Goal: Task Accomplishment & Management: Complete application form

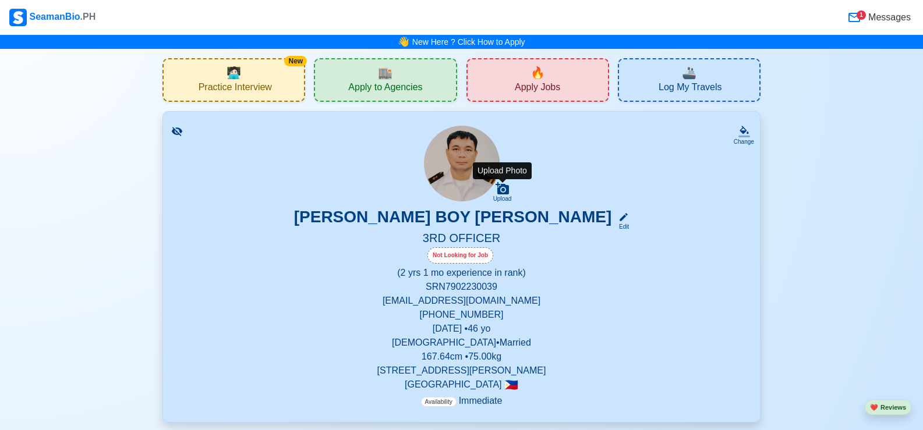
click at [502, 193] on icon at bounding box center [502, 189] width 14 height 14
click at [0, 0] on input "Upload" at bounding box center [0, 0] width 0 height 0
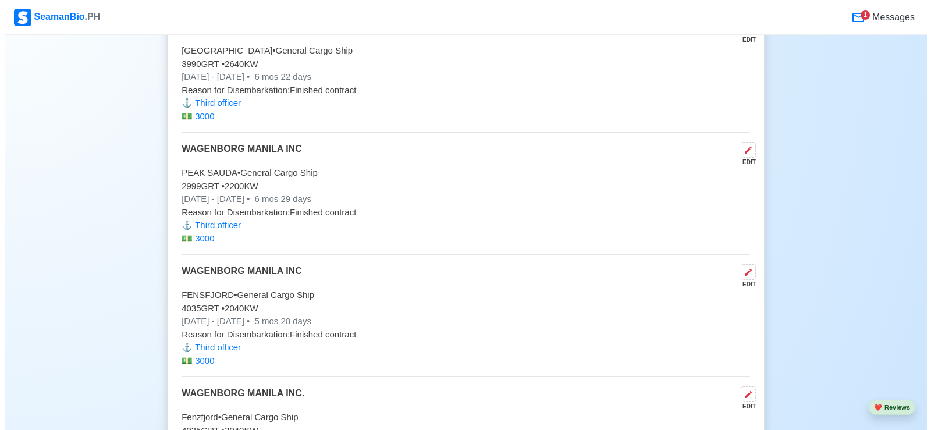
scroll to position [3260, 0]
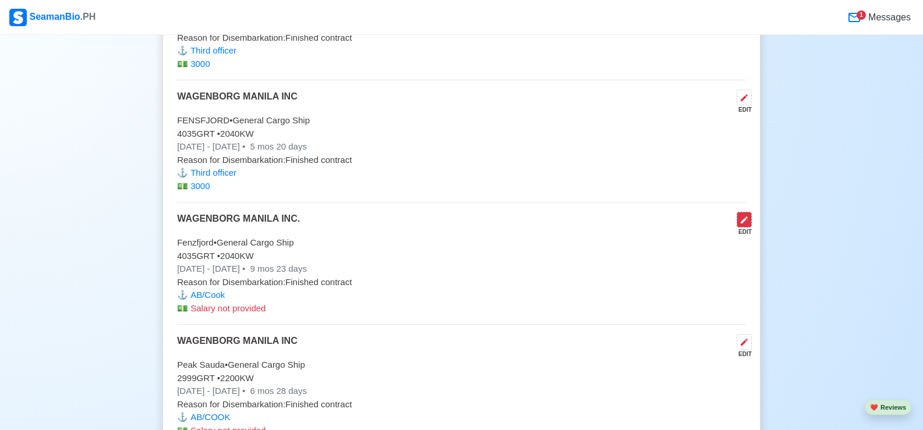
click at [742, 225] on icon at bounding box center [743, 219] width 9 height 9
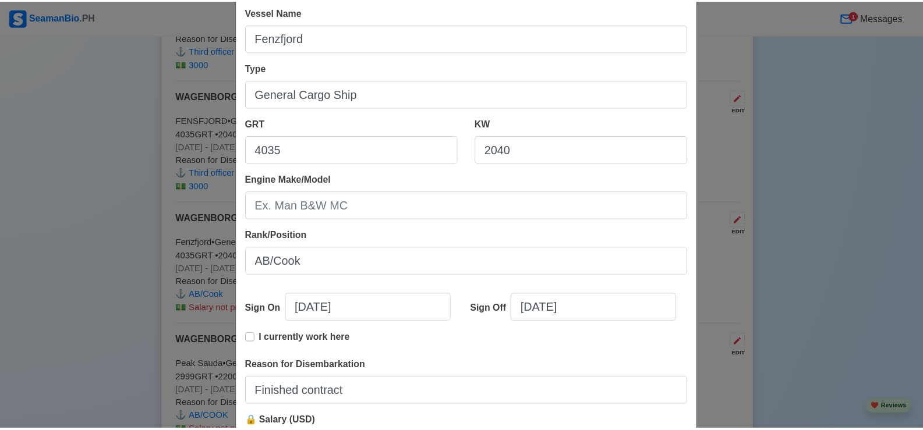
scroll to position [233, 0]
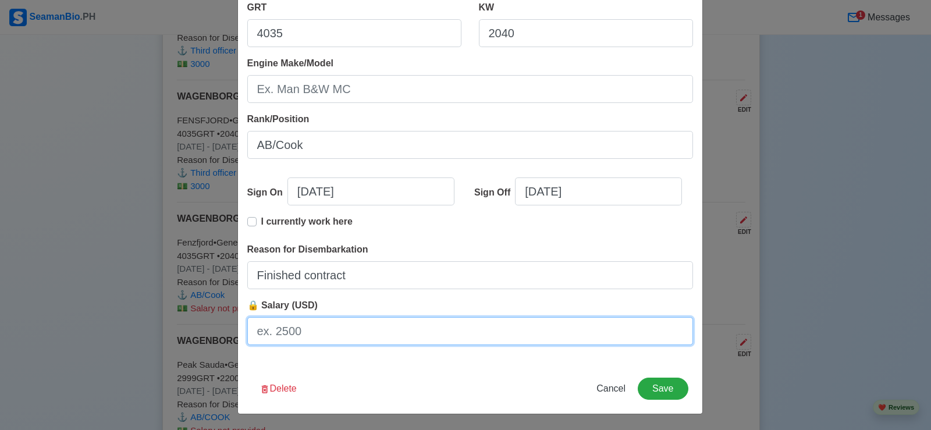
click at [320, 327] on input "🔒 Salary (USD)" at bounding box center [470, 331] width 446 height 28
type input "1700"
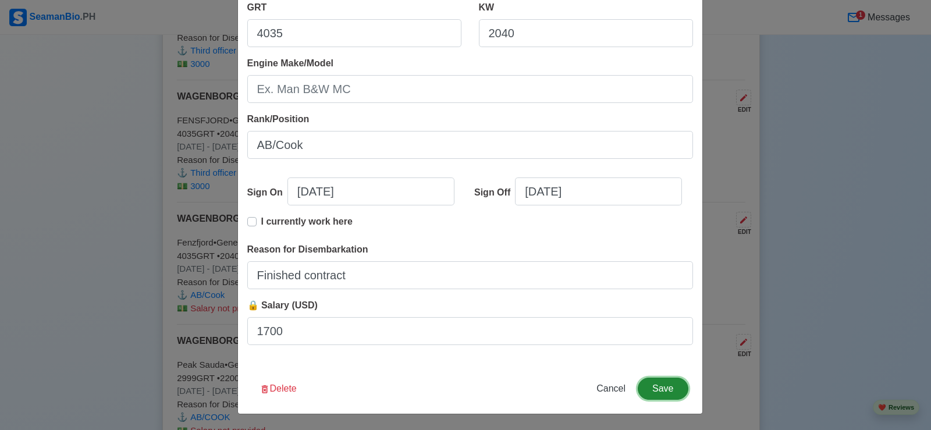
click at [655, 386] on button "Save" at bounding box center [663, 389] width 50 height 22
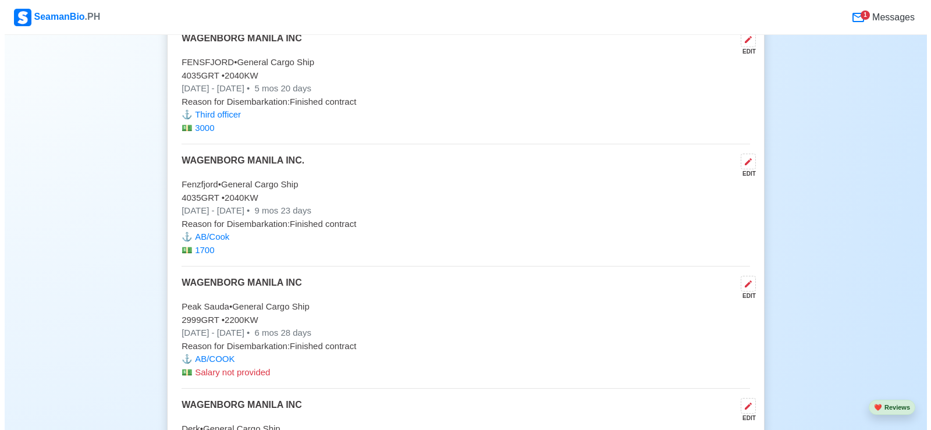
scroll to position [3376, 0]
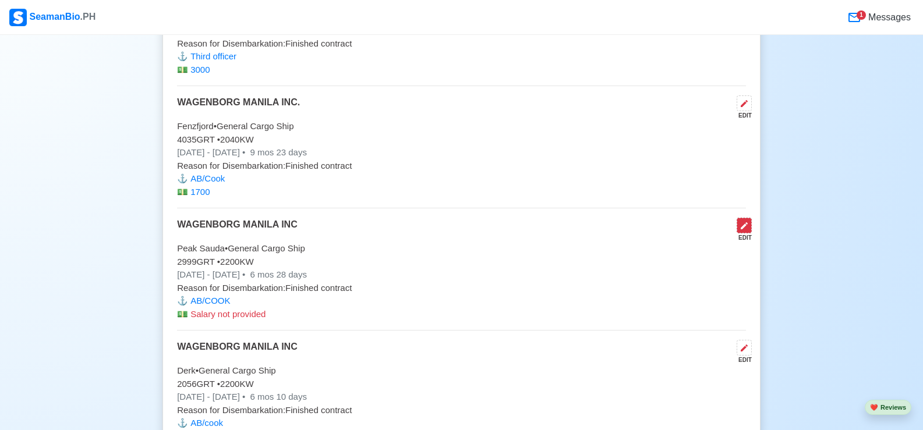
click at [747, 230] on icon at bounding box center [743, 225] width 9 height 9
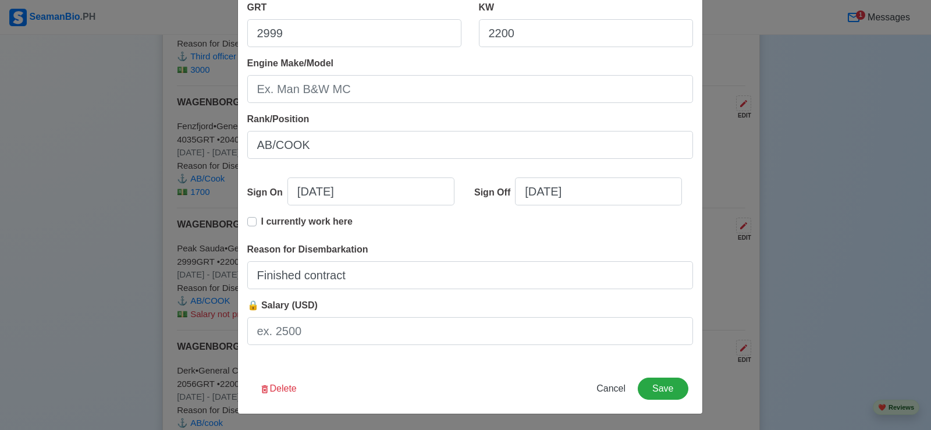
scroll to position [175, 0]
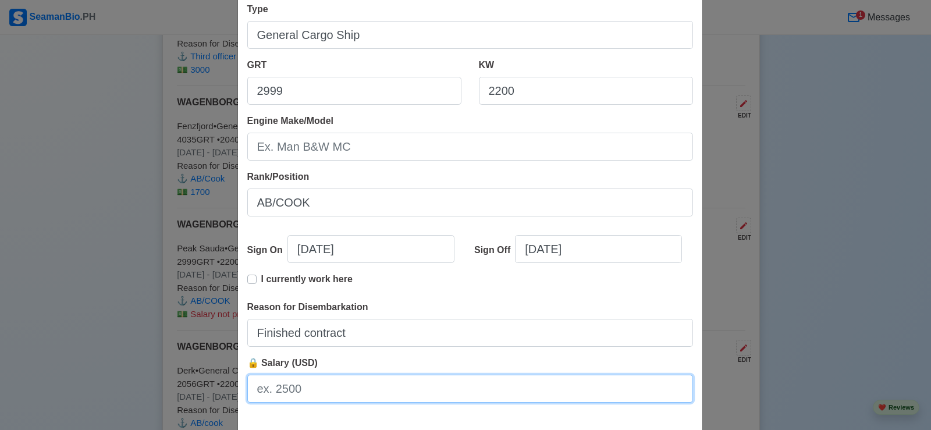
click at [334, 384] on input "🔒 Salary (USD)" at bounding box center [470, 389] width 446 height 28
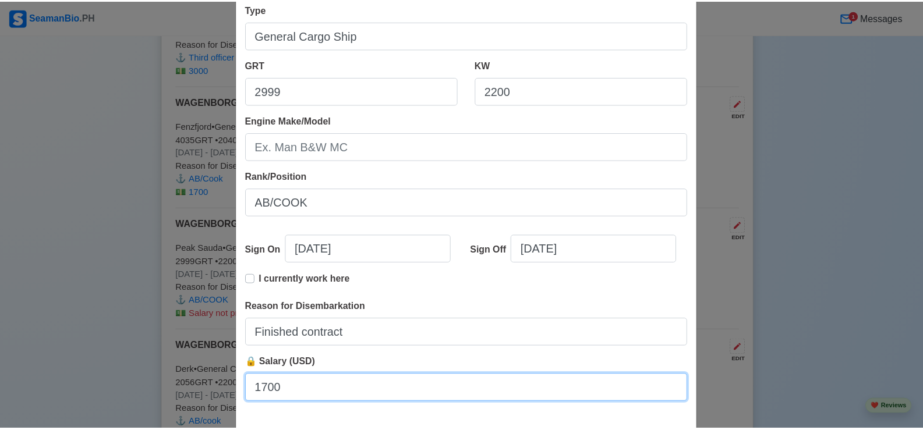
scroll to position [233, 0]
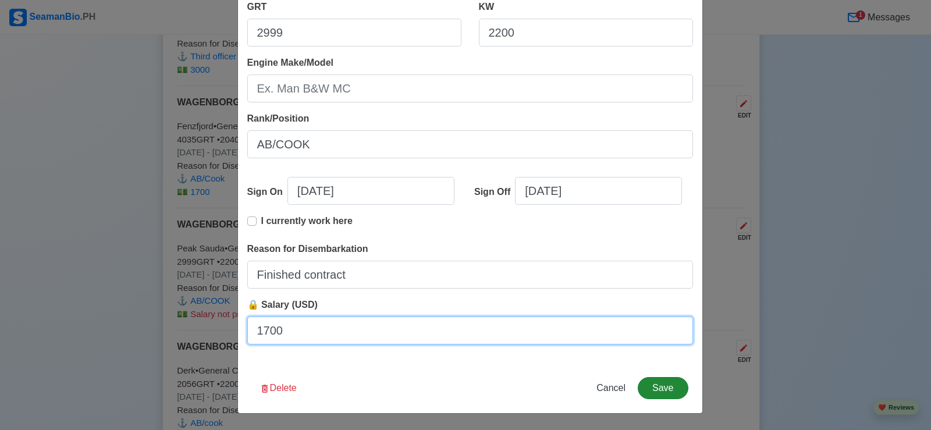
type input "1700"
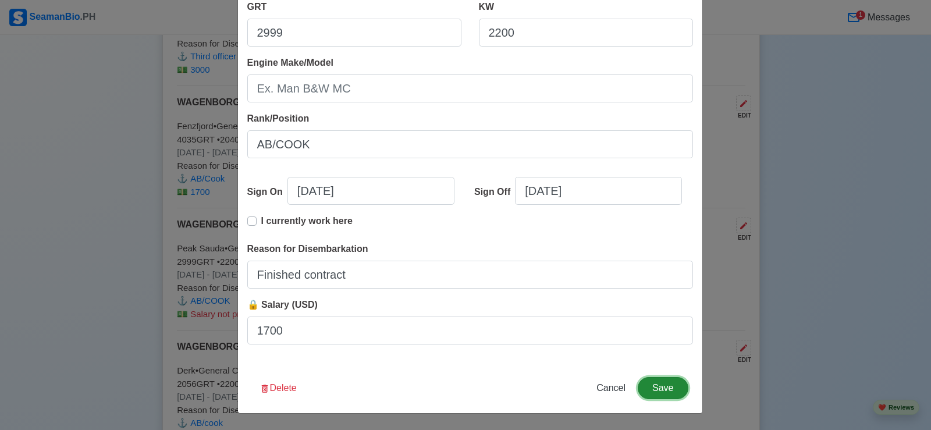
click at [656, 388] on button "Save" at bounding box center [663, 388] width 50 height 22
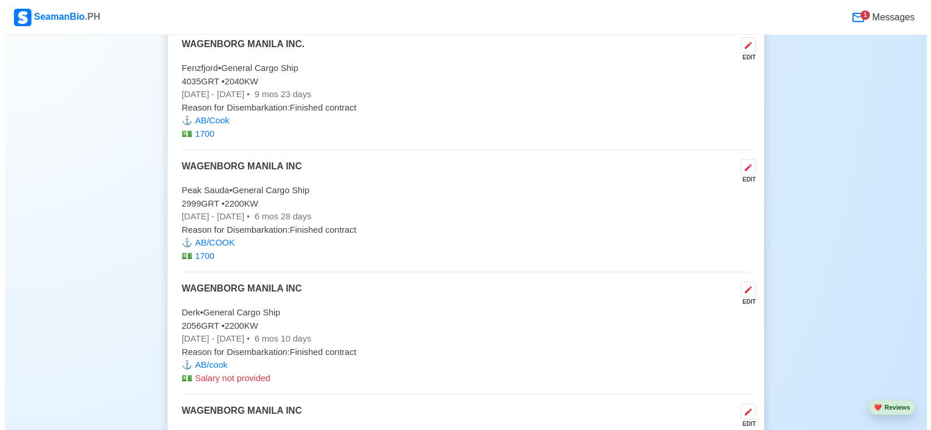
scroll to position [3492, 0]
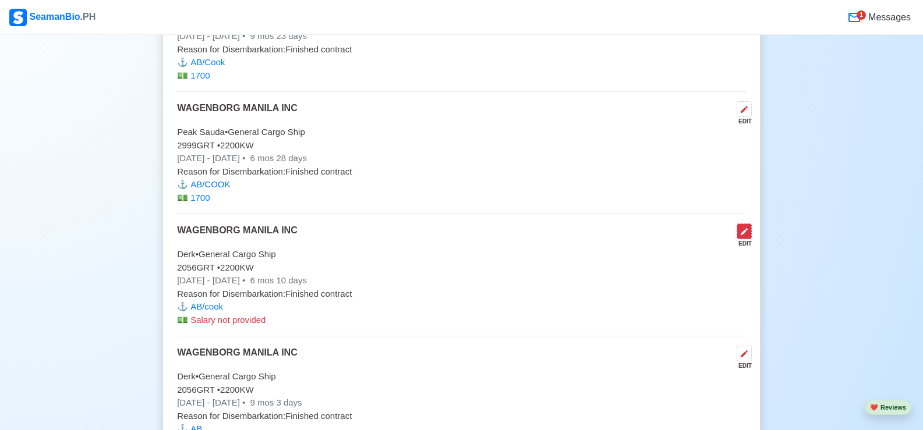
click at [742, 235] on icon at bounding box center [743, 231] width 7 height 7
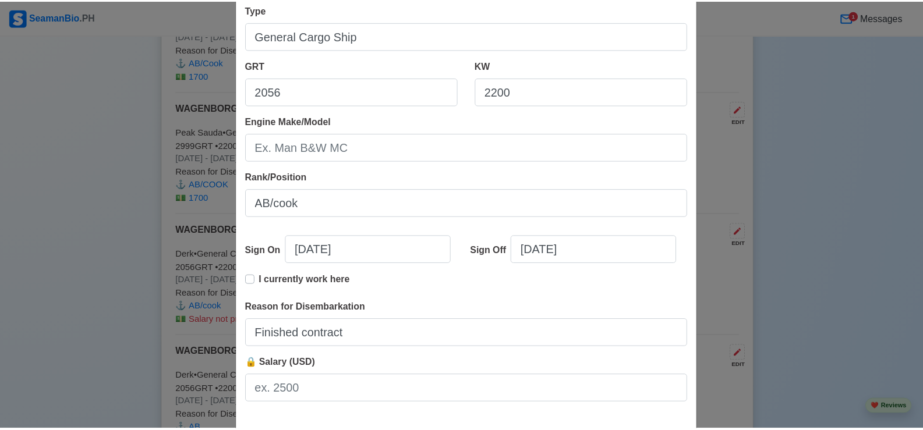
scroll to position [233, 0]
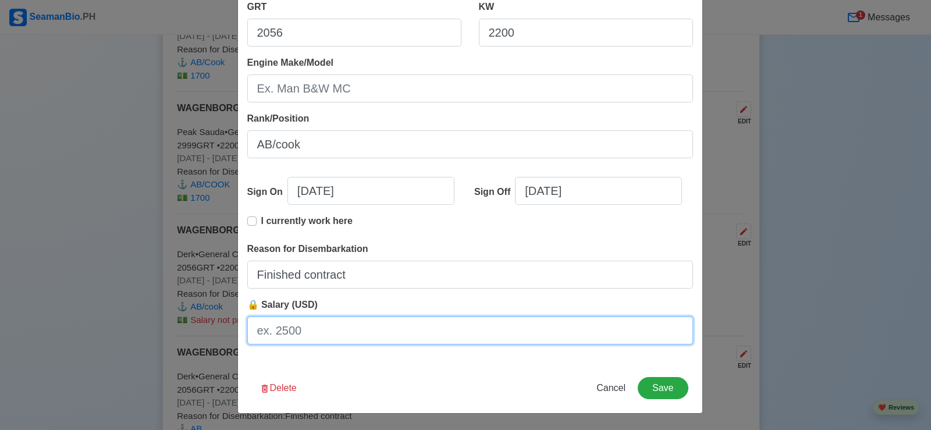
click at [312, 329] on input "🔒 Salary (USD)" at bounding box center [470, 331] width 446 height 28
type input "1700"
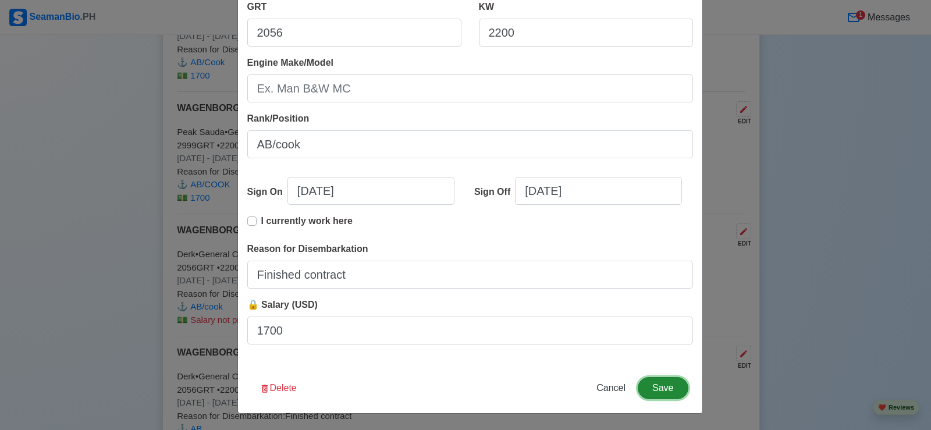
click at [651, 392] on button "Save" at bounding box center [663, 388] width 50 height 22
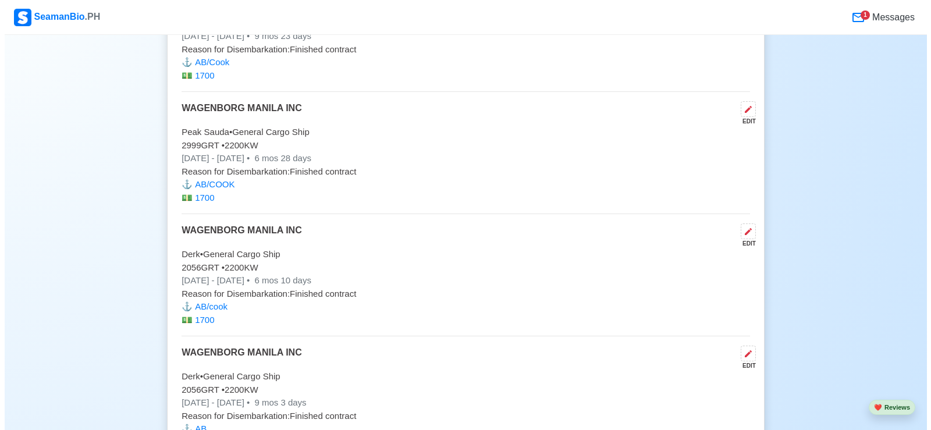
scroll to position [3609, 0]
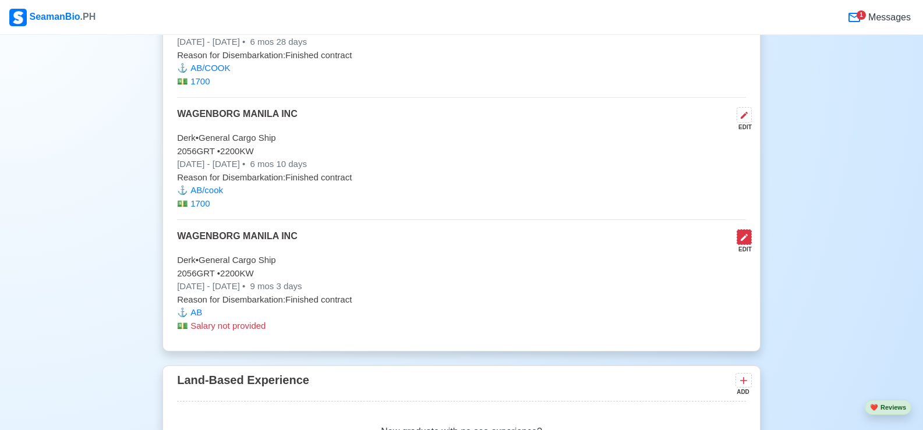
click at [744, 242] on icon at bounding box center [743, 237] width 9 height 9
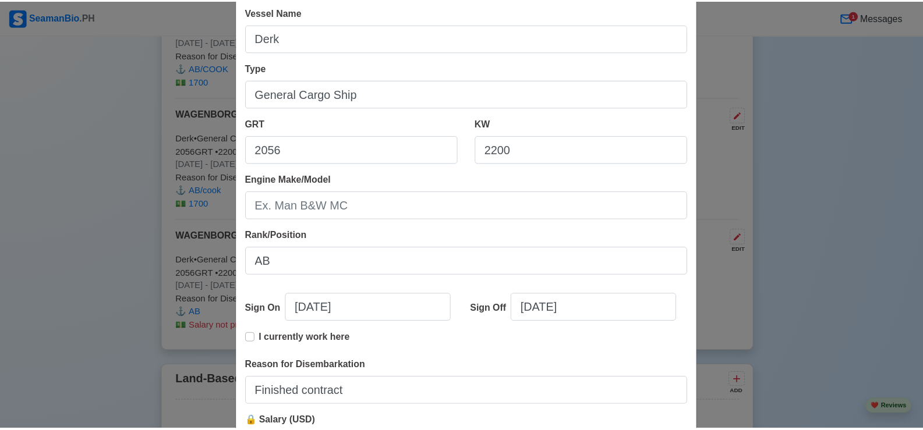
scroll to position [233, 0]
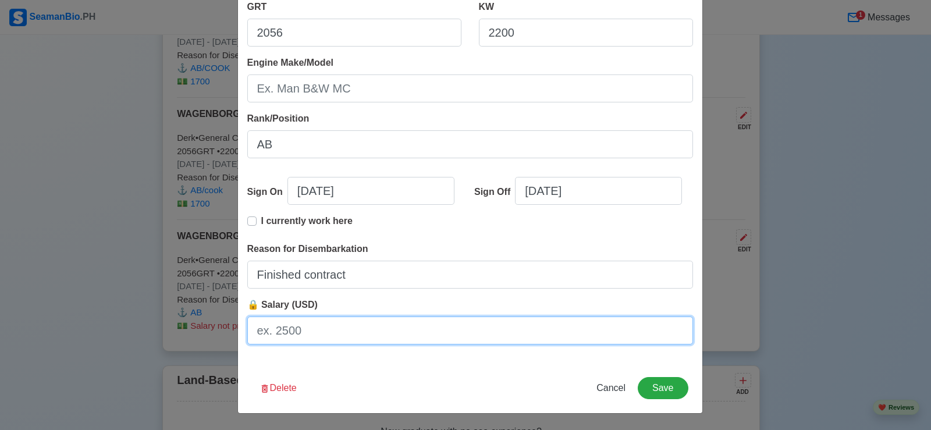
click at [300, 338] on input "🔒 Salary (USD)" at bounding box center [470, 331] width 446 height 28
type input "1700"
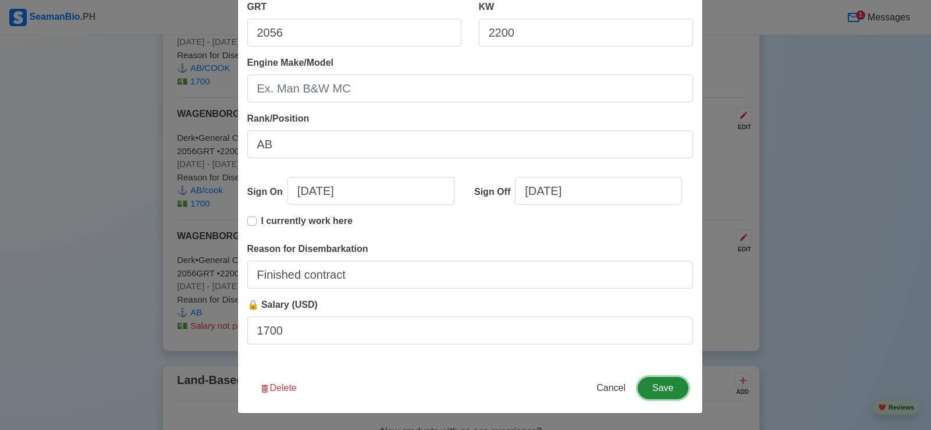
click at [650, 388] on button "Save" at bounding box center [663, 388] width 50 height 22
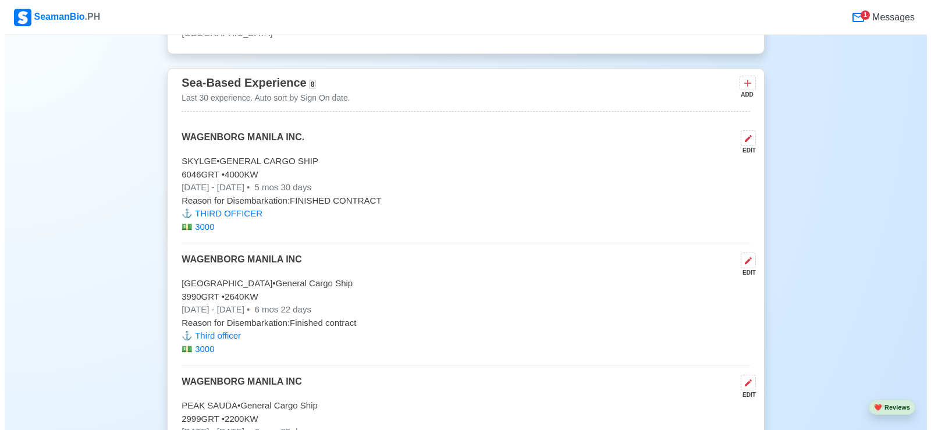
scroll to position [2736, 0]
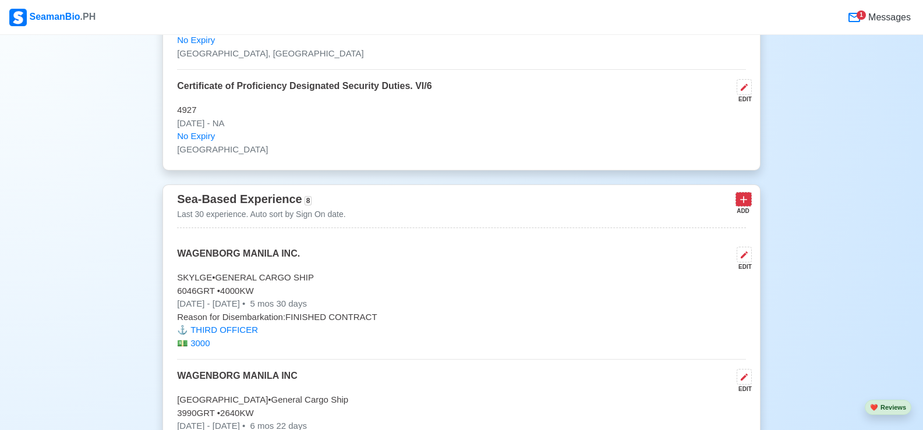
click at [742, 205] on icon at bounding box center [743, 200] width 12 height 12
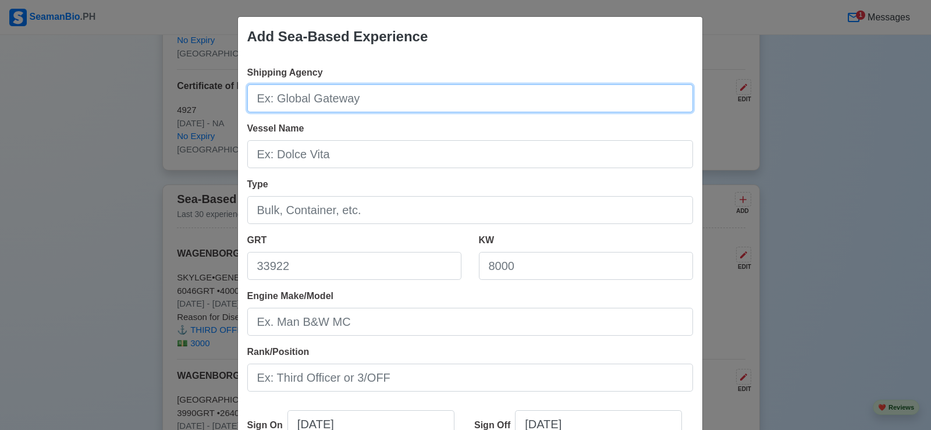
click at [322, 97] on input "Shipping Agency" at bounding box center [470, 98] width 446 height 28
type input "WAGENBORG MANILA INC."
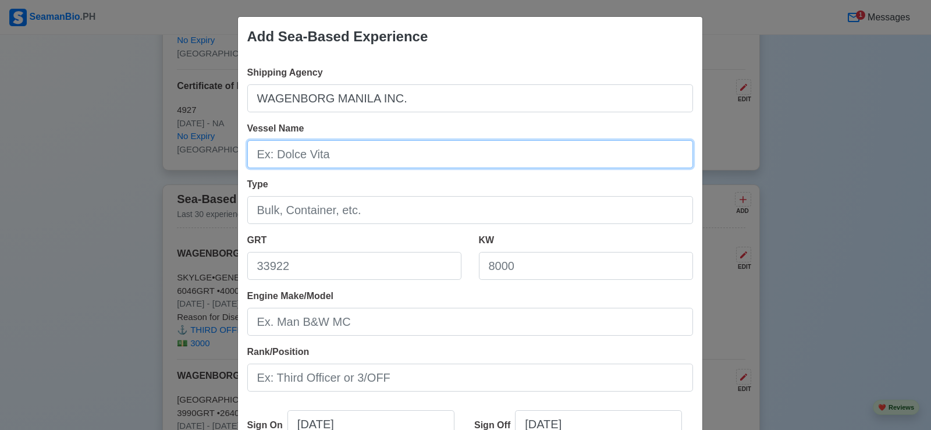
click at [325, 161] on input "Vessel Name" at bounding box center [470, 154] width 446 height 28
type input "e"
type input "[PERSON_NAME]"
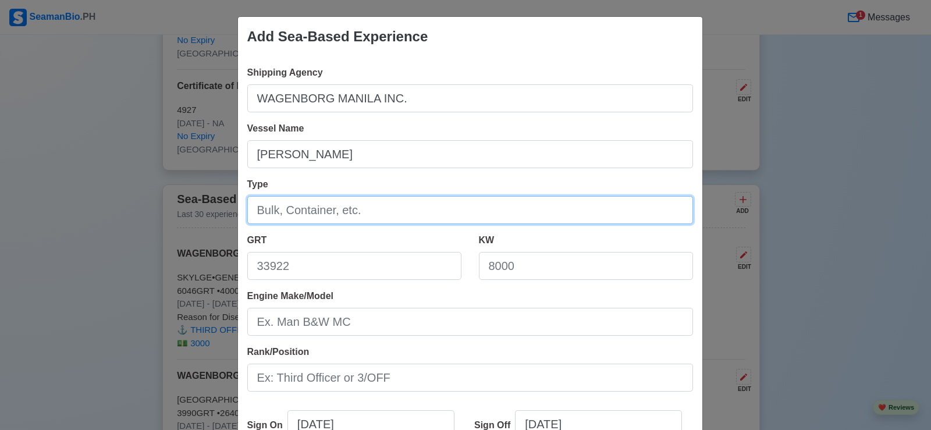
drag, startPoint x: 351, startPoint y: 212, endPoint x: 417, endPoint y: 220, distance: 66.3
click at [352, 212] on input "Type" at bounding box center [470, 210] width 446 height 28
type input "General Cargo Ship"
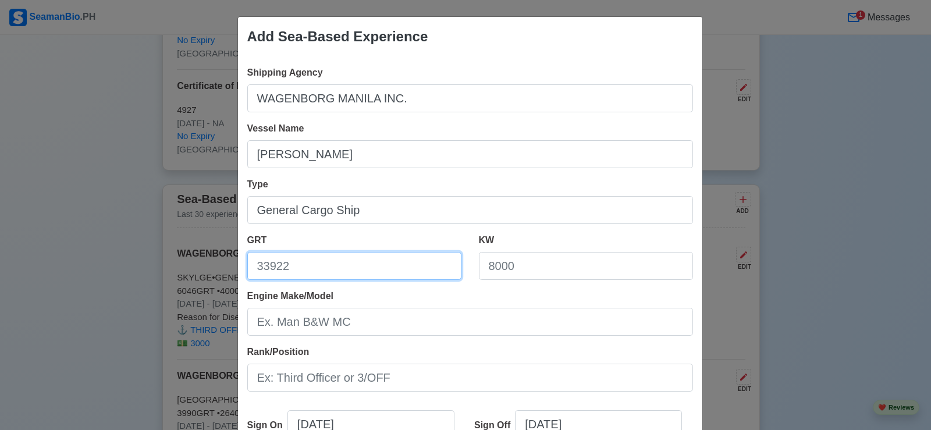
click at [293, 269] on input "GRT" at bounding box center [354, 266] width 214 height 28
type input "1276"
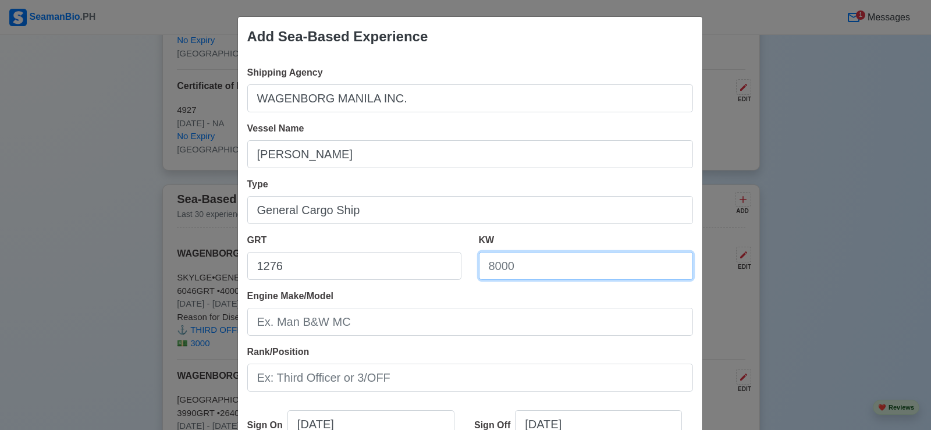
click at [522, 272] on input "KW" at bounding box center [586, 266] width 214 height 28
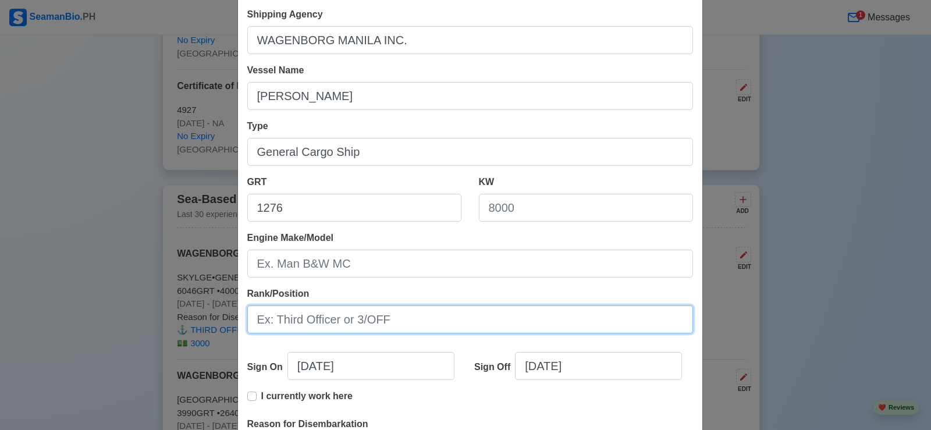
click at [368, 318] on input "Rank/Position" at bounding box center [470, 320] width 446 height 28
type input "A"
type input "Cook"
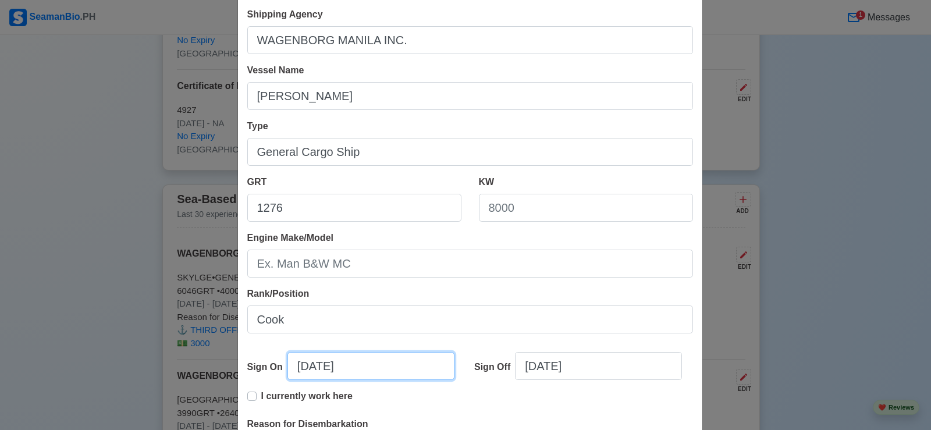
click at [299, 367] on input "[DATE]" at bounding box center [371, 366] width 167 height 28
select select "****"
select select "******"
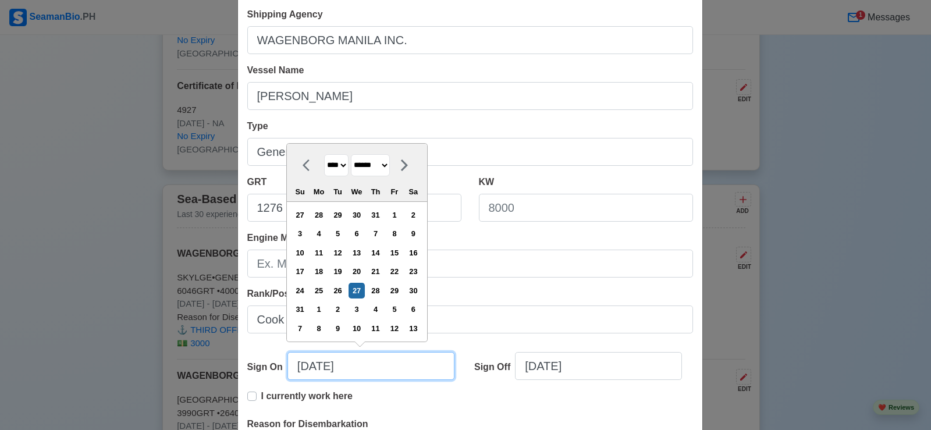
click at [305, 369] on input "[DATE]" at bounding box center [371, 366] width 167 height 28
type input "[DATE]"
select select "****"
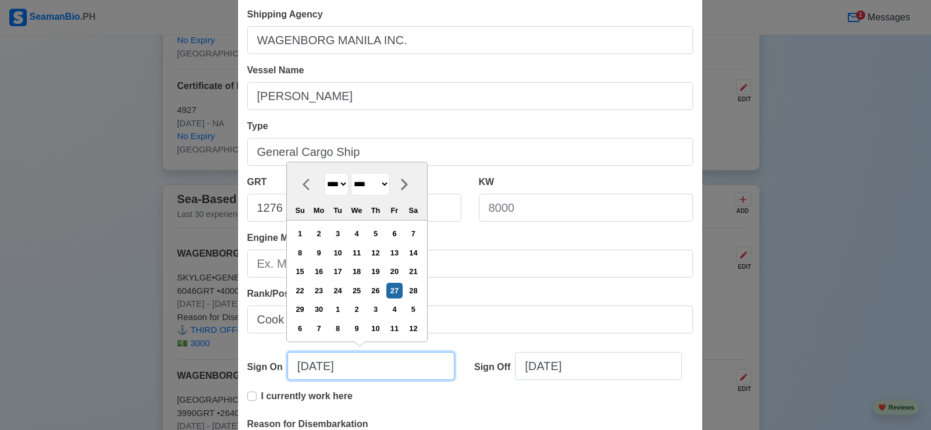
click at [324, 366] on input "[DATE]" at bounding box center [371, 366] width 167 height 28
click at [362, 369] on input "[DATE]" at bounding box center [371, 366] width 167 height 28
type input "[DATE]"
select select "****"
type input "[DATE]"
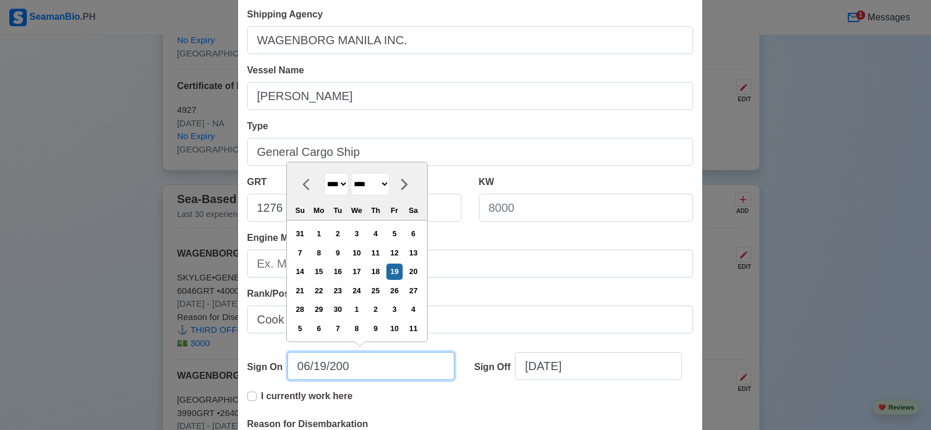
select select "****"
type input "[DATE]"
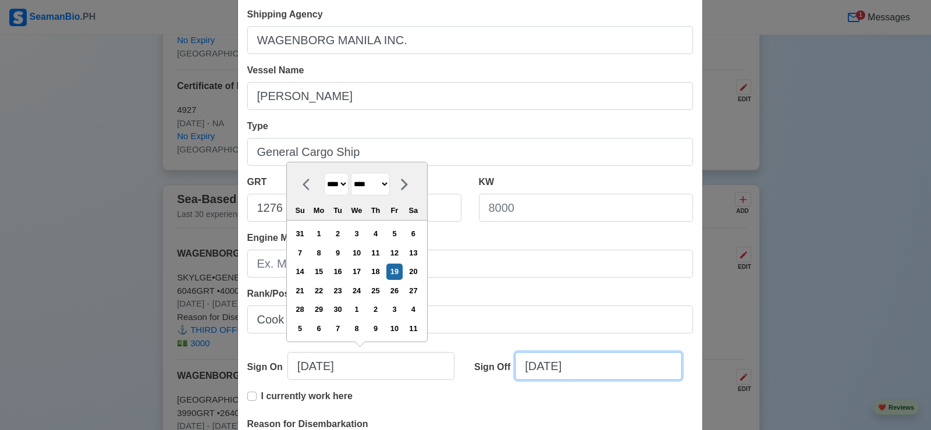
click at [595, 373] on input "[DATE]" at bounding box center [598, 366] width 167 height 28
select select "****"
select select "******"
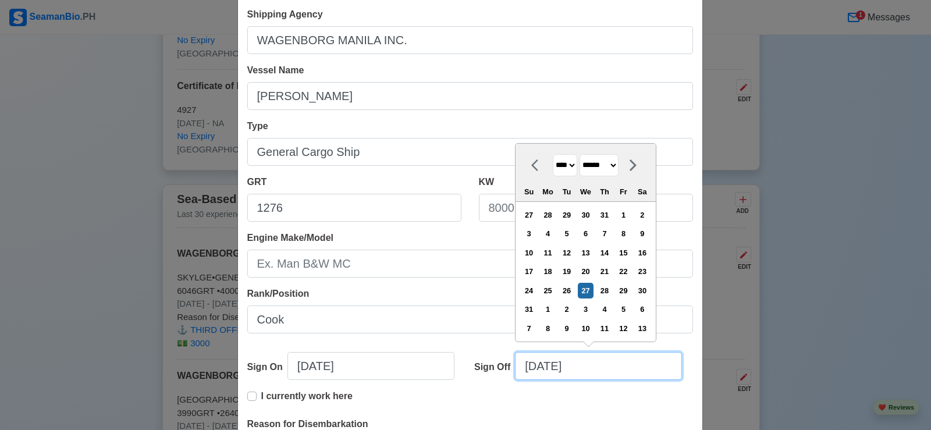
click at [530, 368] on input "[DATE]" at bounding box center [598, 366] width 167 height 28
type input "[DATE]"
select select "*******"
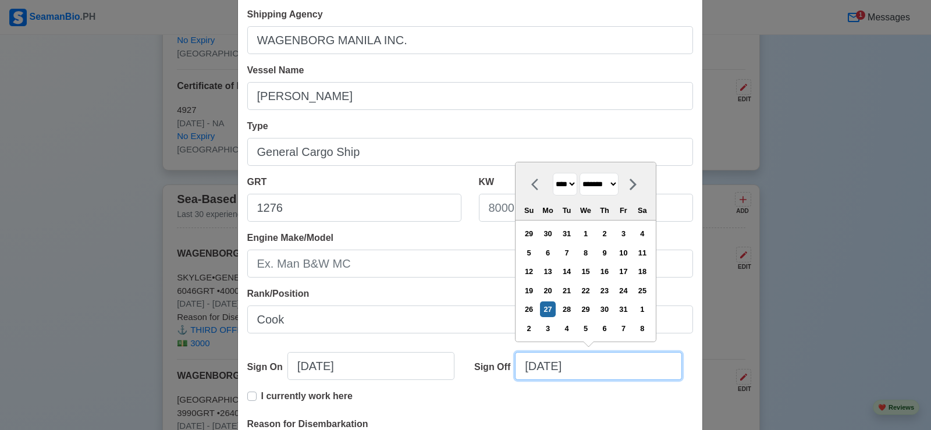
type input "[DATE]"
select select "********"
click at [548, 368] on input "[DATE]" at bounding box center [598, 366] width 167 height 28
click at [606, 370] on input "[DATE]" at bounding box center [598, 366] width 167 height 28
type input "[DATE]"
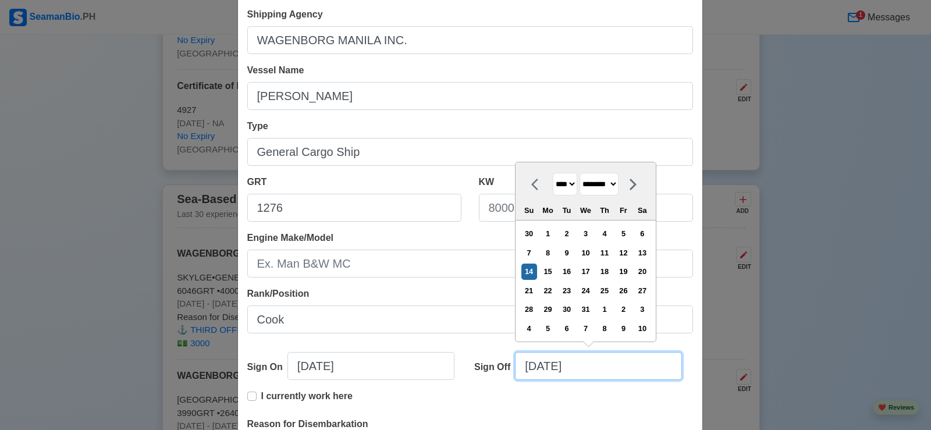
select select "****"
type input "[DATE]"
select select "****"
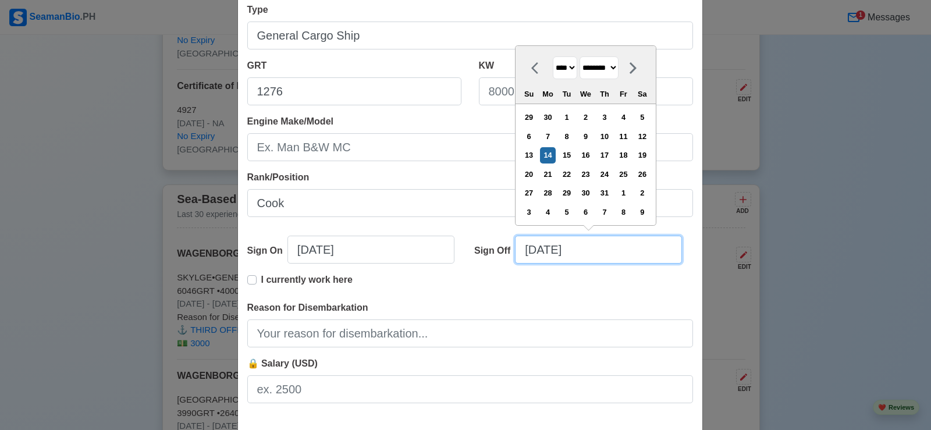
type input "[DATE]"
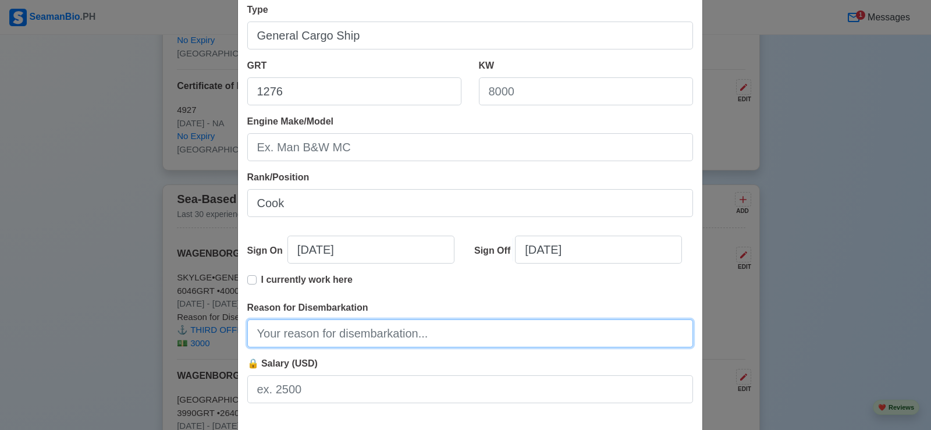
click at [385, 338] on input "Reason for Disembarkation" at bounding box center [470, 334] width 446 height 28
type input "Finished contract"
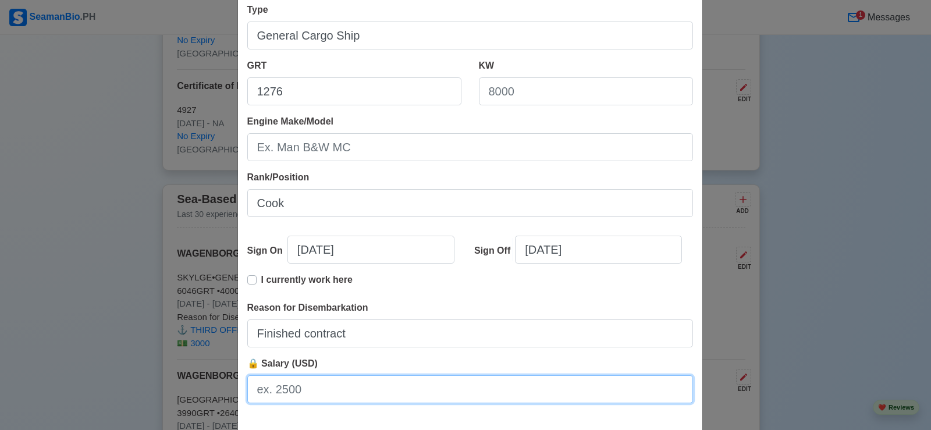
click at [315, 392] on input "🔒 Salary (USD)" at bounding box center [470, 389] width 446 height 28
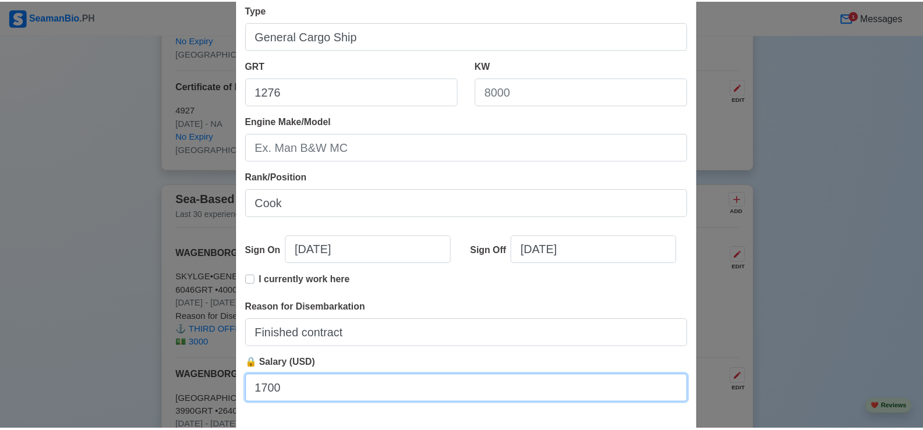
scroll to position [233, 0]
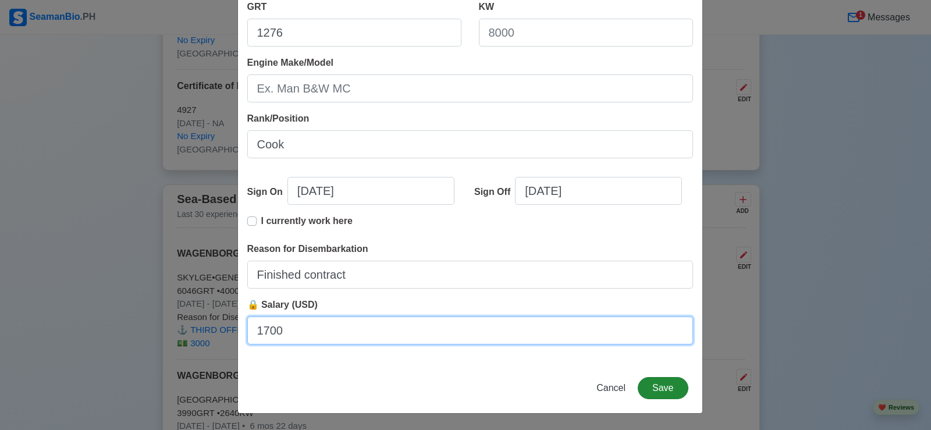
type input "1700"
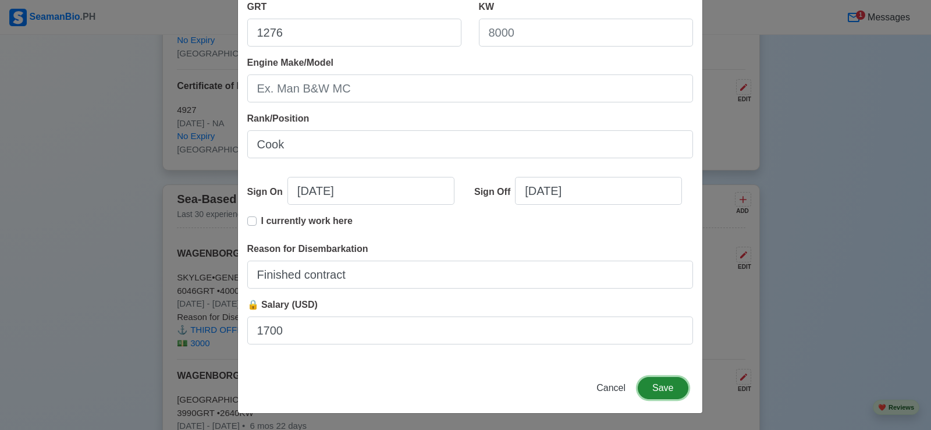
click at [668, 386] on button "Save" at bounding box center [663, 388] width 50 height 22
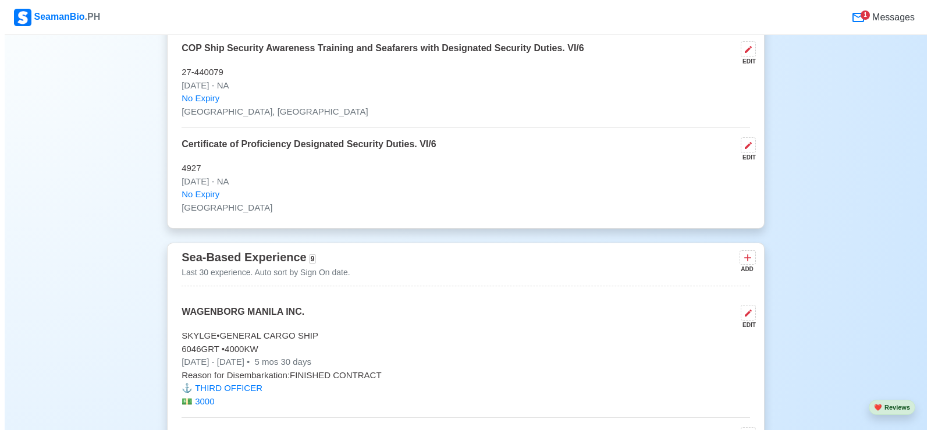
scroll to position [2736, 0]
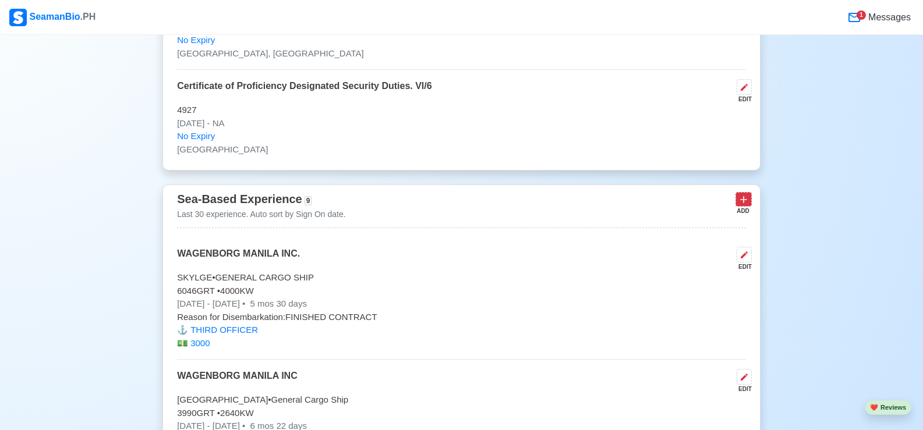
click at [744, 205] on icon at bounding box center [743, 200] width 12 height 12
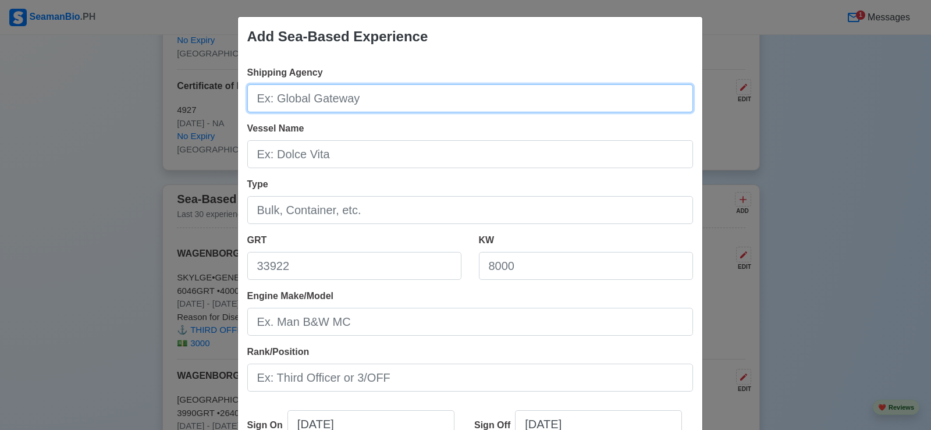
click at [366, 98] on input "Shipping Agency" at bounding box center [470, 98] width 446 height 28
type input "WAGENBORG MANILA INC."
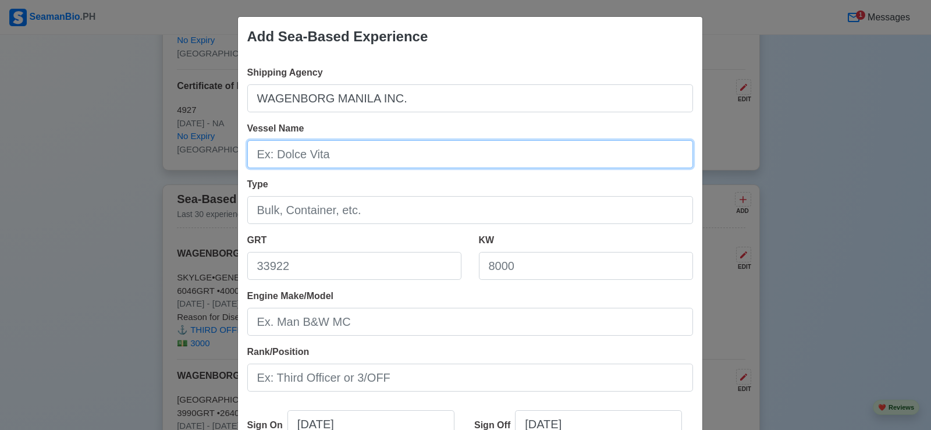
click at [347, 152] on input "Vessel Name" at bounding box center [470, 154] width 446 height 28
type input "[PERSON_NAME]"
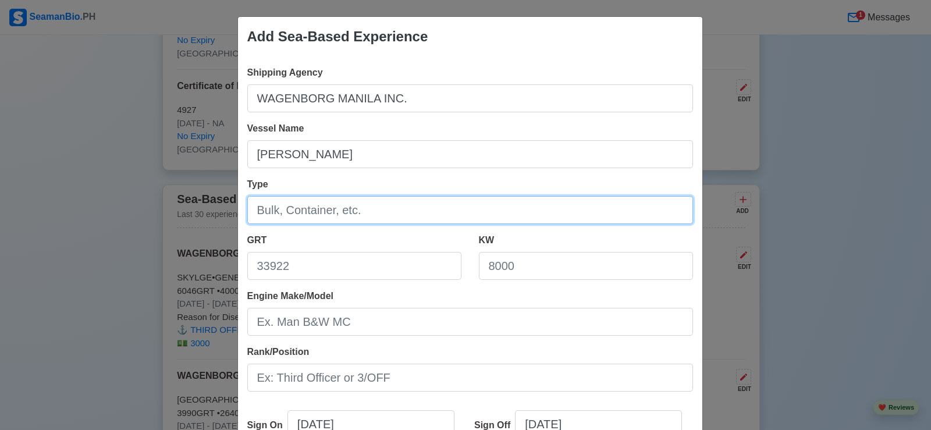
drag, startPoint x: 362, startPoint y: 198, endPoint x: 363, endPoint y: 204, distance: 5.8
click at [363, 203] on input "Type" at bounding box center [470, 210] width 446 height 28
type input "General Cargo Ship"
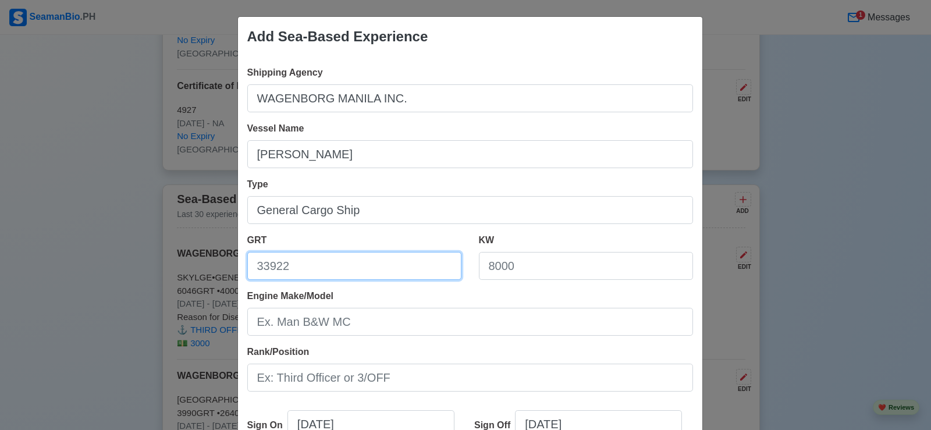
click at [299, 273] on input "GRT" at bounding box center [354, 266] width 214 height 28
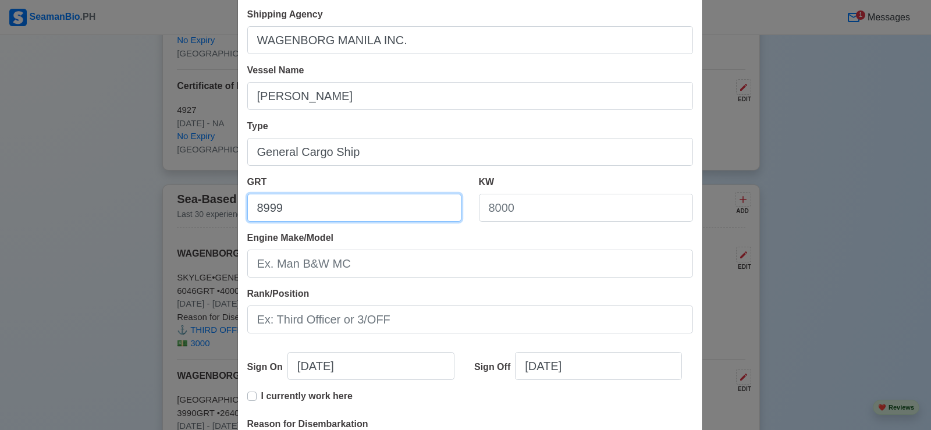
type input "8999"
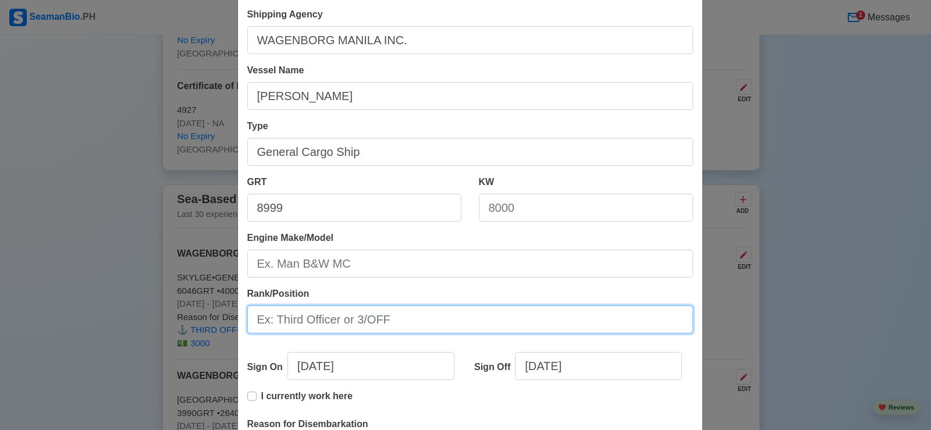
click at [343, 320] on input "Rank/Position" at bounding box center [470, 320] width 446 height 28
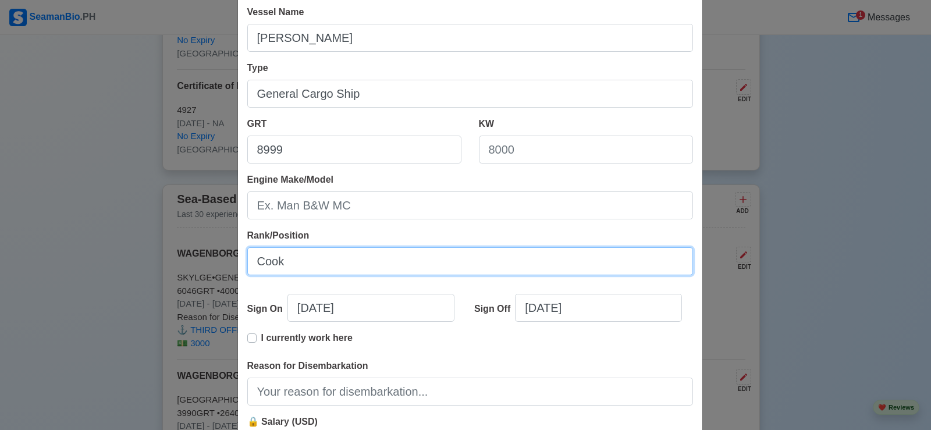
type input "Cook"
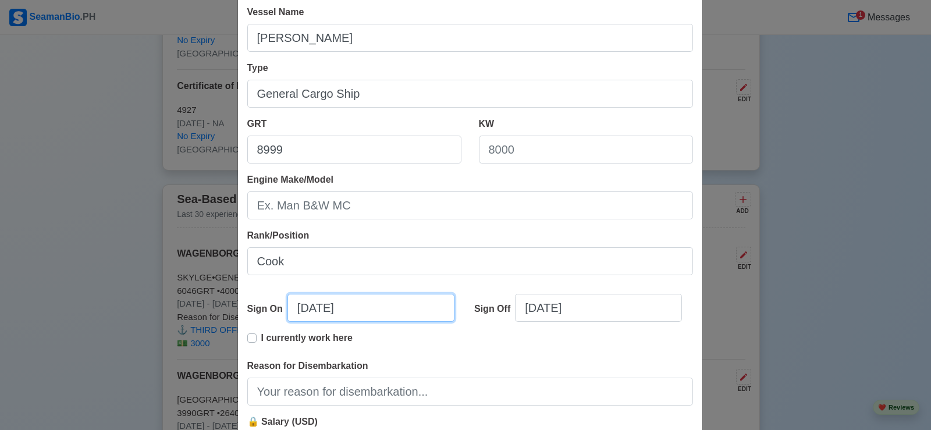
select select "****"
select select "******"
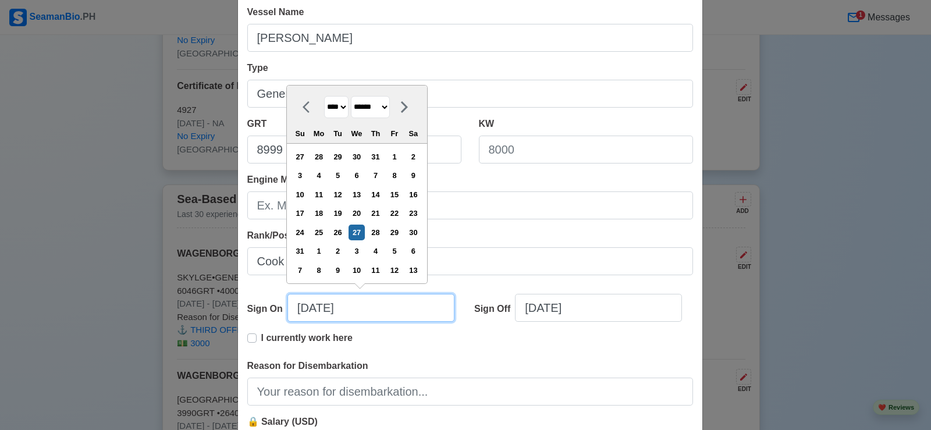
click at [303, 312] on input "[DATE]" at bounding box center [371, 308] width 167 height 28
type input "[DATE]"
select select "********"
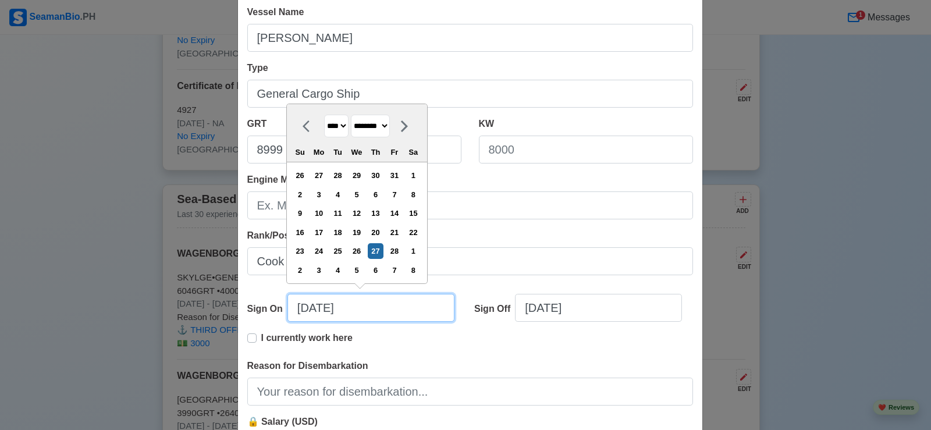
drag, startPoint x: 321, startPoint y: 308, endPoint x: 353, endPoint y: 312, distance: 31.7
click at [321, 308] on input "[DATE]" at bounding box center [371, 308] width 167 height 28
drag, startPoint x: 359, startPoint y: 312, endPoint x: 709, endPoint y: 282, distance: 351.1
click at [361, 312] on input "[DATE]" at bounding box center [371, 308] width 167 height 28
type input "[DATE]"
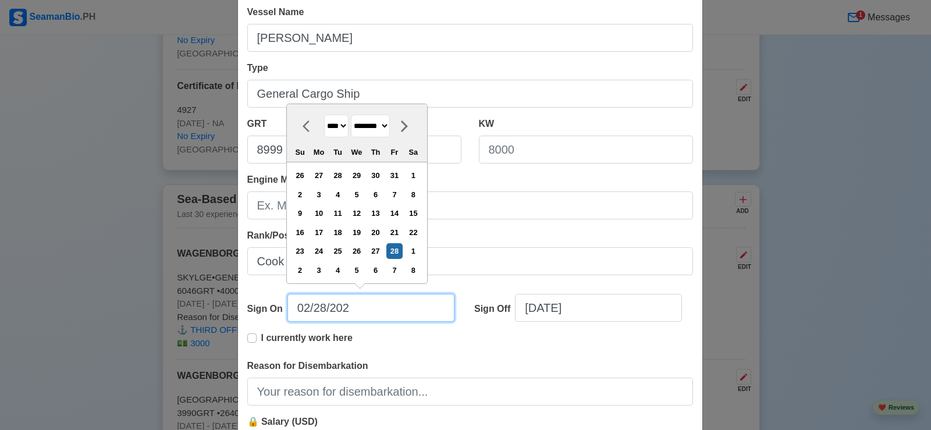
select select "****"
type input "[DATE]"
select select "****"
type input "[DATE]"
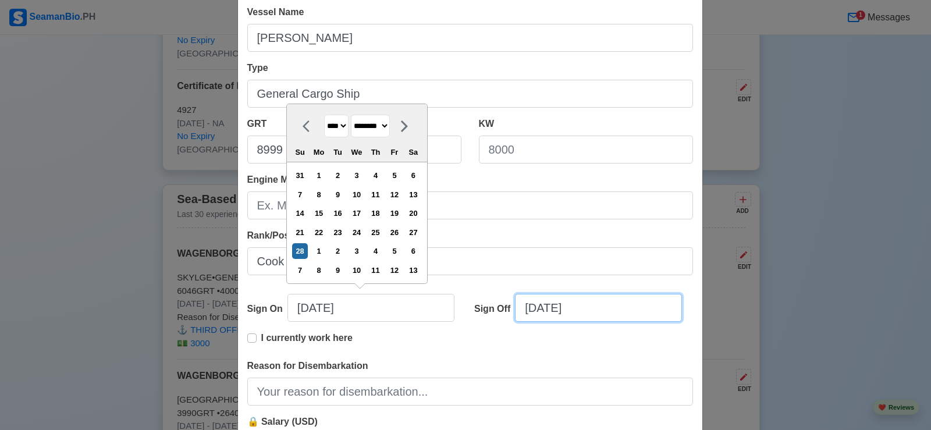
click at [535, 312] on input "[DATE]" at bounding box center [598, 308] width 167 height 28
select select "****"
select select "******"
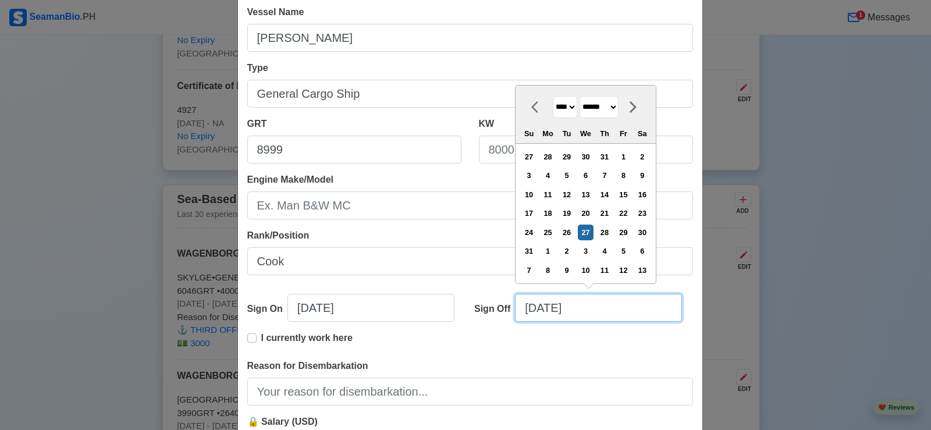
click at [551, 309] on input "[DATE]" at bounding box center [598, 308] width 167 height 28
click at [588, 311] on input "[DATE]" at bounding box center [598, 308] width 167 height 28
type input "[DATE]"
select select "****"
type input "[DATE]"
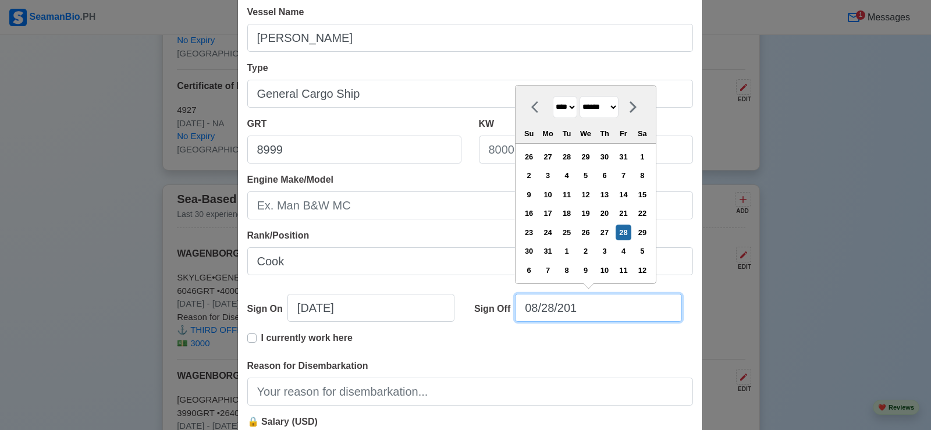
select select "****"
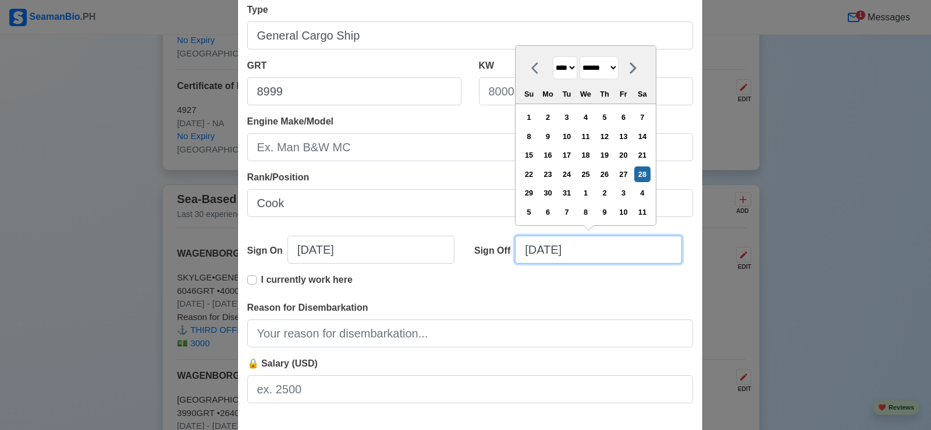
scroll to position [233, 0]
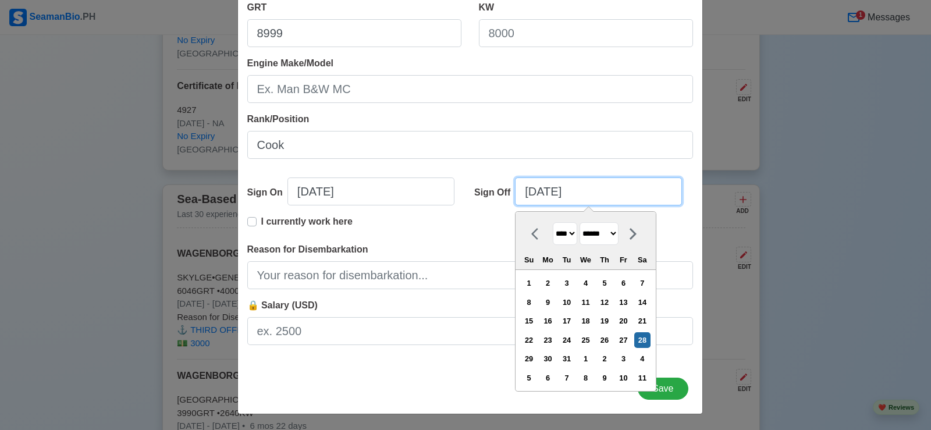
type input "[DATE]"
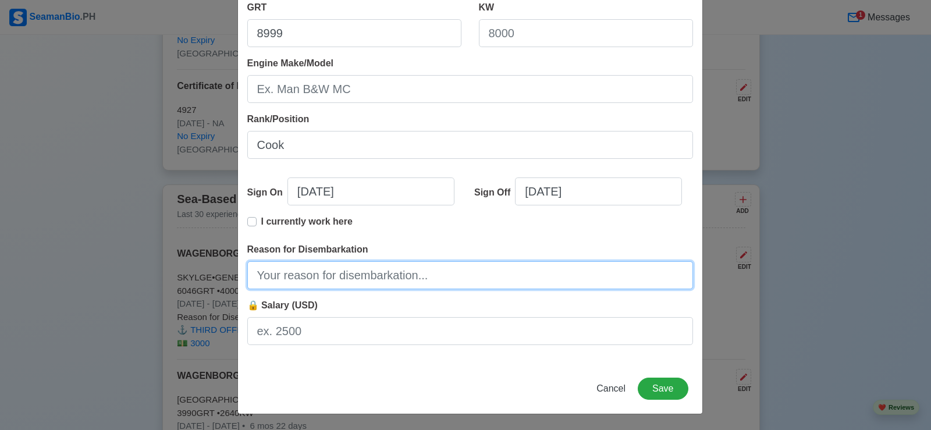
click at [328, 279] on input "Reason for Disembarkation" at bounding box center [470, 275] width 446 height 28
type input "Finished contract"
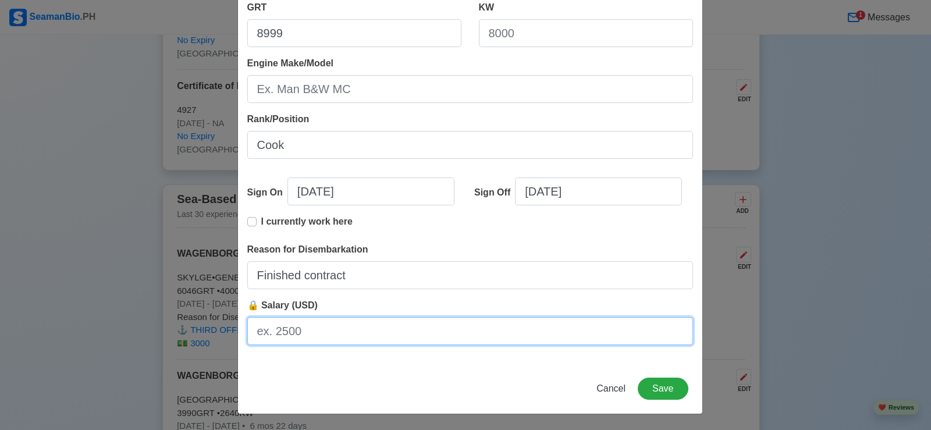
click at [317, 332] on input "🔒 Salary (USD)" at bounding box center [470, 331] width 446 height 28
type input "1700"
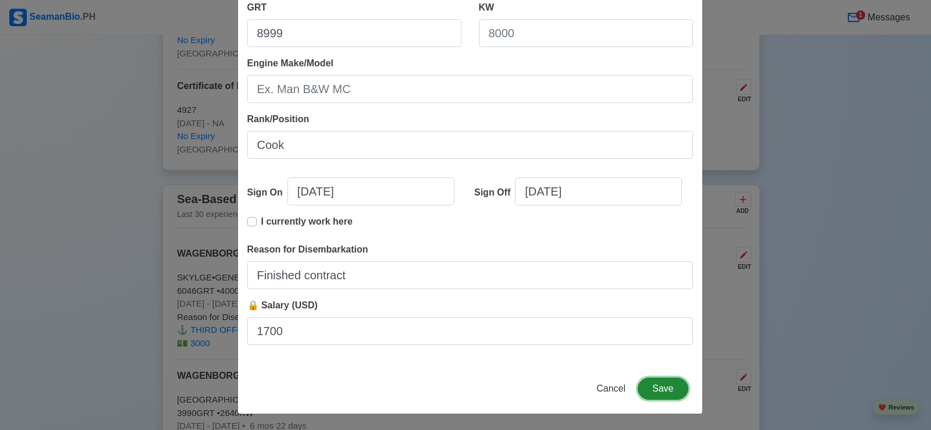
click at [661, 388] on button "Save" at bounding box center [663, 389] width 50 height 22
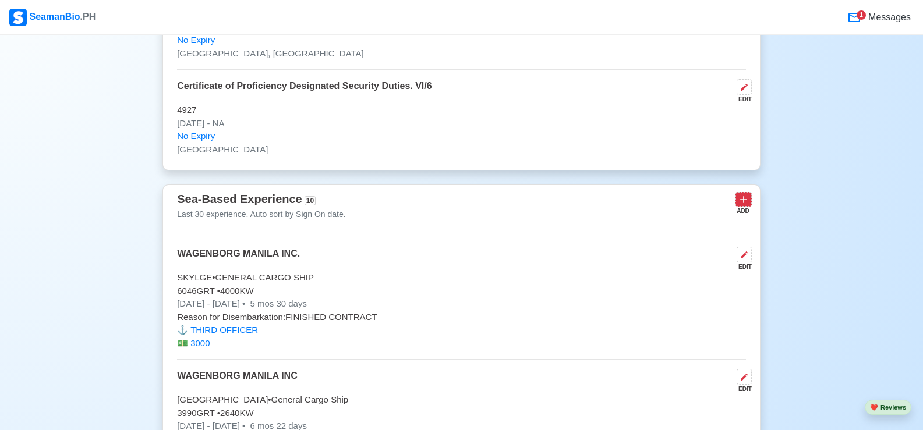
click at [742, 204] on icon at bounding box center [743, 200] width 7 height 7
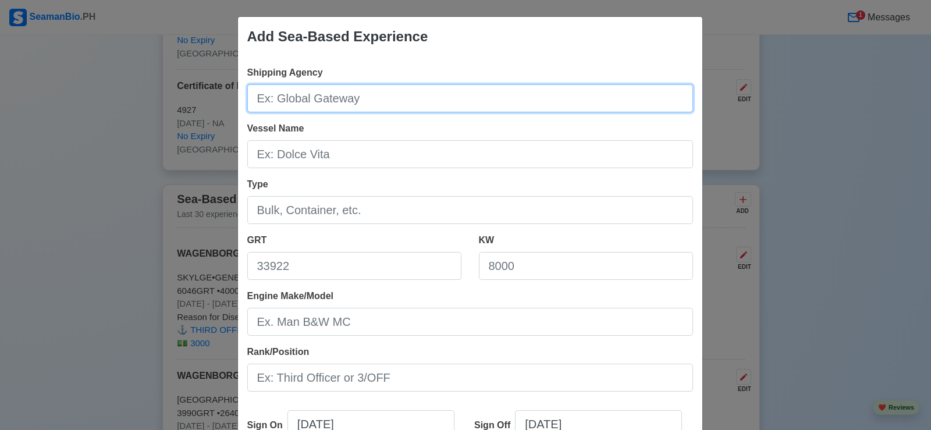
click at [363, 99] on input "Shipping Agency" at bounding box center [470, 98] width 446 height 28
type input "WAGENBORG MANILA INC."
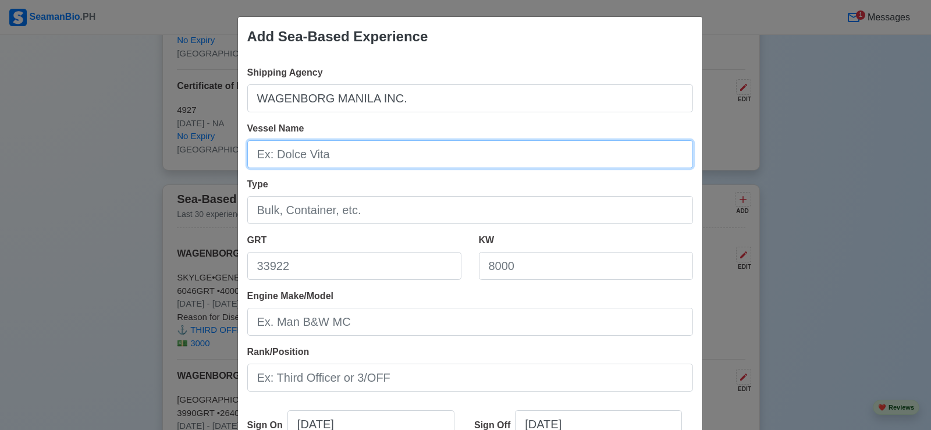
click at [342, 154] on input "Vessel Name" at bounding box center [470, 154] width 446 height 28
type input "[PERSON_NAME]"
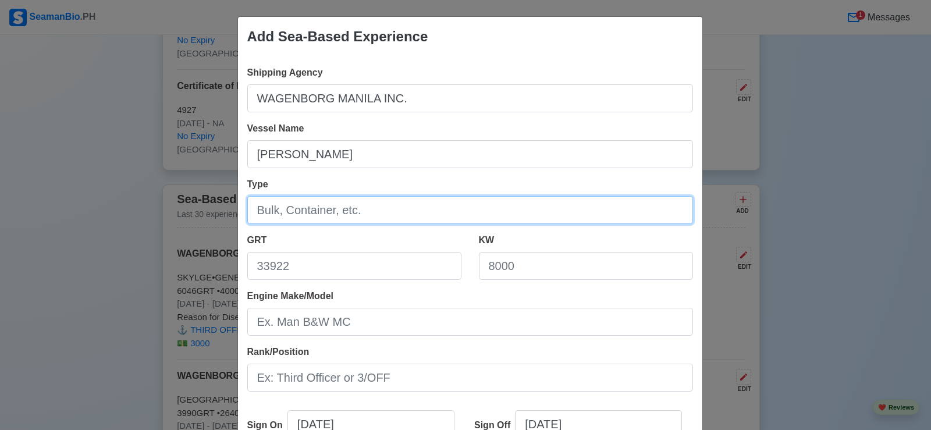
click at [268, 209] on input "Type" at bounding box center [470, 210] width 446 height 28
type input "General Cargo Ship"
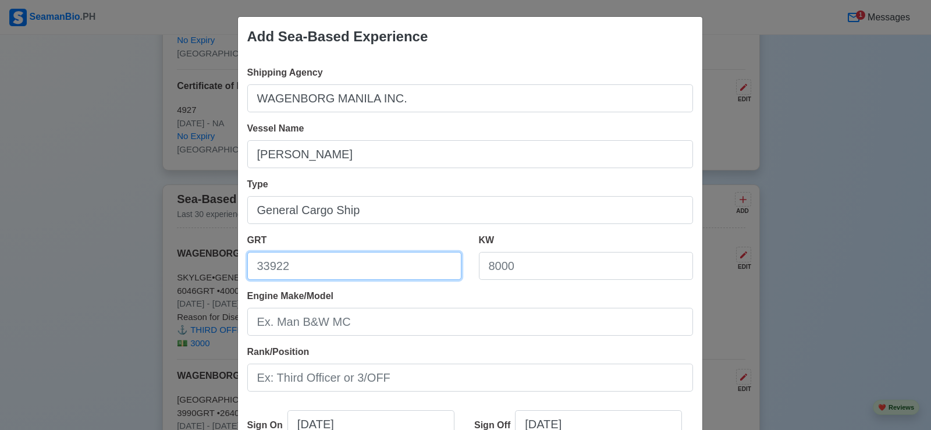
click at [308, 272] on input "GRT" at bounding box center [354, 266] width 214 height 28
type input "5418"
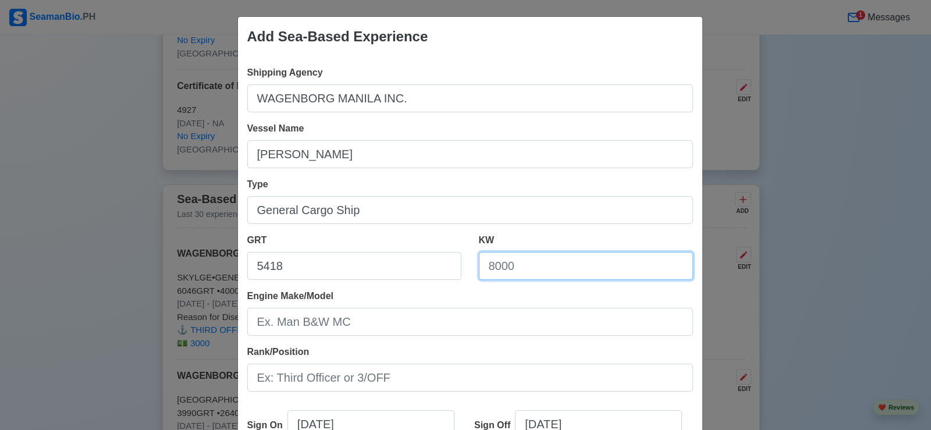
click at [526, 270] on input "KW" at bounding box center [586, 266] width 214 height 28
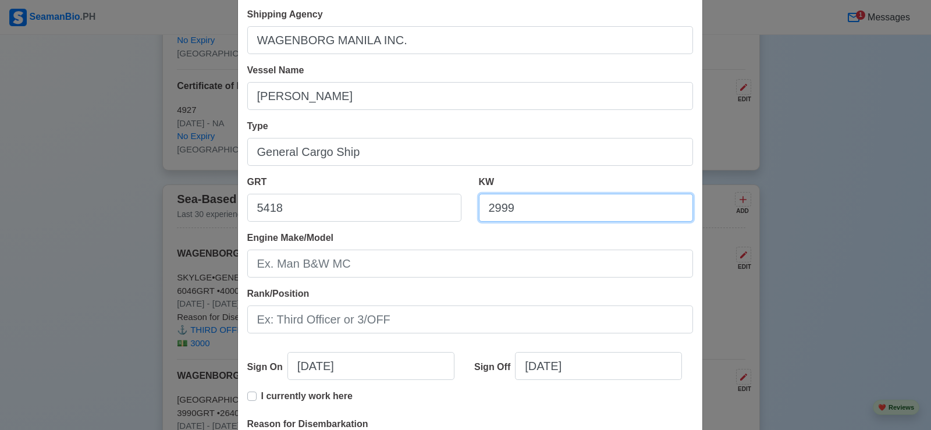
scroll to position [116, 0]
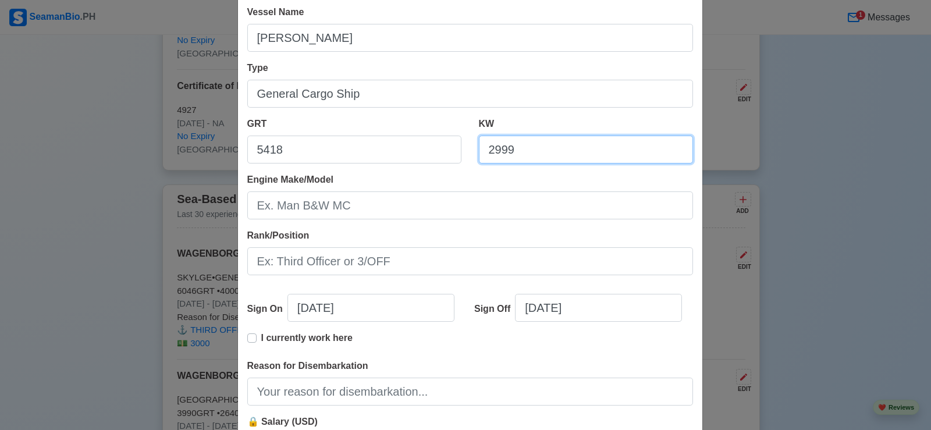
type input "2999"
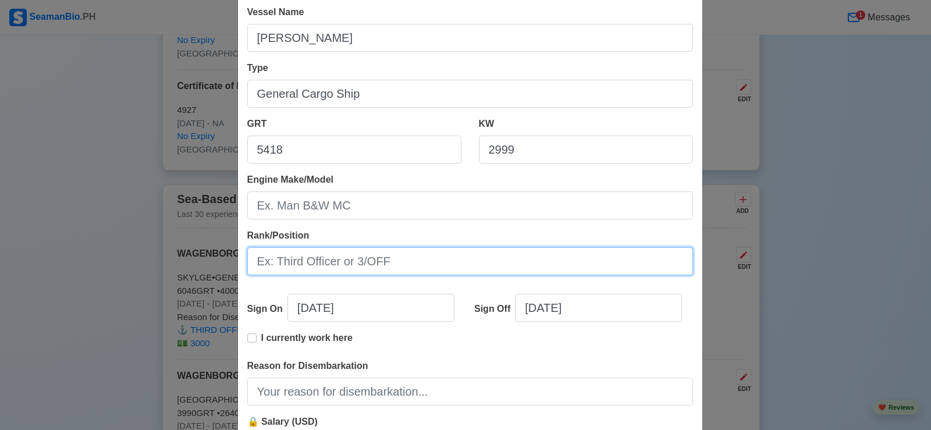
click at [359, 265] on input "Rank/Position" at bounding box center [470, 261] width 446 height 28
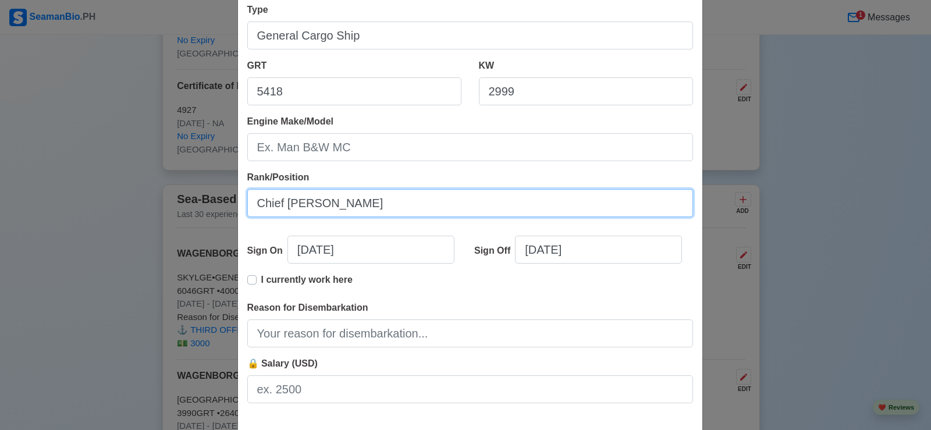
type input "Chief [PERSON_NAME]"
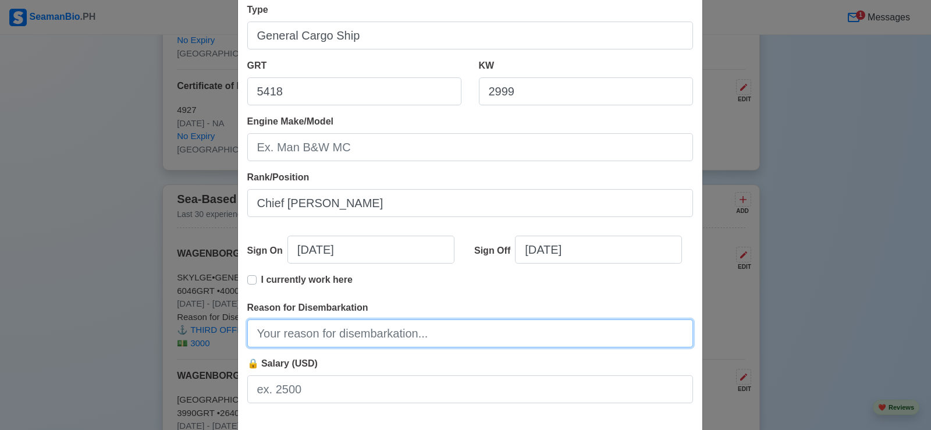
click at [360, 330] on input "Reason for Disembarkation" at bounding box center [470, 334] width 446 height 28
type input "Finished contract"
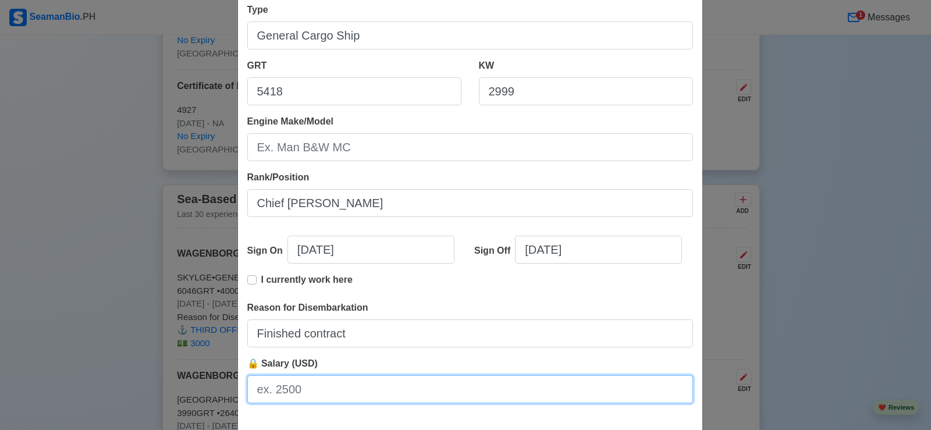
click at [320, 392] on input "🔒 Salary (USD)" at bounding box center [470, 389] width 446 height 28
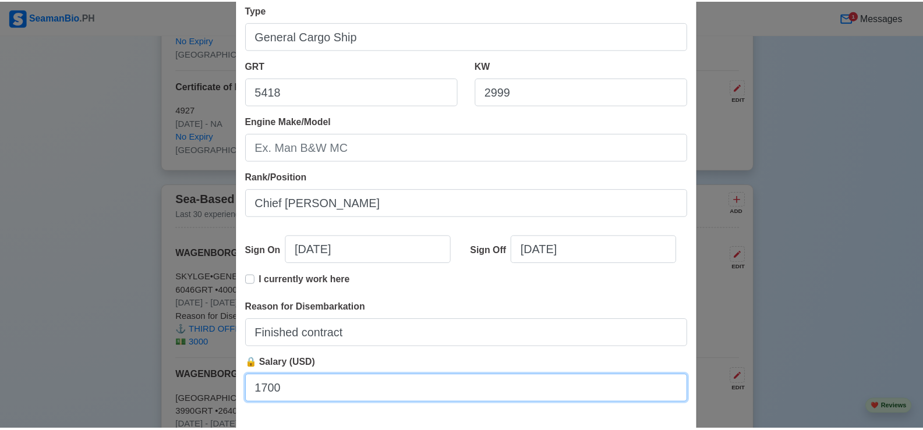
scroll to position [233, 0]
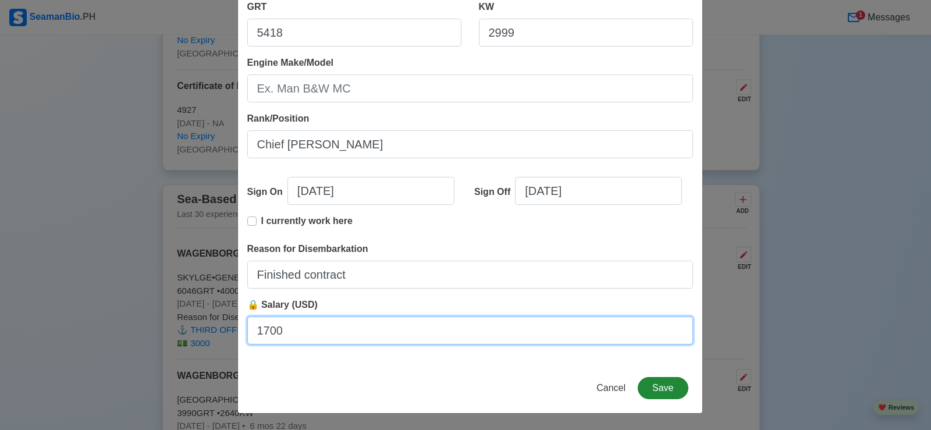
type input "1700"
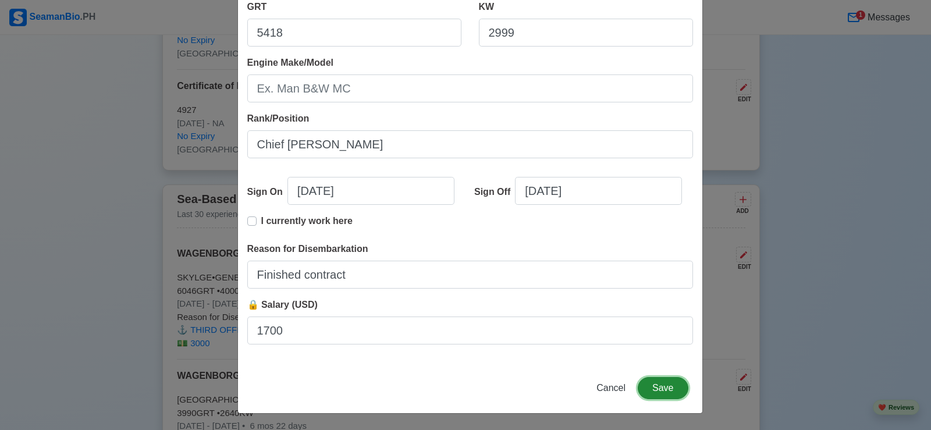
click at [654, 386] on button "Save" at bounding box center [663, 388] width 50 height 22
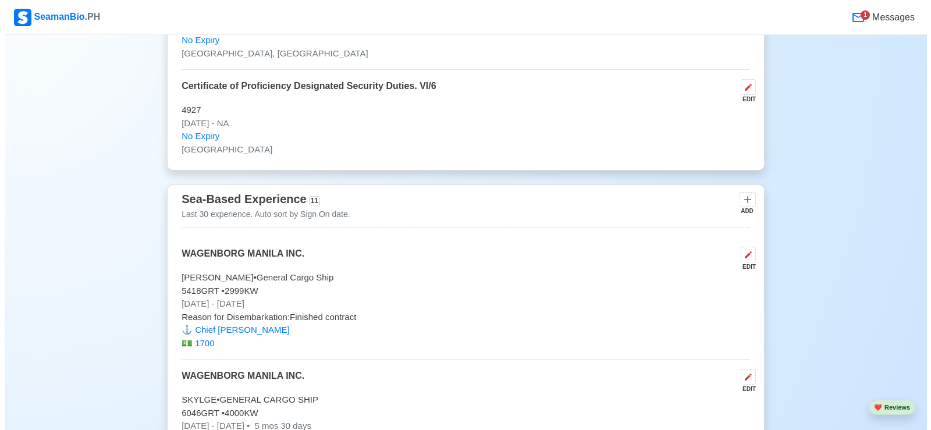
scroll to position [2910, 0]
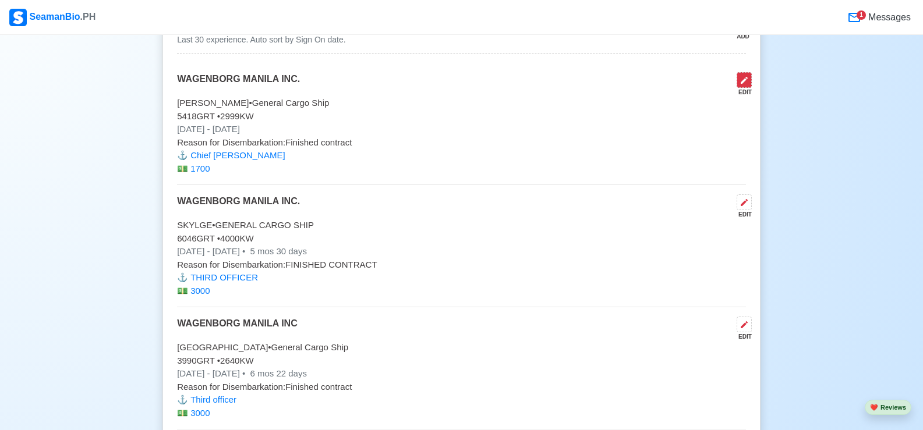
click at [737, 87] on button at bounding box center [743, 80] width 15 height 16
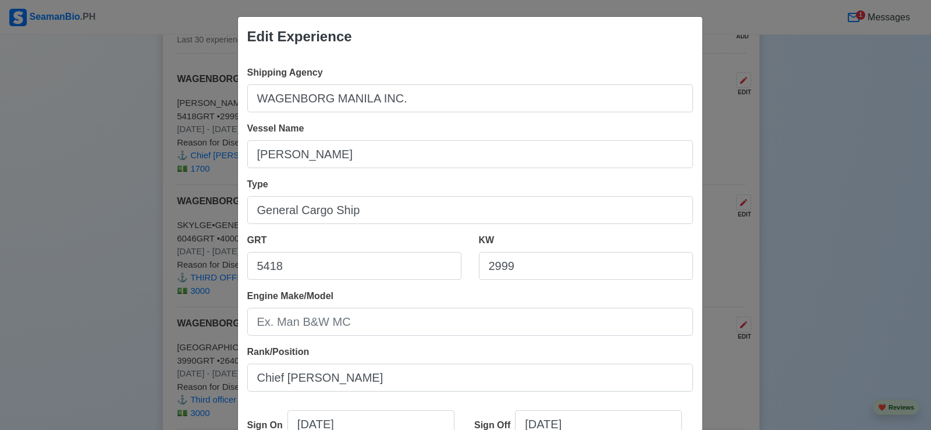
scroll to position [175, 0]
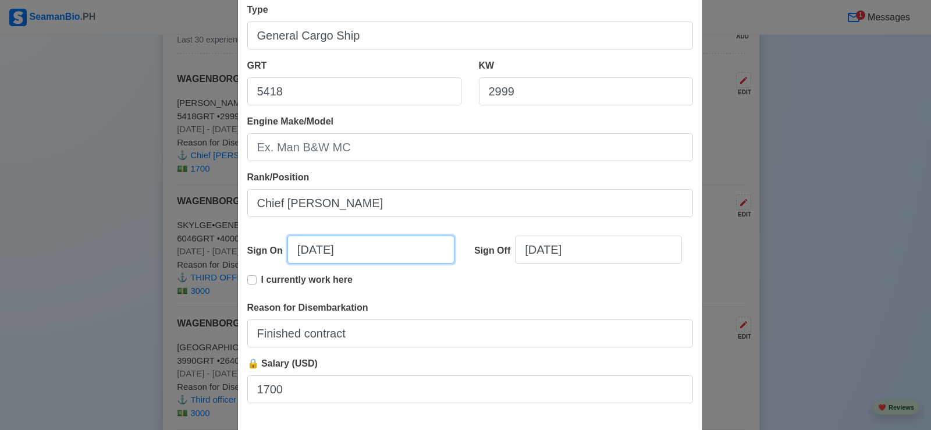
select select "****"
select select "******"
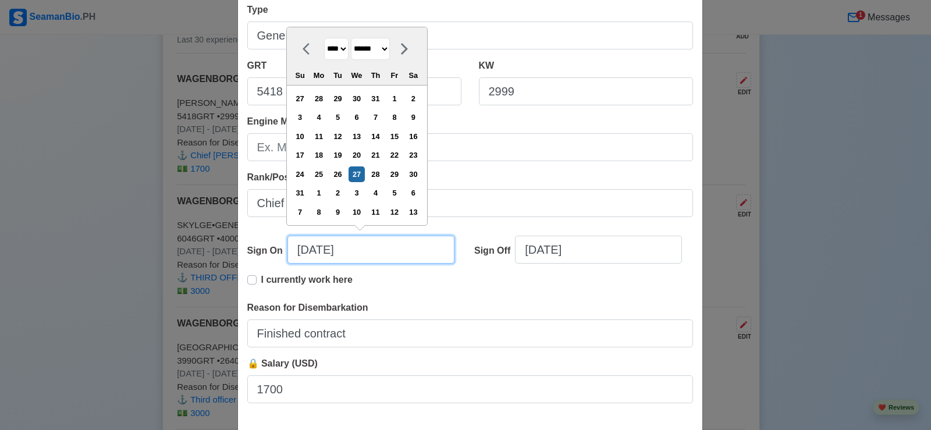
click at [304, 250] on input "[DATE]" at bounding box center [371, 250] width 167 height 28
type input "[DATE]"
select select "*******"
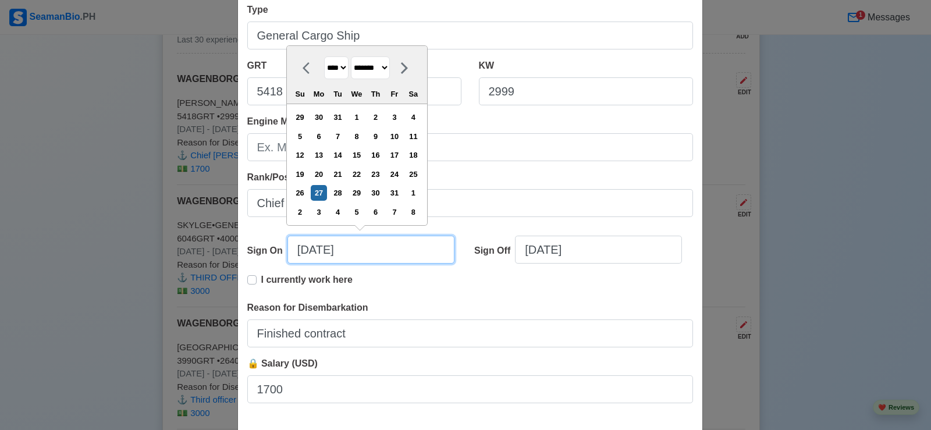
type input "[DATE]"
select select "*******"
click at [320, 250] on input "[DATE]" at bounding box center [371, 250] width 167 height 28
type input "[DATE]"
select select "****"
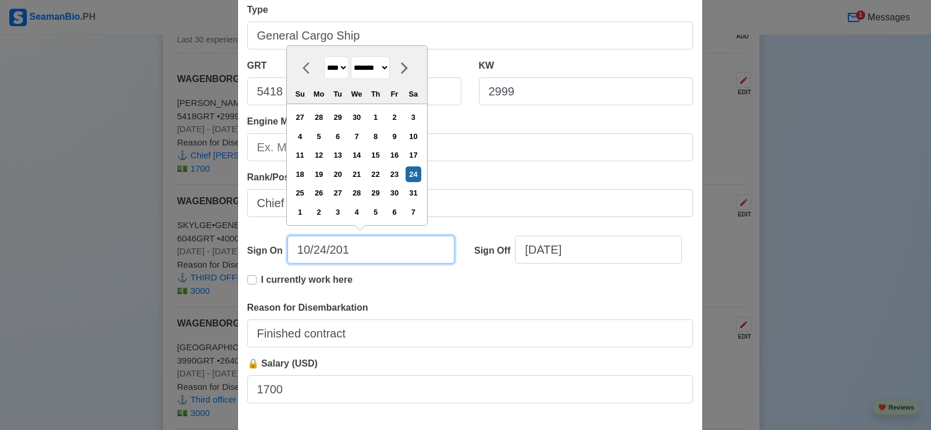
type input "[DATE]"
select select "****"
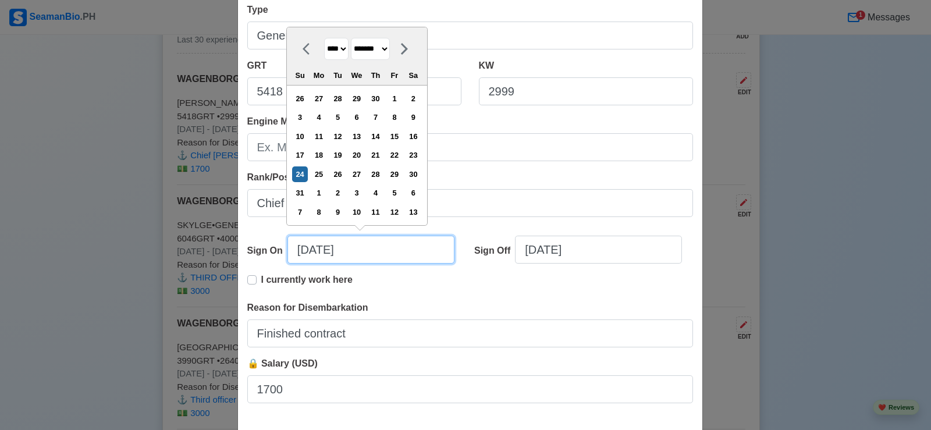
type input "[DATE]"
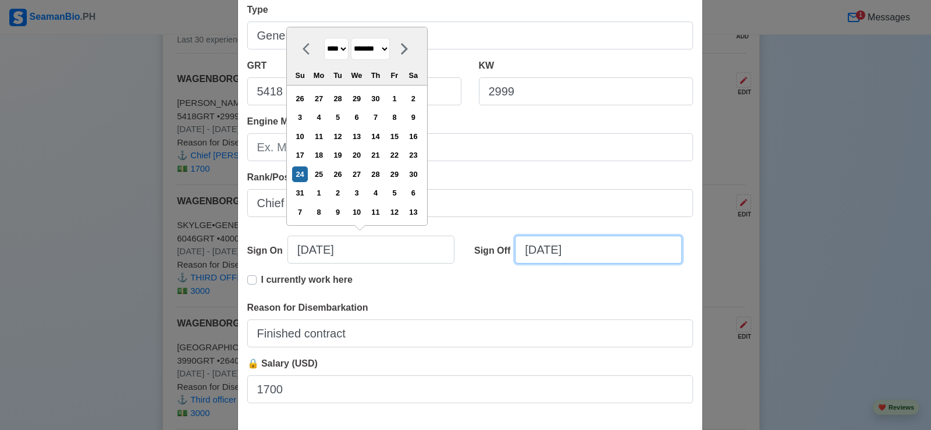
click at [554, 247] on input "[DATE]" at bounding box center [598, 250] width 167 height 28
select select "****"
select select "******"
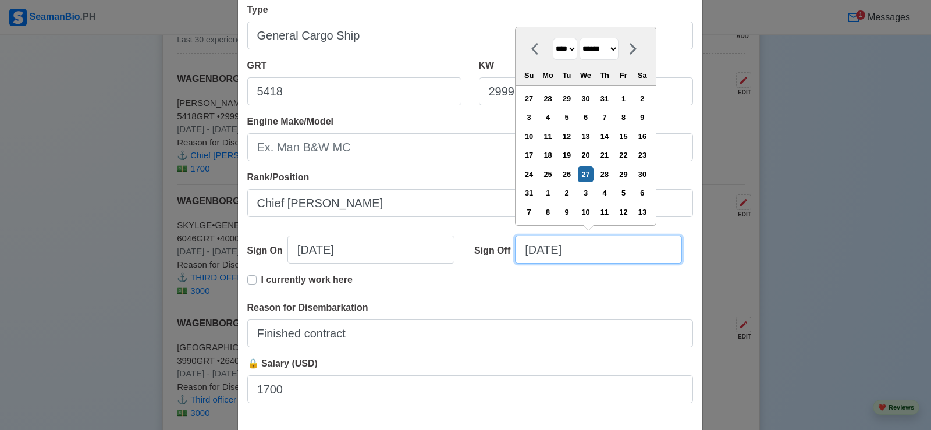
drag, startPoint x: 531, startPoint y: 251, endPoint x: 655, endPoint y: 297, distance: 132.8
click at [532, 251] on input "[DATE]" at bounding box center [598, 250] width 167 height 28
type input "[DATE]"
select select "*****"
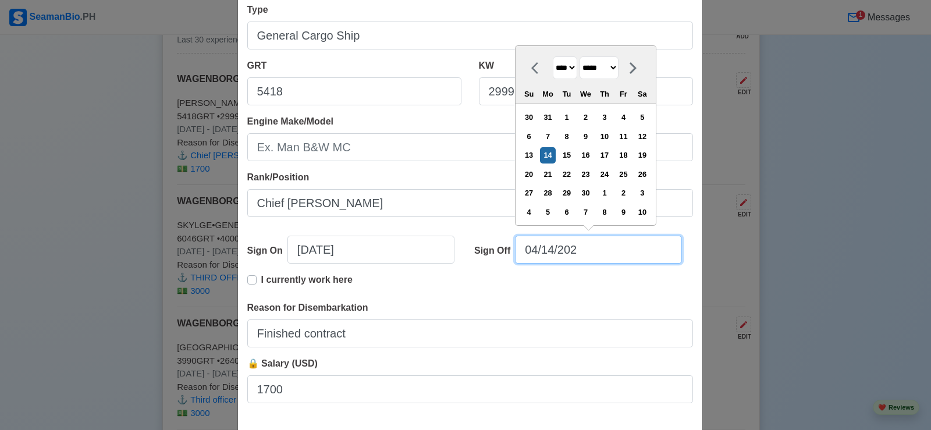
type input "[DATE]"
select select "****"
type input "[DATE]"
select select "****"
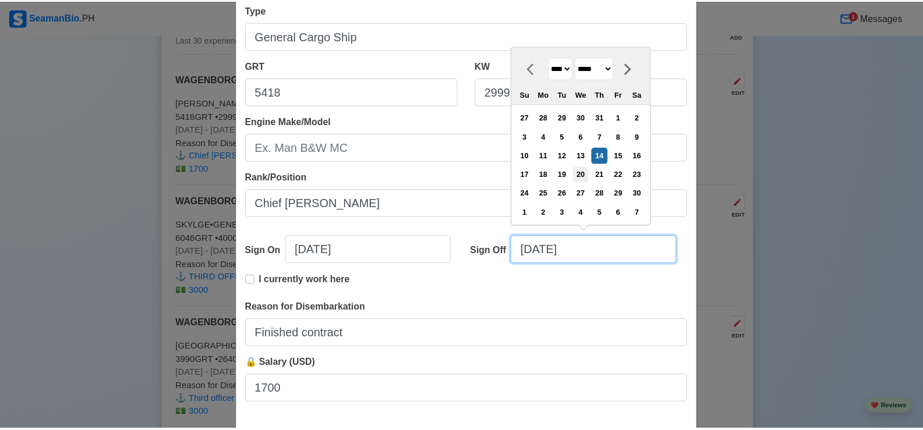
scroll to position [233, 0]
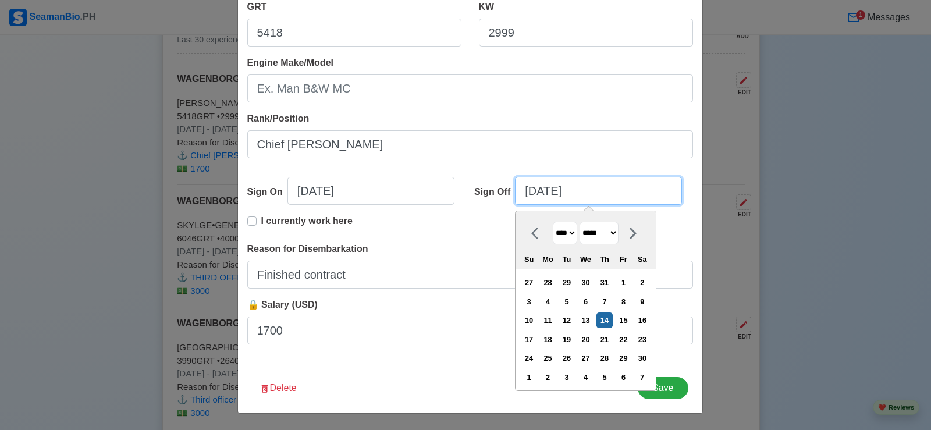
type input "[DATE]"
click at [730, 343] on div "Edit Experience Shipping Agency WAGENBORG MANILA INC. Vessel Name [PERSON_NAME]…" at bounding box center [465, 215] width 931 height 430
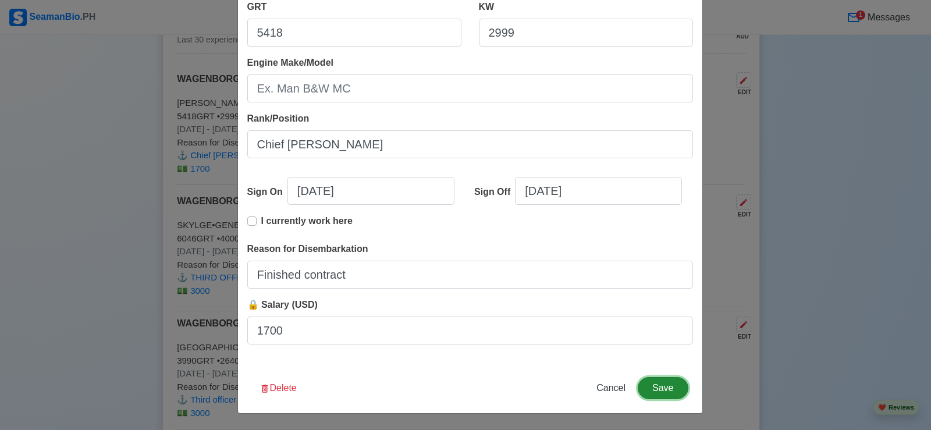
click at [663, 390] on button "Save" at bounding box center [663, 388] width 50 height 22
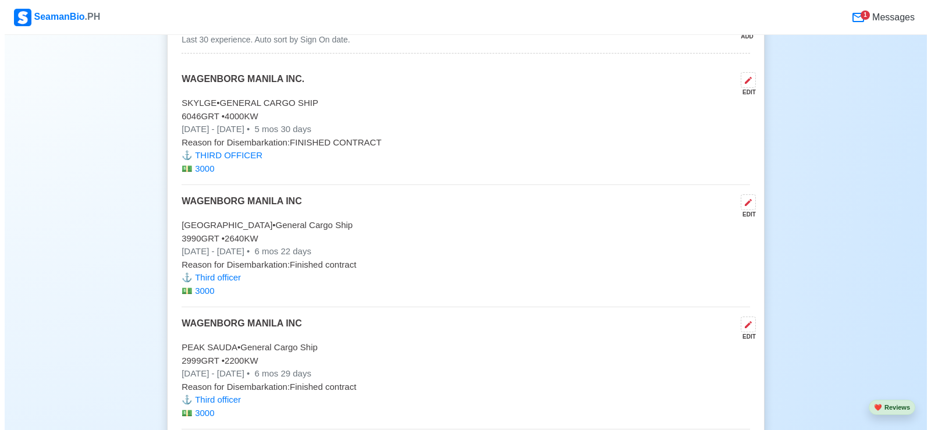
scroll to position [2852, 0]
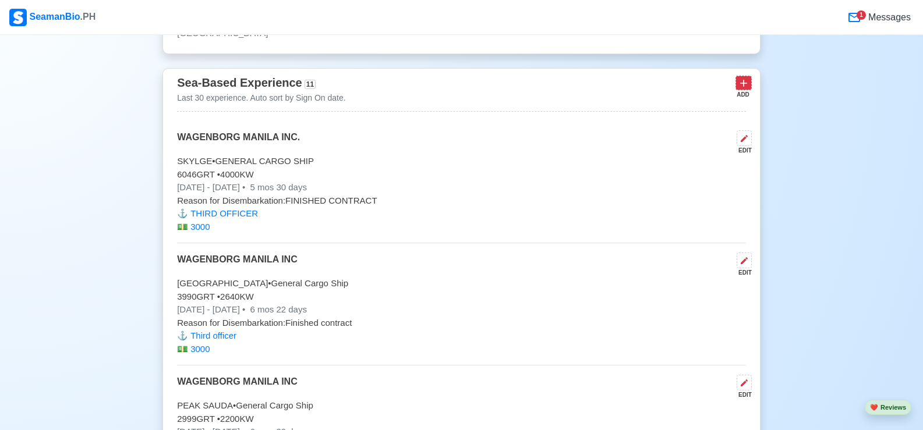
click at [744, 89] on icon at bounding box center [743, 83] width 12 height 12
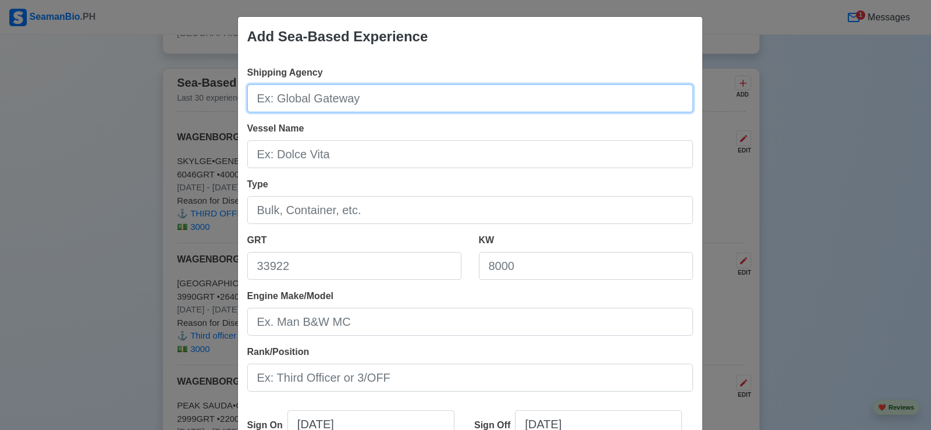
click at [315, 100] on input "Shipping Agency" at bounding box center [470, 98] width 446 height 28
type input "WAGENBORG MANILA INC."
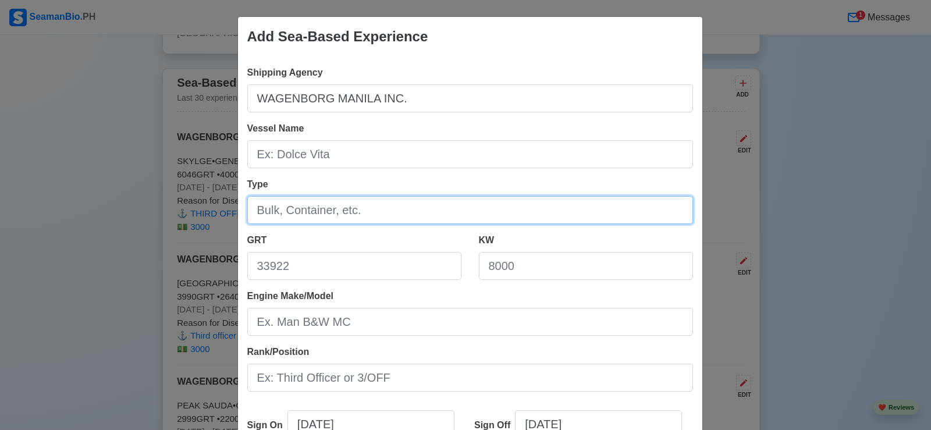
click at [357, 214] on input "Type" at bounding box center [470, 210] width 446 height 28
type input "General Cargo Ship"
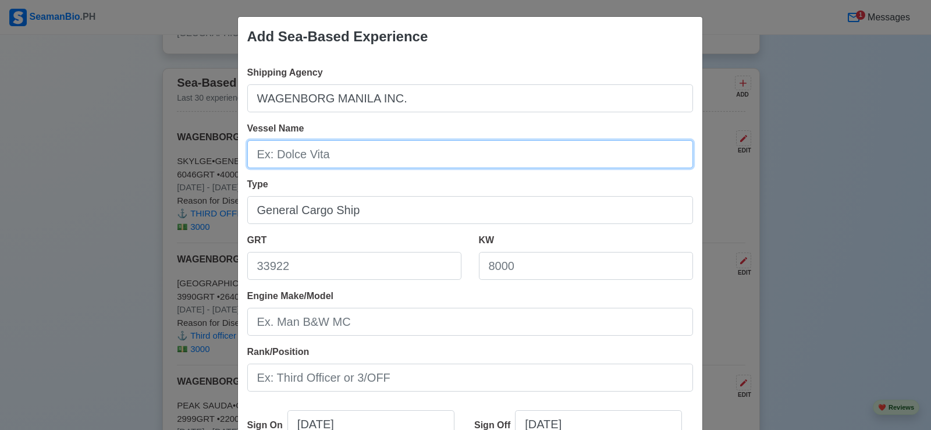
click at [345, 155] on input "Vessel Name" at bounding box center [470, 154] width 446 height 28
click at [307, 155] on input "Onego Billbao" at bounding box center [470, 154] width 446 height 28
type input "Onego Bilbao"
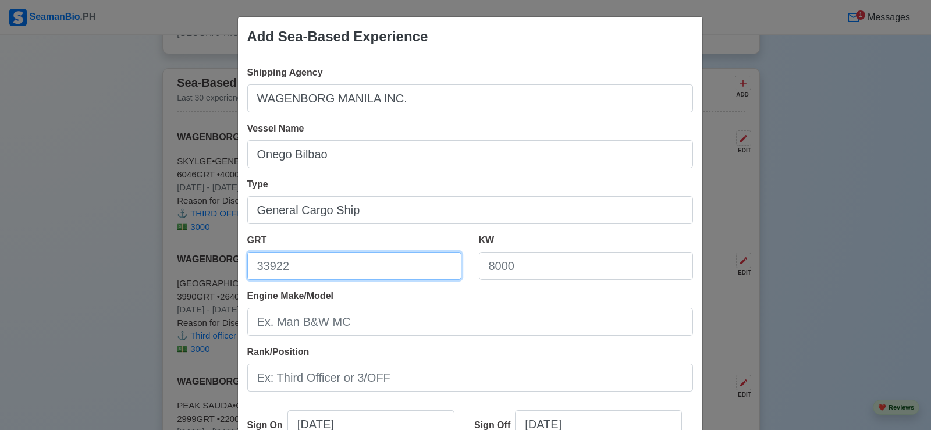
click at [330, 269] on input "GRT" at bounding box center [354, 266] width 214 height 28
type input "8999"
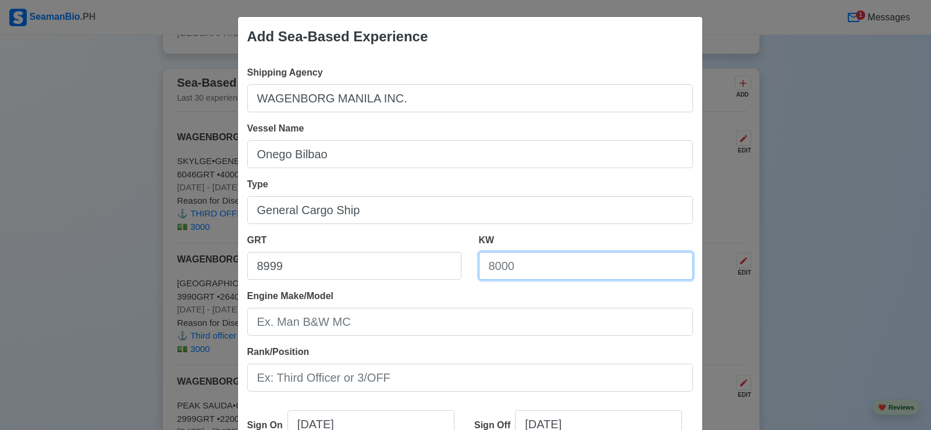
click at [541, 274] on input "KW" at bounding box center [586, 266] width 214 height 28
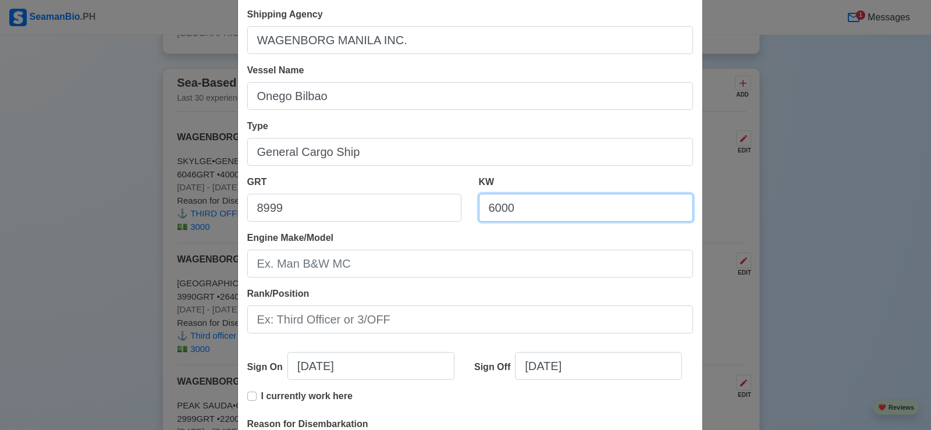
type input "6000"
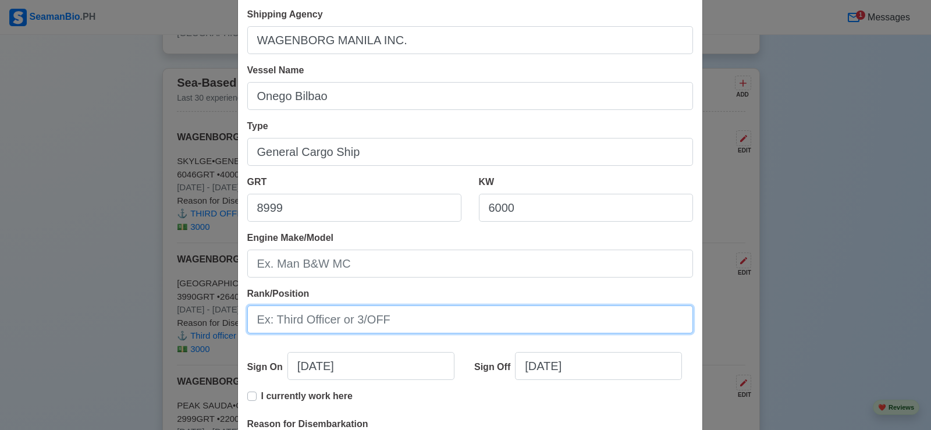
click at [412, 314] on input "Rank/Position" at bounding box center [470, 320] width 446 height 28
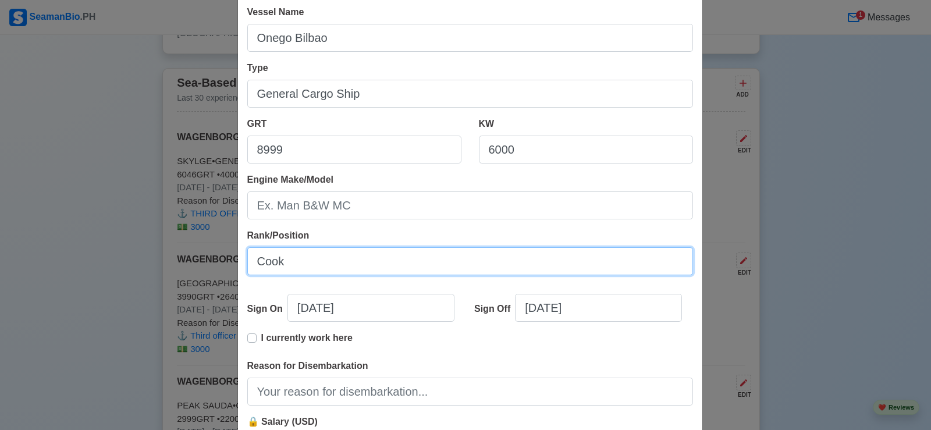
scroll to position [175, 0]
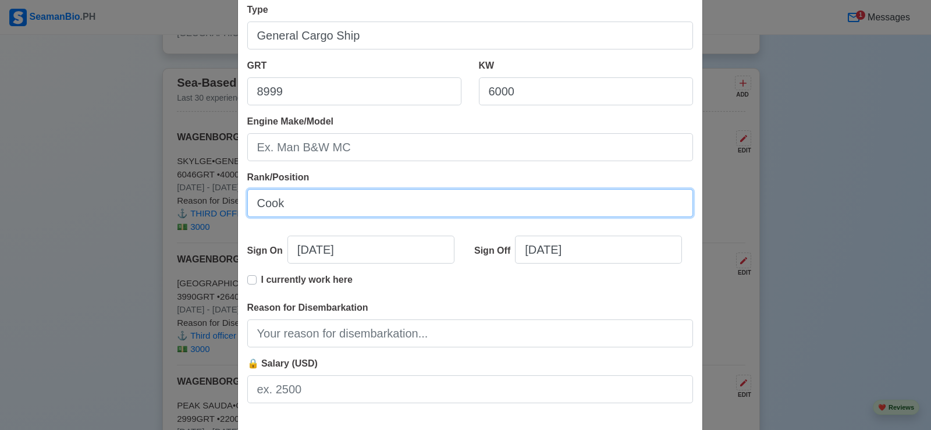
type input "Cook"
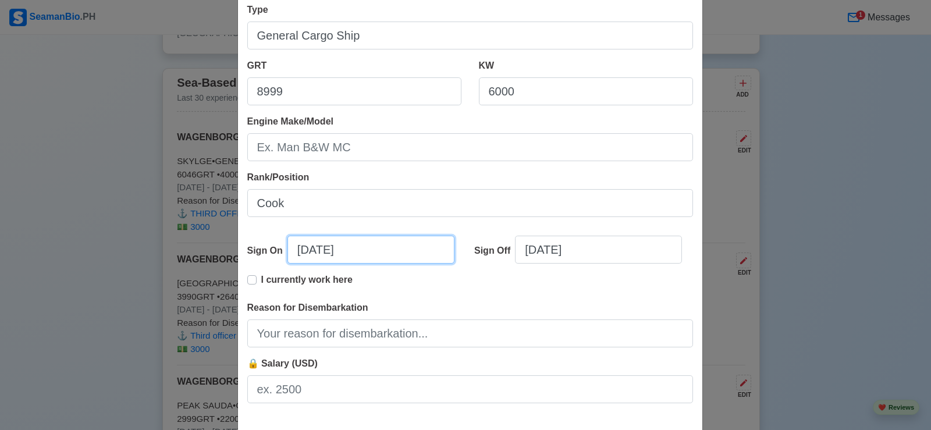
click at [304, 251] on input "[DATE]" at bounding box center [371, 250] width 167 height 28
select select "****"
select select "******"
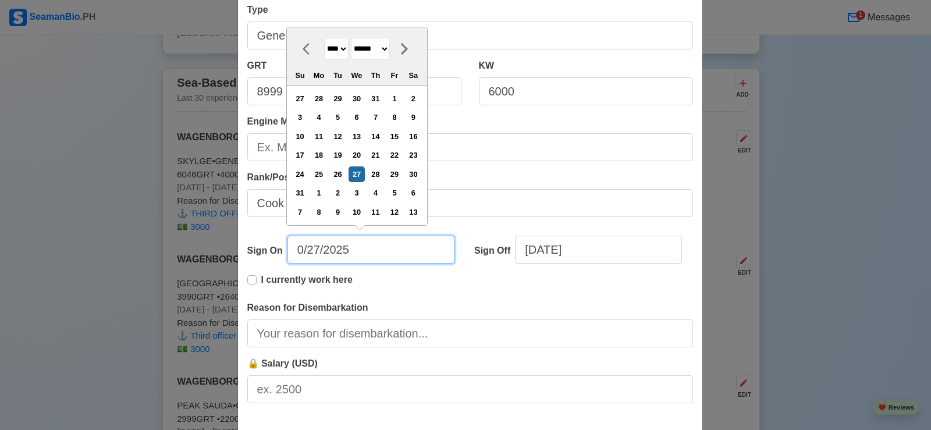
type input "[DATE]"
select select "***"
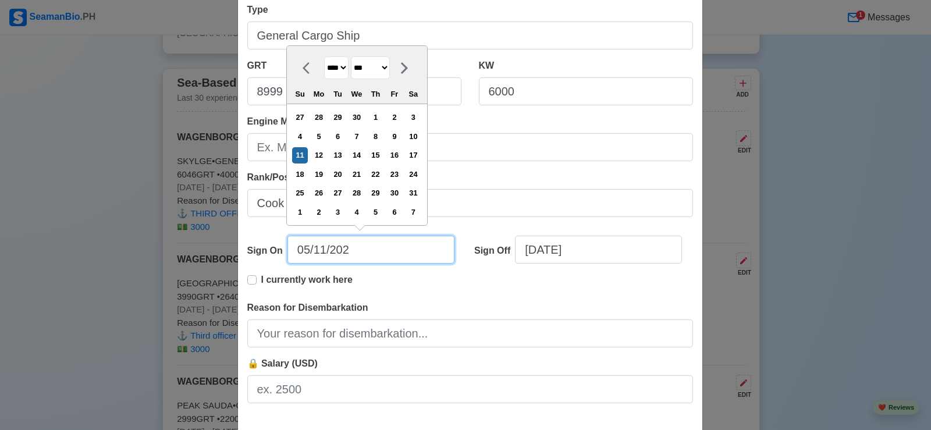
type input "[DATE]"
select select "****"
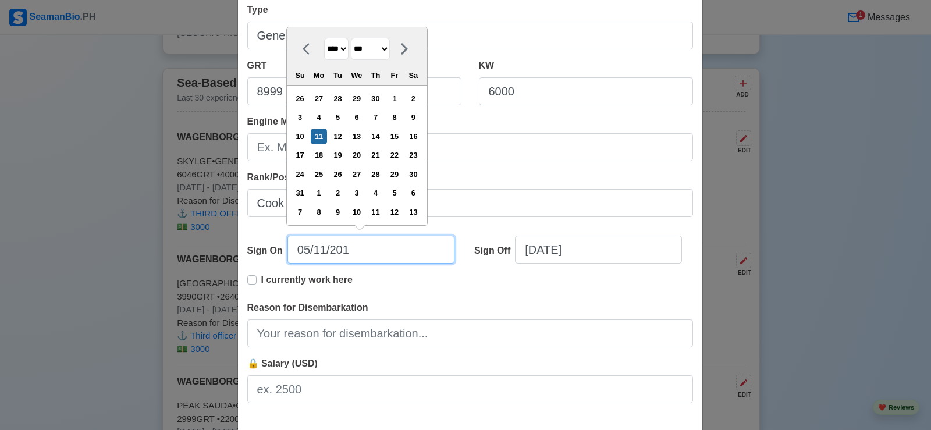
type input "[DATE]"
select select "****"
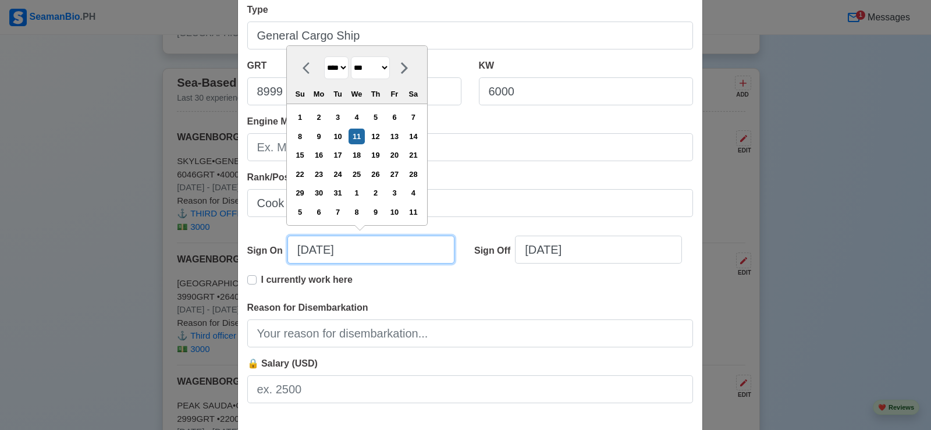
drag, startPoint x: 318, startPoint y: 251, endPoint x: 470, endPoint y: 409, distance: 219.4
click at [318, 251] on input "[DATE]" at bounding box center [371, 250] width 167 height 28
type input "[DATE]"
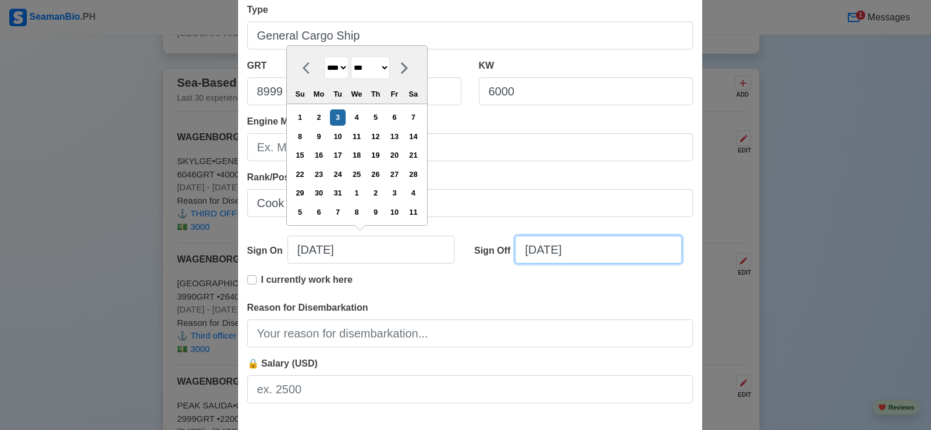
select select "****"
select select "******"
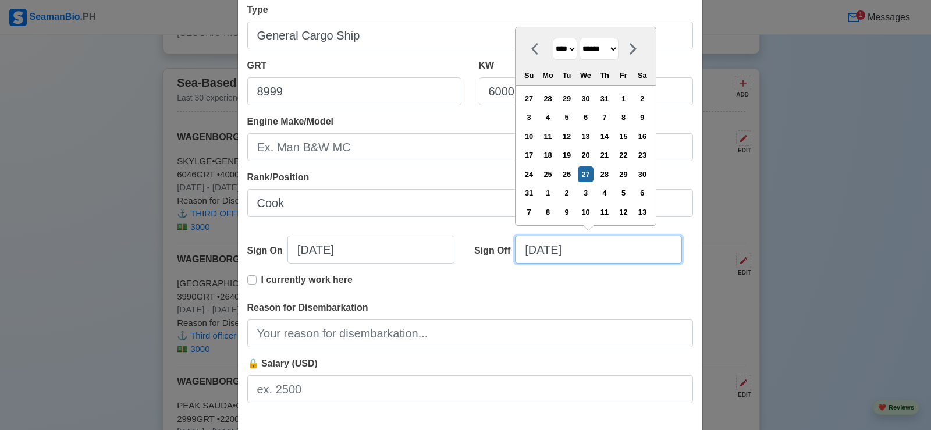
click at [607, 253] on input "[DATE]" at bounding box center [598, 250] width 167 height 28
click at [530, 250] on input "[DATE]" at bounding box center [598, 250] width 167 height 28
type input "[DATE]"
select select "*******"
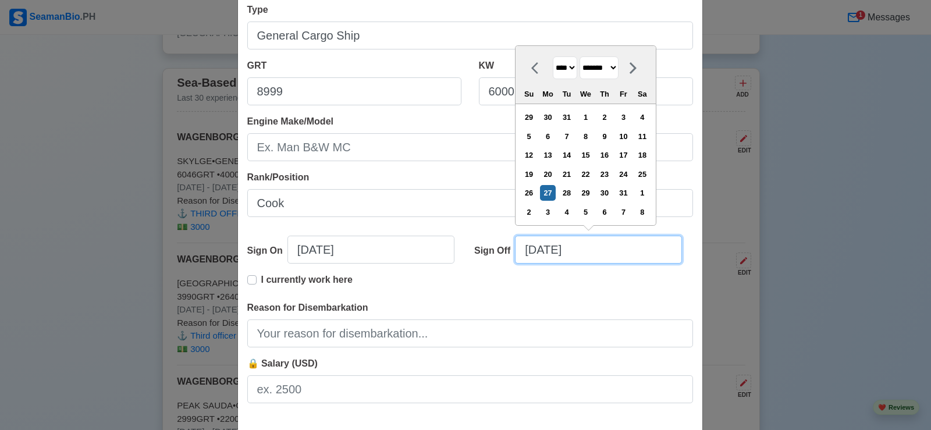
type input "[DATE]"
select select "*******"
type input "[DATE]"
select select "*******"
type input "[DATE]"
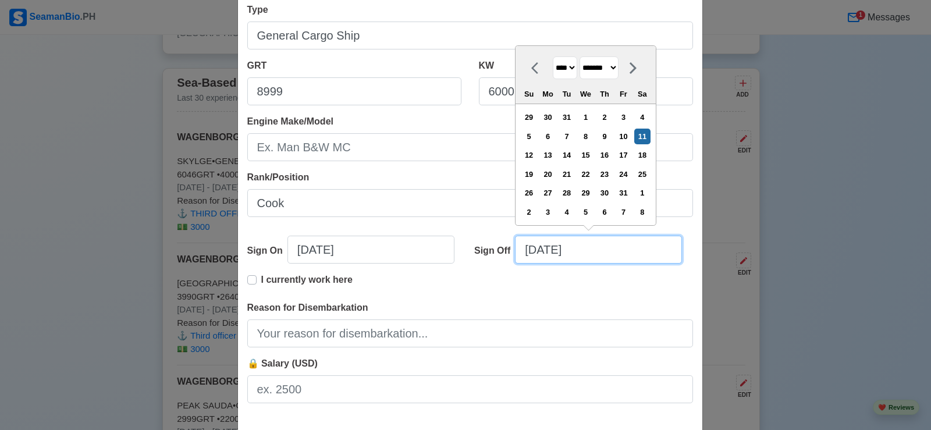
select select "********"
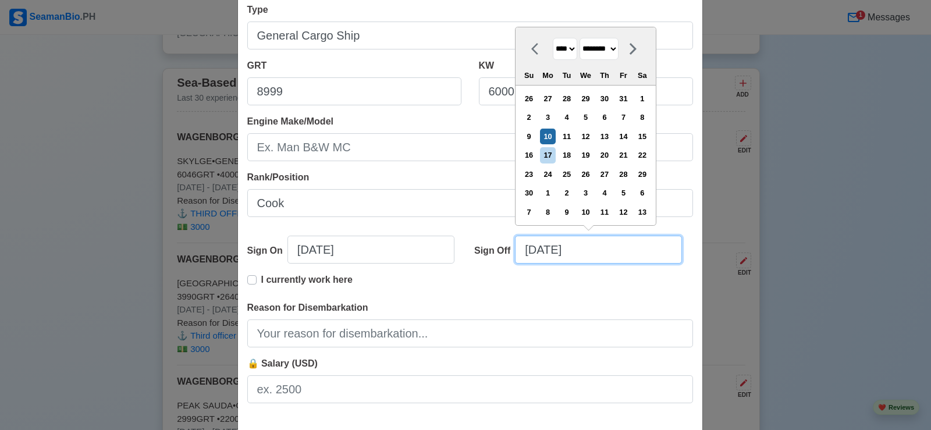
click at [596, 248] on input "[DATE]" at bounding box center [598, 250] width 167 height 28
type input "[DATE]"
select select "****"
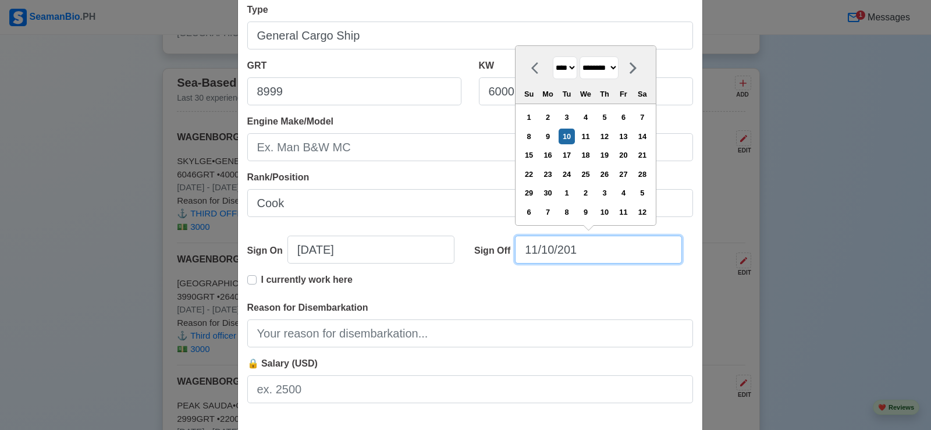
type input "[DATE]"
select select "****"
drag, startPoint x: 531, startPoint y: 250, endPoint x: 593, endPoint y: 315, distance: 89.7
click at [532, 251] on input "[DATE]" at bounding box center [598, 250] width 167 height 28
type input "[DATE]"
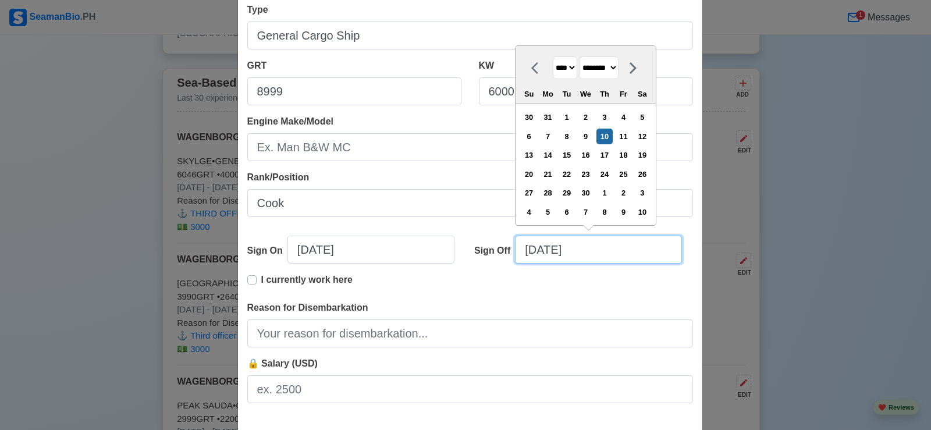
select select "*******"
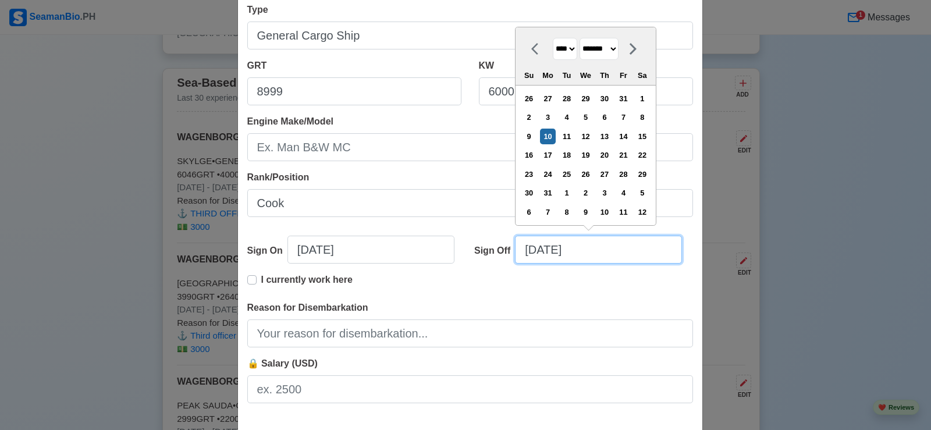
type input "[DATE]"
select select "*******"
click at [549, 251] on input "[DATE]" at bounding box center [598, 250] width 167 height 28
type input "[DATE]"
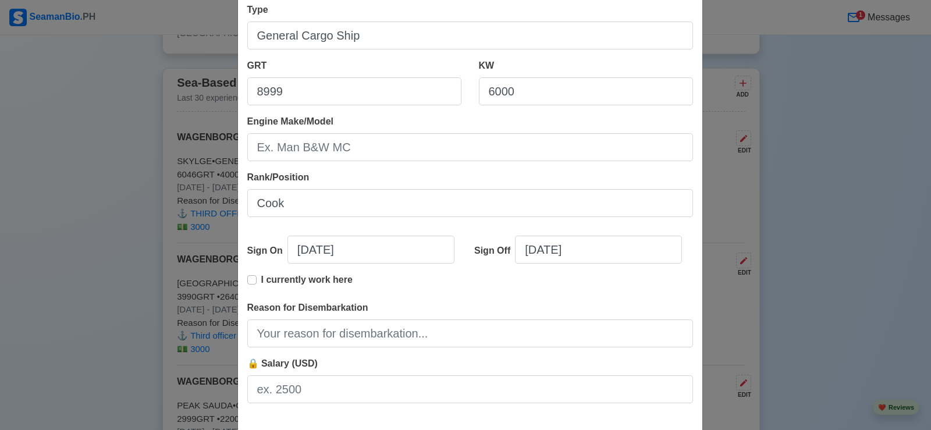
click at [464, 365] on div "🔒 Salary (USD)" at bounding box center [470, 380] width 446 height 47
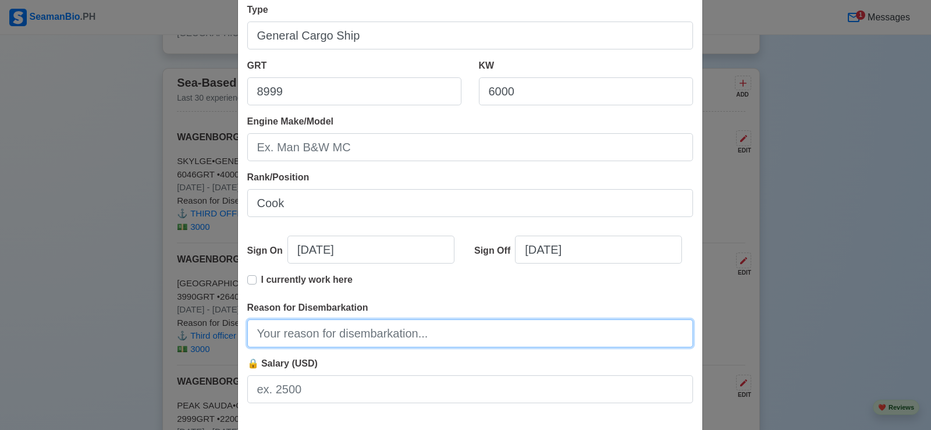
click at [427, 336] on input "Reason for Disembarkation" at bounding box center [470, 334] width 446 height 28
type input "Finished contract"
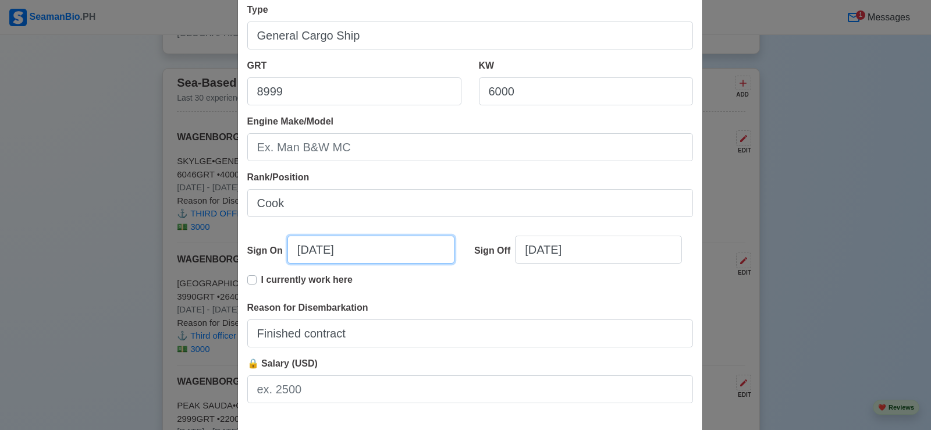
click at [304, 250] on input "[DATE]" at bounding box center [371, 250] width 167 height 28
select select "****"
select select "***"
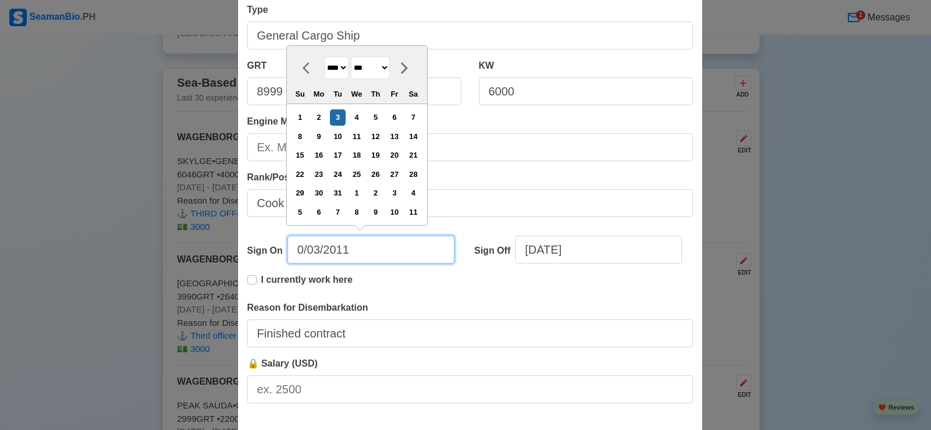
type input "[DATE]"
select select "*****"
drag, startPoint x: 321, startPoint y: 250, endPoint x: 405, endPoint y: 298, distance: 96.7
click at [321, 250] on input "[DATE]" at bounding box center [371, 250] width 167 height 28
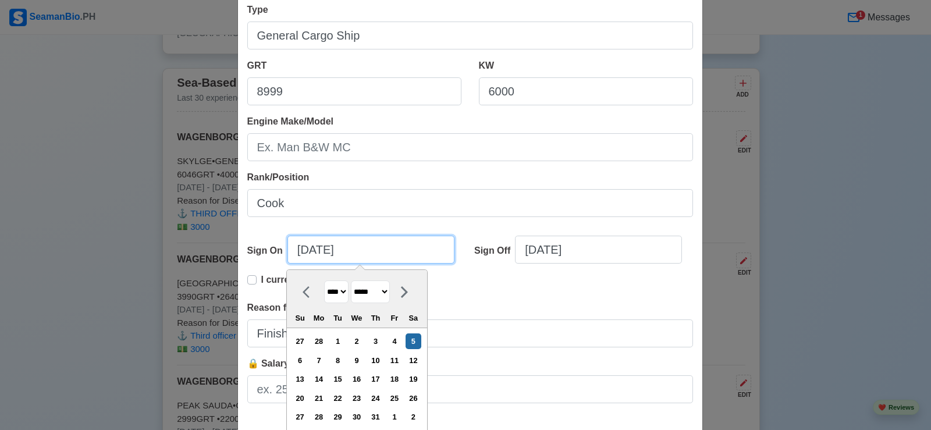
scroll to position [233, 0]
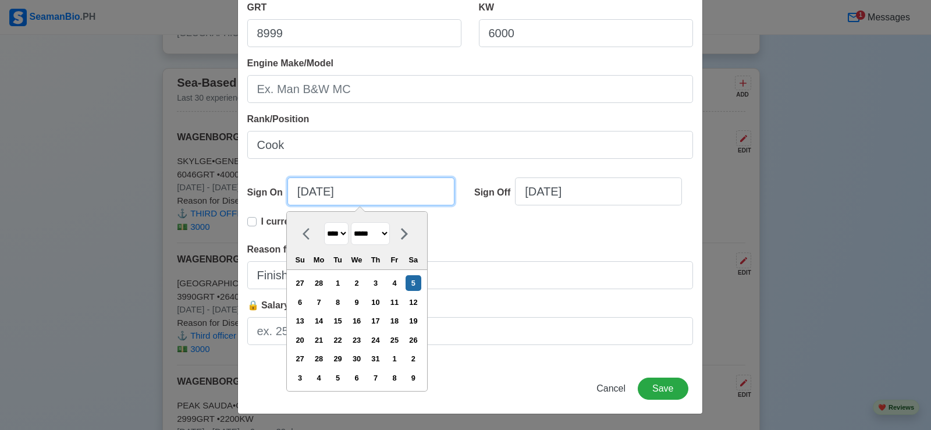
type input "[DATE]"
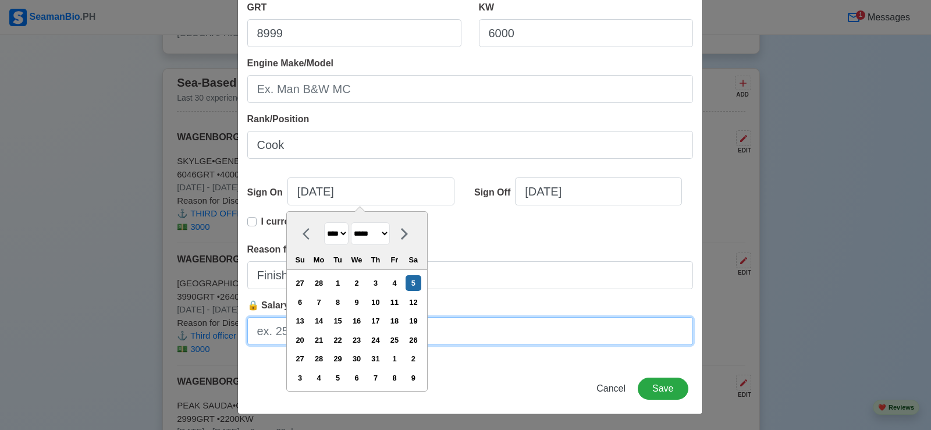
click at [556, 335] on input "🔒 Salary (USD)" at bounding box center [470, 331] width 446 height 28
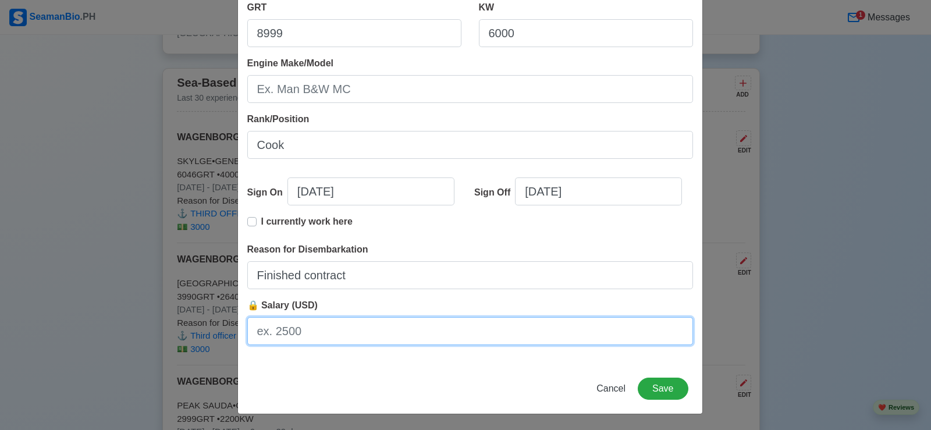
type input "1700"
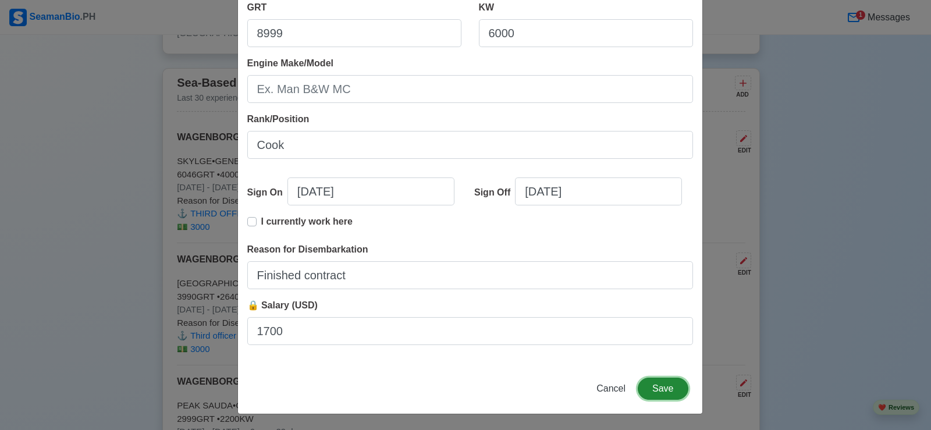
click at [662, 392] on button "Save" at bounding box center [663, 389] width 50 height 22
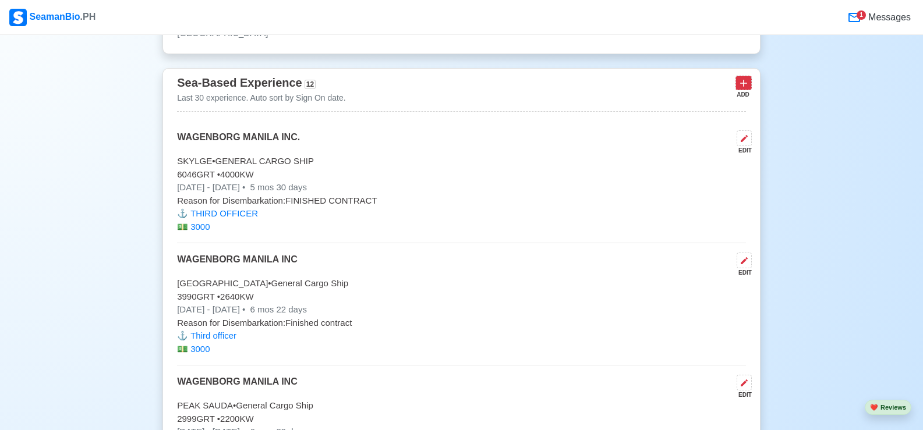
click at [743, 89] on icon at bounding box center [743, 83] width 12 height 12
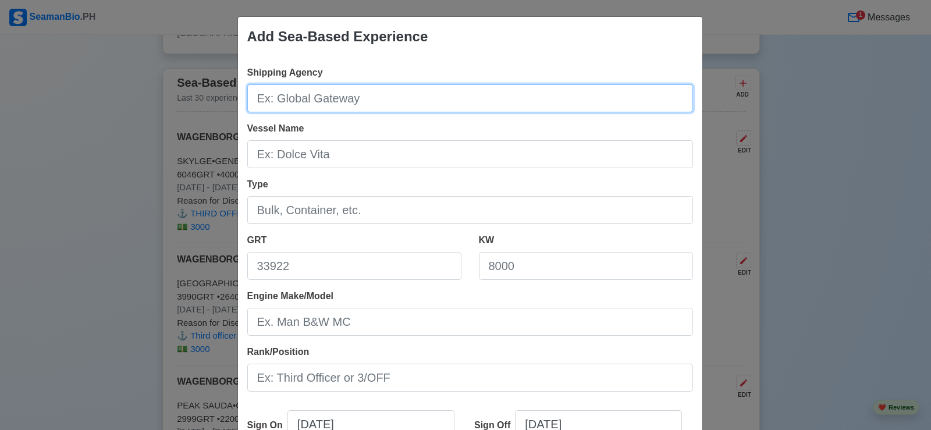
click at [344, 101] on input "Shipping Agency" at bounding box center [470, 98] width 446 height 28
type input "WAGENBORG MANILA INC."
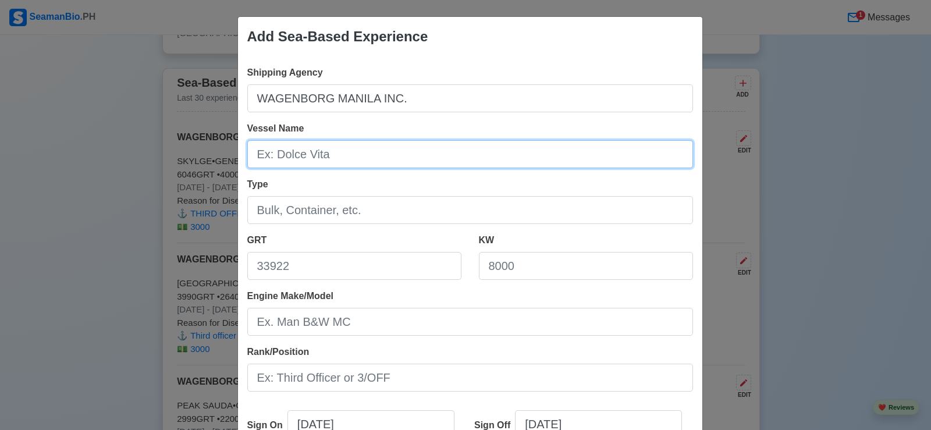
click at [331, 157] on input "Vessel Name" at bounding box center [470, 154] width 446 height 28
type input "Hudsonborg"
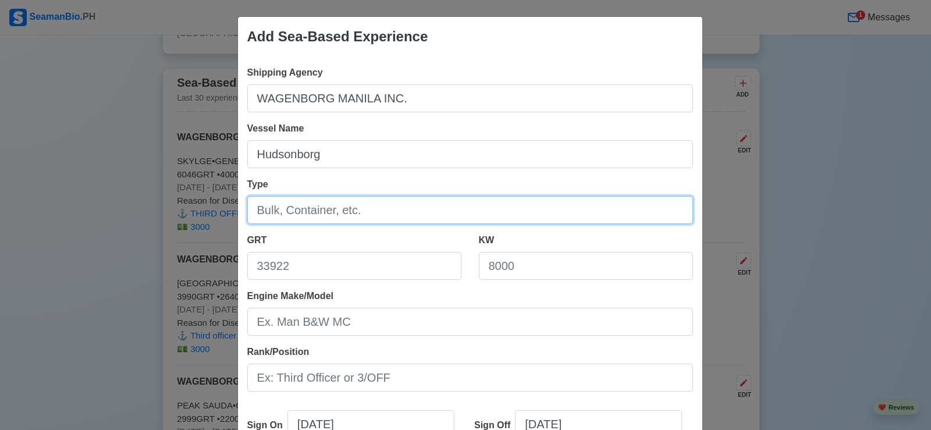
click at [359, 213] on input "Type" at bounding box center [470, 210] width 446 height 28
type input "General Cargo Ship"
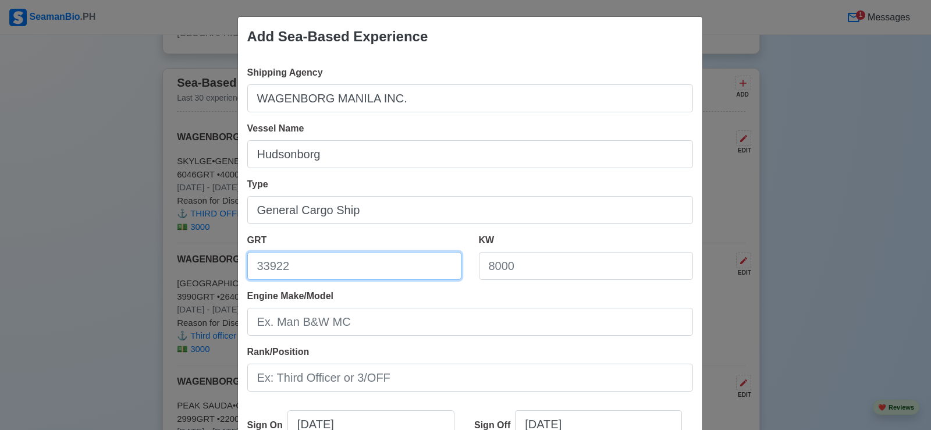
click at [314, 262] on input "GRT" at bounding box center [354, 266] width 214 height 28
type input "4266"
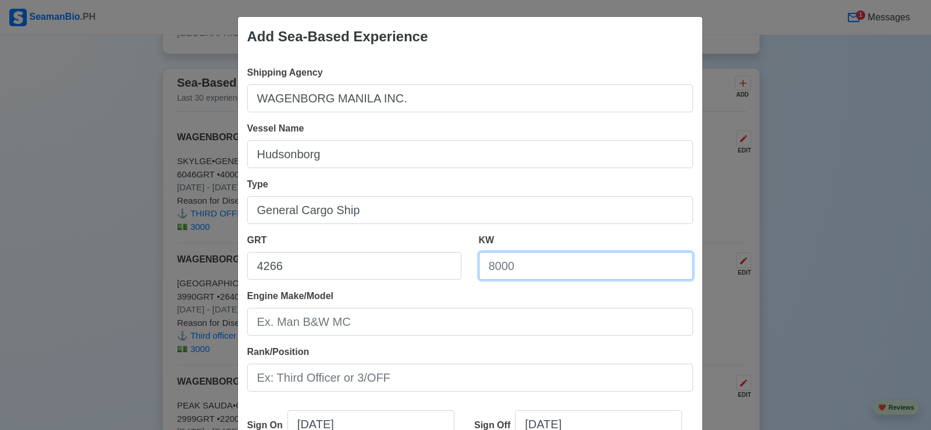
click at [565, 271] on input "KW" at bounding box center [586, 266] width 214 height 28
type input "2999"
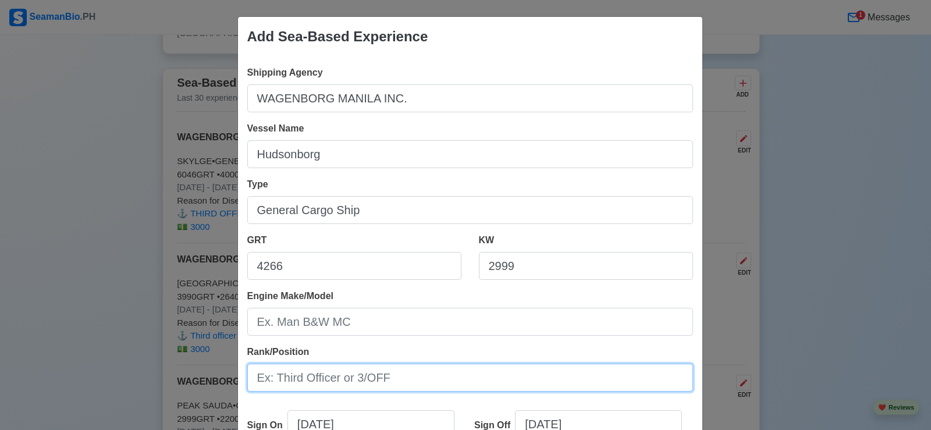
click at [329, 381] on input "Rank/Position" at bounding box center [470, 378] width 446 height 28
type input "C"
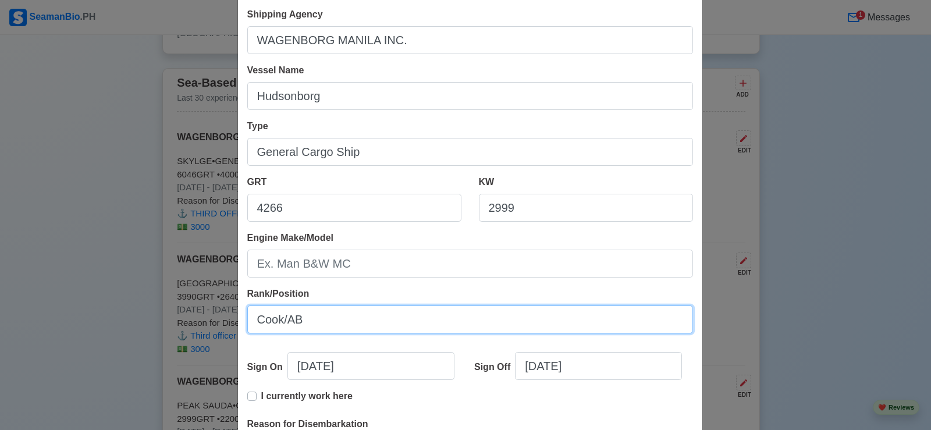
scroll to position [116, 0]
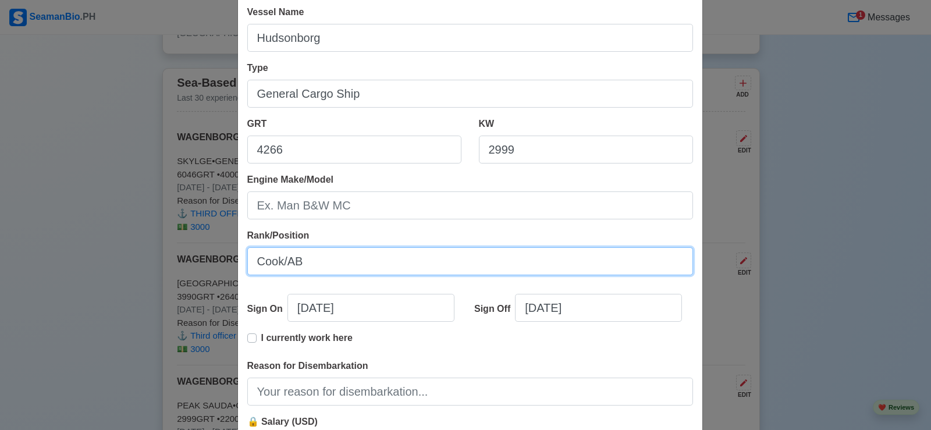
type input "Cook/AB"
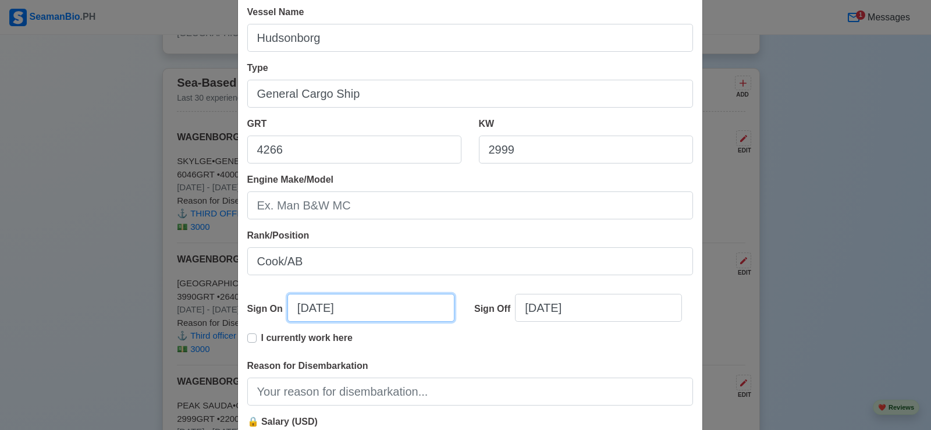
select select "****"
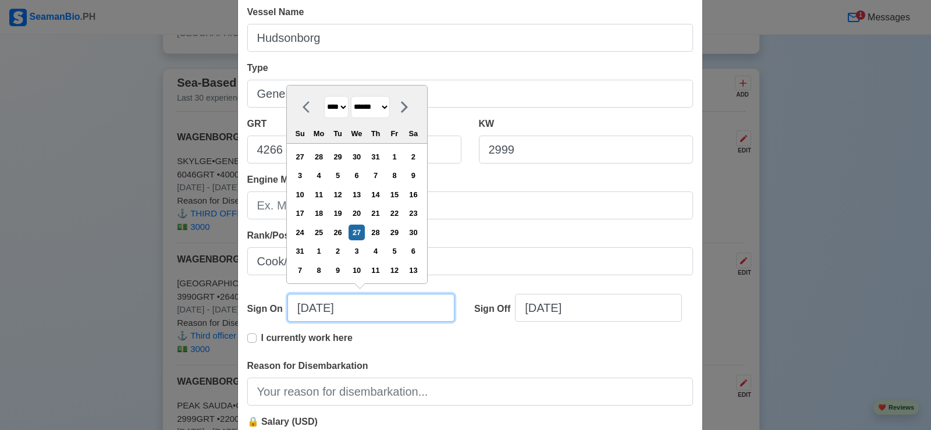
click at [303, 310] on input "[DATE]" at bounding box center [371, 308] width 167 height 28
click at [390, 108] on select "******* ******** ***** ***** *** **** **** ****** ********* ******* ******** **…" at bounding box center [370, 107] width 39 height 23
select select "********"
click at [352, 96] on select "******* ******** ***** ***** *** **** **** ****** ********* ******* ******** **…" at bounding box center [370, 107] width 39 height 23
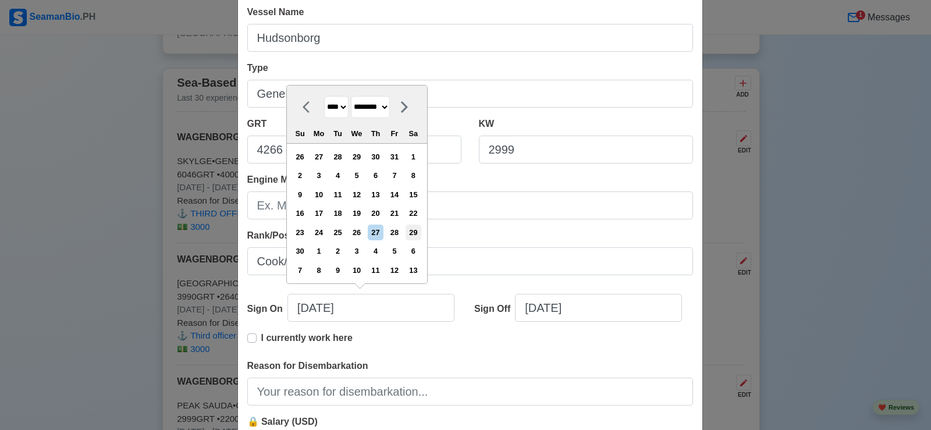
click at [421, 234] on div "29" at bounding box center [414, 233] width 16 height 16
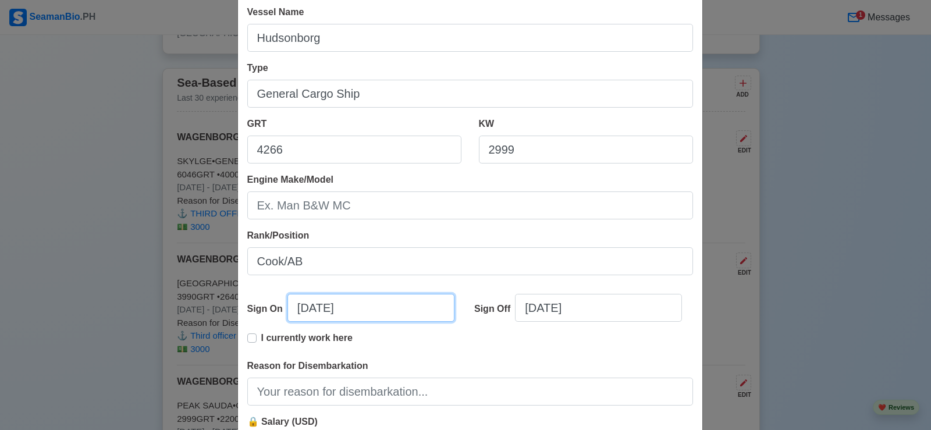
type input "[DATE]"
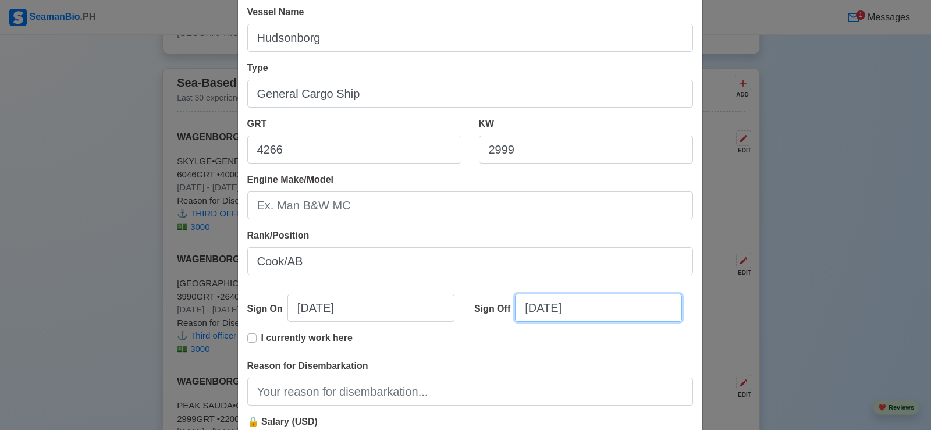
select select "****"
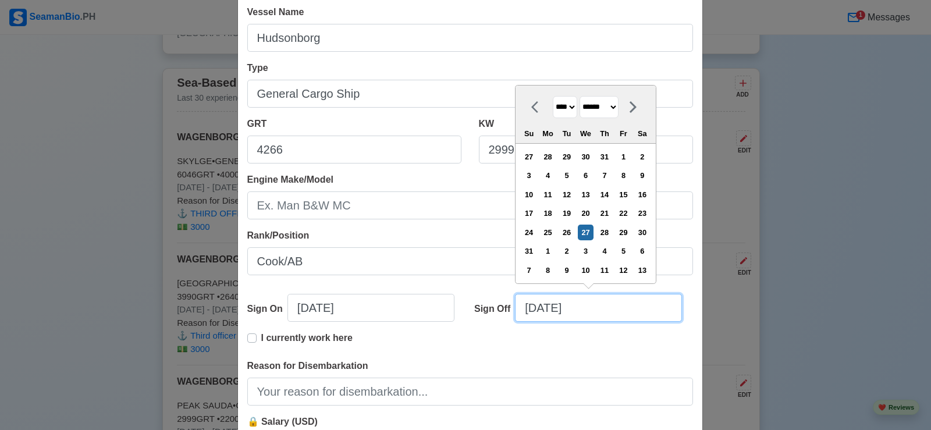
click at [618, 311] on input "[DATE]" at bounding box center [598, 308] width 167 height 28
click at [619, 109] on select "******* ******** ***** ***** *** **** **** ****** ********* ******* ******** **…" at bounding box center [599, 107] width 39 height 23
select select "****"
click at [580, 115] on select "******* ******** ***** ***** *** **** **** ****** ********* ******* ******** **…" at bounding box center [599, 107] width 39 height 23
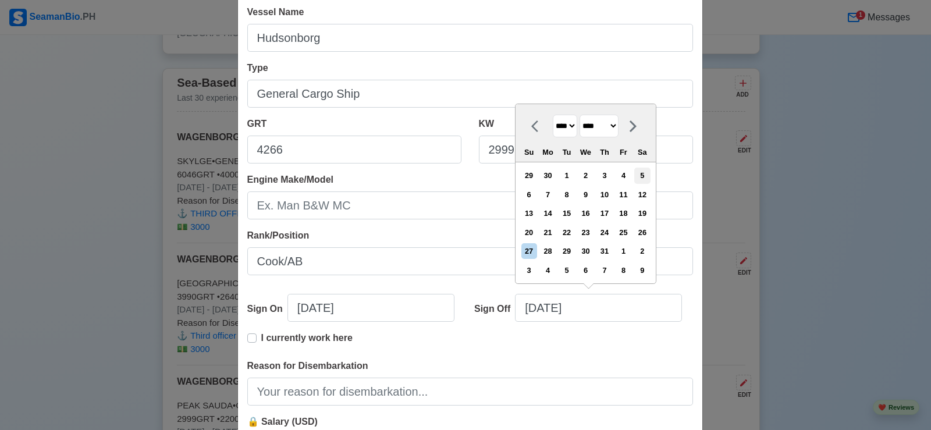
click at [647, 177] on div "5" at bounding box center [642, 176] width 16 height 16
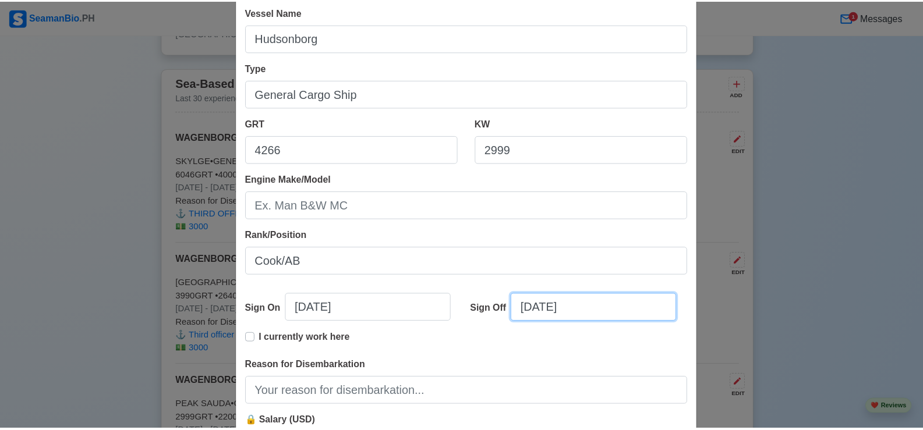
scroll to position [233, 0]
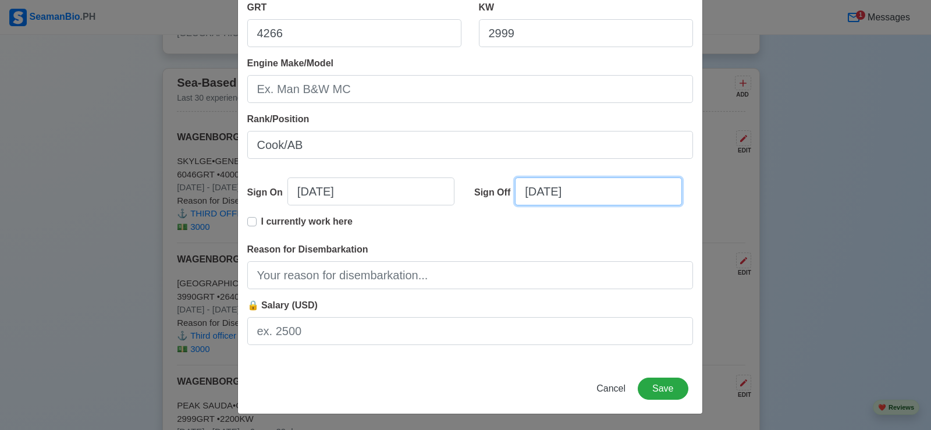
type input "[DATE]"
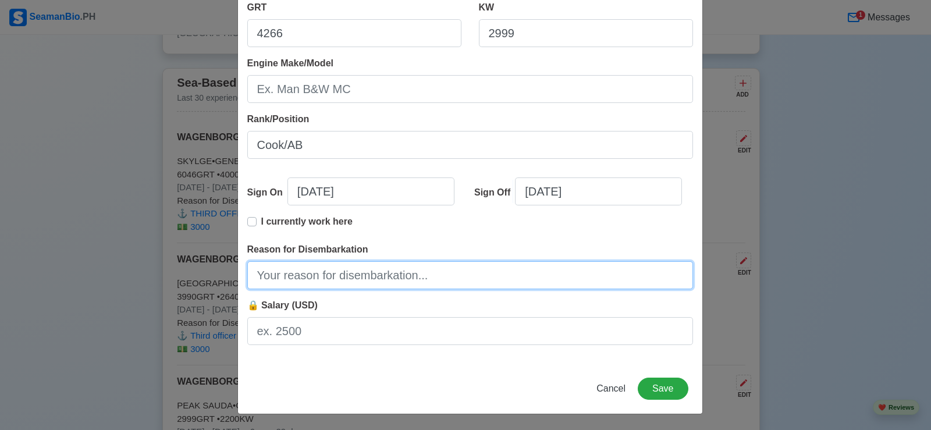
click at [364, 279] on input "Reason for Disembarkation" at bounding box center [470, 275] width 446 height 28
type input "Finished contract"
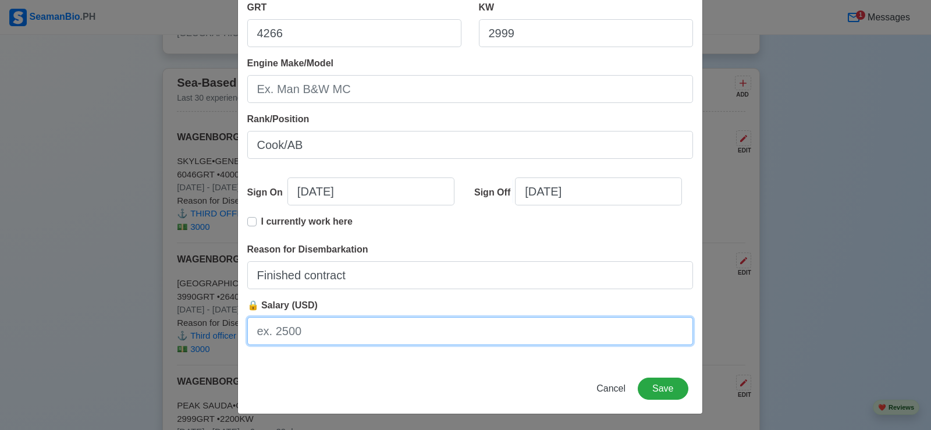
click at [313, 327] on input "🔒 Salary (USD)" at bounding box center [470, 331] width 446 height 28
type input "1700"
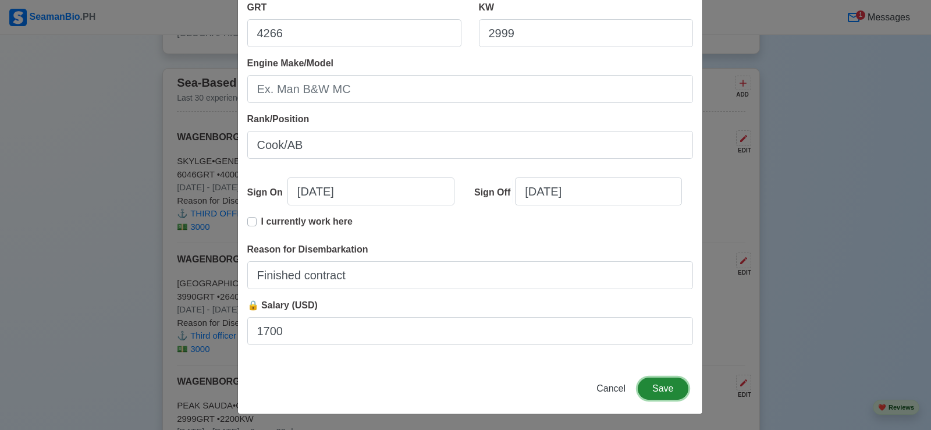
click at [658, 386] on button "Save" at bounding box center [663, 389] width 50 height 22
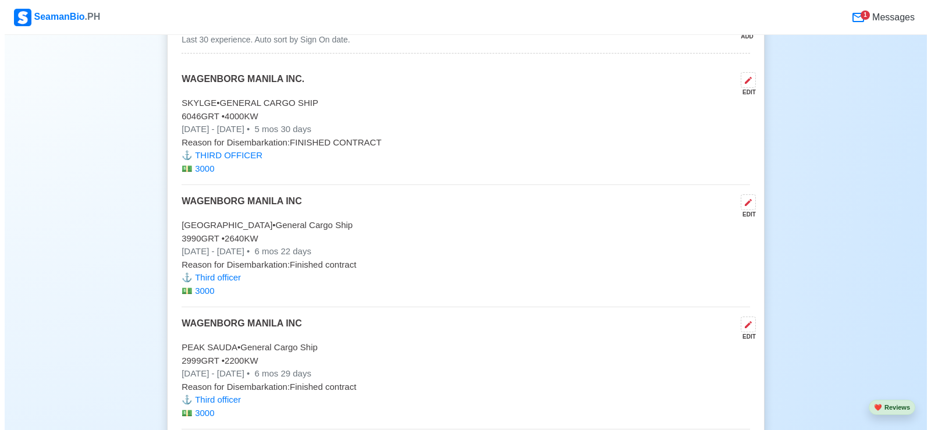
scroll to position [2736, 0]
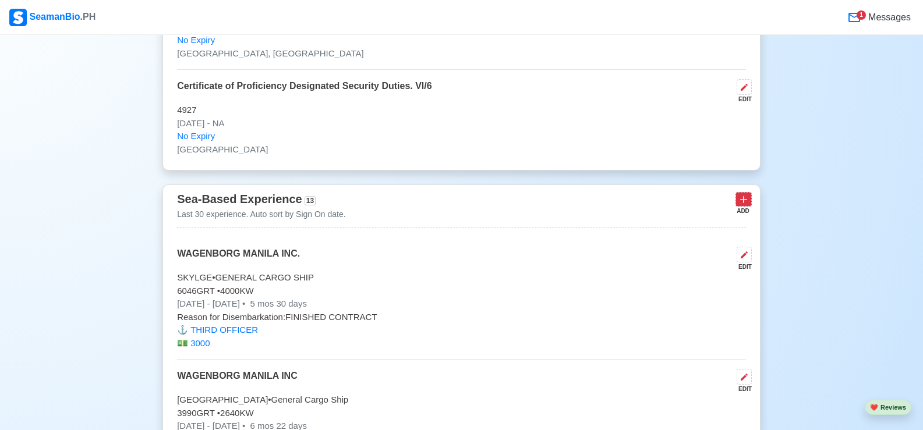
click at [742, 205] on icon at bounding box center [743, 200] width 12 height 12
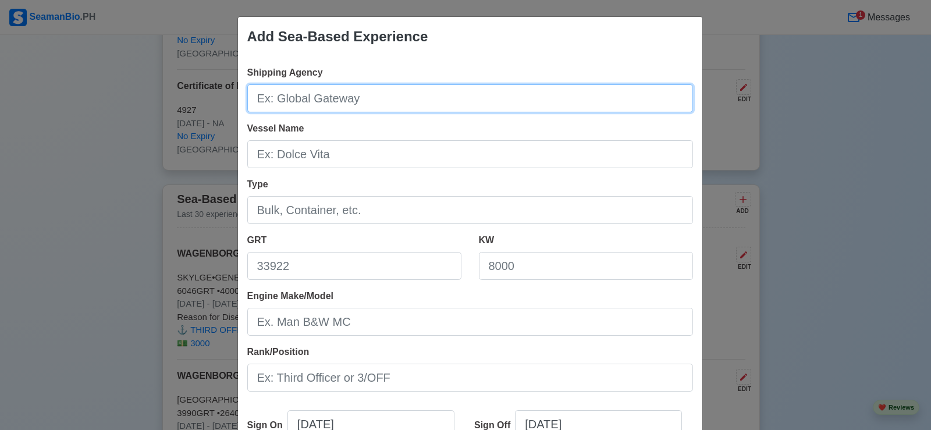
click at [393, 99] on input "Shipping Agency" at bounding box center [470, 98] width 446 height 28
type input "WAGENBORG MANILA INC."
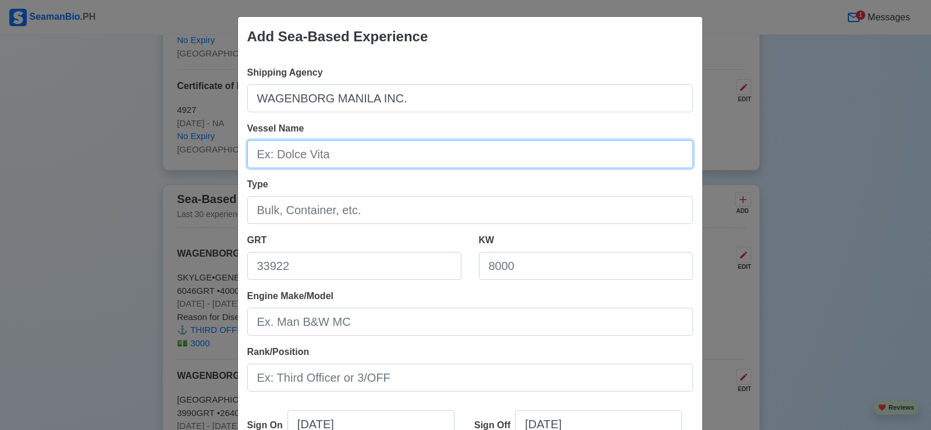
click at [342, 159] on input "Vessel Name" at bounding box center [470, 154] width 446 height 28
type input "Atlanticborg"
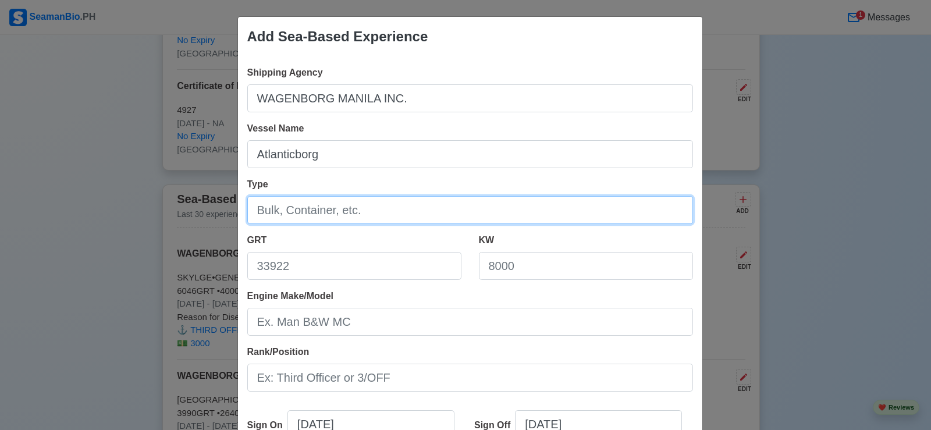
click at [370, 213] on input "Type" at bounding box center [470, 210] width 446 height 28
type input "General Cargo Ship"
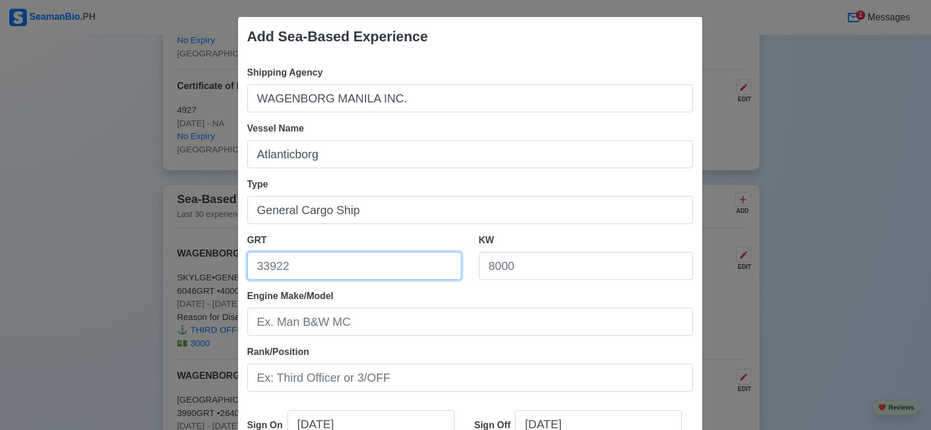
click at [317, 273] on input "GRT" at bounding box center [354, 266] width 214 height 28
type input "11885"
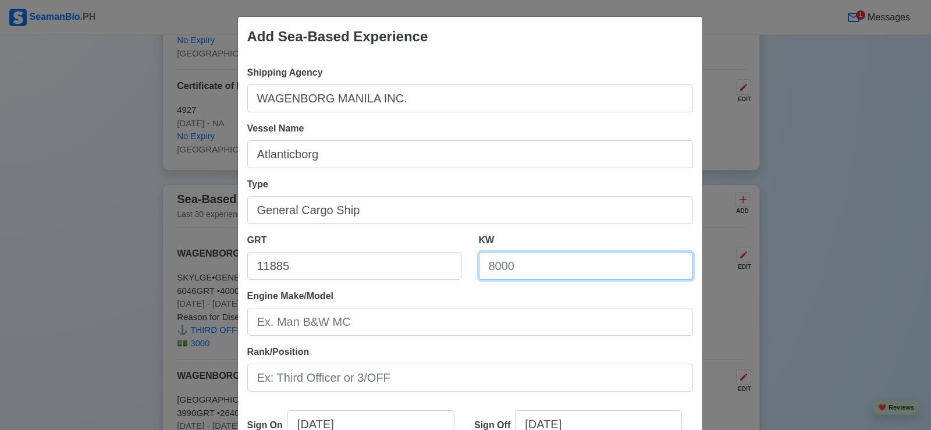
click at [538, 260] on input "KW" at bounding box center [586, 266] width 214 height 28
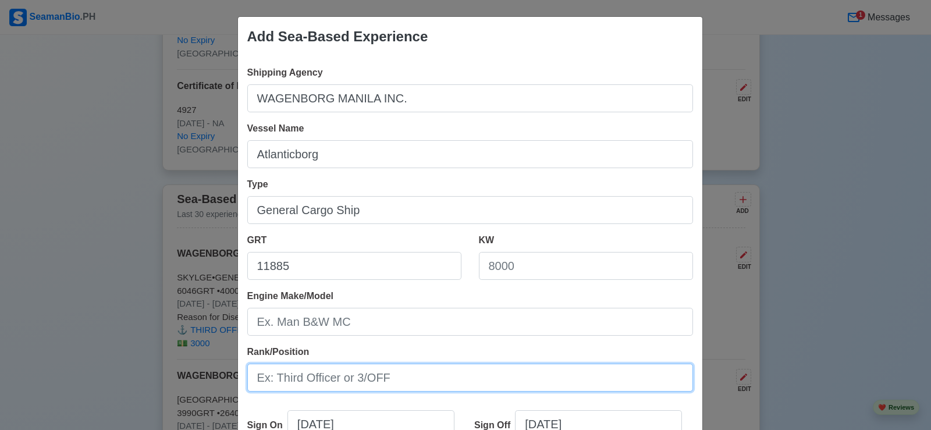
click at [374, 381] on input "Rank/Position" at bounding box center [470, 378] width 446 height 28
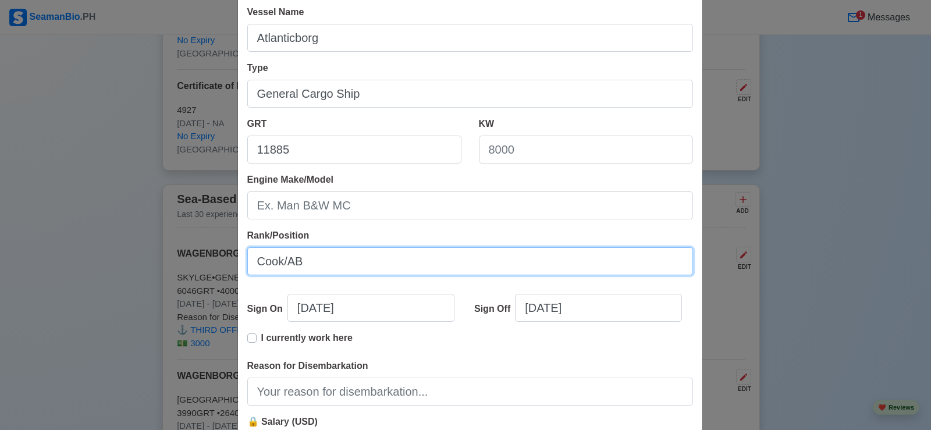
type input "Cook/AB"
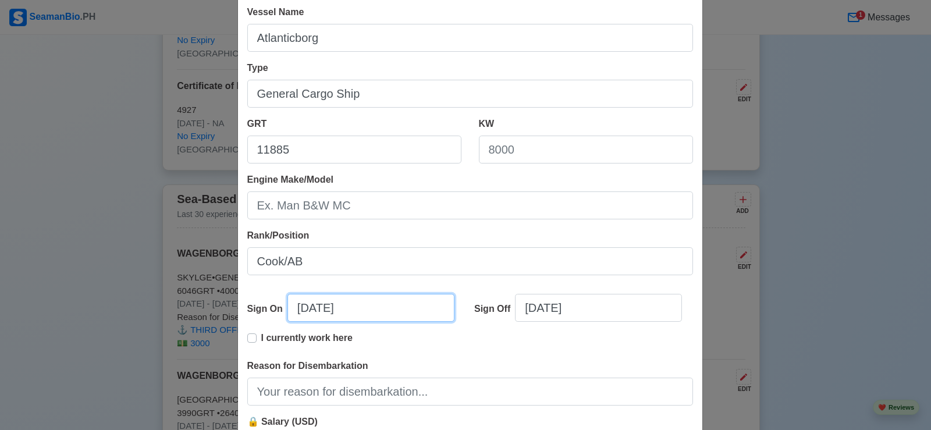
select select "****"
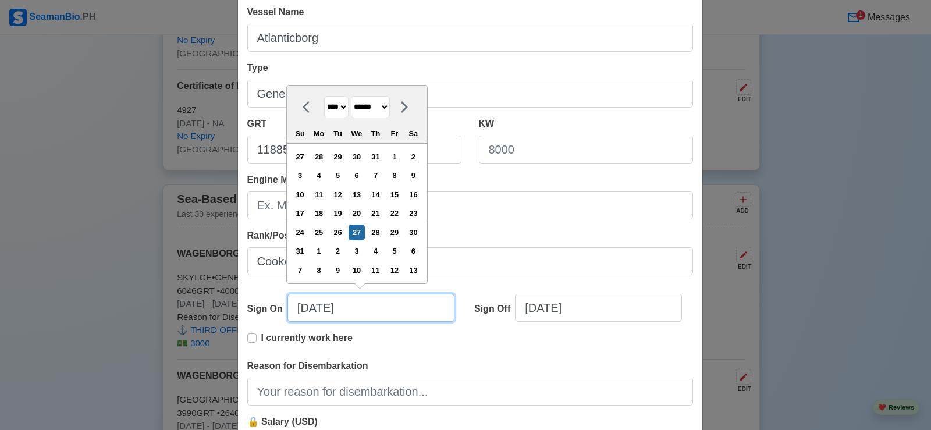
click at [311, 310] on input "[DATE]" at bounding box center [371, 308] width 167 height 28
click at [390, 105] on select "******* ******** ***** ***** *** **** **** ****** ********* ******* ******** **…" at bounding box center [370, 107] width 39 height 23
select select "*********"
click at [352, 115] on select "******* ******** ***** ***** *** **** **** ****** ********* ******* ******** **…" at bounding box center [370, 107] width 39 height 23
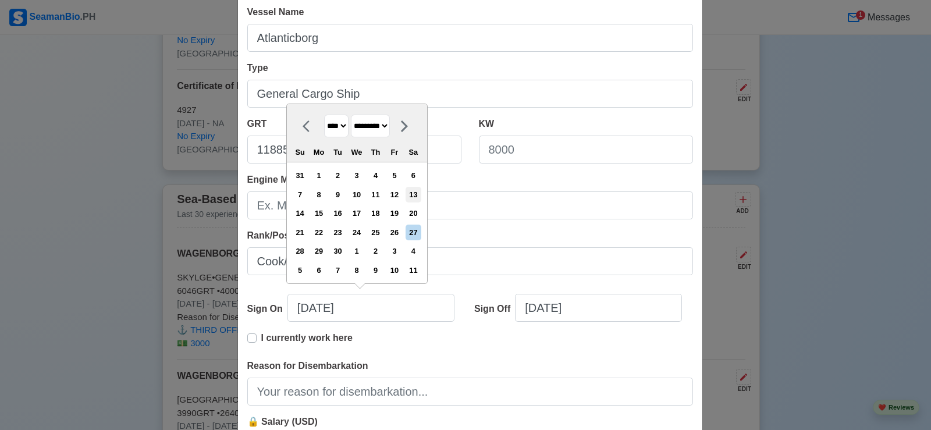
click at [421, 194] on div "13" at bounding box center [414, 195] width 16 height 16
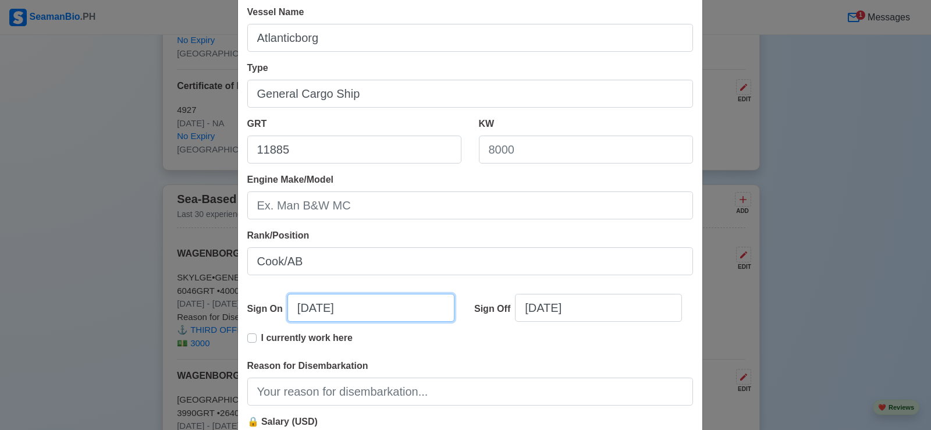
type input "[DATE]"
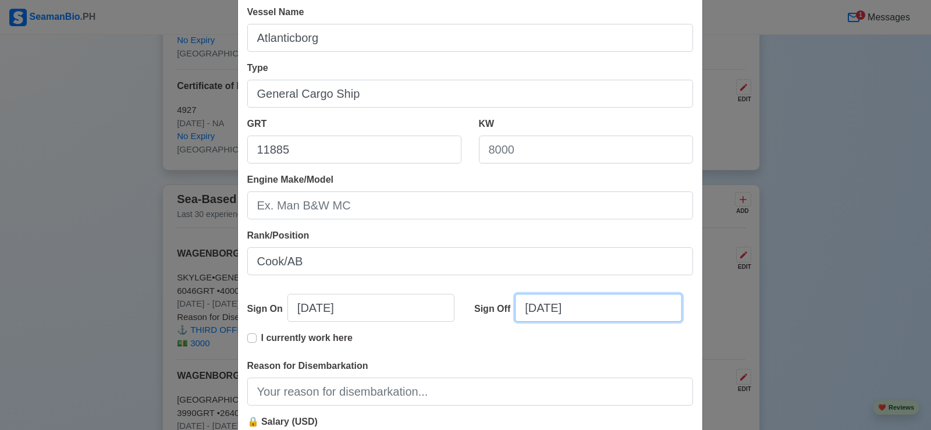
select select "****"
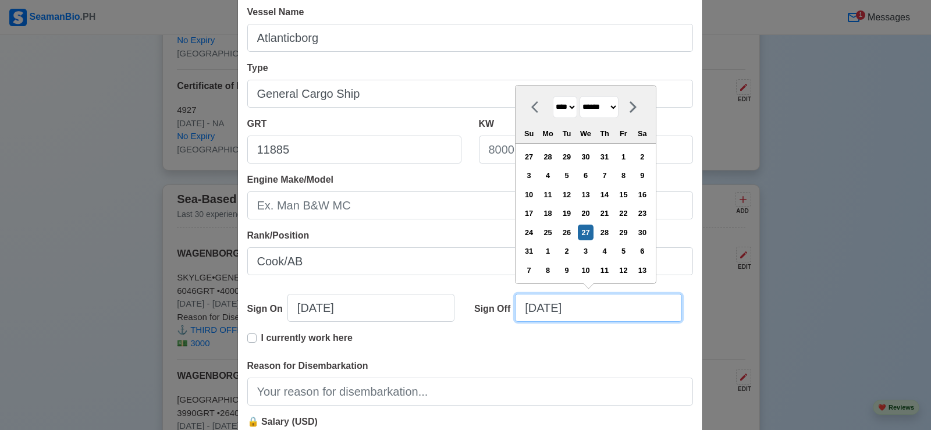
click at [607, 313] on input "[DATE]" at bounding box center [598, 308] width 167 height 28
click at [619, 108] on select "******* ******** ***** ***** *** **** **** ****** ********* ******* ******** **…" at bounding box center [599, 107] width 39 height 23
select select "*****"
click at [580, 96] on select "******* ******** ***** ***** *** **** **** ****** ********* ******* ******** **…" at bounding box center [599, 107] width 39 height 23
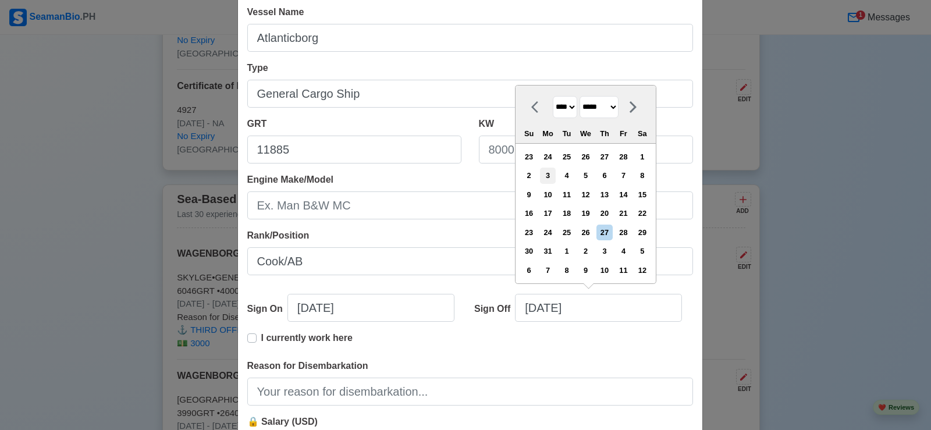
click at [552, 175] on div "3" at bounding box center [548, 176] width 16 height 16
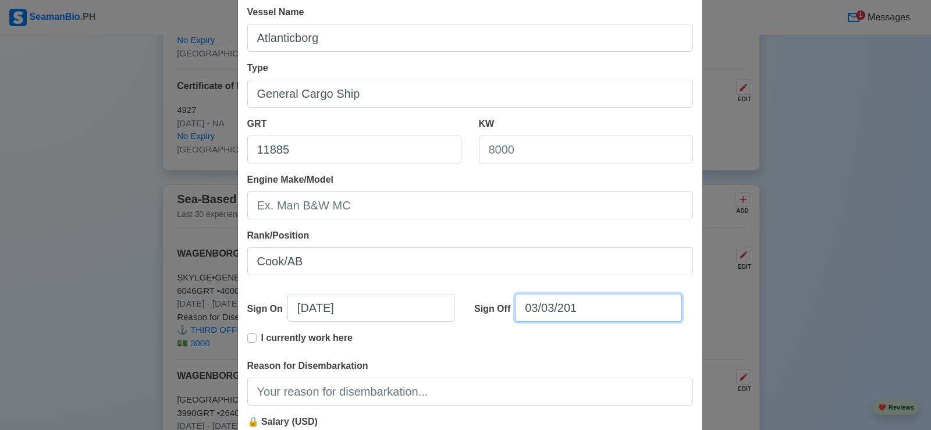
type input "[DATE]"
drag, startPoint x: 548, startPoint y: 310, endPoint x: 705, endPoint y: 349, distance: 161.8
click at [548, 310] on input "[DATE]" at bounding box center [598, 308] width 167 height 28
select select "****"
select select "*****"
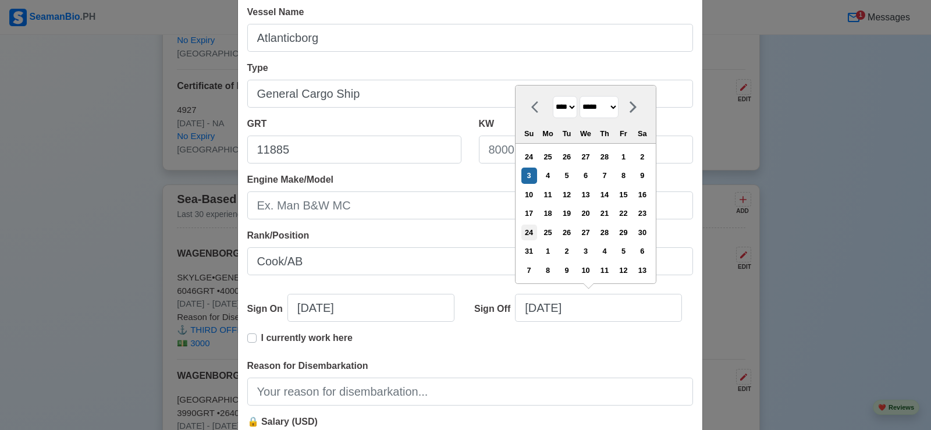
click at [533, 233] on div "24" at bounding box center [530, 233] width 16 height 16
type input "[DATE]"
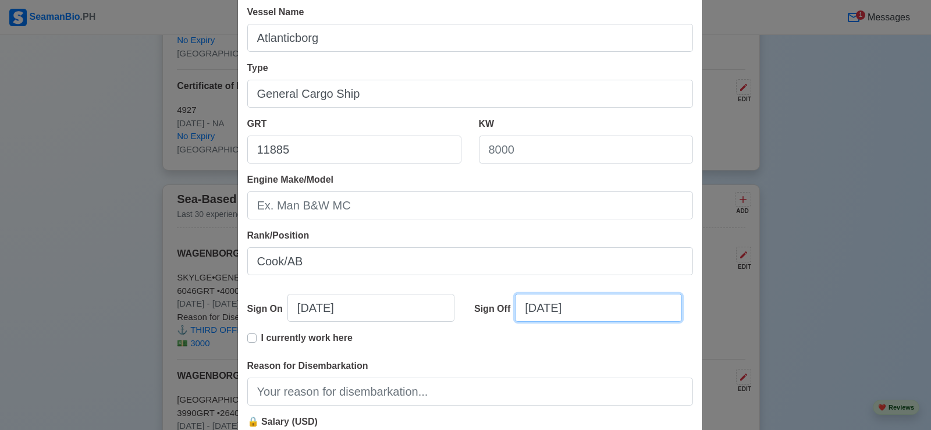
scroll to position [233, 0]
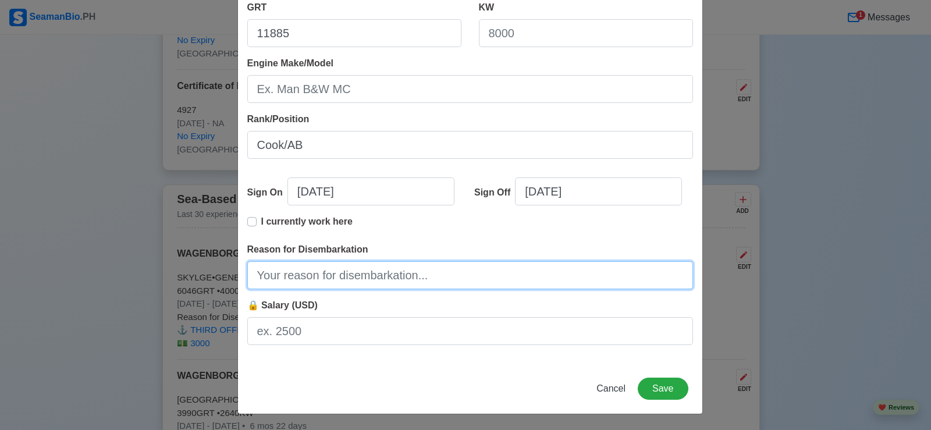
click at [322, 270] on input "Reason for Disembarkation" at bounding box center [470, 275] width 446 height 28
type input "Finished contract"
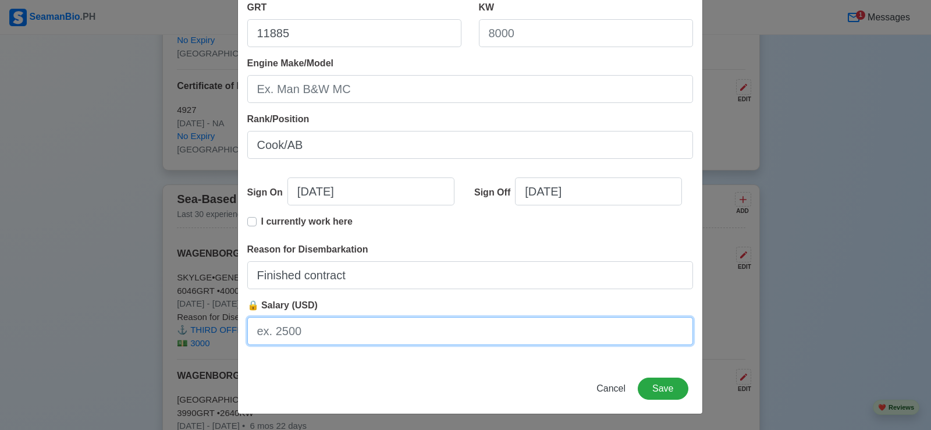
click at [307, 327] on input "🔒 Salary (USD)" at bounding box center [470, 331] width 446 height 28
type input "1700"
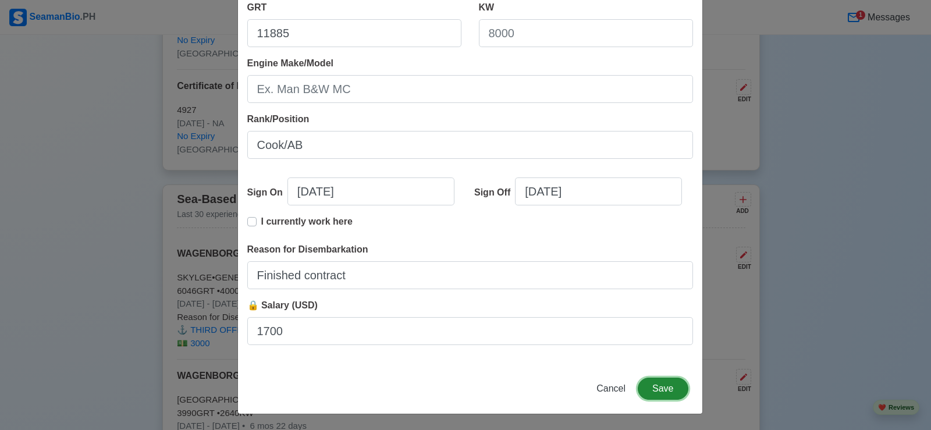
click at [661, 392] on button "Save" at bounding box center [663, 389] width 50 height 22
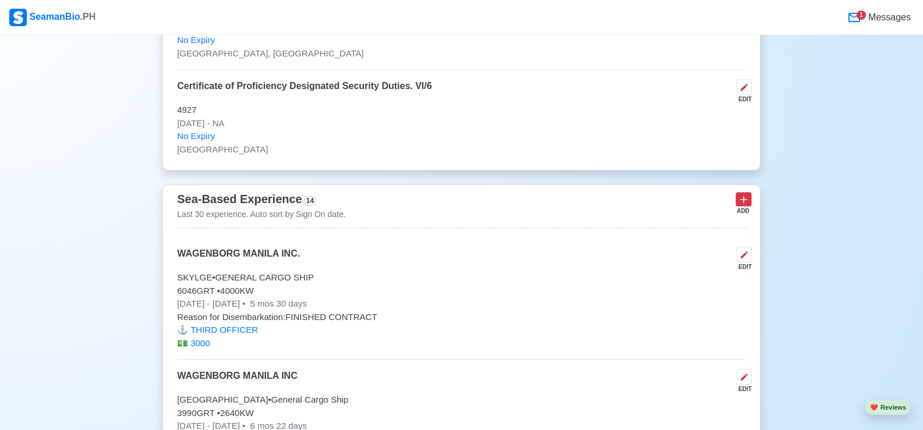
click at [743, 204] on icon at bounding box center [743, 200] width 7 height 7
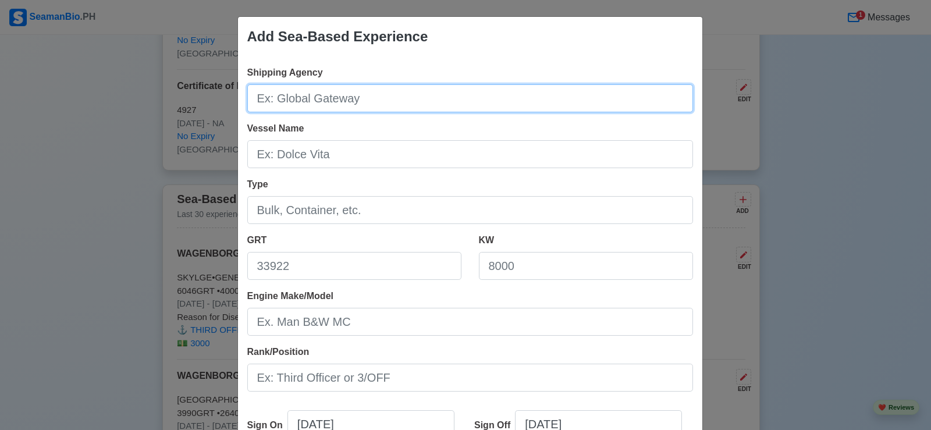
click at [425, 96] on input "Shipping Agency" at bounding box center [470, 98] width 446 height 28
type input "WAGENBORG MANILA INC."
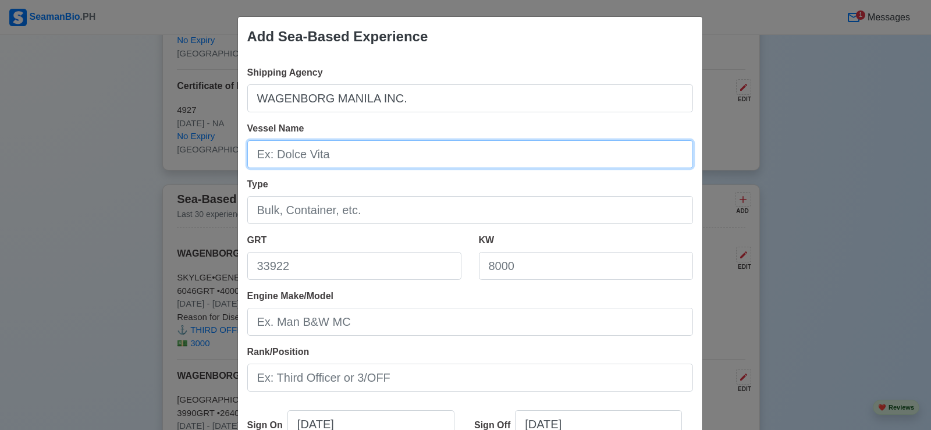
click at [328, 155] on input "Vessel Name" at bounding box center [470, 154] width 446 height 28
type input "Scheborg"
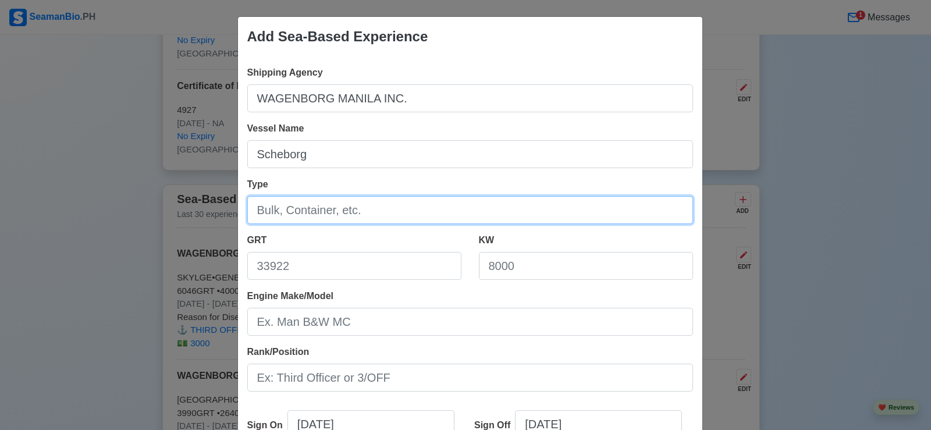
click at [385, 208] on input "Type" at bounding box center [470, 210] width 446 height 28
type input "General Cargo Ship"
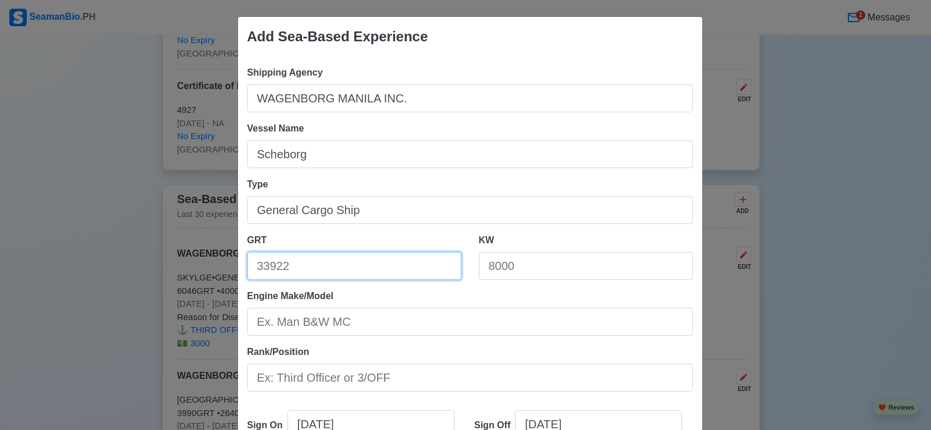
click at [336, 274] on input "GRT" at bounding box center [354, 266] width 214 height 28
type input "1520"
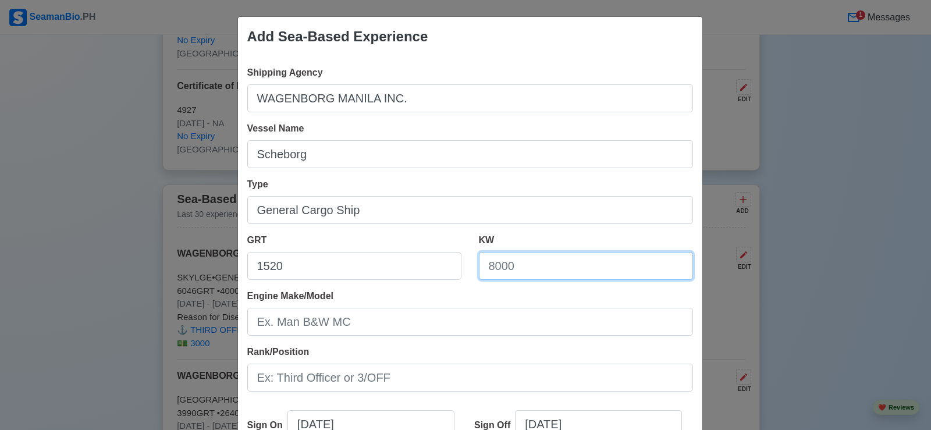
click at [533, 265] on input "KW" at bounding box center [586, 266] width 214 height 28
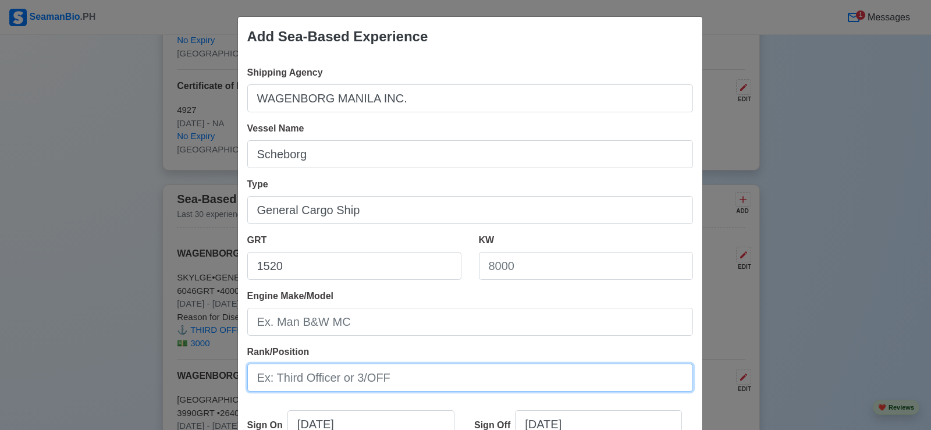
click at [381, 379] on input "Rank/Position" at bounding box center [470, 378] width 446 height 28
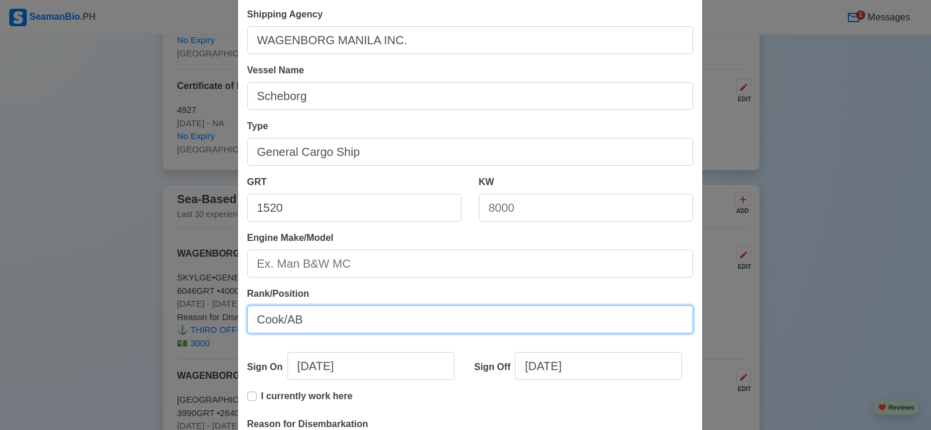
scroll to position [175, 0]
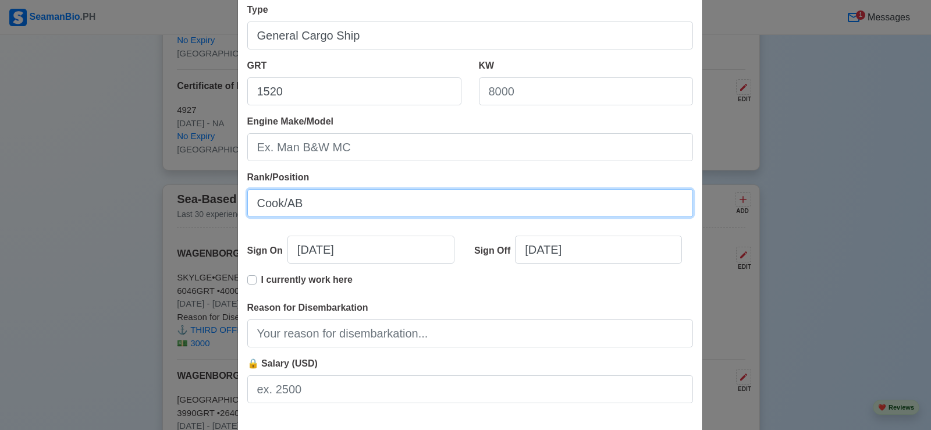
type input "Cook/AB"
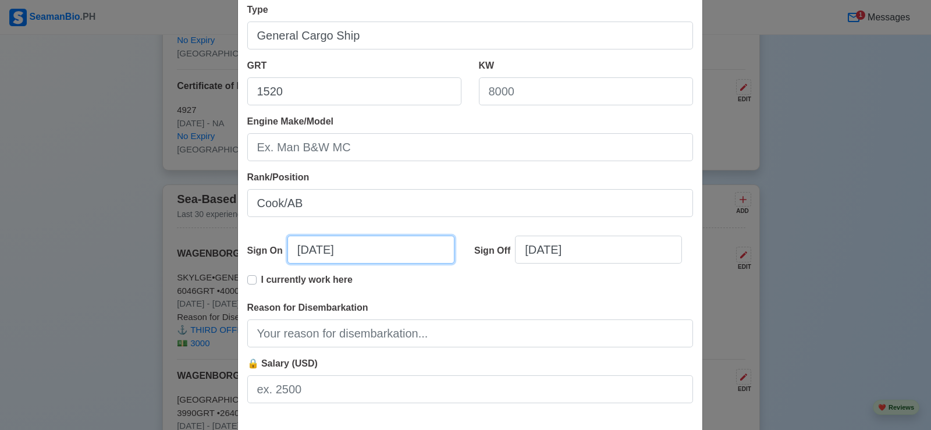
select select "****"
select select "******"
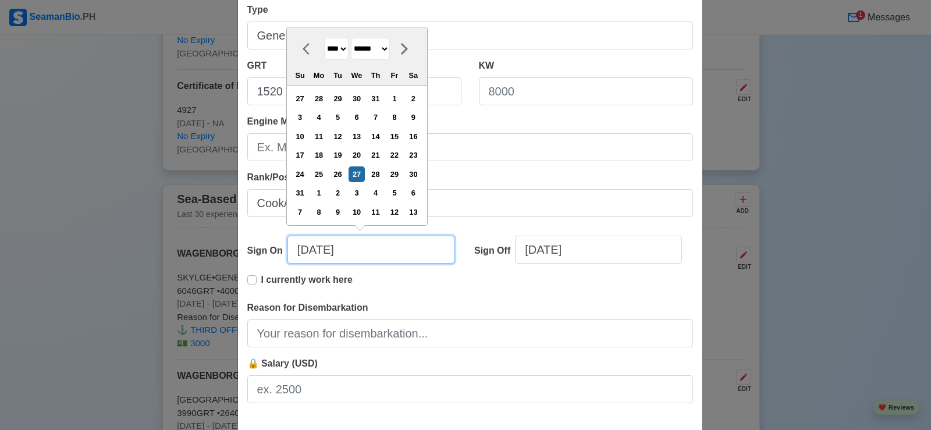
click at [299, 250] on input "[DATE]" at bounding box center [371, 250] width 167 height 28
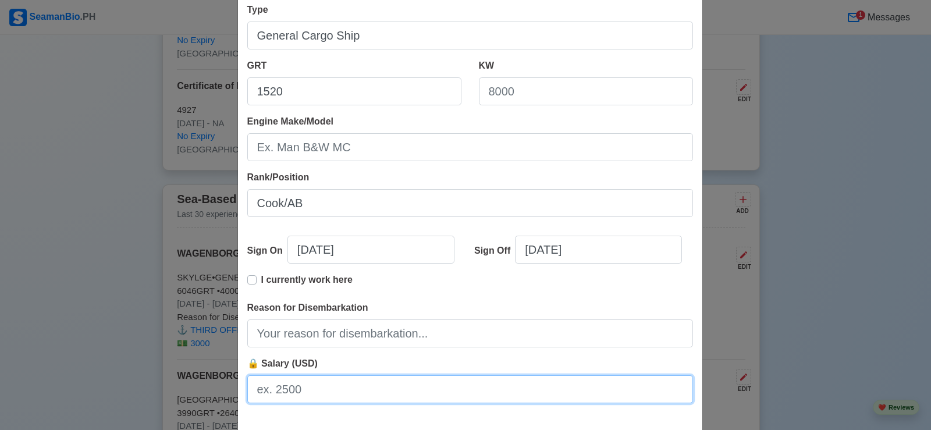
click at [309, 392] on input "🔒 Salary (USD)" at bounding box center [470, 389] width 446 height 28
type input "1700"
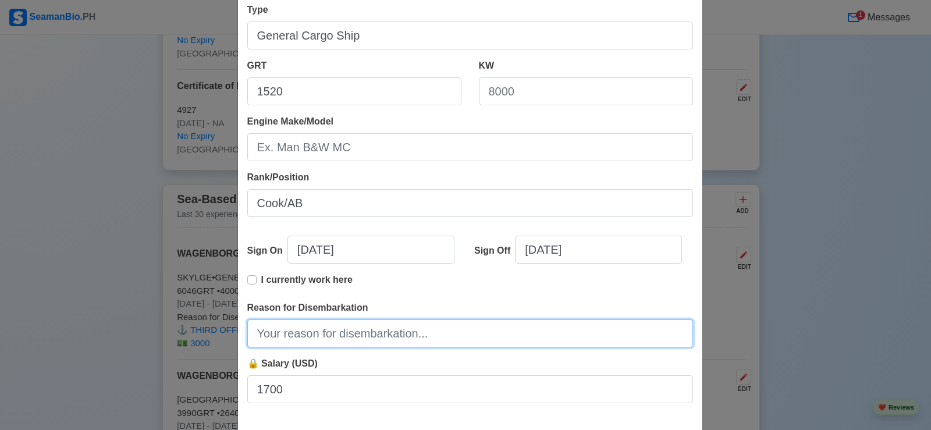
click at [370, 339] on input "Reason for Disembarkation" at bounding box center [470, 334] width 446 height 28
type input "Finished contract"
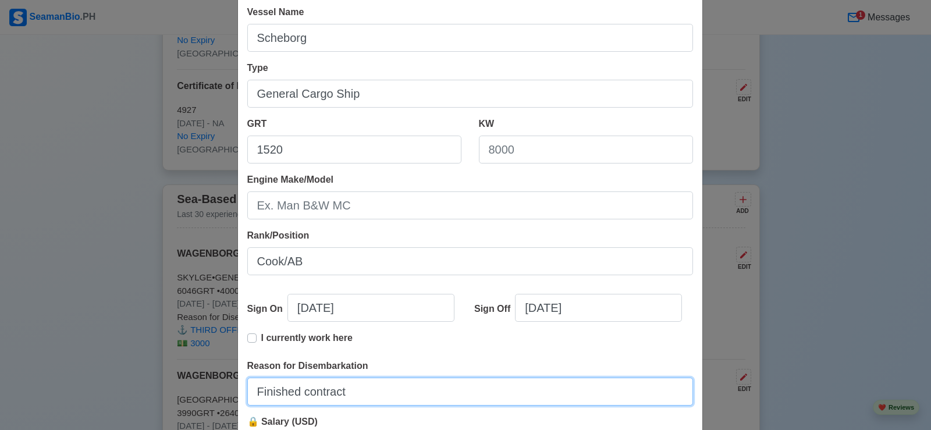
scroll to position [0, 0]
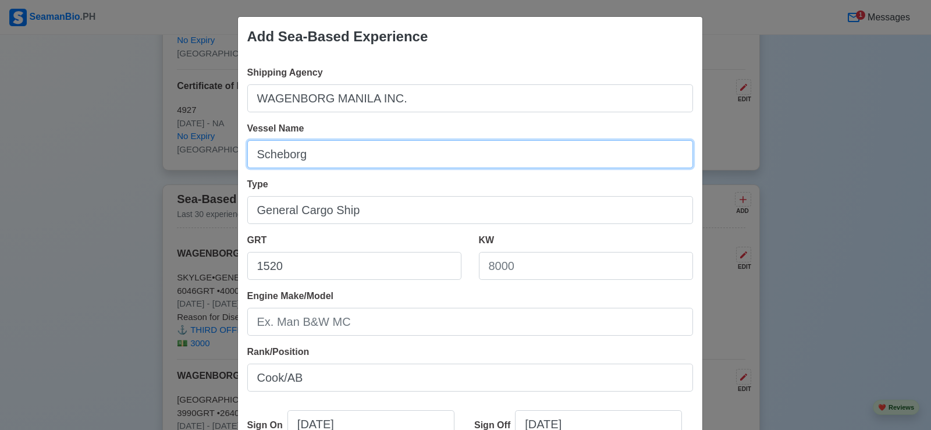
click at [315, 156] on input "Scheborg" at bounding box center [470, 154] width 446 height 28
type input "S"
click at [281, 157] on input "Sercheborg" at bounding box center [470, 154] width 446 height 28
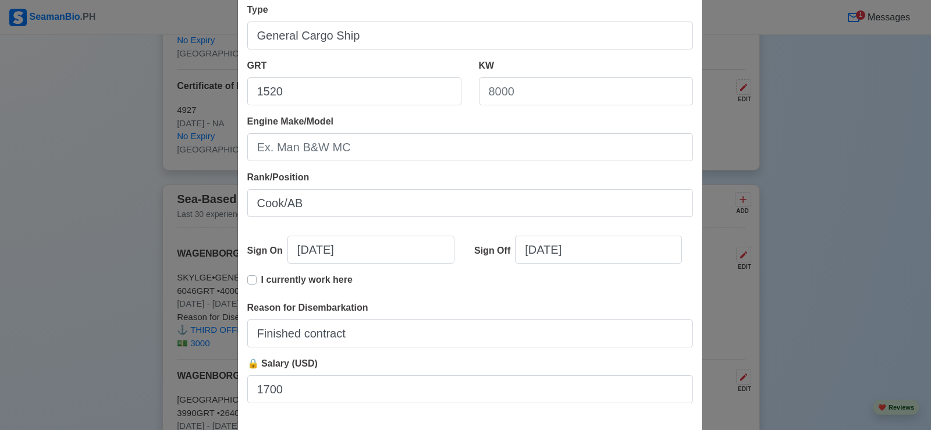
type input "Serkeborg"
select select "****"
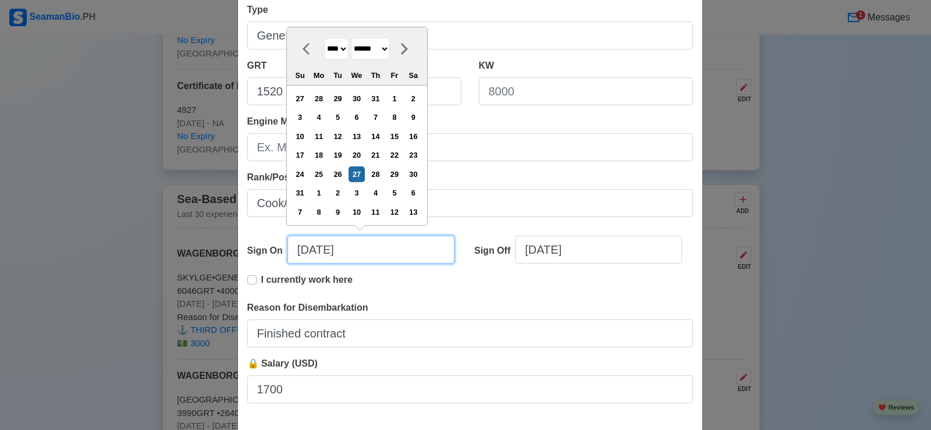
click at [382, 256] on input "[DATE]" at bounding box center [371, 250] width 167 height 28
click at [390, 47] on select "******* ******** ***** ***** *** **** **** ****** ********* ******* ******** **…" at bounding box center [370, 49] width 39 height 23
select select "****"
click at [352, 56] on select "******* ******** ***** ***** *** **** **** ****** ********* ******* ******** **…" at bounding box center [370, 49] width 39 height 23
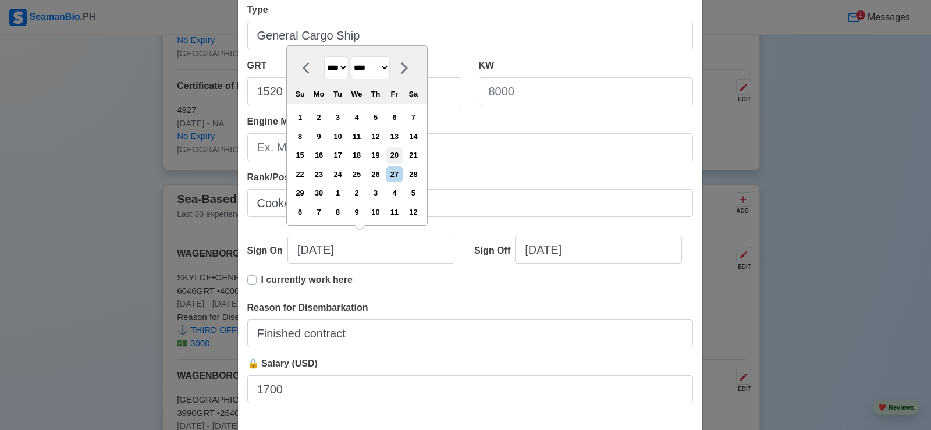
click at [396, 154] on div "20" at bounding box center [394, 155] width 16 height 16
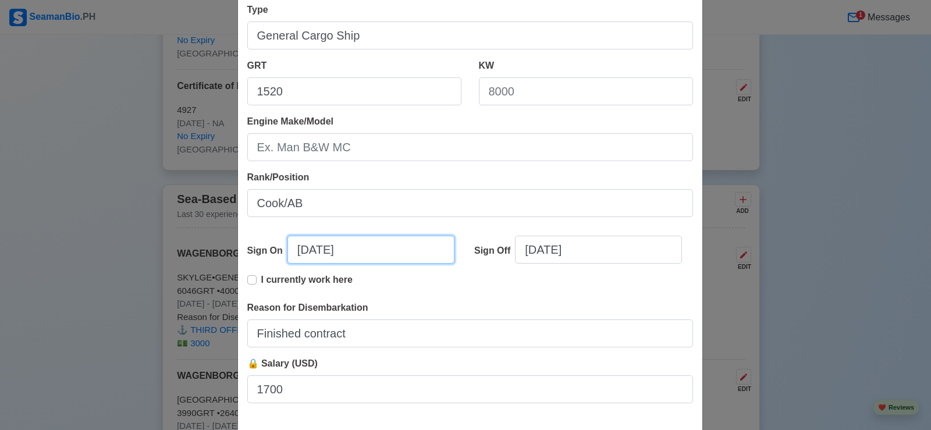
type input "[DATE]"
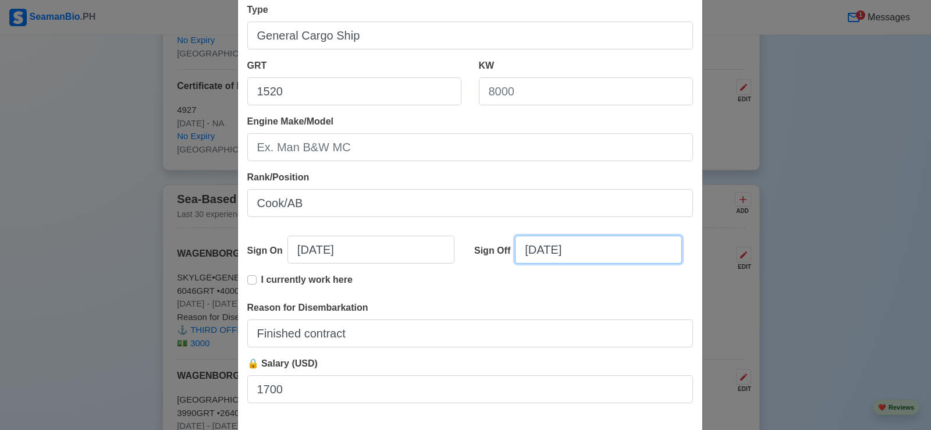
click at [600, 256] on input "[DATE]" at bounding box center [598, 250] width 167 height 28
select select "****"
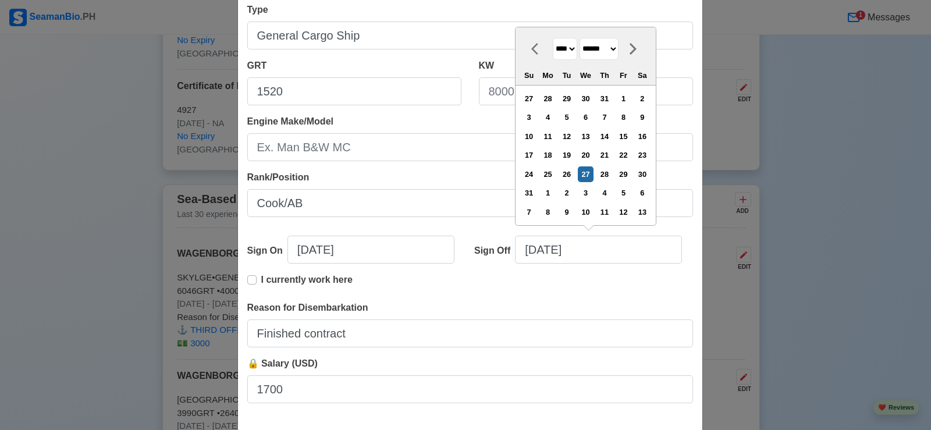
click at [619, 49] on select "******* ******** ***** ***** *** **** **** ****** ********* ******* ******** **…" at bounding box center [599, 49] width 39 height 23
select select "*******"
click at [580, 56] on select "******* ******** ***** ***** *** **** **** ****** ********* ******* ******** **…" at bounding box center [599, 49] width 39 height 23
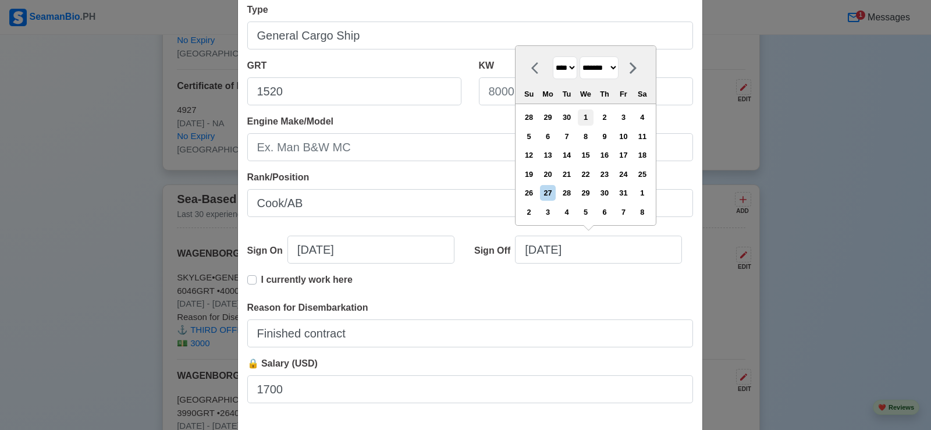
click at [588, 118] on div "1" at bounding box center [586, 117] width 16 height 16
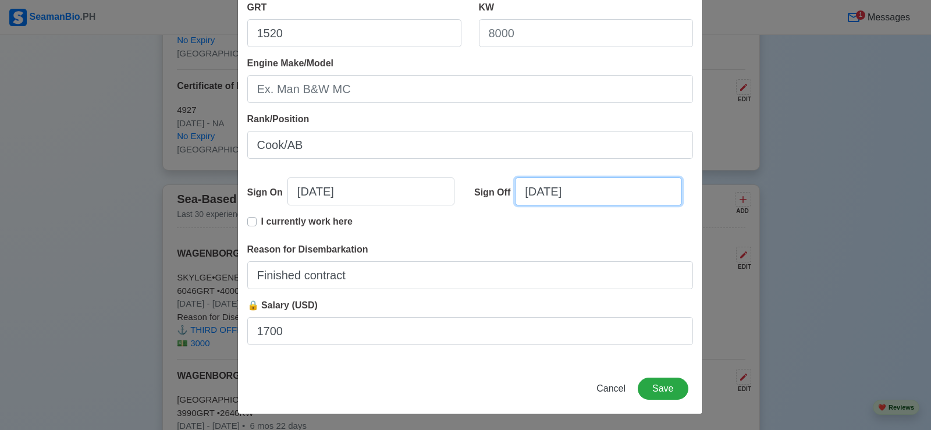
scroll to position [233, 0]
type input "[DATE]"
click at [665, 382] on button "Save" at bounding box center [663, 388] width 50 height 22
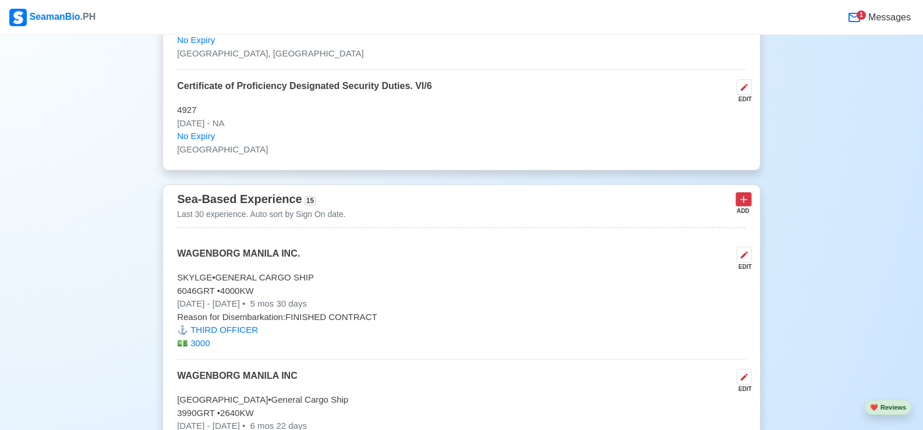
click at [740, 204] on icon at bounding box center [743, 200] width 12 height 12
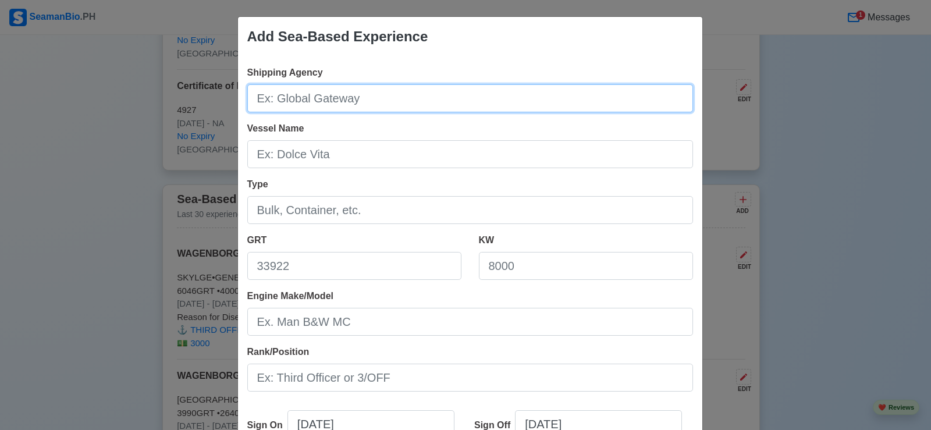
click at [396, 101] on input "Shipping Agency" at bounding box center [470, 98] width 446 height 28
type input "WAGENBORG MANILA INC."
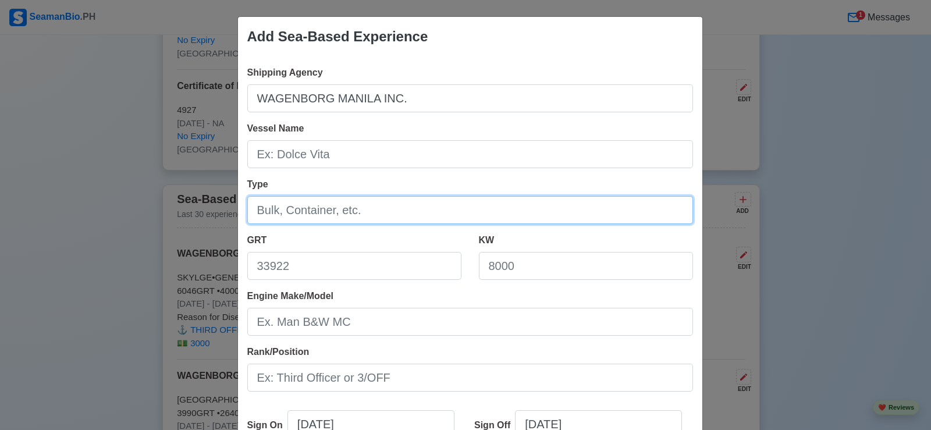
click at [388, 218] on input "Type" at bounding box center [470, 210] width 446 height 28
type input "General Cargo Ship"
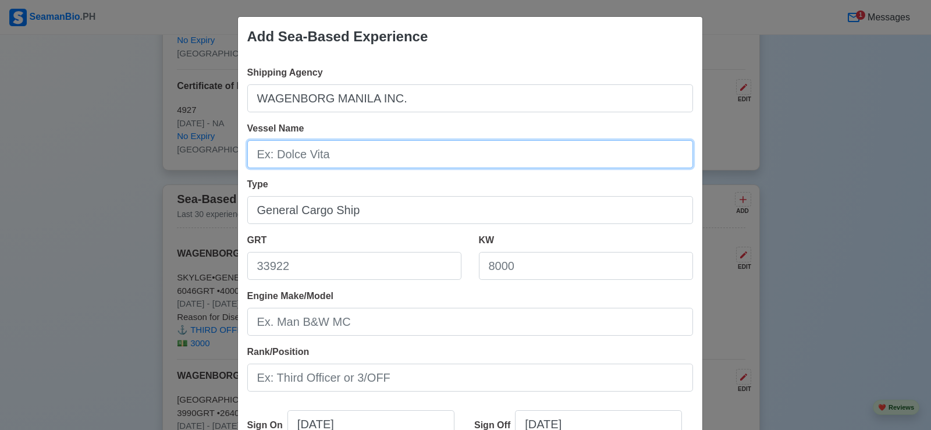
click at [351, 156] on input "Vessel Name" at bounding box center [470, 154] width 446 height 28
type input "Serkeborg"
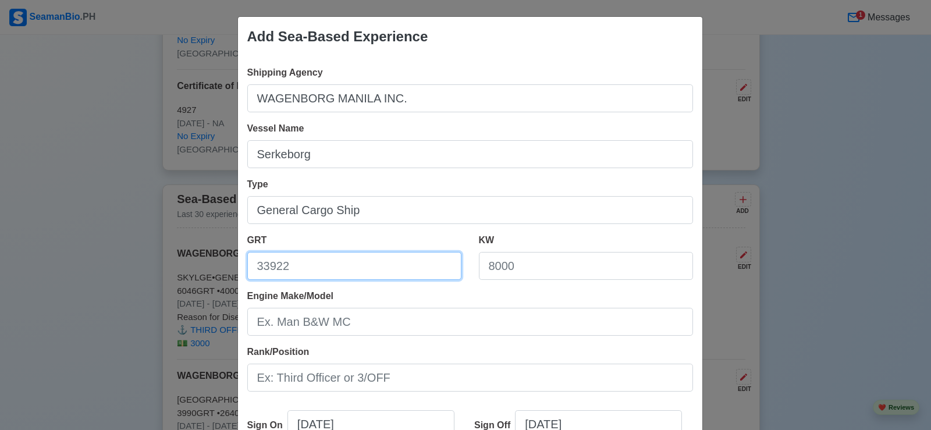
click at [347, 268] on input "GRT" at bounding box center [354, 266] width 214 height 28
type input "1520"
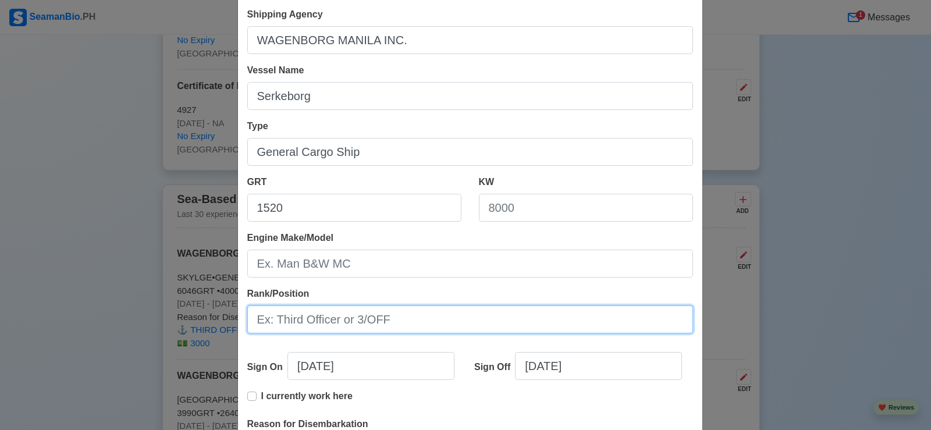
click at [402, 329] on input "Rank/Position" at bounding box center [470, 320] width 446 height 28
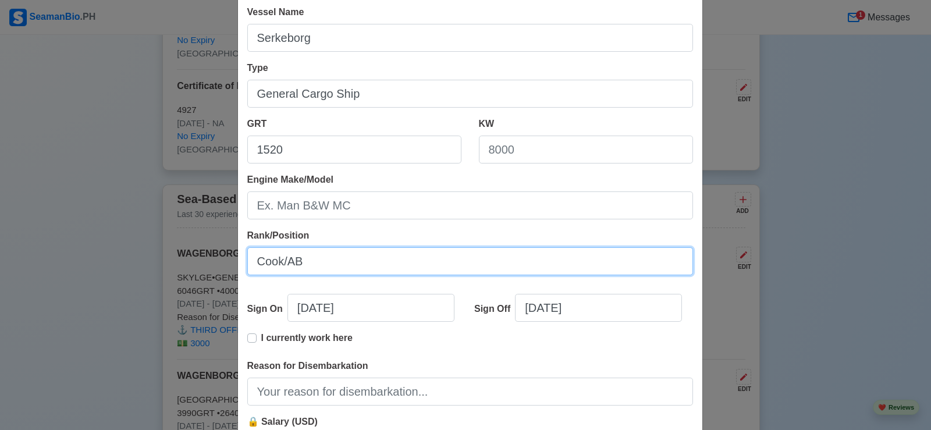
type input "Cook/AB"
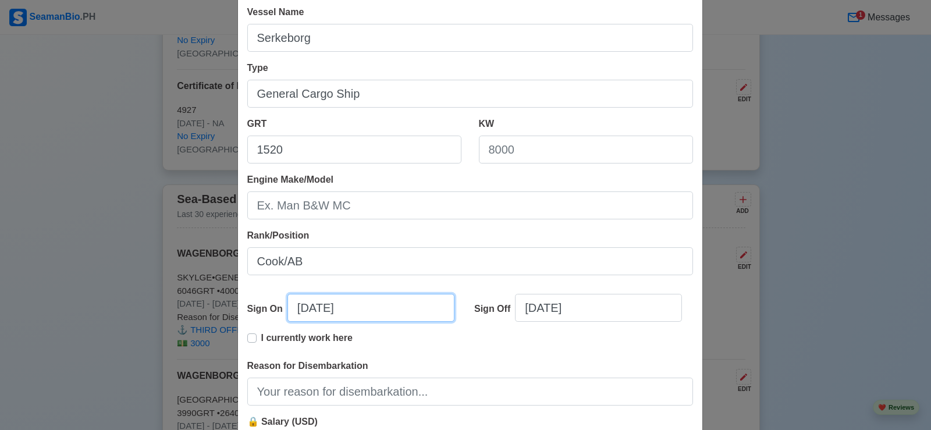
click at [322, 308] on input "[DATE]" at bounding box center [371, 308] width 167 height 28
select select "****"
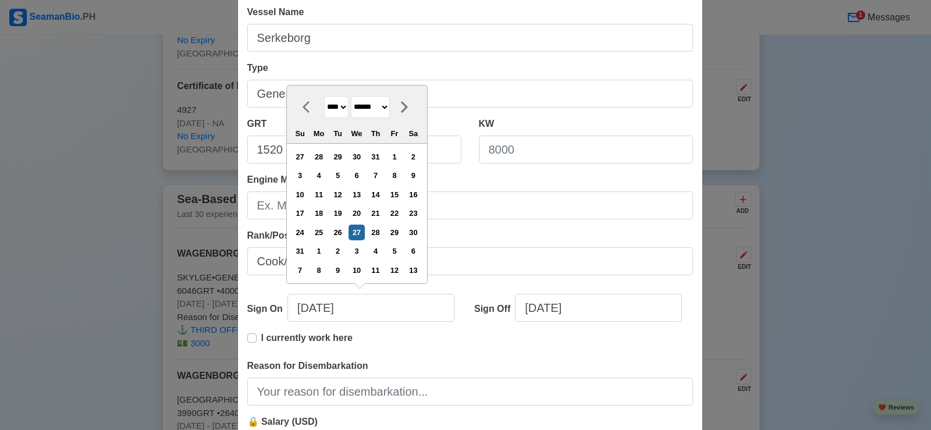
click at [390, 107] on select "******* ******** ***** ***** *** **** **** ****** ********* ******* ******** **…" at bounding box center [370, 107] width 39 height 23
select select "****"
click at [352, 115] on select "******* ******** ***** ***** *** **** **** ****** ********* ******* ******** **…" at bounding box center [370, 107] width 39 height 23
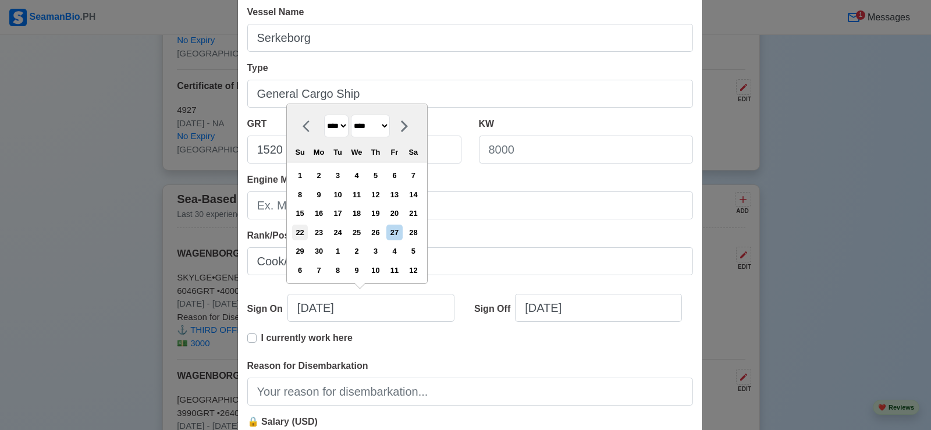
click at [304, 232] on div "22" at bounding box center [300, 233] width 16 height 16
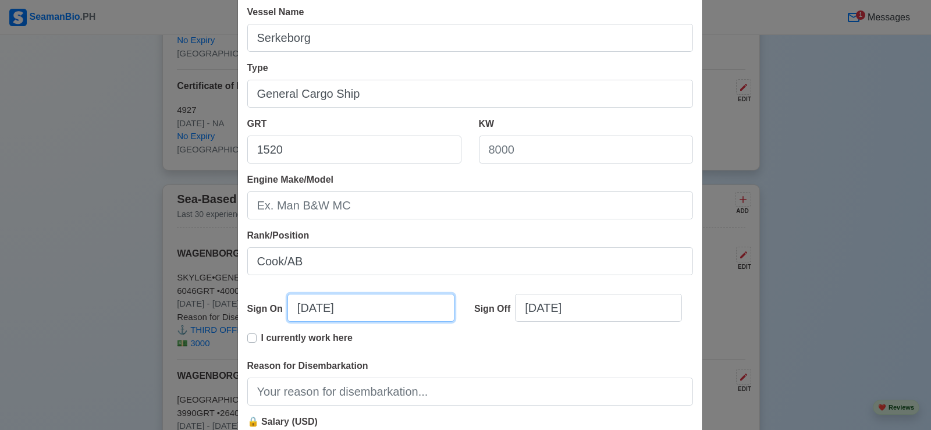
scroll to position [175, 0]
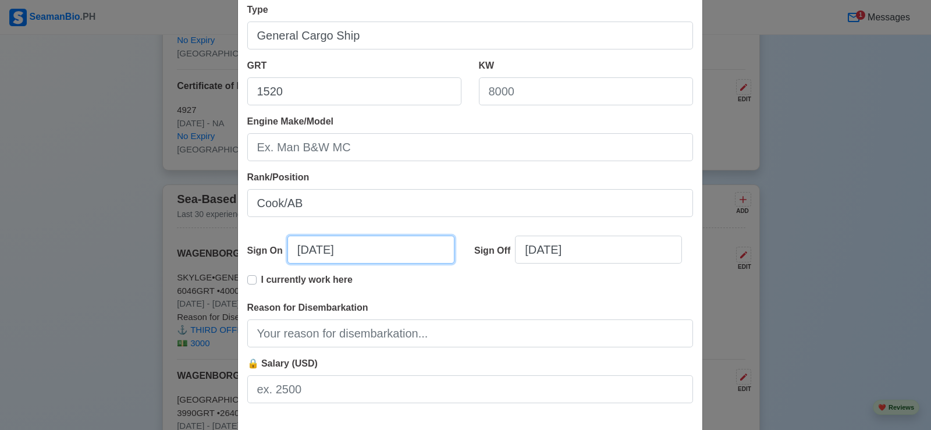
type input "[DATE]"
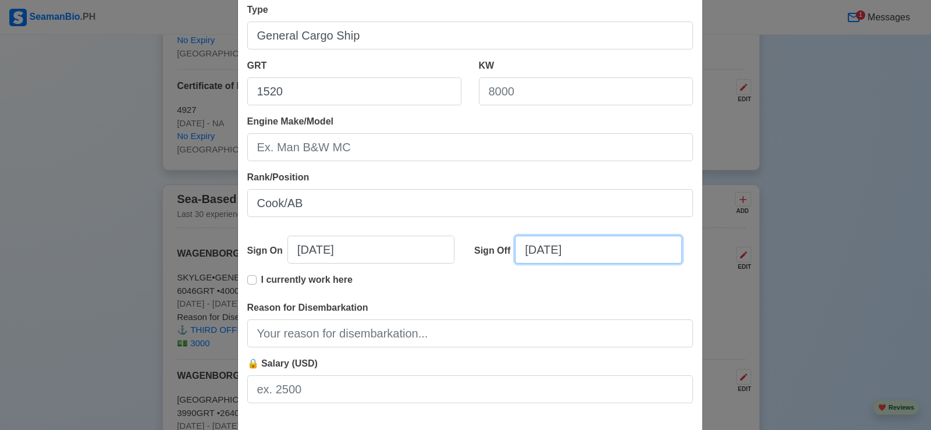
select select "****"
select select "******"
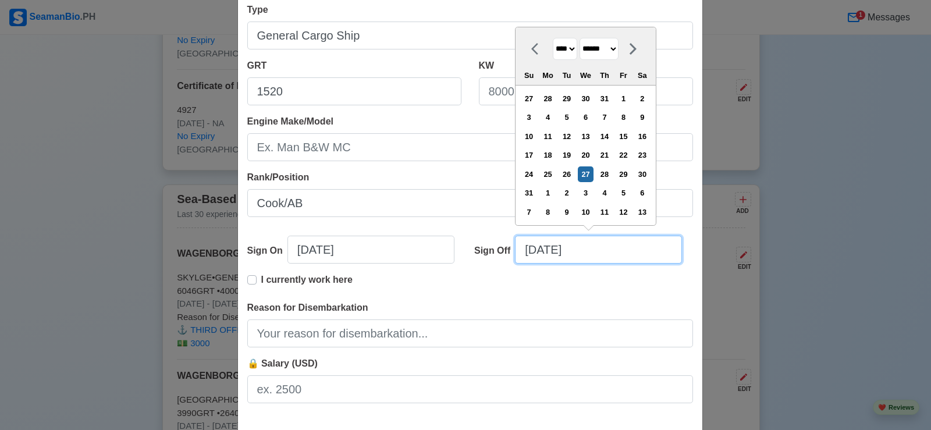
click at [609, 256] on input "[DATE]" at bounding box center [598, 250] width 167 height 28
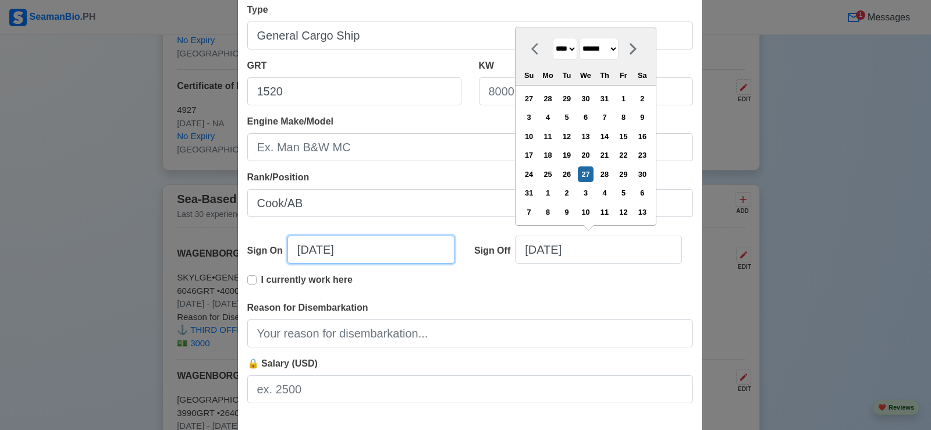
click at [304, 253] on input "[DATE]" at bounding box center [371, 250] width 167 height 28
select select "****"
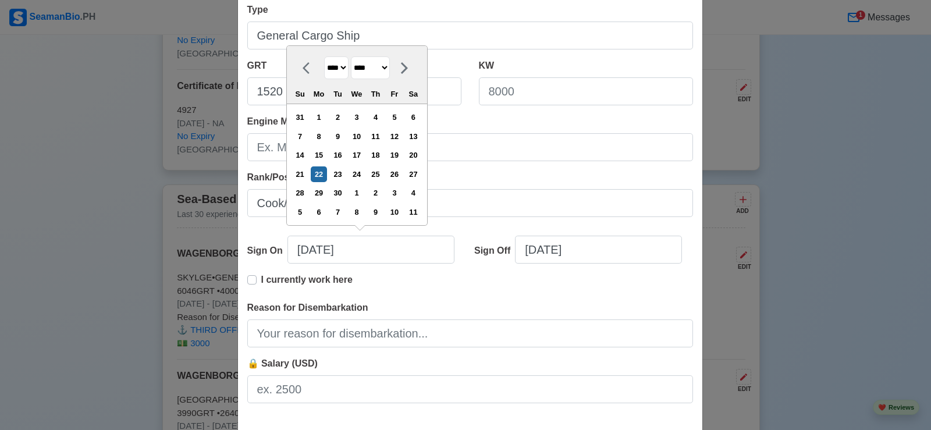
click at [390, 66] on select "******* ******** ***** ***** *** **** **** ****** ********* ******* ******** **…" at bounding box center [370, 67] width 39 height 23
select select "****"
click at [352, 56] on select "******* ******** ***** ***** *** **** **** ****** ********* ******* ******** **…" at bounding box center [370, 67] width 39 height 23
click at [380, 175] on div "23" at bounding box center [376, 174] width 16 height 16
type input "[DATE]"
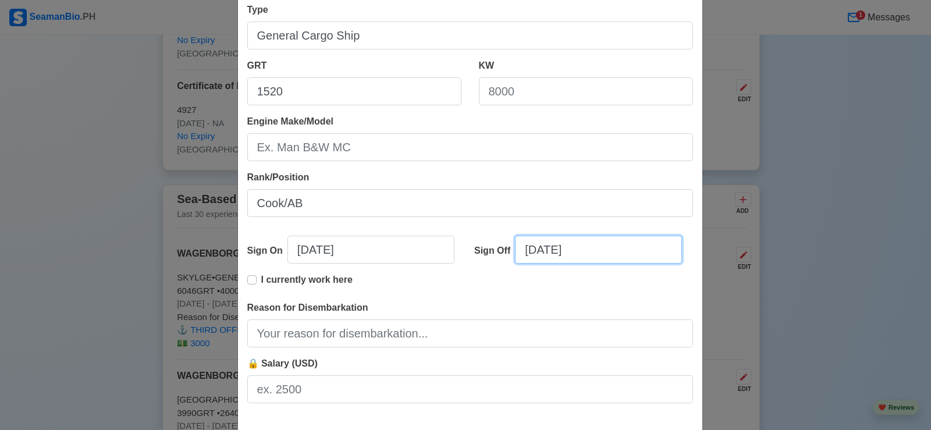
click at [597, 254] on input "[DATE]" at bounding box center [598, 250] width 167 height 28
select select "****"
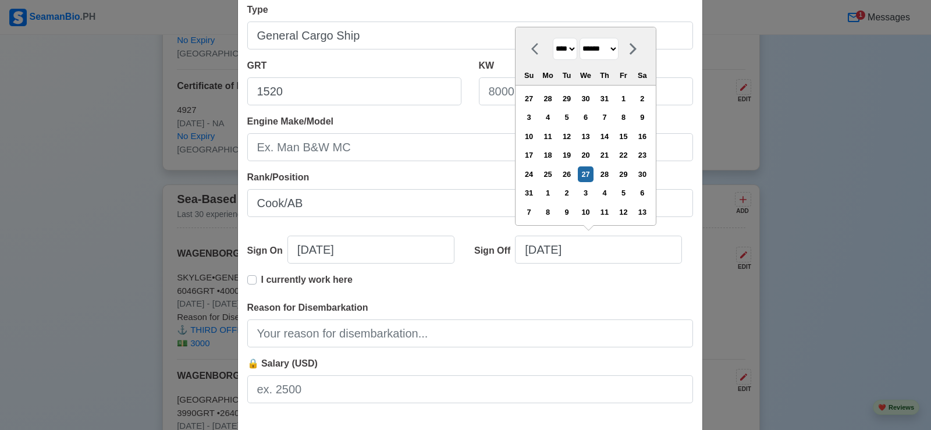
click at [619, 49] on select "******* ******** ***** ***** *** **** **** ****** ********* ******* ******** **…" at bounding box center [599, 49] width 39 height 23
select select "*******"
click at [580, 56] on select "******* ******** ***** ***** *** **** **** ****** ********* ******* ******** **…" at bounding box center [599, 49] width 39 height 23
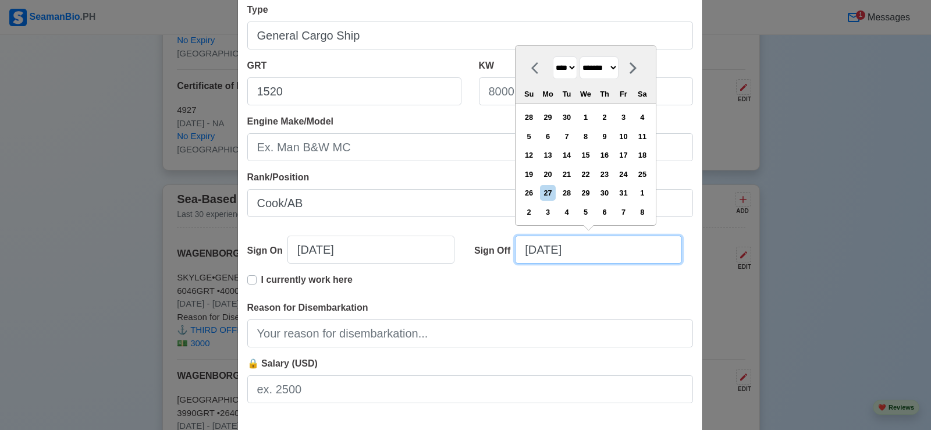
drag, startPoint x: 533, startPoint y: 251, endPoint x: 540, endPoint y: 254, distance: 7.4
click at [534, 252] on input "[DATE]" at bounding box center [598, 250] width 167 height 28
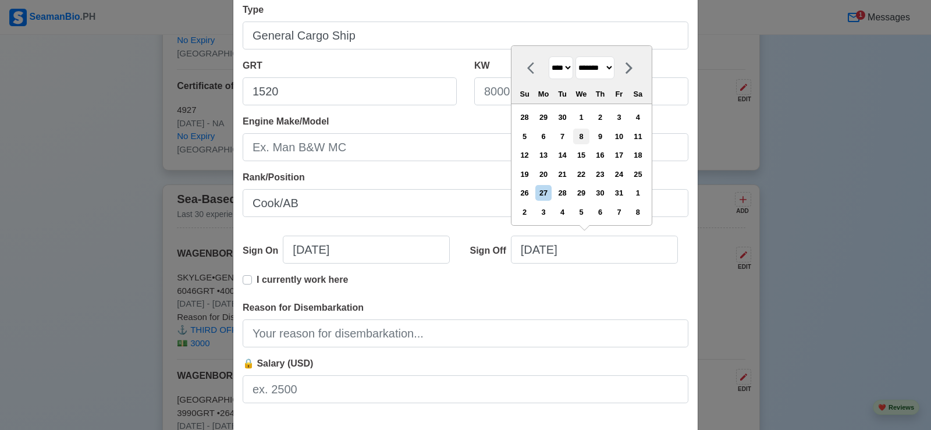
click at [588, 138] on div "8" at bounding box center [581, 137] width 16 height 16
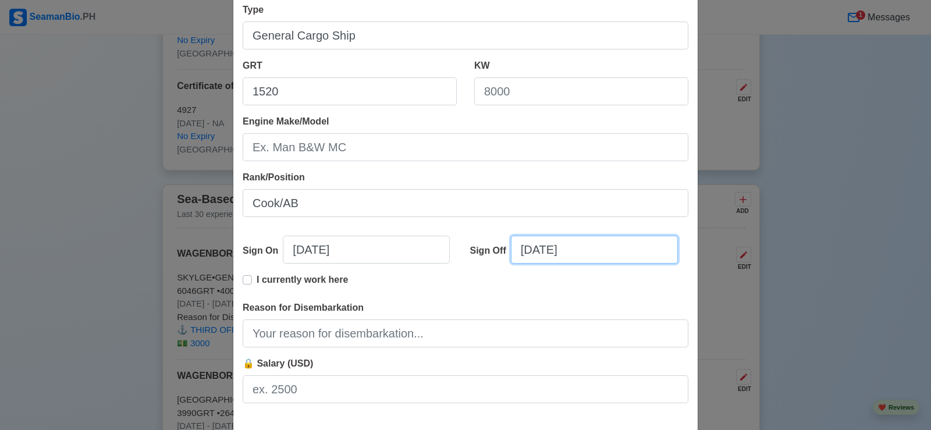
type input "[DATE]"
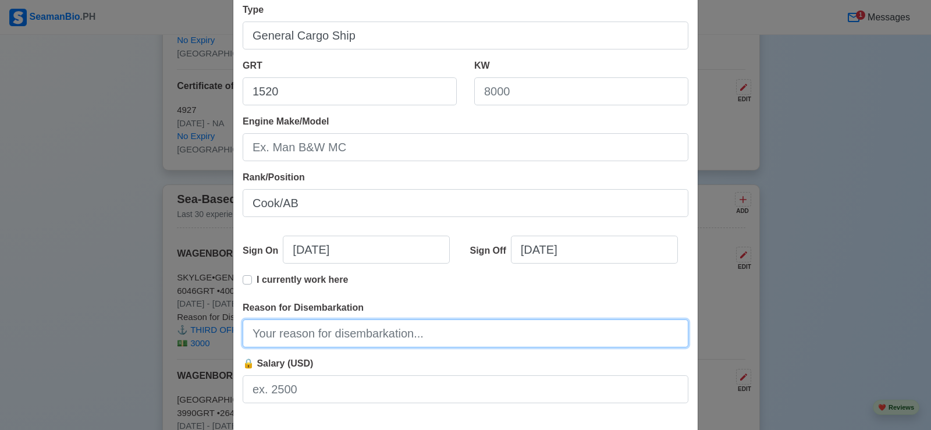
click at [404, 331] on input "Reason for Disembarkation" at bounding box center [466, 334] width 446 height 28
type input "Finished contract"
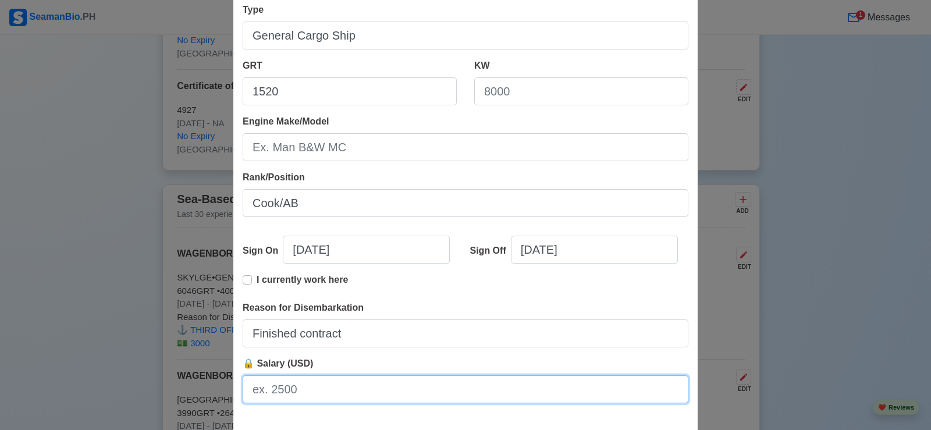
click at [320, 384] on input "🔒 Salary (USD)" at bounding box center [466, 389] width 446 height 28
type input "1700"
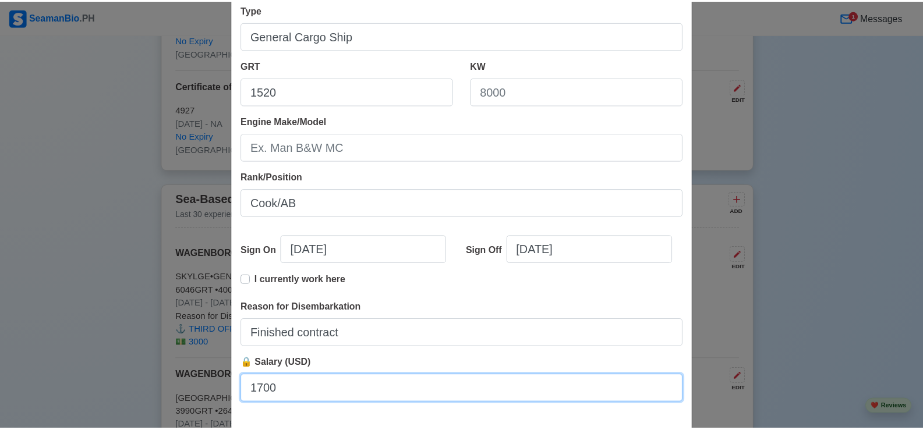
scroll to position [233, 0]
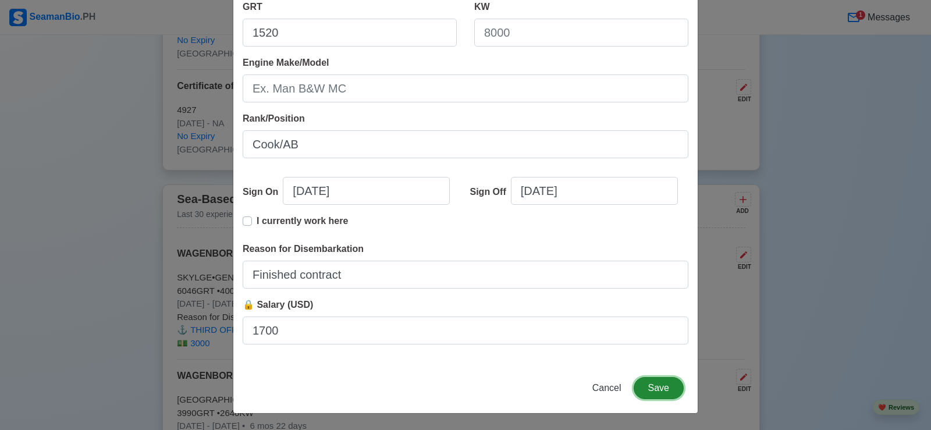
click at [652, 389] on button "Save" at bounding box center [659, 388] width 50 height 22
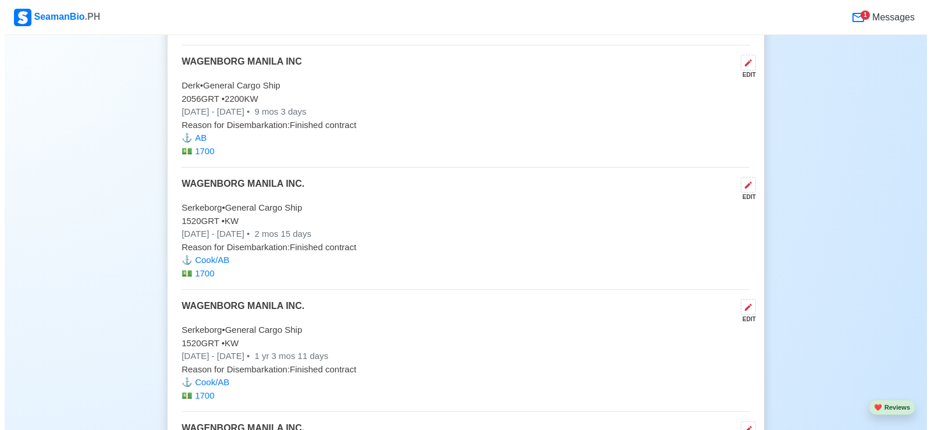
scroll to position [3842, 0]
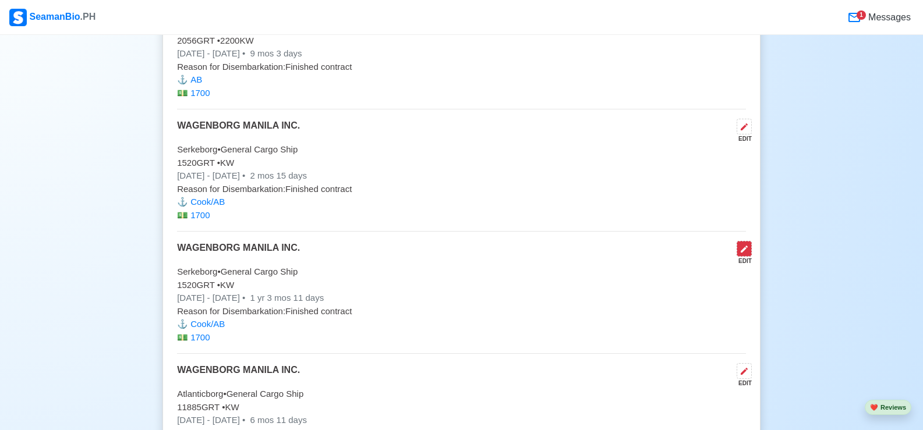
click at [748, 254] on icon at bounding box center [743, 248] width 9 height 9
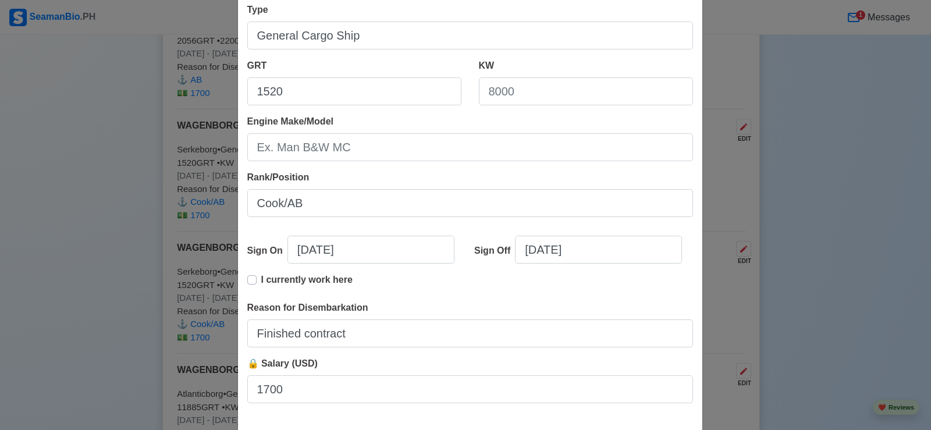
scroll to position [233, 0]
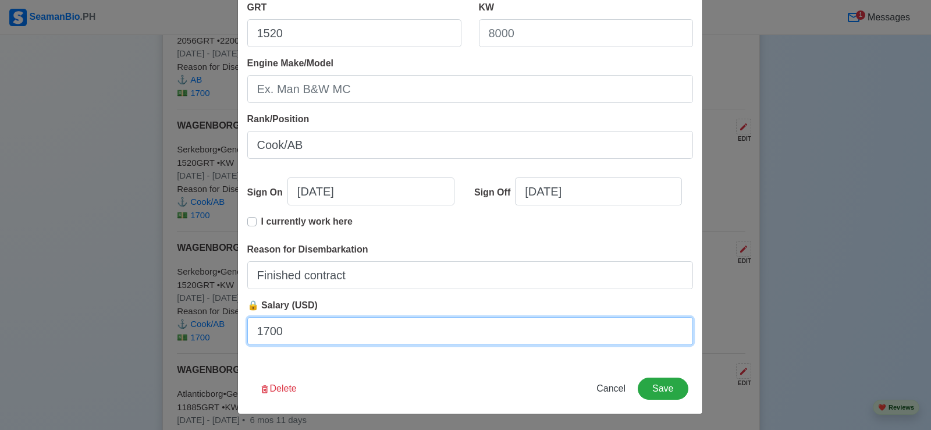
click at [306, 331] on input "1700" at bounding box center [470, 331] width 446 height 28
type input "1"
type input "2220"
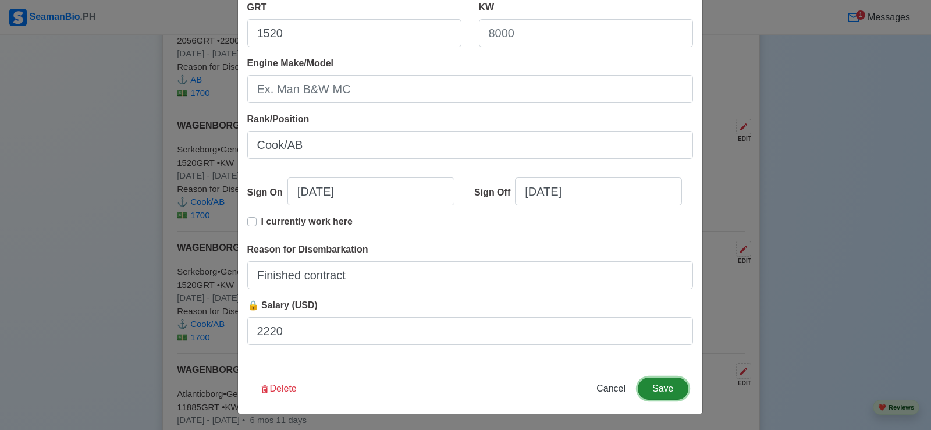
click at [662, 388] on button "Save" at bounding box center [663, 389] width 50 height 22
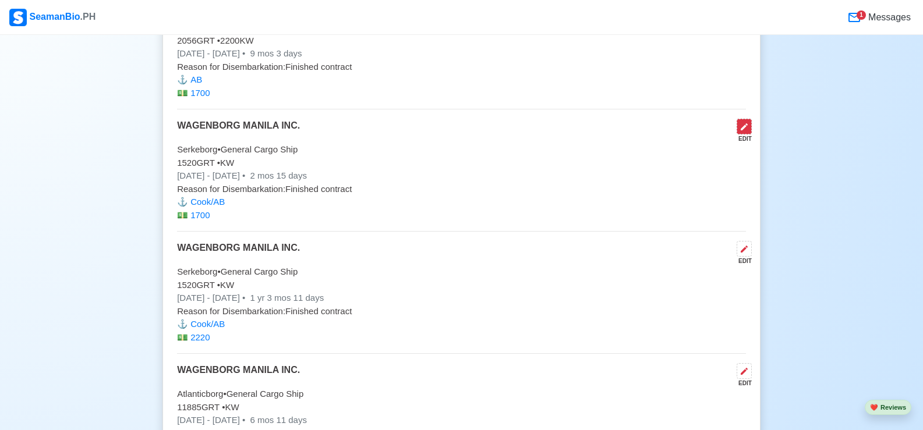
click at [749, 133] on button at bounding box center [743, 127] width 15 height 16
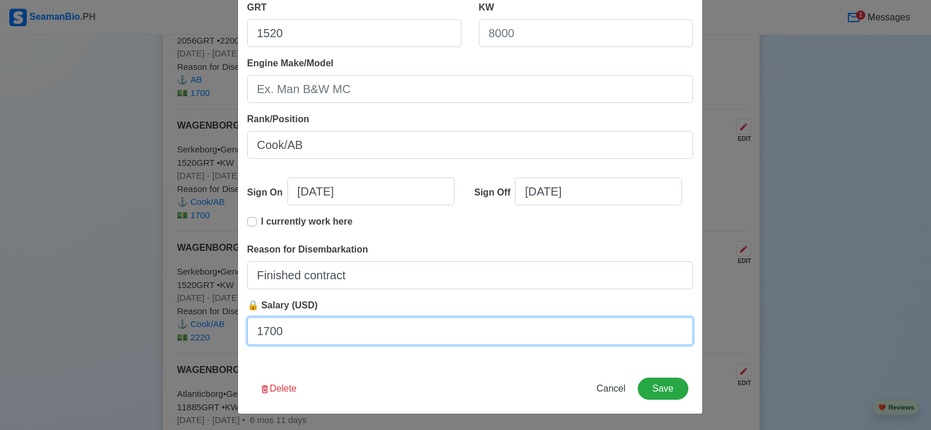
click at [297, 333] on input "1700" at bounding box center [470, 331] width 446 height 28
type input "1"
type input "2220"
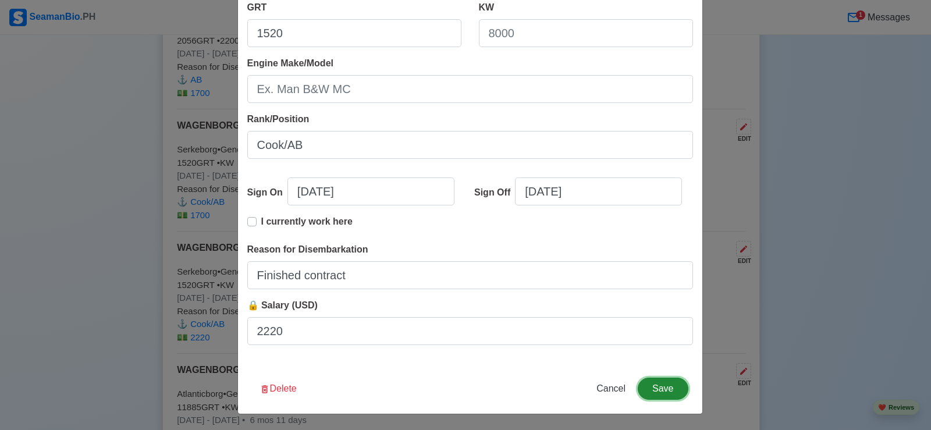
click at [659, 389] on button "Save" at bounding box center [663, 389] width 50 height 22
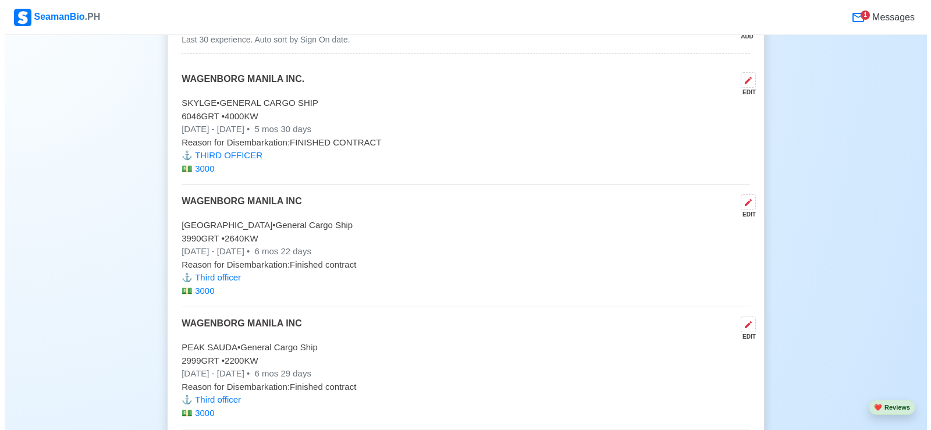
scroll to position [2852, 0]
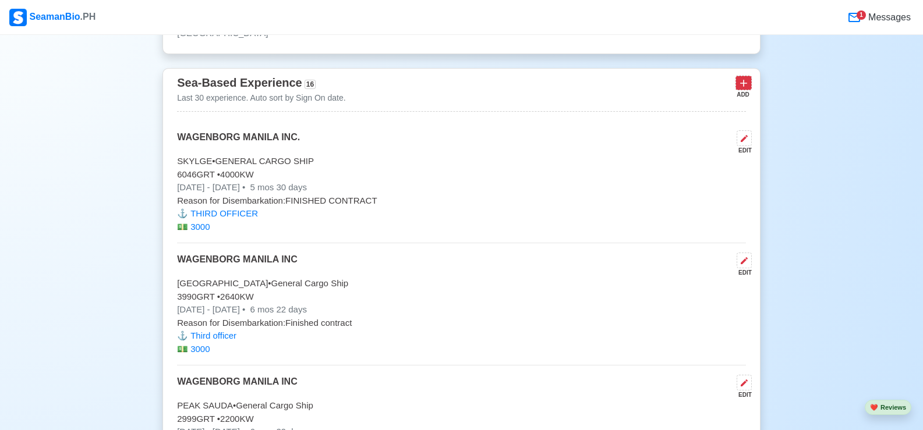
click at [741, 89] on icon at bounding box center [743, 83] width 12 height 12
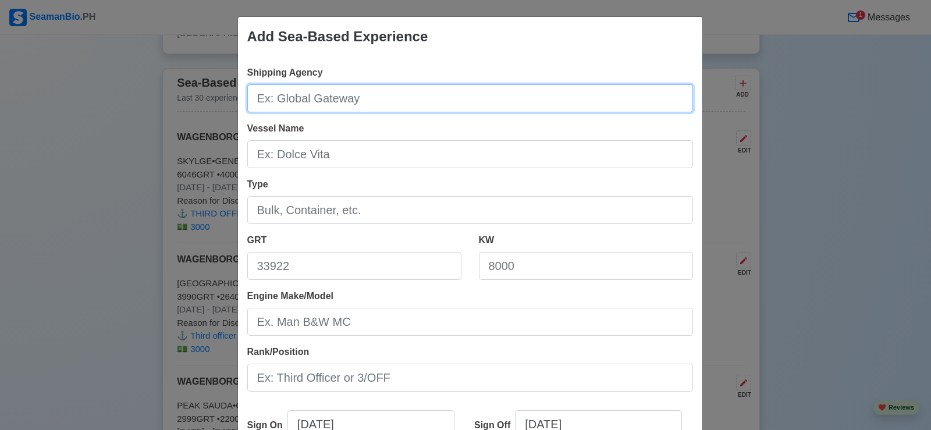
click at [361, 97] on input "Shipping Agency" at bounding box center [470, 98] width 446 height 28
type input "WAGENBORG MANILA INC."
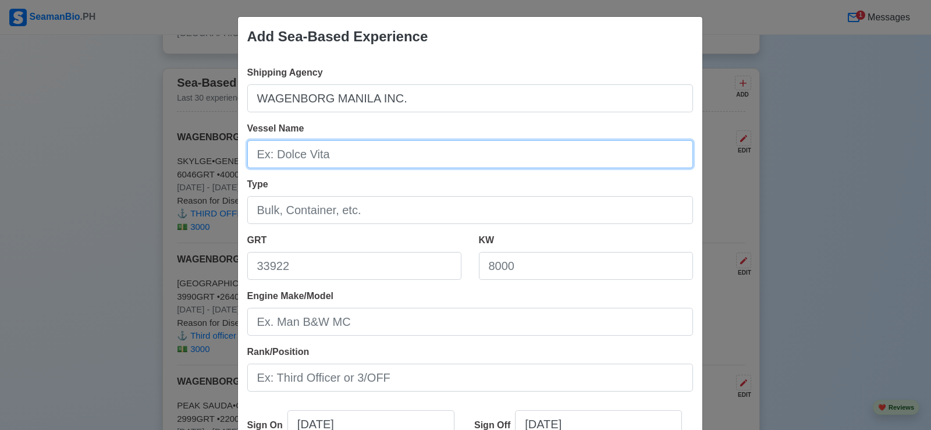
click at [333, 155] on input "Vessel Name" at bounding box center [470, 154] width 446 height 28
type input "Sanaborg"
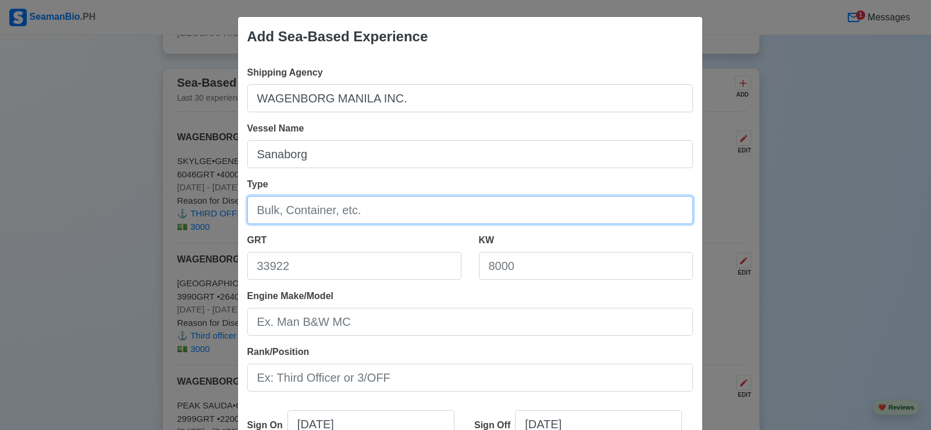
click at [388, 207] on input "Type" at bounding box center [470, 210] width 446 height 28
type input "General Cargo Ship"
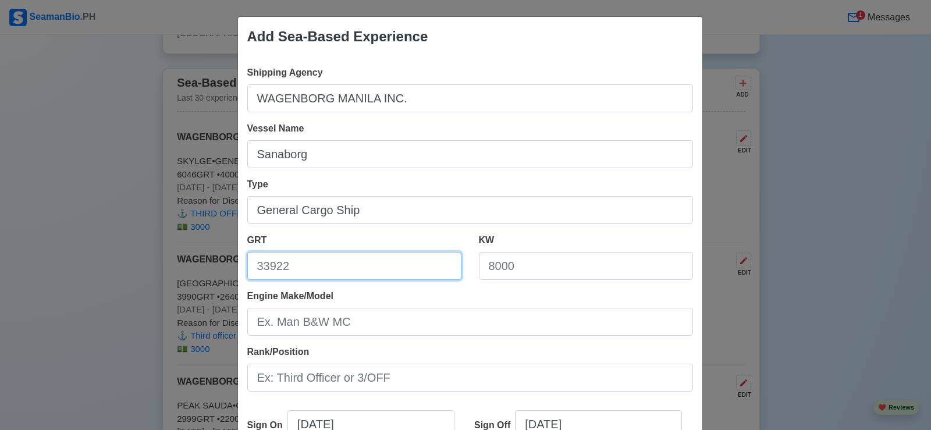
click at [321, 266] on input "GRT" at bounding box center [354, 266] width 214 height 28
type input "1520"
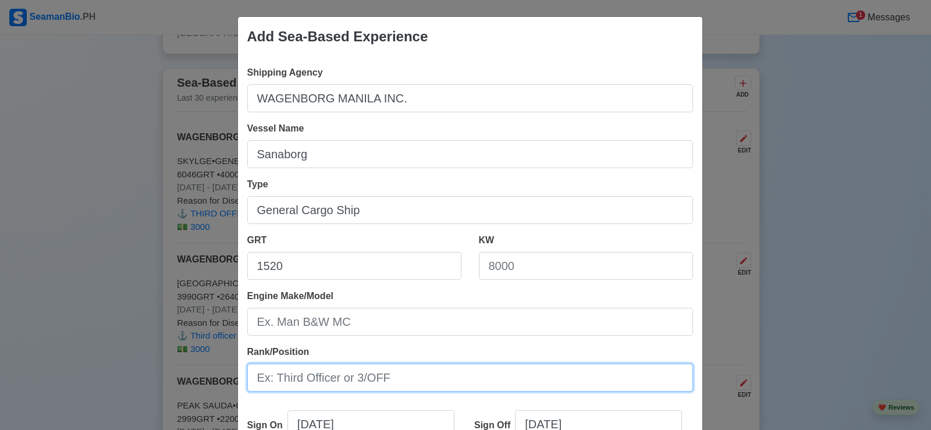
click at [350, 376] on input "Rank/Position" at bounding box center [470, 378] width 446 height 28
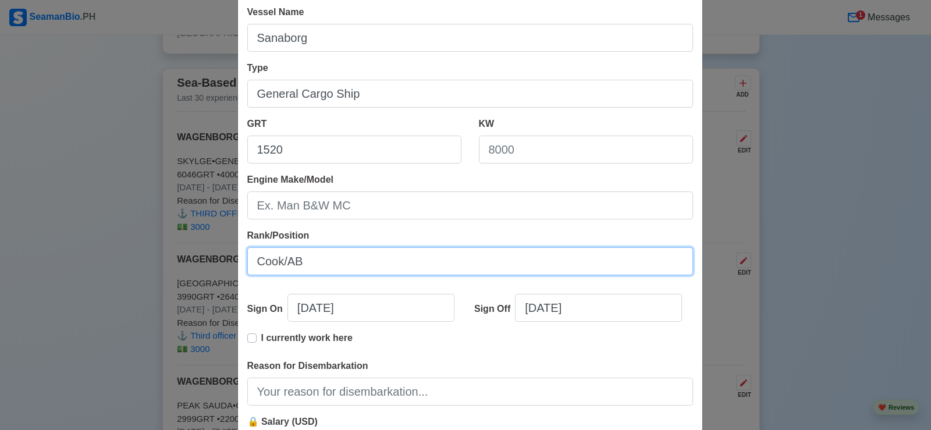
scroll to position [175, 0]
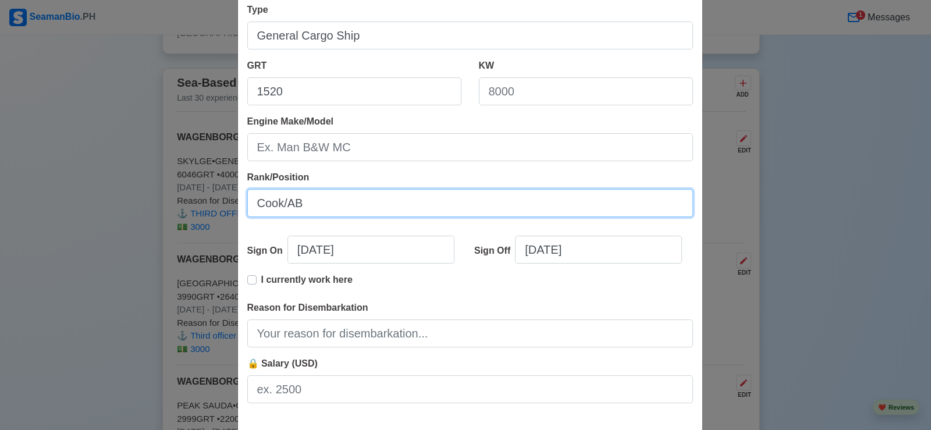
type input "Cook/AB"
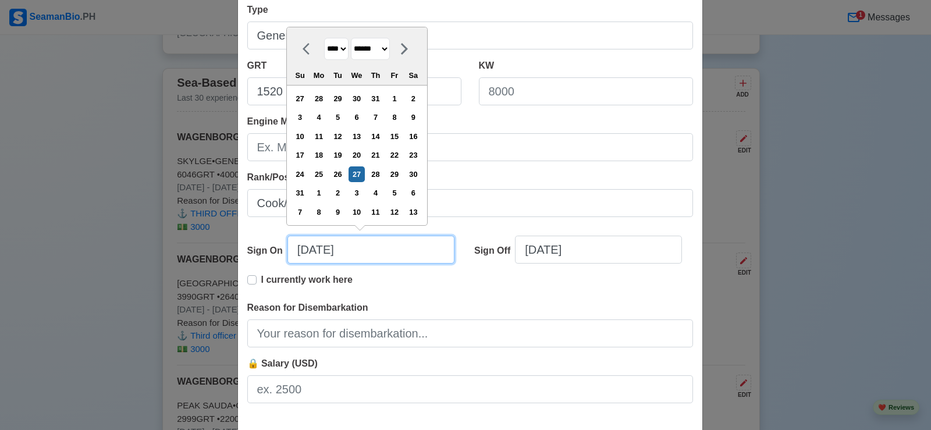
click at [317, 250] on input "[DATE]" at bounding box center [371, 250] width 167 height 28
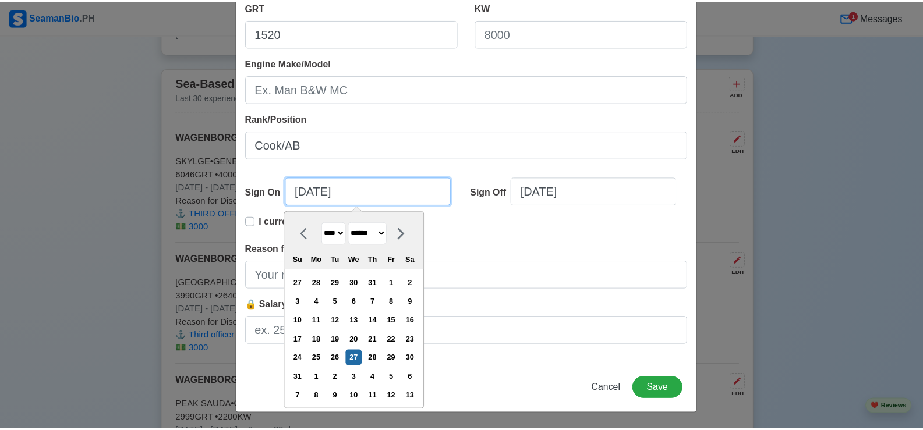
scroll to position [233, 0]
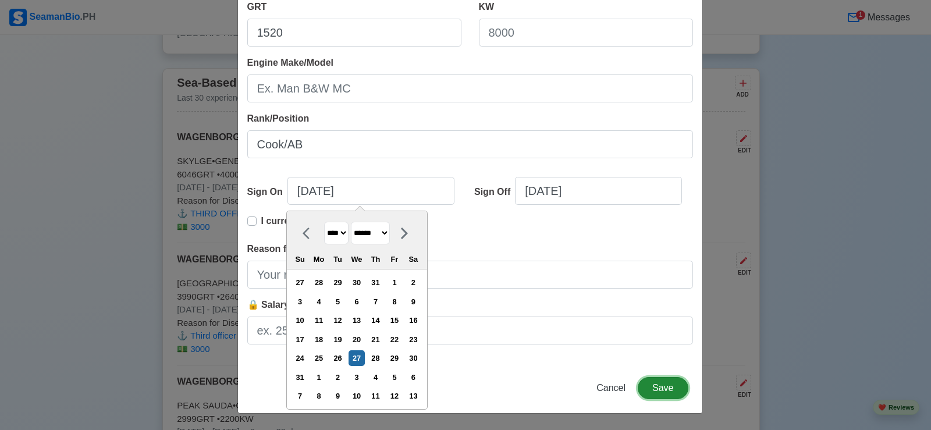
click at [659, 389] on button "Save" at bounding box center [663, 388] width 50 height 22
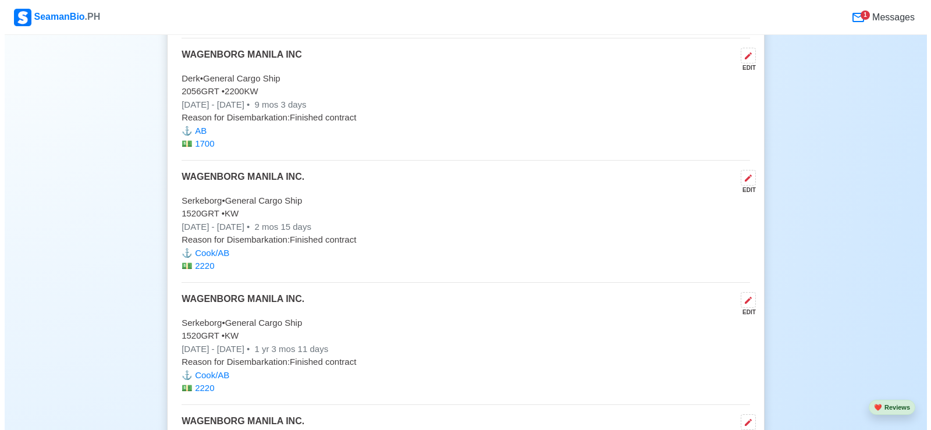
scroll to position [3958, 0]
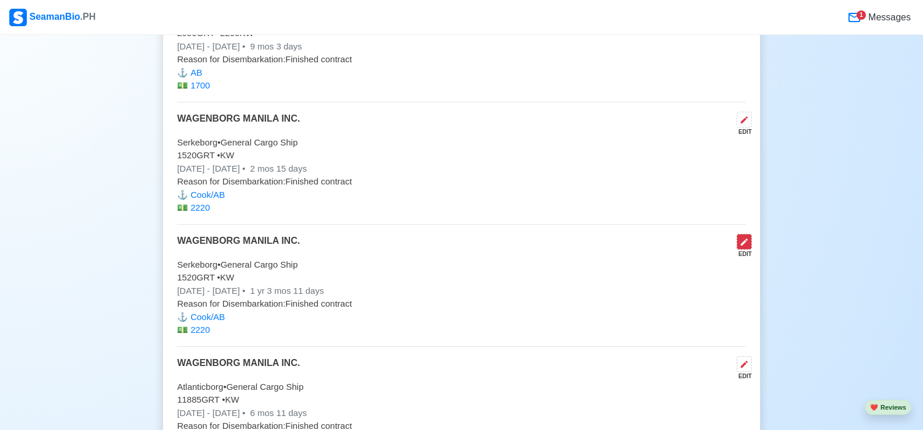
click at [748, 246] on icon at bounding box center [743, 241] width 9 height 9
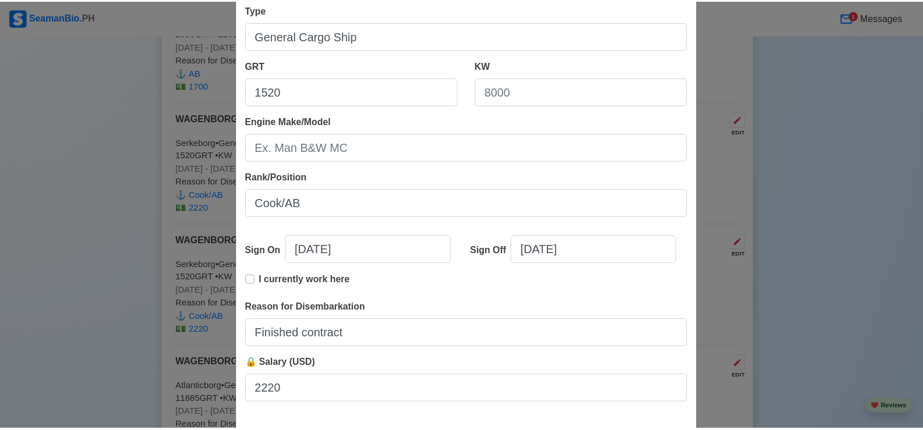
scroll to position [233, 0]
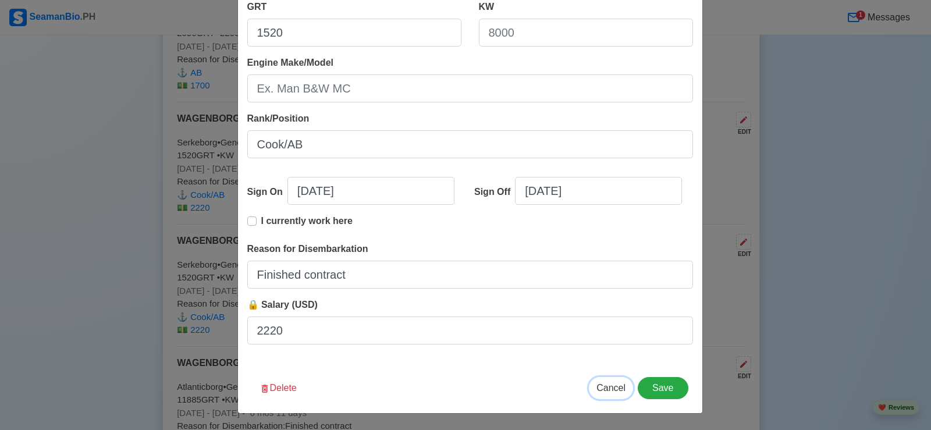
click at [605, 387] on span "Cancel" at bounding box center [611, 388] width 29 height 10
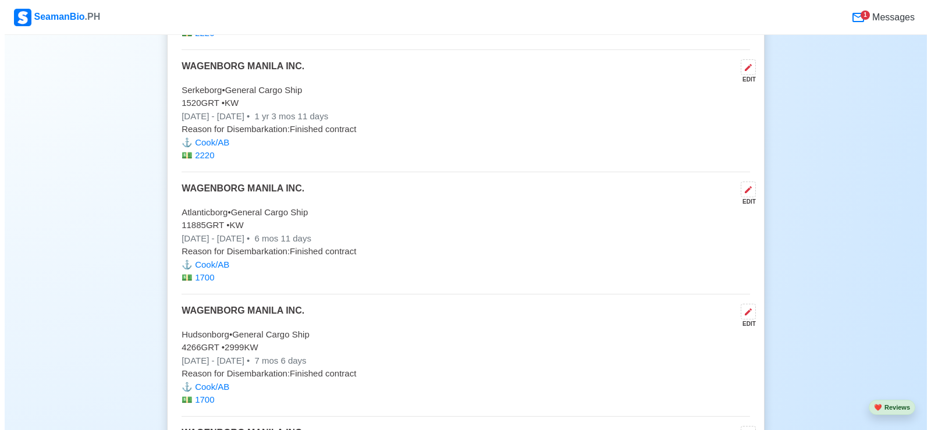
scroll to position [4074, 0]
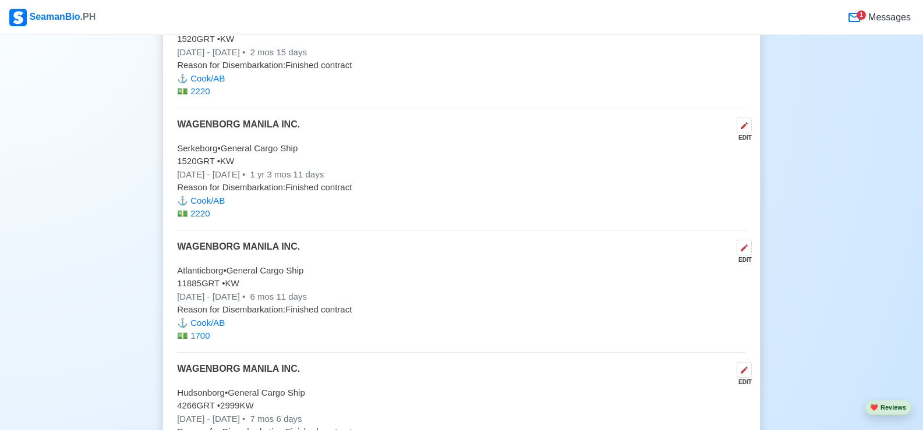
click at [276, 182] on p "[DATE] - [DATE] • 1 yr 3 mos 11 days" at bounding box center [461, 174] width 569 height 13
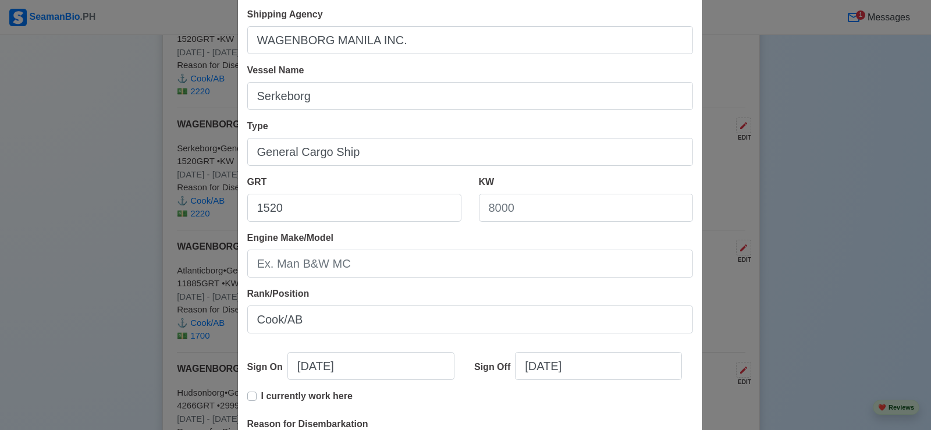
scroll to position [116, 0]
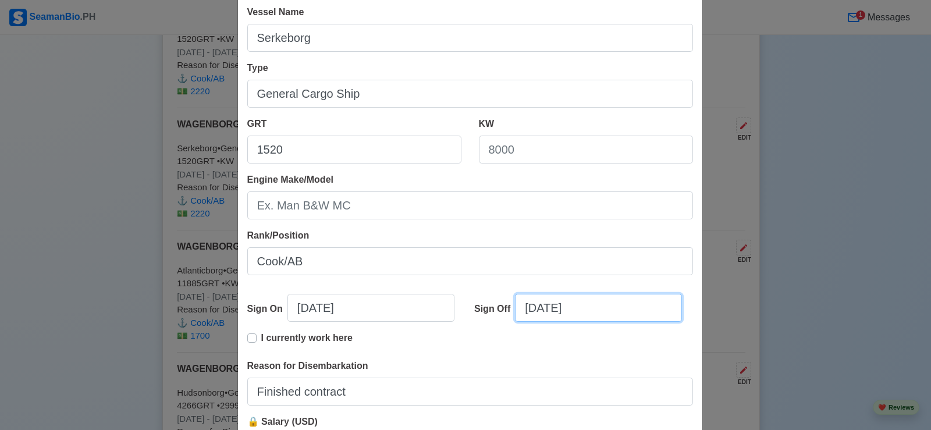
click at [583, 310] on input "[DATE]" at bounding box center [598, 308] width 167 height 28
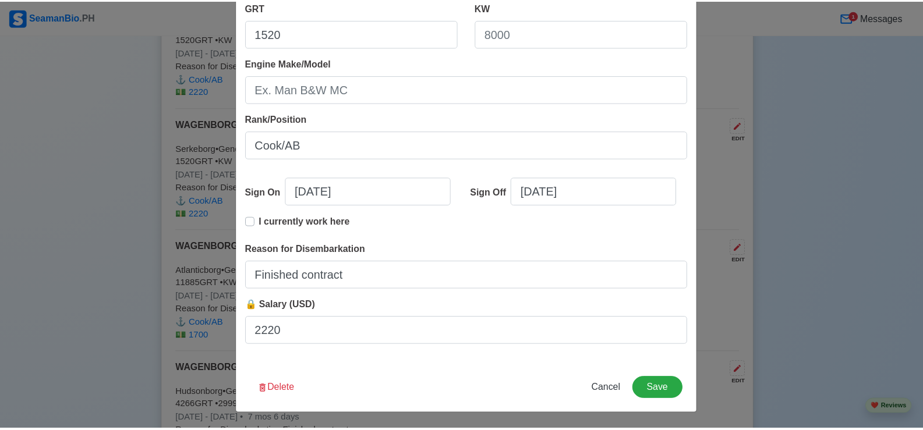
scroll to position [233, 0]
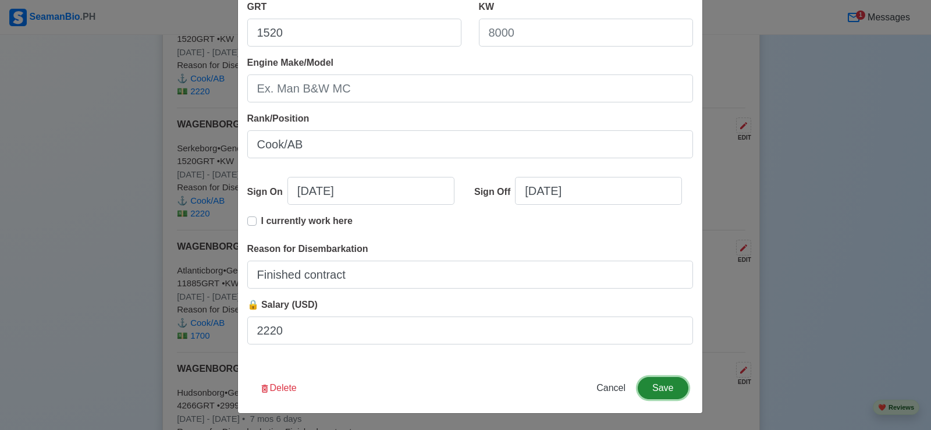
click at [665, 388] on button "Save" at bounding box center [663, 388] width 50 height 22
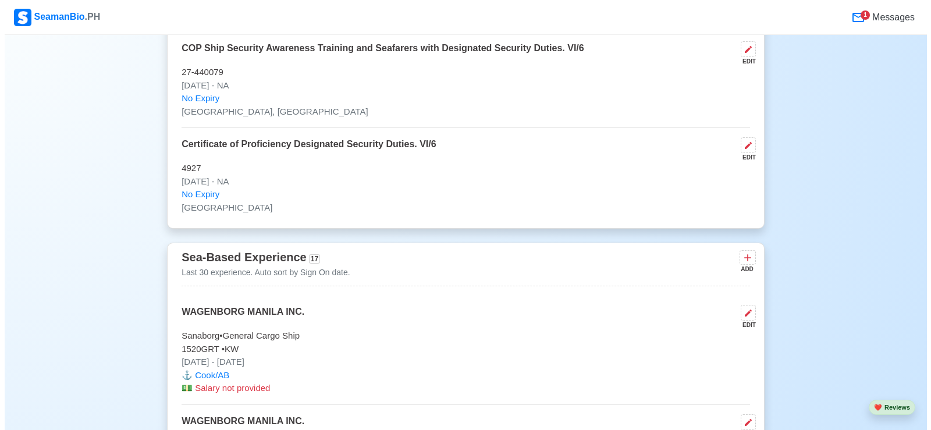
scroll to position [2736, 0]
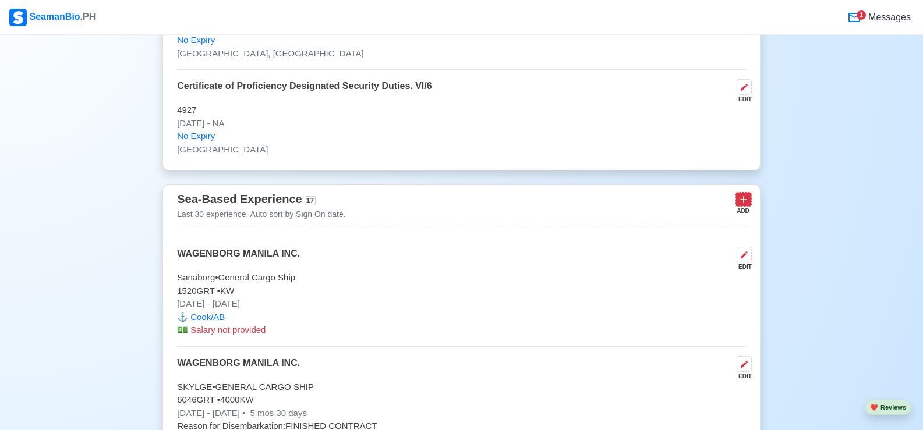
click at [743, 204] on icon at bounding box center [743, 200] width 7 height 7
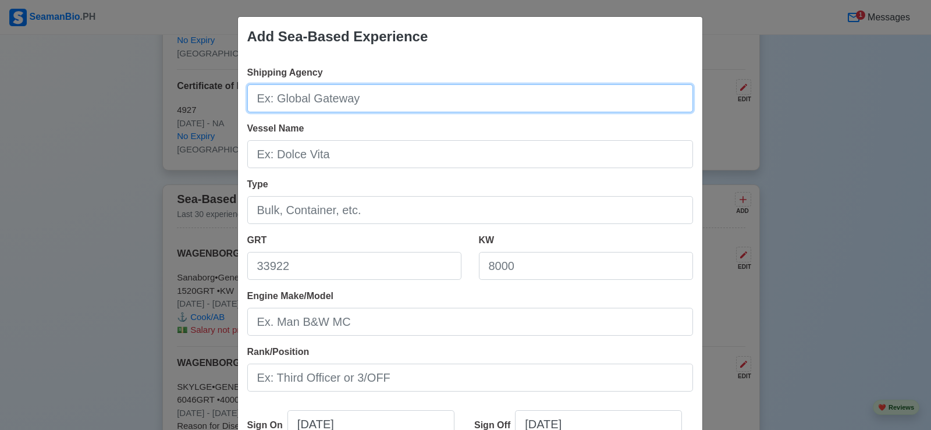
click at [377, 97] on input "Shipping Agency" at bounding box center [470, 98] width 446 height 28
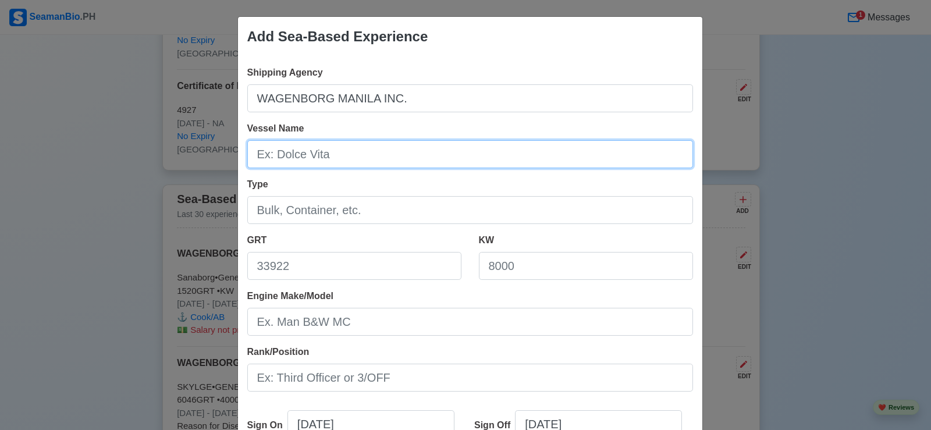
click at [339, 157] on input "Vessel Name" at bounding box center [470, 154] width 446 height 28
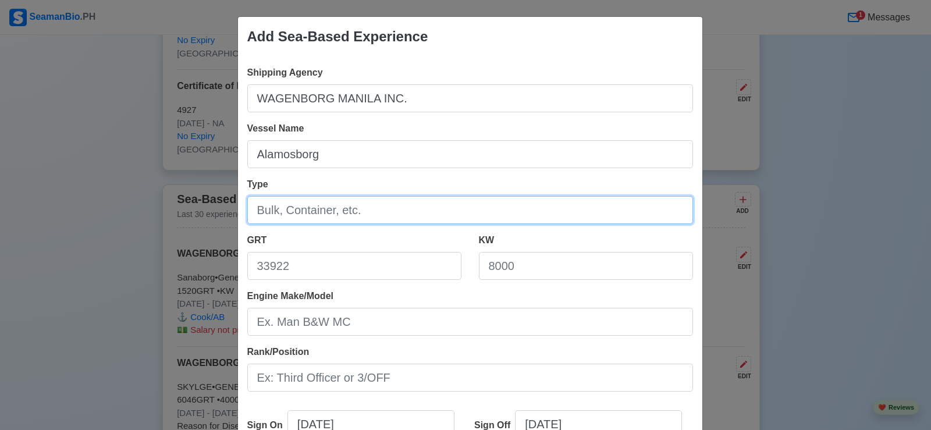
click at [337, 207] on input "Type" at bounding box center [470, 210] width 446 height 28
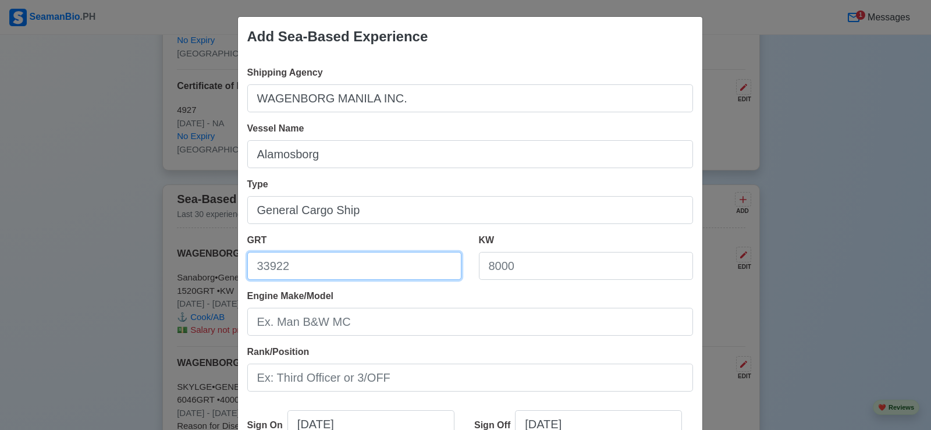
click at [356, 265] on input "GRT" at bounding box center [354, 266] width 214 height 28
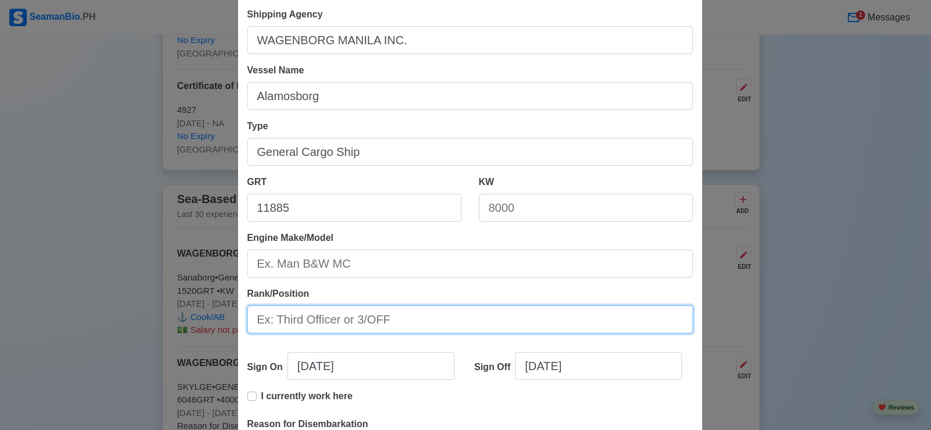
click at [421, 311] on input "Rank/Position" at bounding box center [470, 320] width 446 height 28
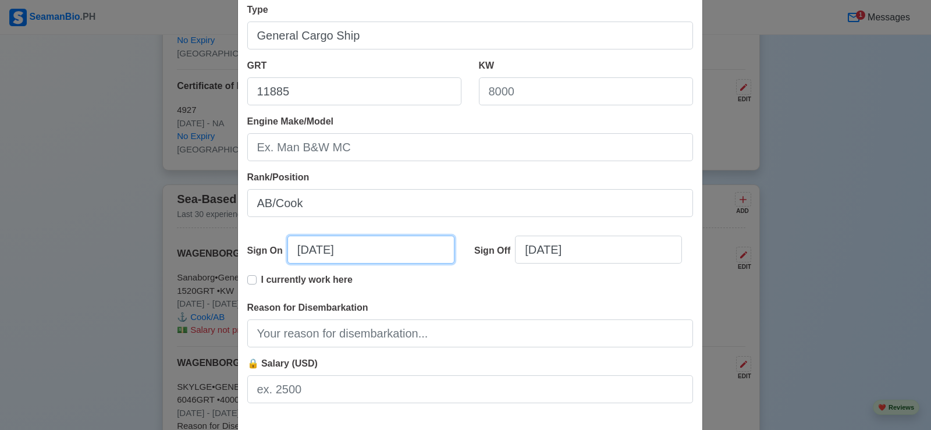
click at [388, 253] on input "[DATE]" at bounding box center [371, 250] width 167 height 28
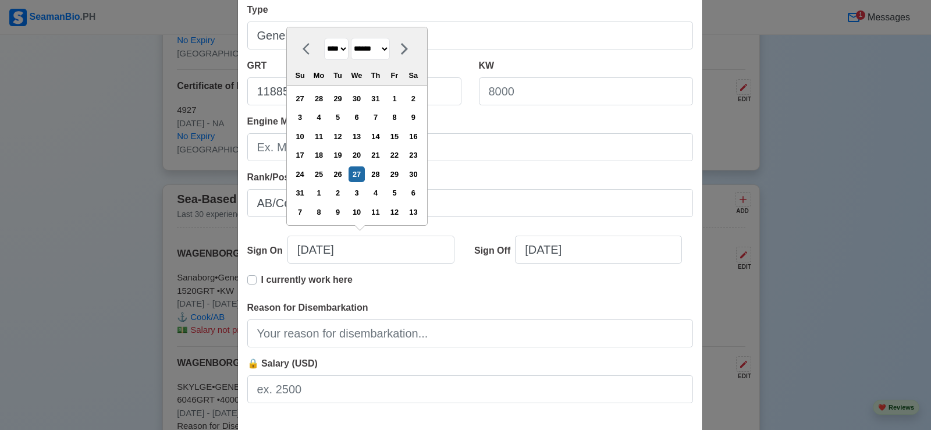
click at [390, 51] on select "******* ******** ***** ***** *** **** **** ****** ********* ******* ******** **…" at bounding box center [370, 49] width 39 height 23
click at [352, 56] on select "******* ******** ***** ***** *** **** **** ****** ********* ******* ******** **…" at bounding box center [370, 49] width 39 height 23
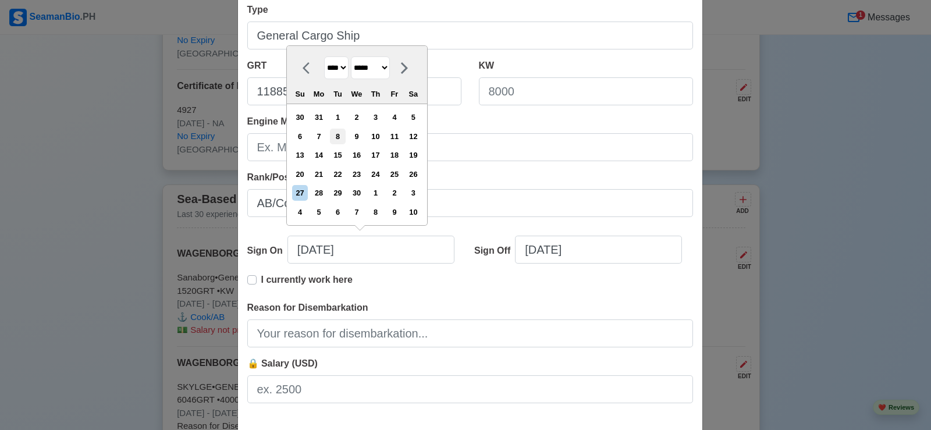
click at [341, 136] on div "8" at bounding box center [338, 137] width 16 height 16
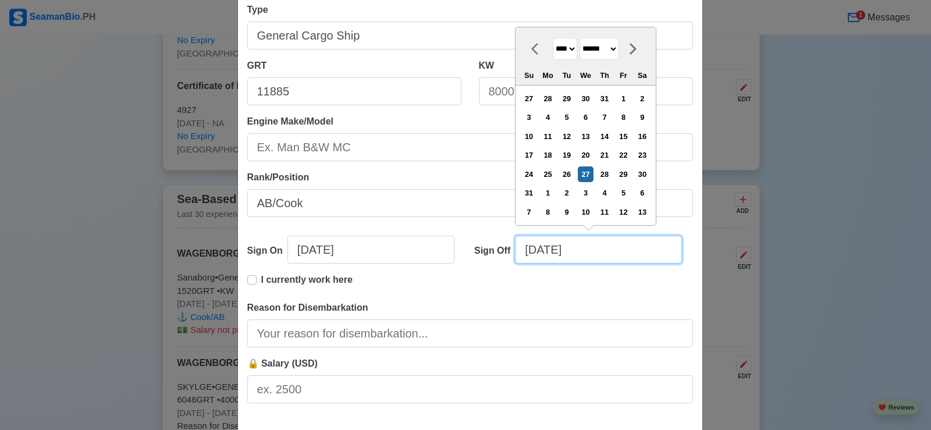
click at [611, 254] on input "[DATE]" at bounding box center [598, 250] width 167 height 28
click at [619, 51] on select "******* ******** ***** ***** *** **** **** ****** ********* ******* ******** **…" at bounding box center [599, 49] width 39 height 23
click at [580, 56] on select "******* ******** ***** ***** *** **** **** ****** ********* ******* ******** **…" at bounding box center [599, 49] width 39 height 23
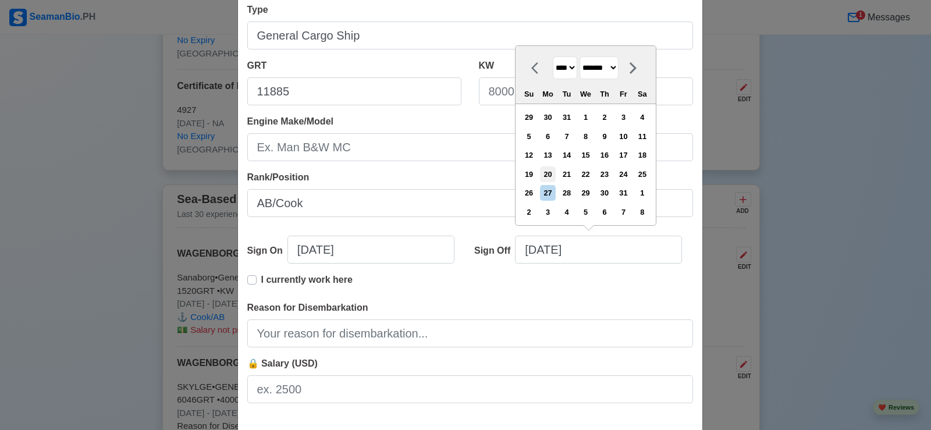
click at [553, 173] on div "20" at bounding box center [548, 174] width 16 height 16
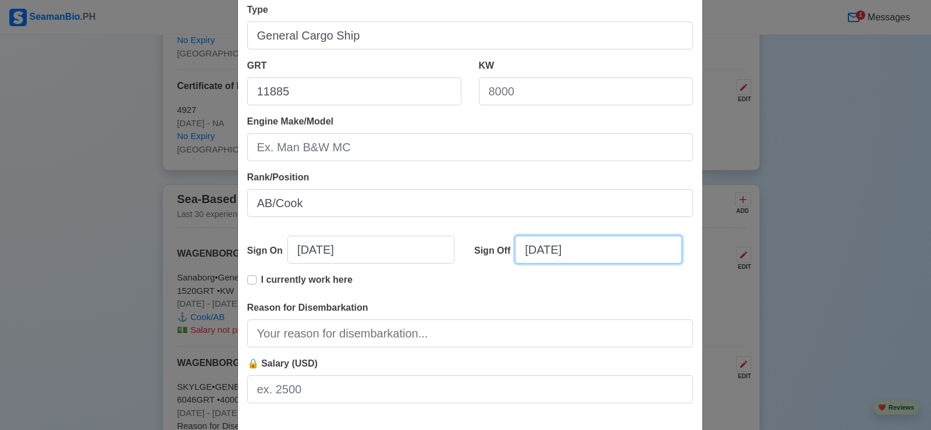
click at [592, 246] on input "[DATE]" at bounding box center [598, 250] width 167 height 28
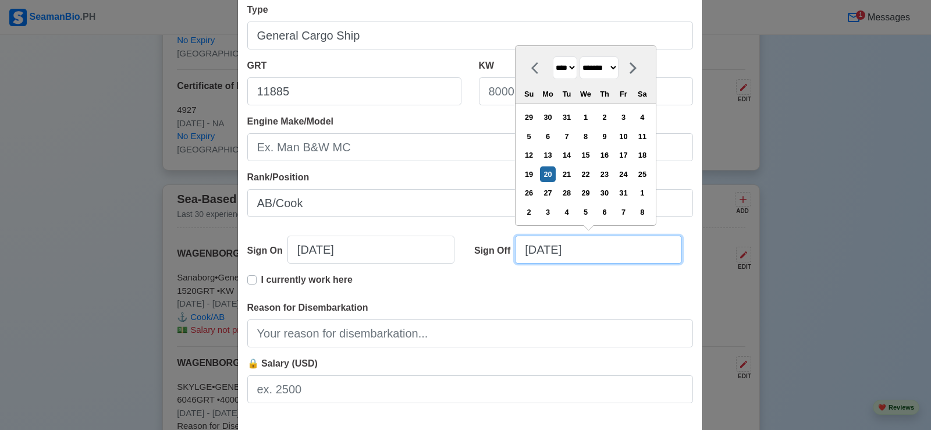
click at [573, 251] on input "[DATE]" at bounding box center [598, 250] width 167 height 28
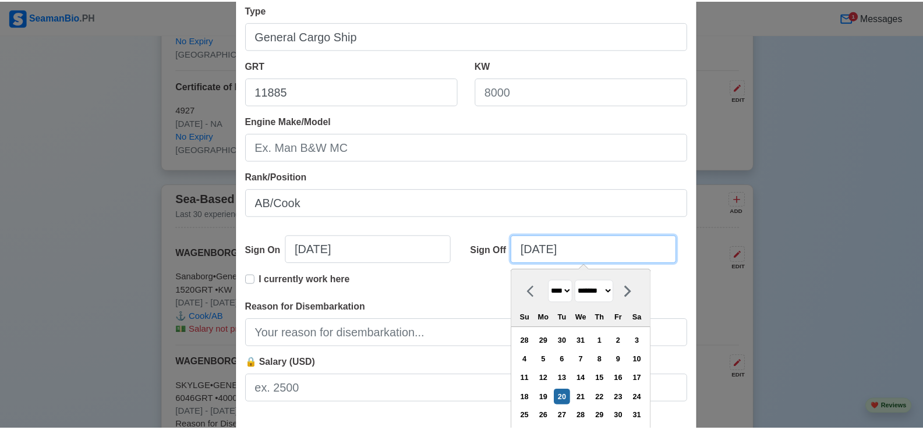
scroll to position [233, 0]
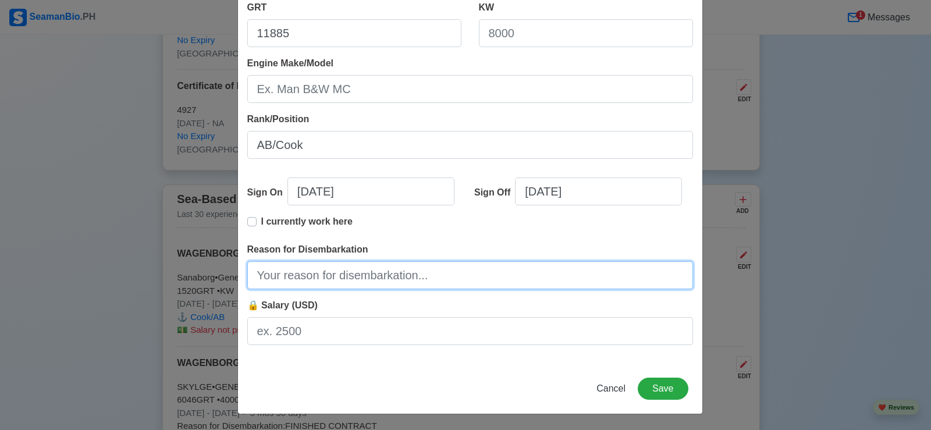
click at [410, 274] on input "Reason for Disembarkation" at bounding box center [470, 275] width 446 height 28
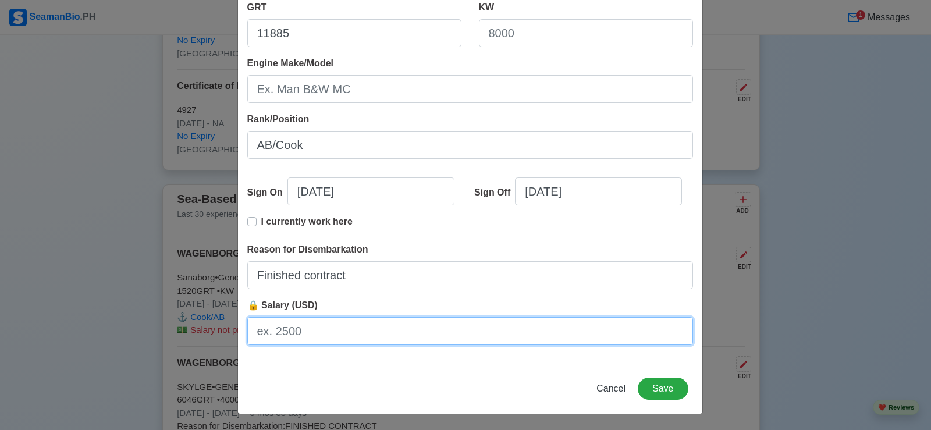
click at [329, 326] on input "🔒 Salary (USD)" at bounding box center [470, 331] width 446 height 28
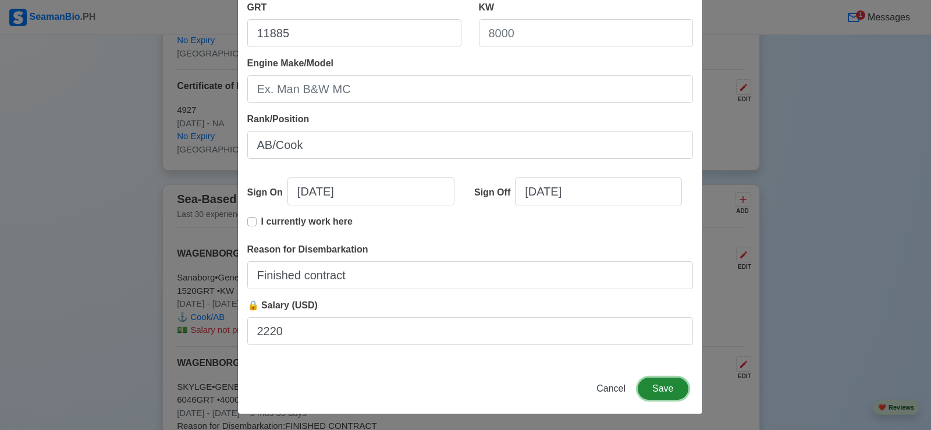
click at [661, 386] on button "Save" at bounding box center [663, 389] width 50 height 22
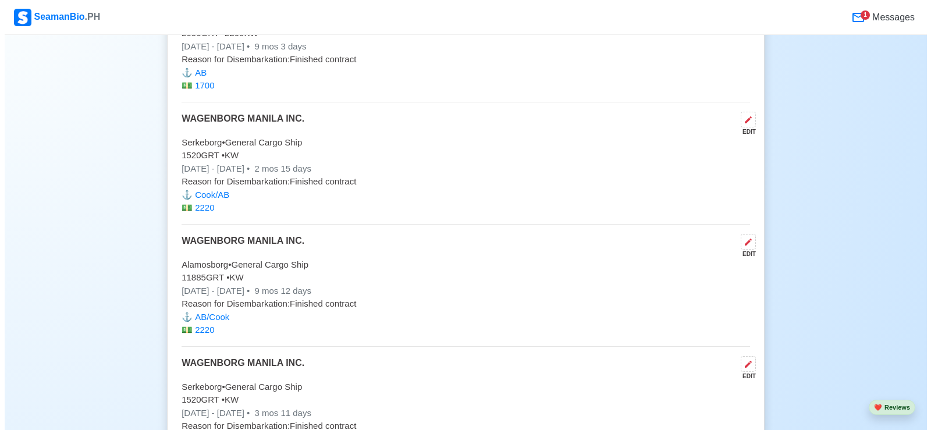
scroll to position [4016, 0]
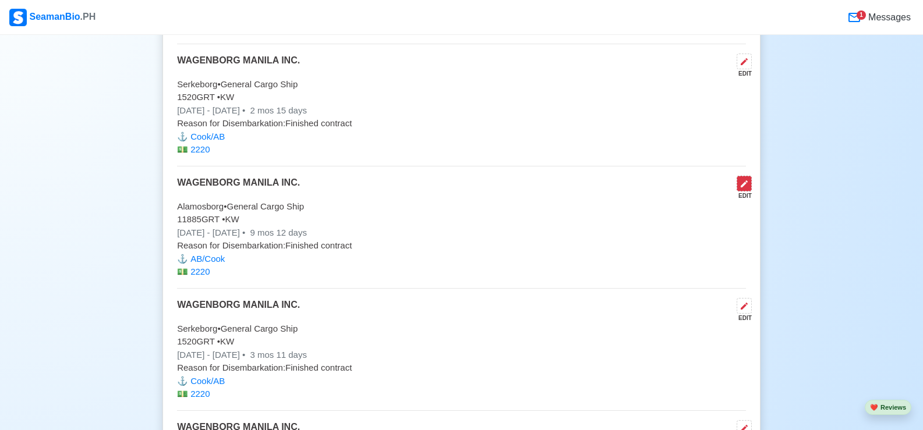
click at [747, 189] on icon at bounding box center [743, 183] width 9 height 9
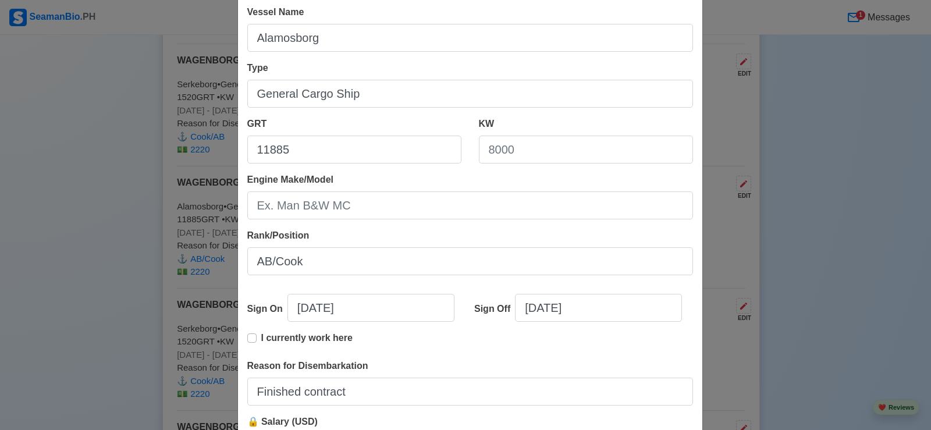
scroll to position [175, 0]
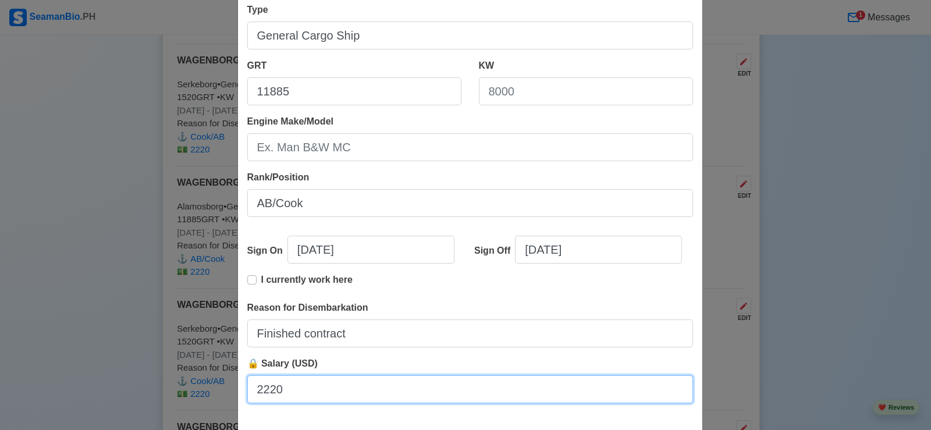
click at [275, 392] on input "2220" at bounding box center [470, 389] width 446 height 28
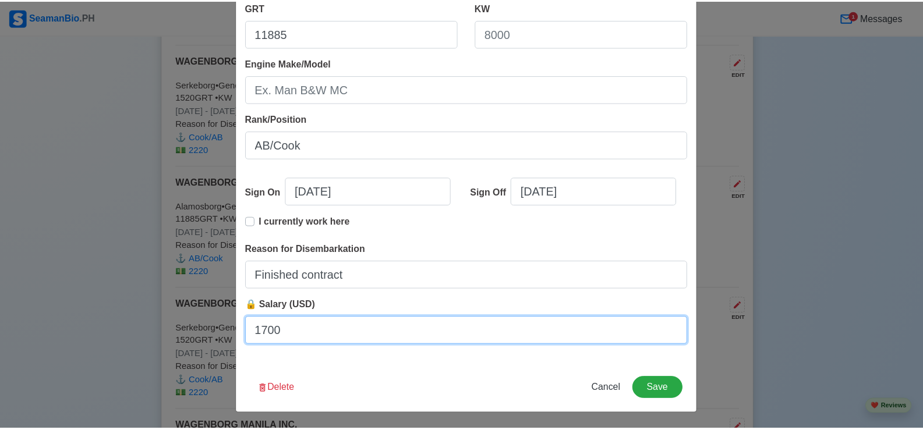
scroll to position [233, 0]
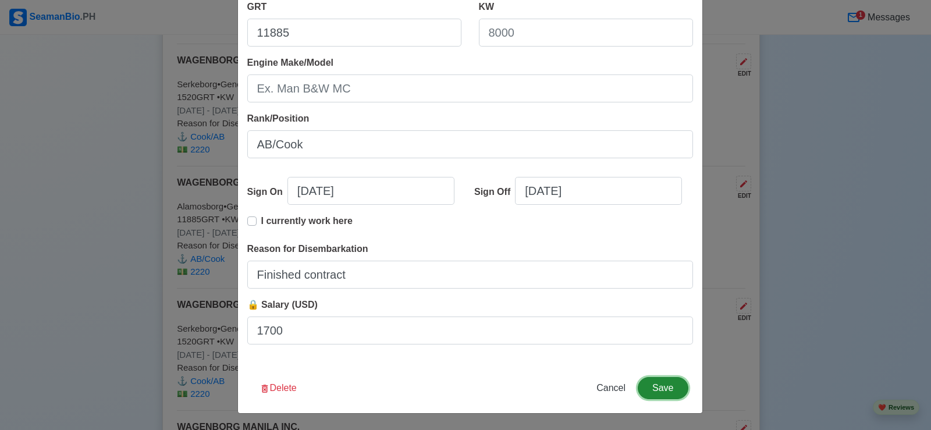
click at [660, 389] on button "Save" at bounding box center [663, 388] width 50 height 22
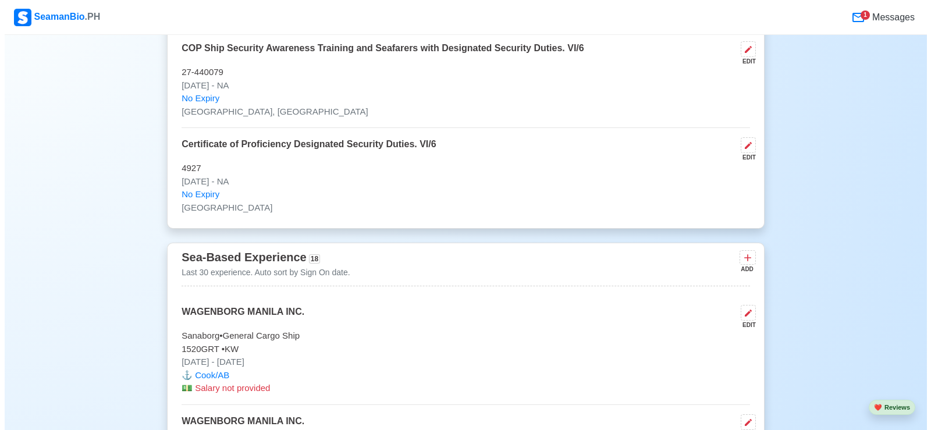
scroll to position [2794, 0]
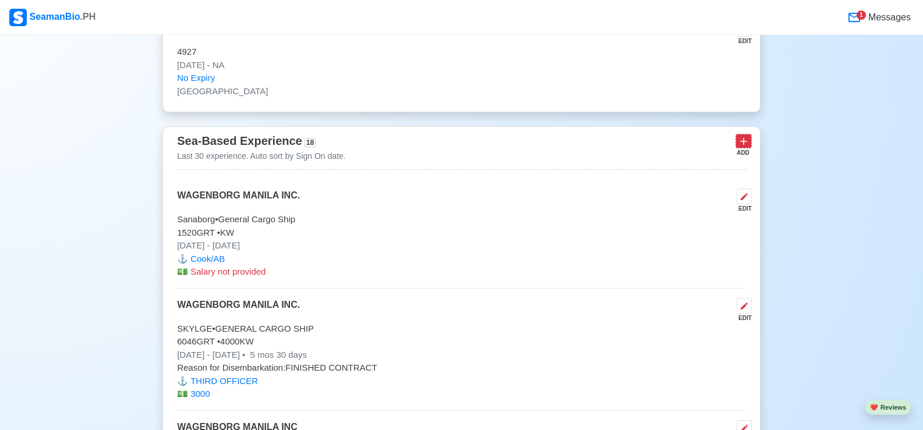
click at [742, 141] on icon at bounding box center [743, 142] width 12 height 12
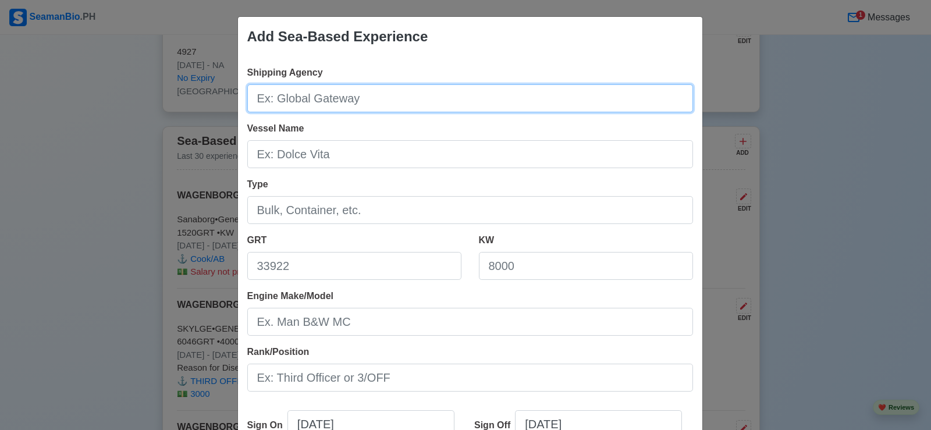
click at [412, 101] on input "Shipping Agency" at bounding box center [470, 98] width 446 height 28
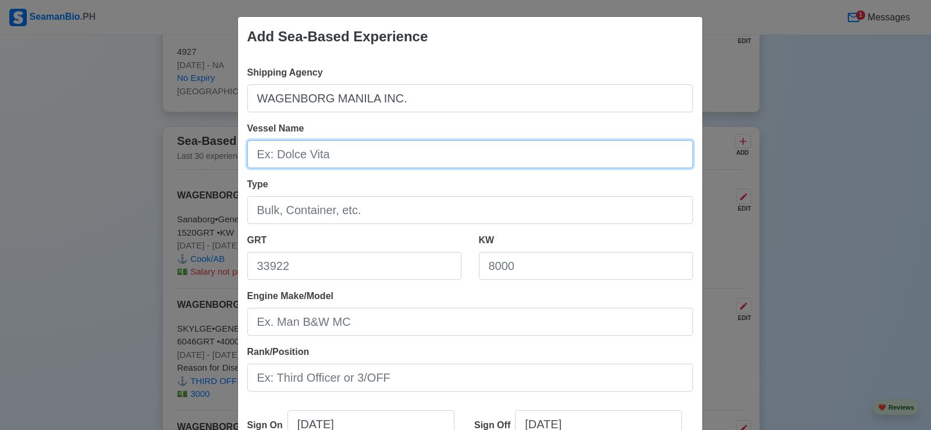
click at [333, 154] on input "Vessel Name" at bounding box center [470, 154] width 446 height 28
click at [295, 157] on input "Onego trader" at bounding box center [470, 154] width 446 height 28
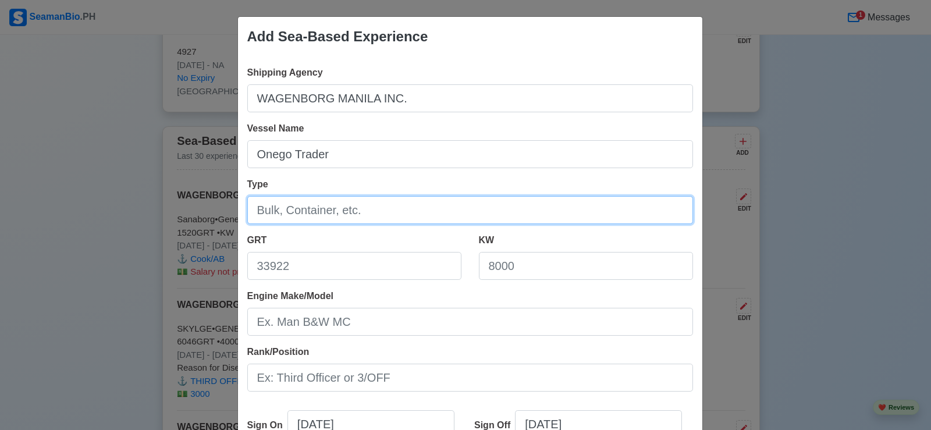
click at [358, 214] on input "Type" at bounding box center [470, 210] width 446 height 28
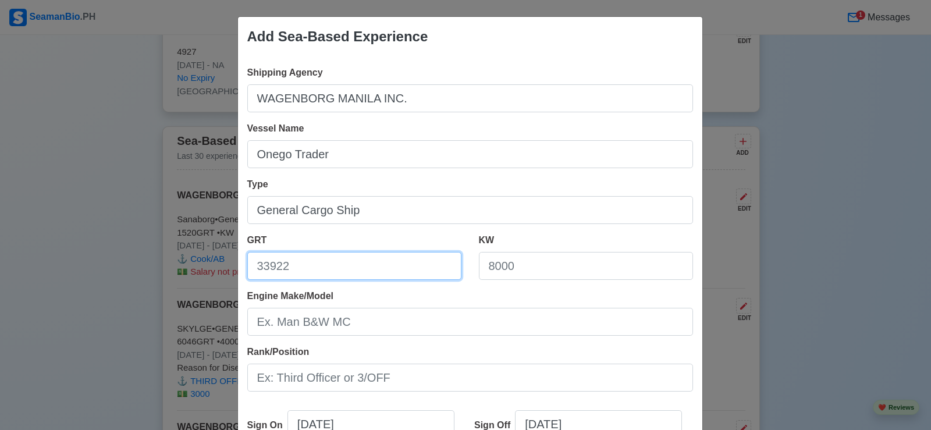
click at [331, 271] on input "GRT" at bounding box center [354, 266] width 214 height 28
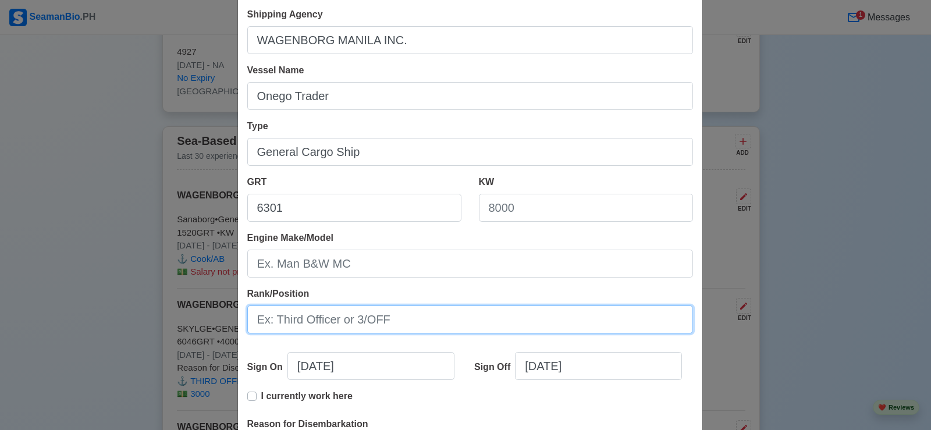
click at [417, 327] on input "Rank/Position" at bounding box center [470, 320] width 446 height 28
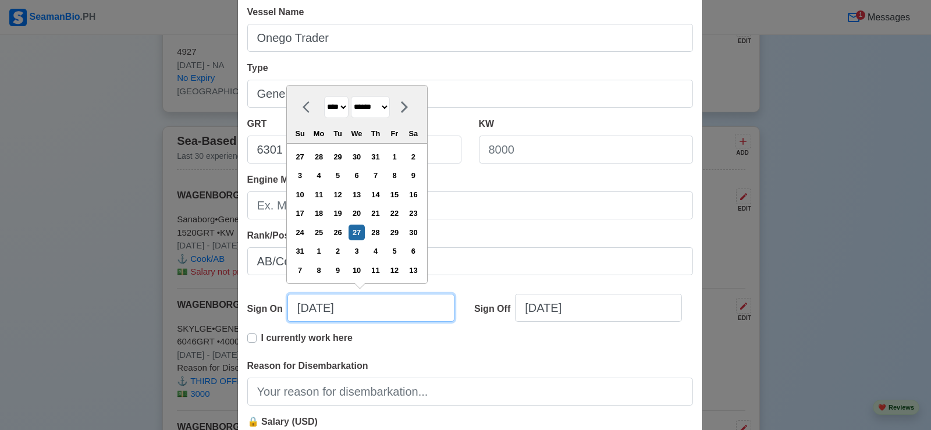
click at [364, 313] on input "[DATE]" at bounding box center [371, 308] width 167 height 28
click at [390, 105] on select "******* ******** ***** ***** *** **** **** ****** ********* ******* ******** **…" at bounding box center [370, 107] width 39 height 23
click at [352, 96] on select "******* ******** ***** ***** *** **** **** ****** ********* ******* ******** **…" at bounding box center [370, 107] width 39 height 23
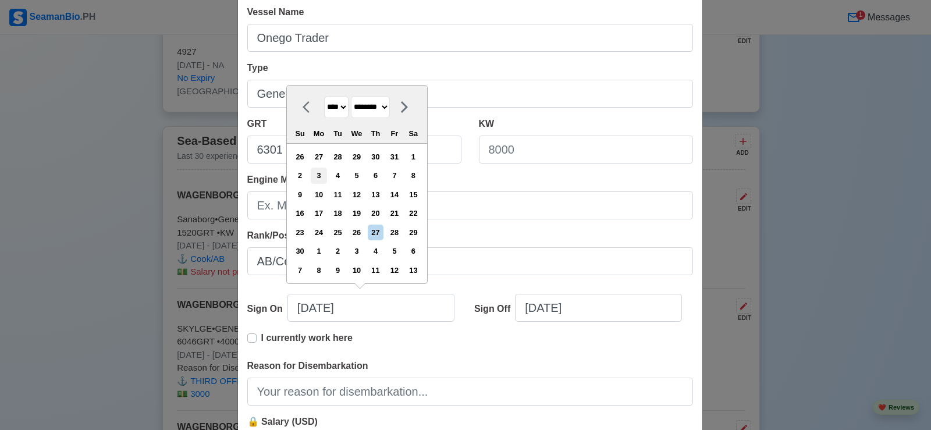
click at [321, 176] on div "3" at bounding box center [319, 176] width 16 height 16
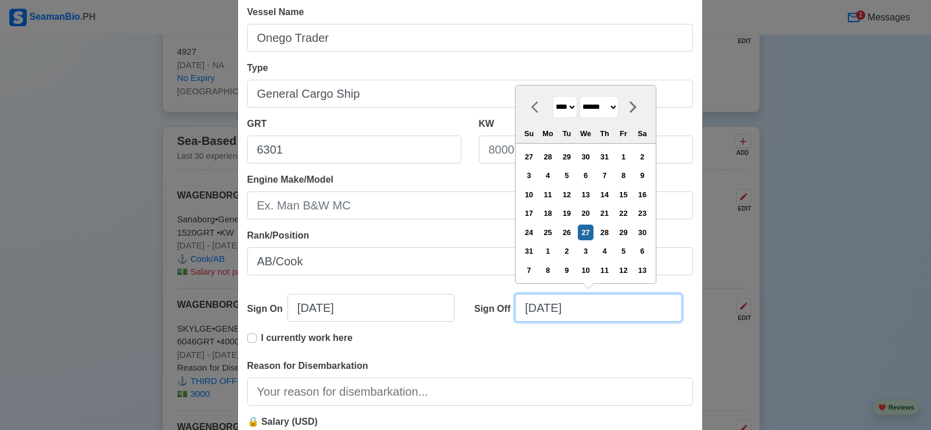
click at [591, 314] on input "[DATE]" at bounding box center [598, 308] width 167 height 28
click at [619, 107] on select "******* ******** ***** ***** *** **** **** ****** ********* ******* ******** **…" at bounding box center [599, 107] width 39 height 23
click at [580, 115] on select "******* ******** ***** ***** *** **** **** ****** ********* ******* ******** **…" at bounding box center [599, 107] width 39 height 23
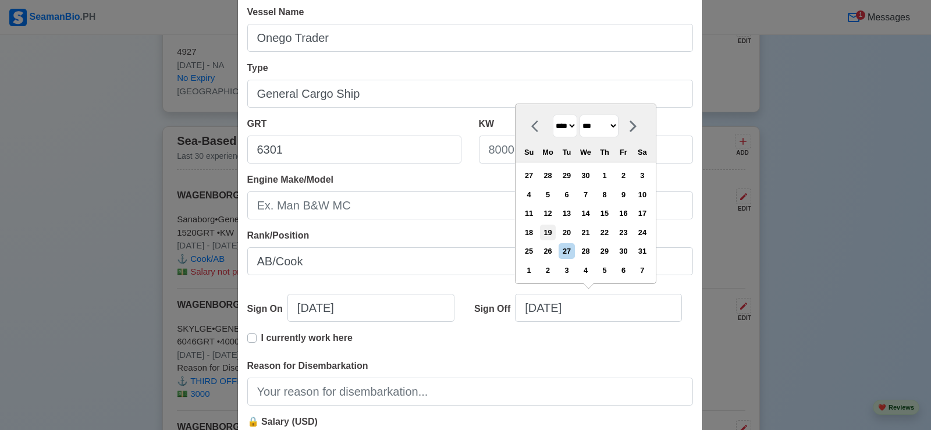
click at [551, 233] on div "19" at bounding box center [548, 233] width 16 height 16
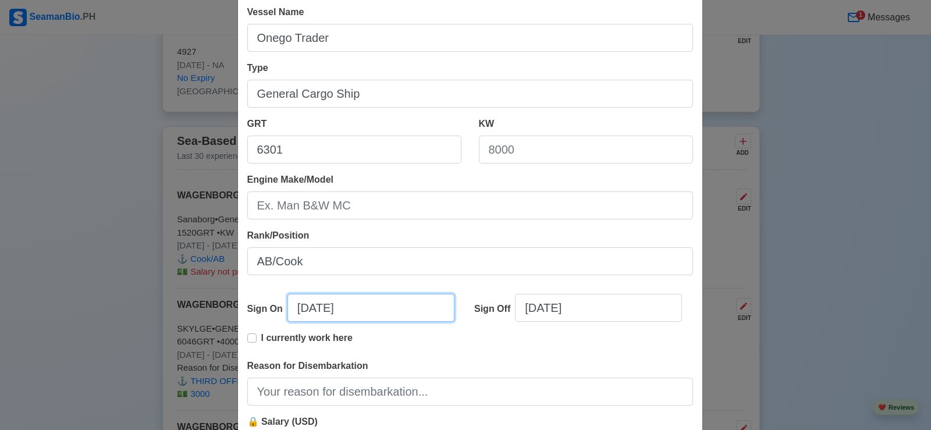
click at [301, 309] on input "[DATE]" at bounding box center [371, 308] width 167 height 28
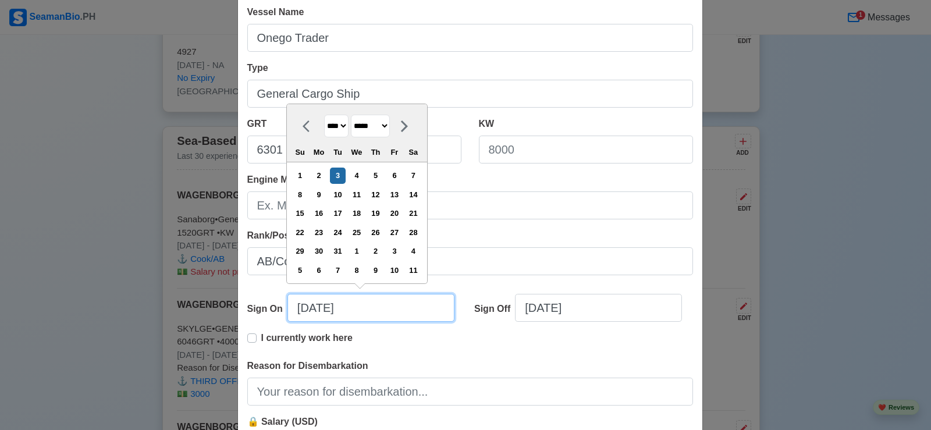
click at [317, 311] on input "[DATE]" at bounding box center [371, 308] width 167 height 28
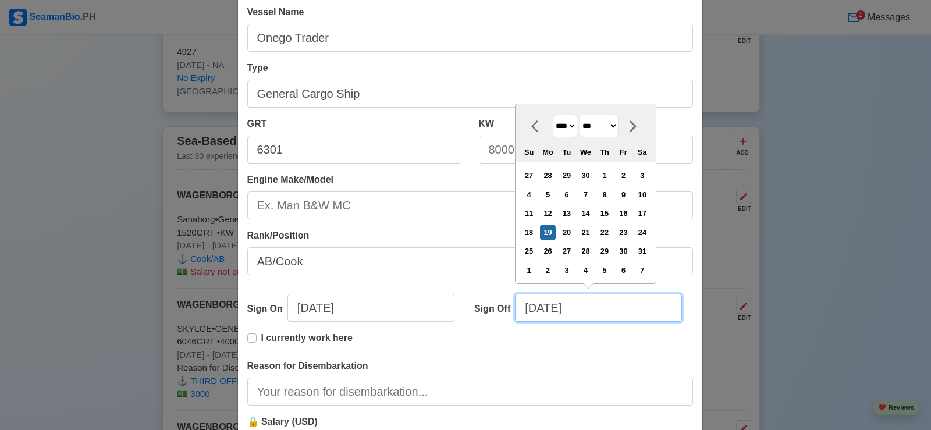
click at [597, 310] on input "[DATE]" at bounding box center [598, 308] width 167 height 28
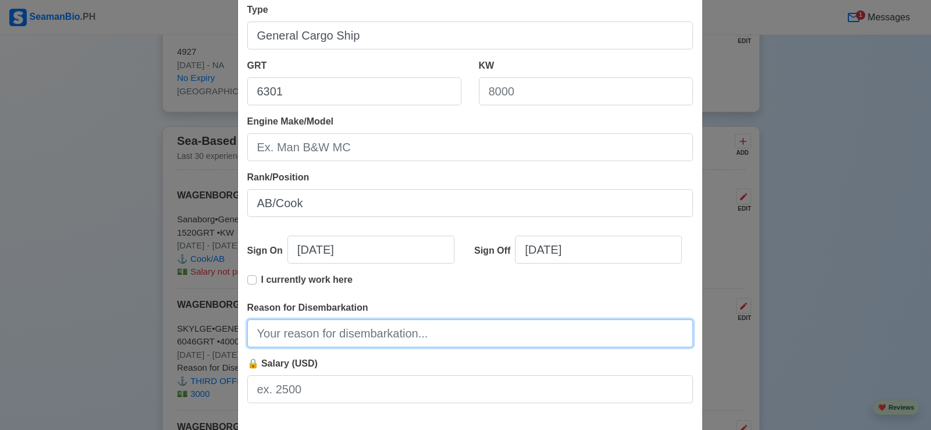
click at [441, 332] on input "Reason for Disembarkation" at bounding box center [470, 334] width 446 height 28
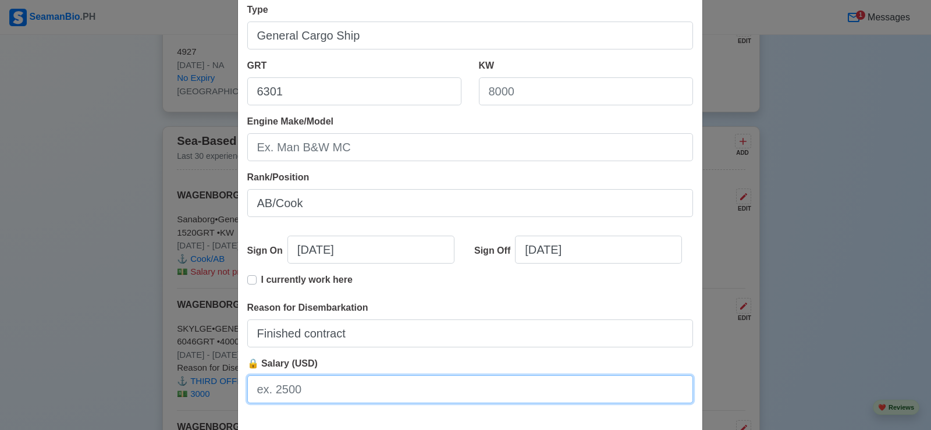
click at [329, 393] on input "🔒 Salary (USD)" at bounding box center [470, 389] width 446 height 28
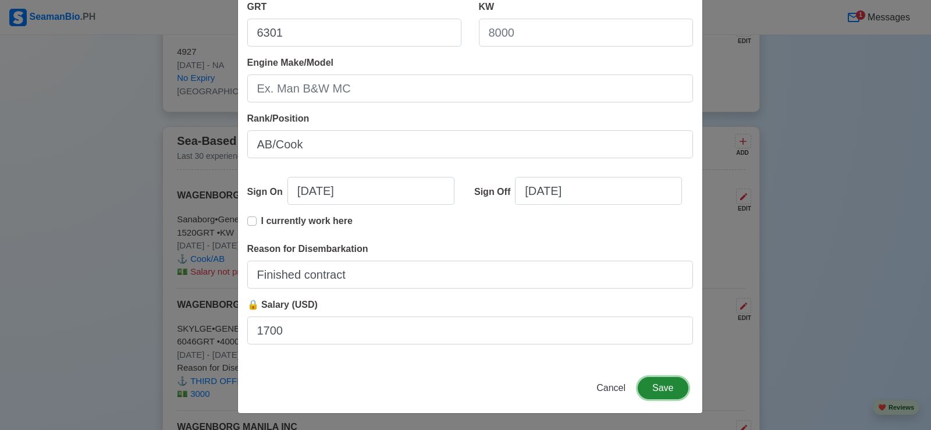
click at [659, 388] on button "Save" at bounding box center [663, 388] width 50 height 22
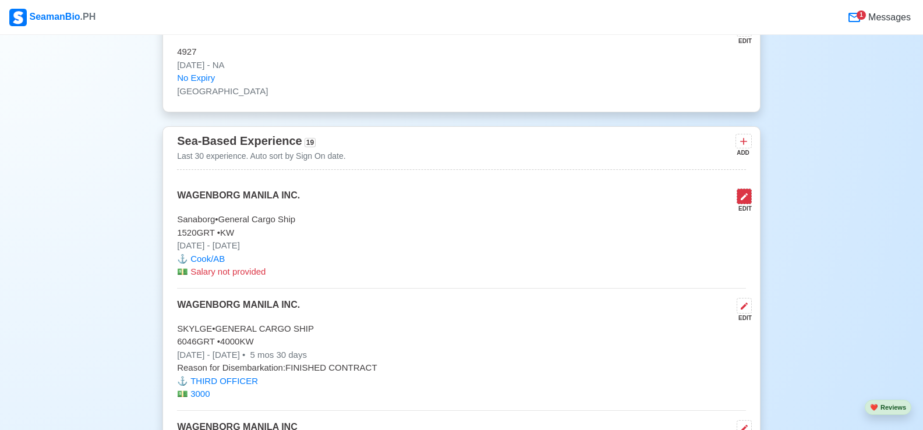
click at [748, 201] on icon at bounding box center [743, 196] width 9 height 9
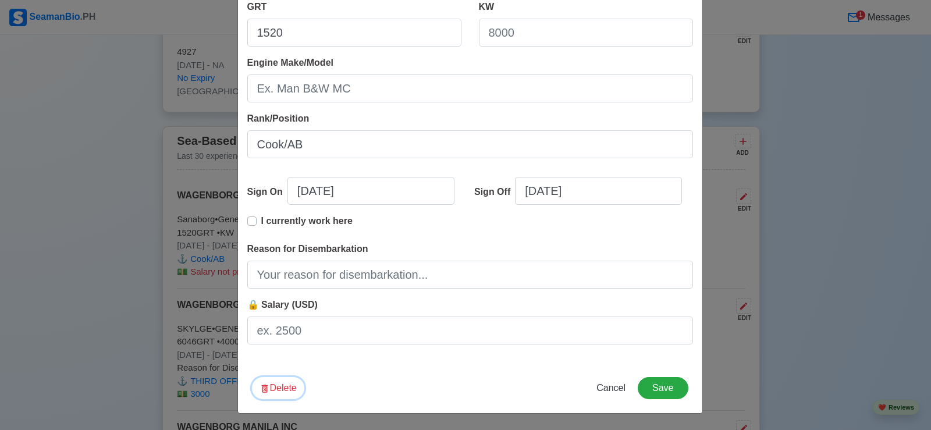
click at [271, 388] on button "Delete" at bounding box center [278, 388] width 52 height 22
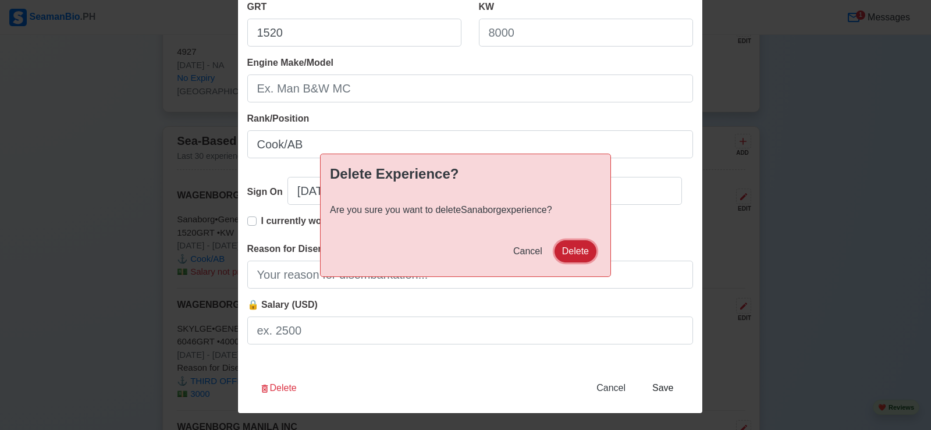
click at [580, 250] on button "Delete" at bounding box center [576, 251] width 42 height 22
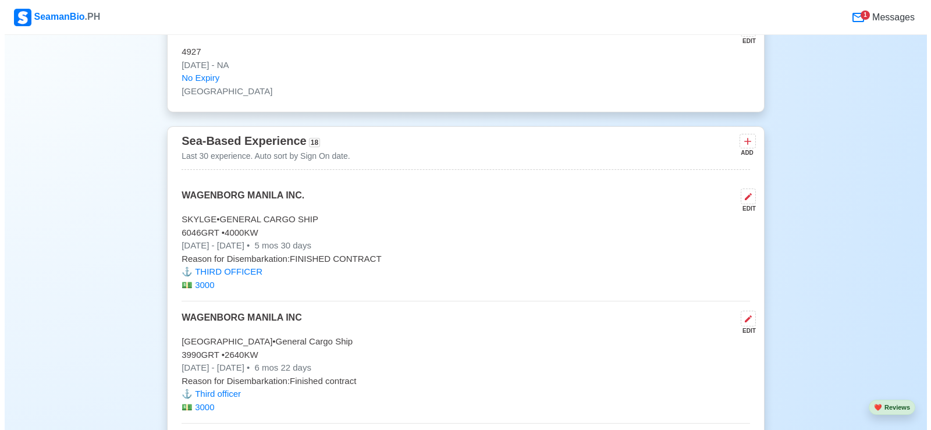
scroll to position [2736, 0]
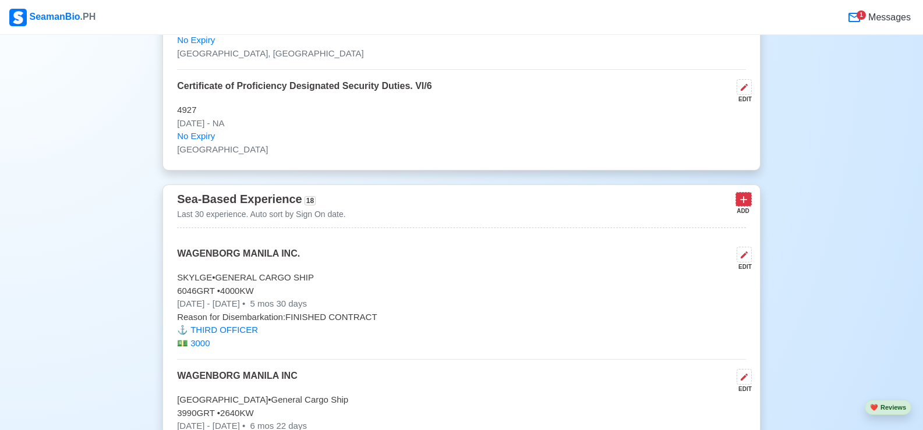
click at [741, 204] on icon at bounding box center [743, 200] width 7 height 7
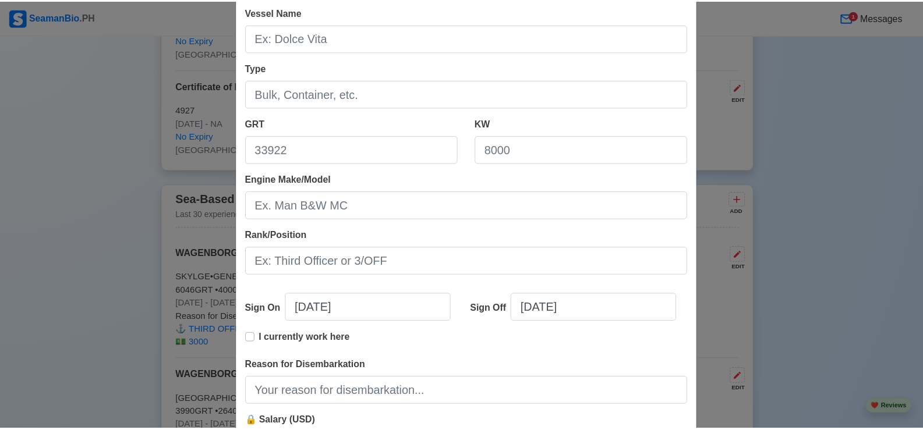
scroll to position [233, 0]
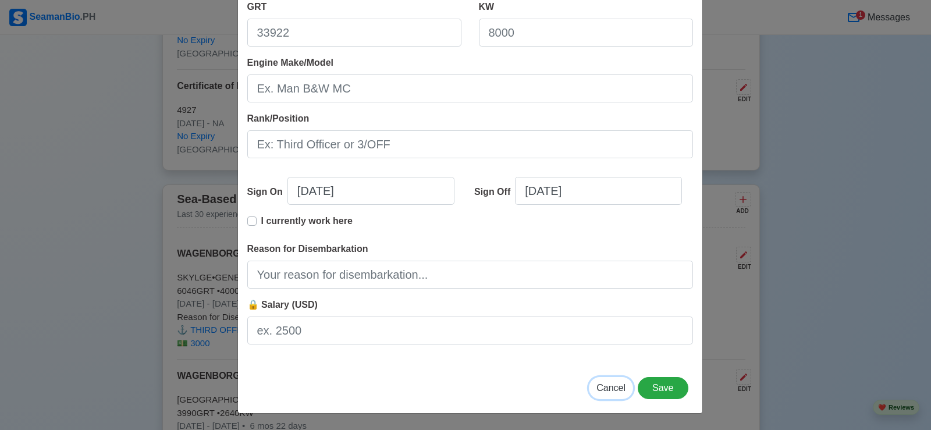
click at [610, 383] on span "Cancel" at bounding box center [611, 388] width 29 height 10
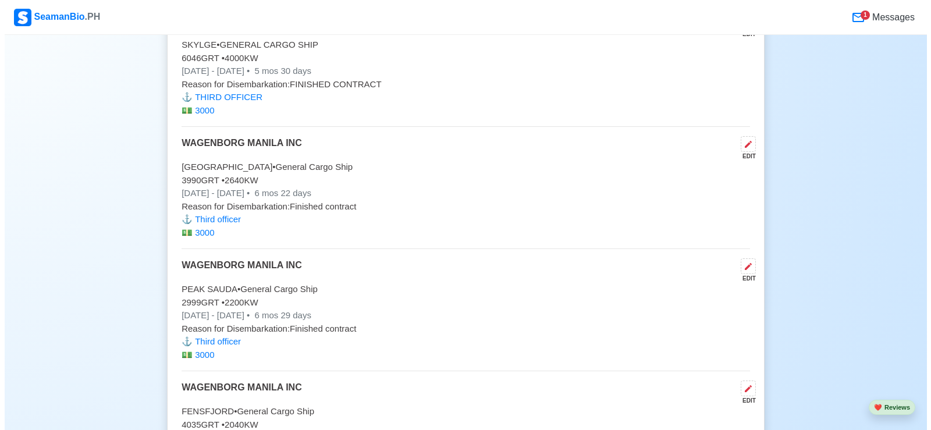
scroll to position [2852, 0]
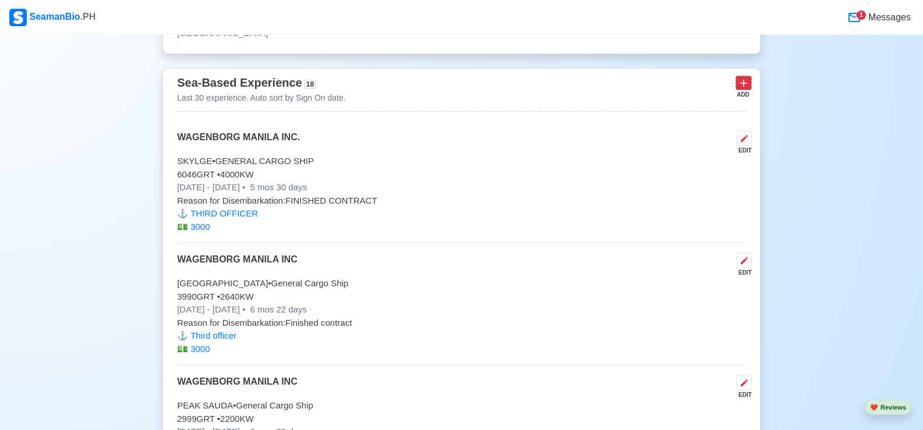
click at [749, 87] on icon at bounding box center [743, 83] width 12 height 12
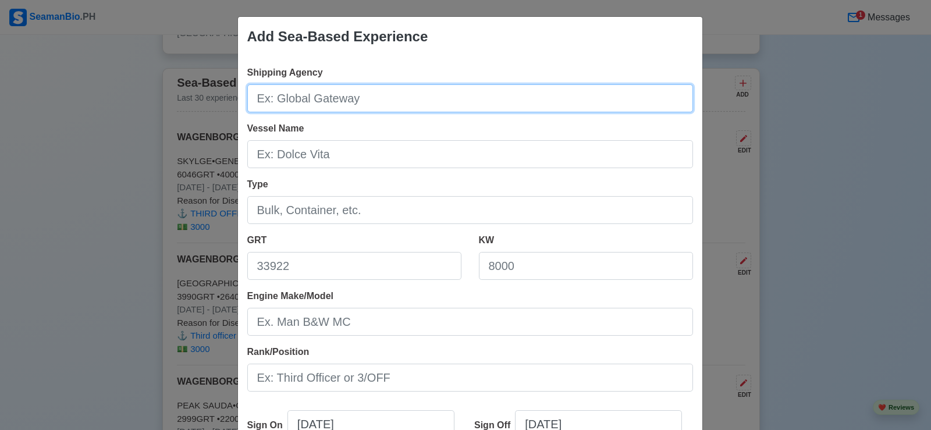
click at [414, 102] on input "Shipping Agency" at bounding box center [470, 98] width 446 height 28
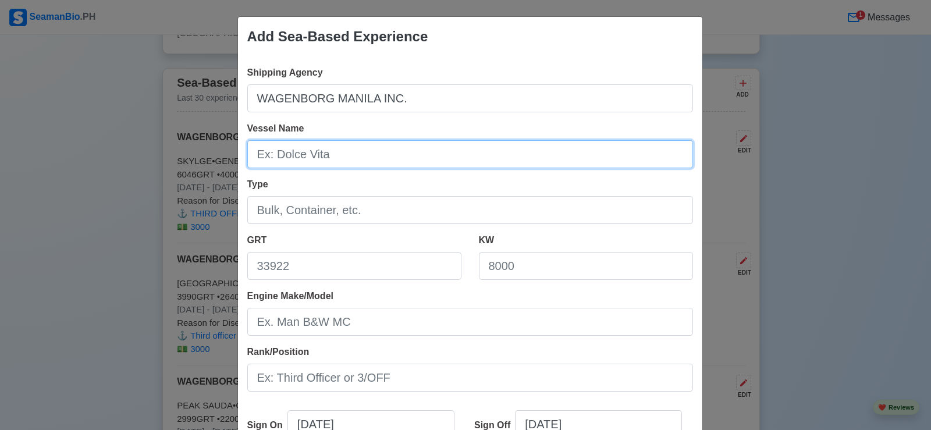
click at [357, 163] on input "Vessel Name" at bounding box center [470, 154] width 446 height 28
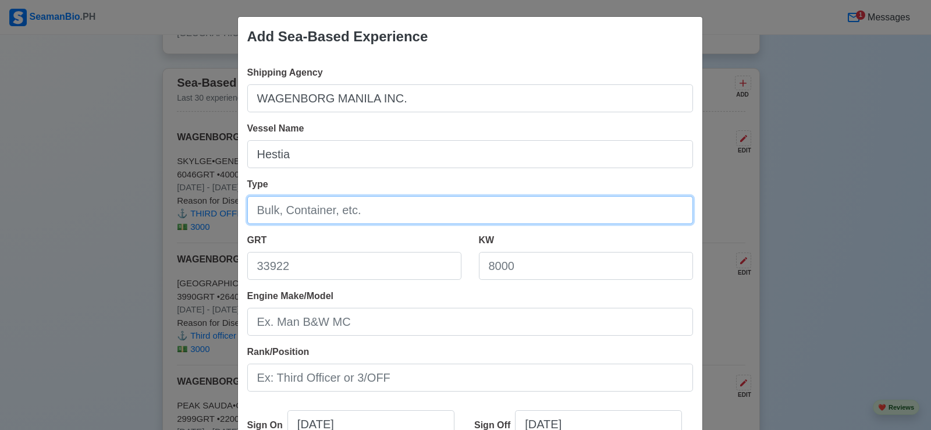
click at [392, 215] on input "Type" at bounding box center [470, 210] width 446 height 28
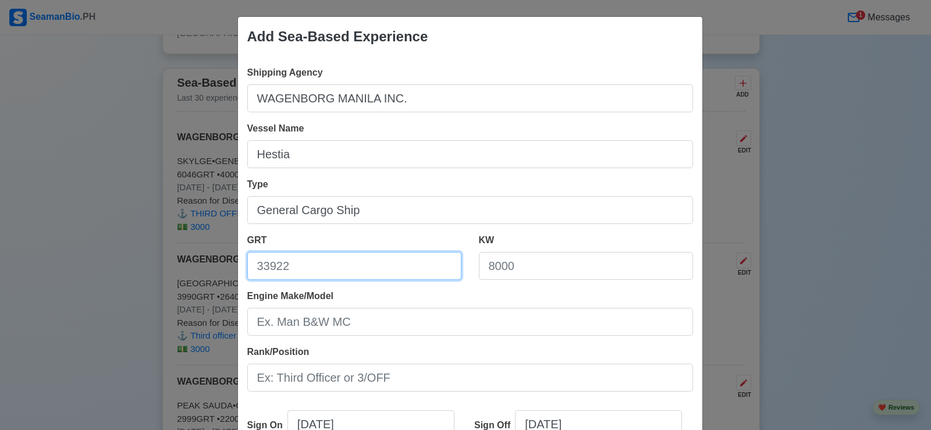
click at [316, 267] on input "GRT" at bounding box center [354, 266] width 214 height 28
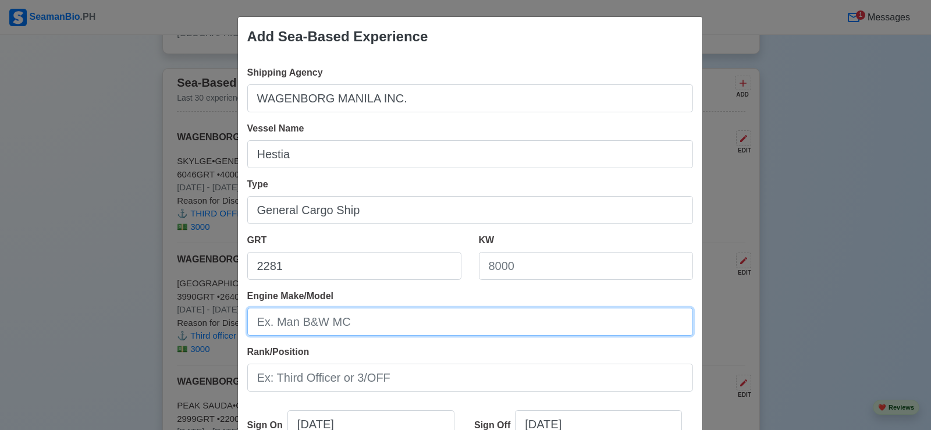
click at [405, 327] on input "Engine Make/Model" at bounding box center [470, 322] width 446 height 28
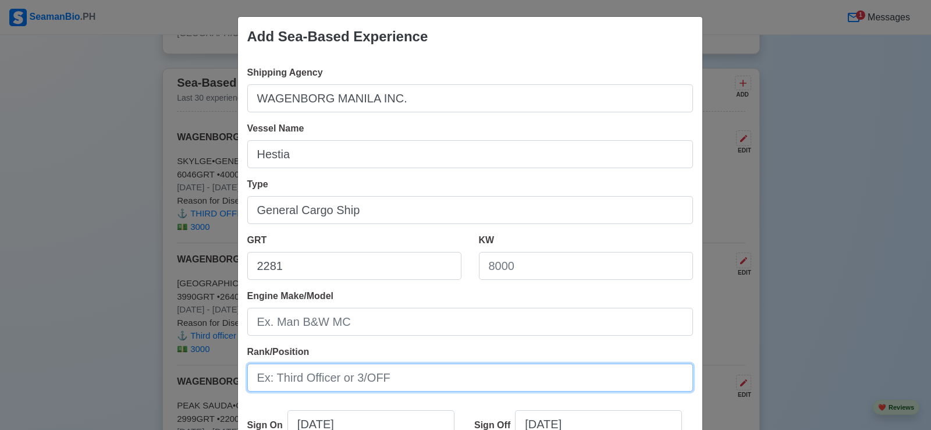
click at [356, 379] on input "Rank/Position" at bounding box center [470, 378] width 446 height 28
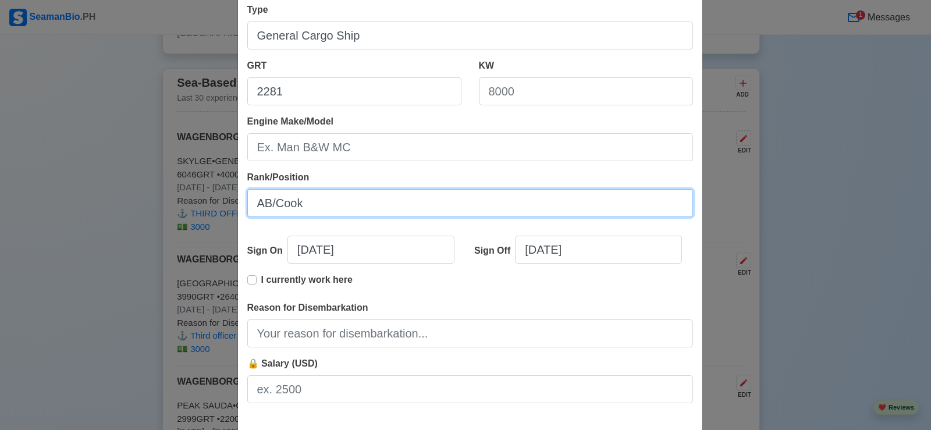
scroll to position [233, 0]
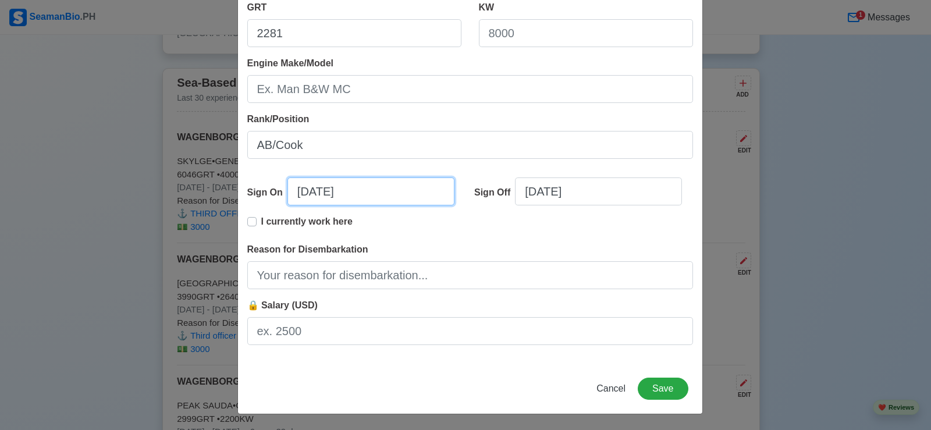
click at [375, 191] on input "[DATE]" at bounding box center [371, 192] width 167 height 28
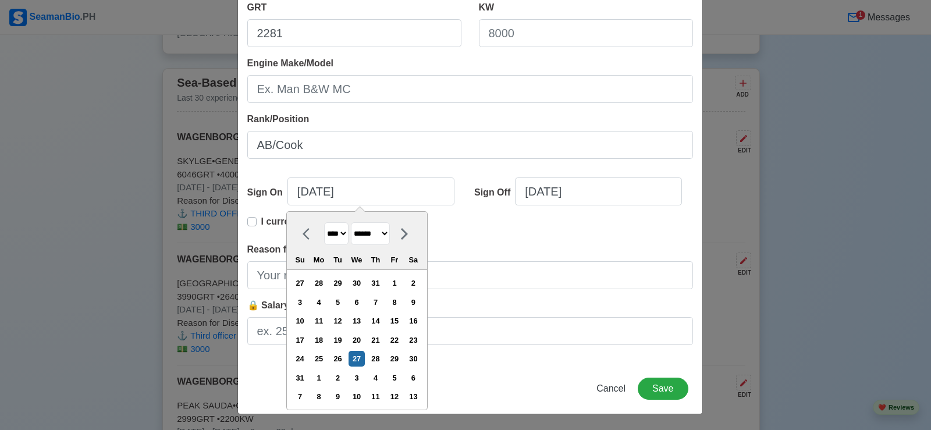
click at [390, 233] on select "******* ******** ***** ***** *** **** **** ****** ********* ******* ******** **…" at bounding box center [370, 233] width 39 height 23
click at [352, 222] on select "******* ******** ***** ***** *** **** **** ****** ********* ******* ******** **…" at bounding box center [370, 233] width 39 height 23
click at [378, 339] on div "20" at bounding box center [376, 340] width 16 height 16
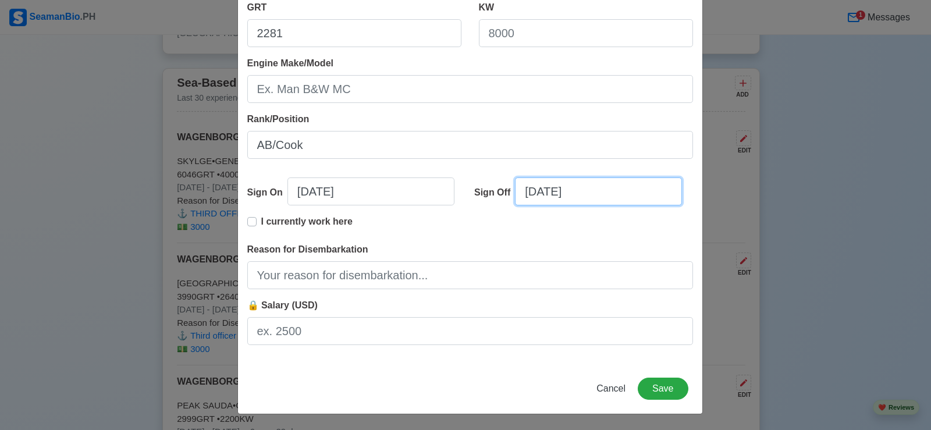
click at [594, 190] on input "[DATE]" at bounding box center [598, 192] width 167 height 28
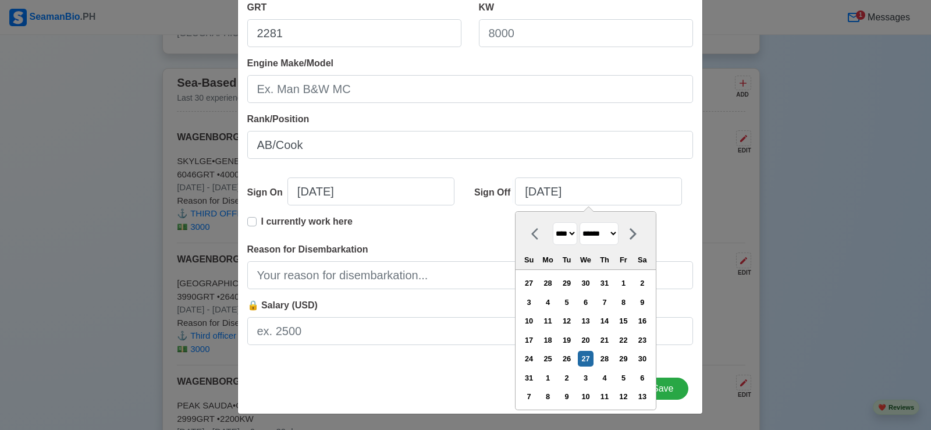
click at [619, 234] on select "******* ******** ***** ***** *** **** **** ****** ********* ******* ******** **…" at bounding box center [599, 233] width 39 height 23
click at [580, 222] on select "******* ******** ***** ***** *** **** **** ****** ********* ******* ******** **…" at bounding box center [599, 233] width 39 height 23
click at [650, 339] on div "27" at bounding box center [642, 340] width 16 height 16
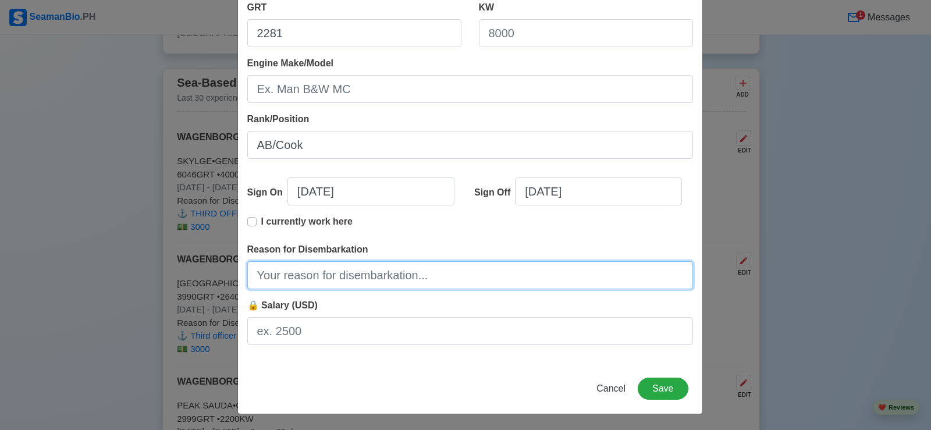
click at [369, 268] on input "Reason for Disembarkation" at bounding box center [470, 275] width 446 height 28
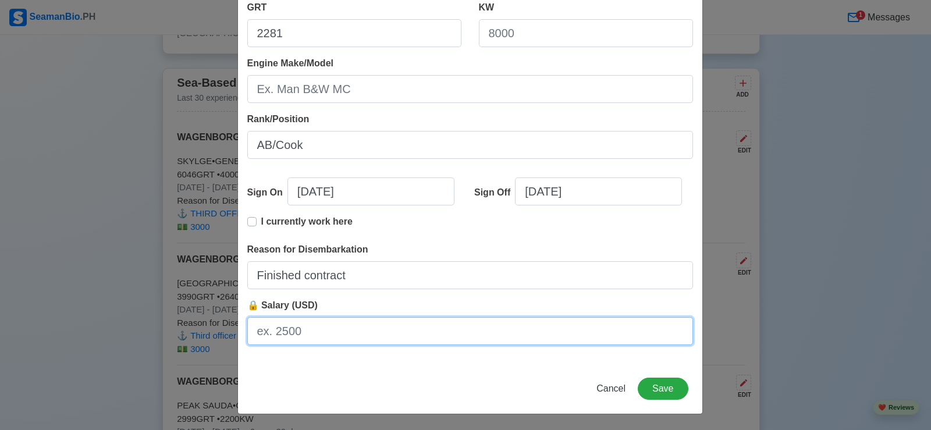
click at [337, 327] on input "🔒 Salary (USD)" at bounding box center [470, 331] width 446 height 28
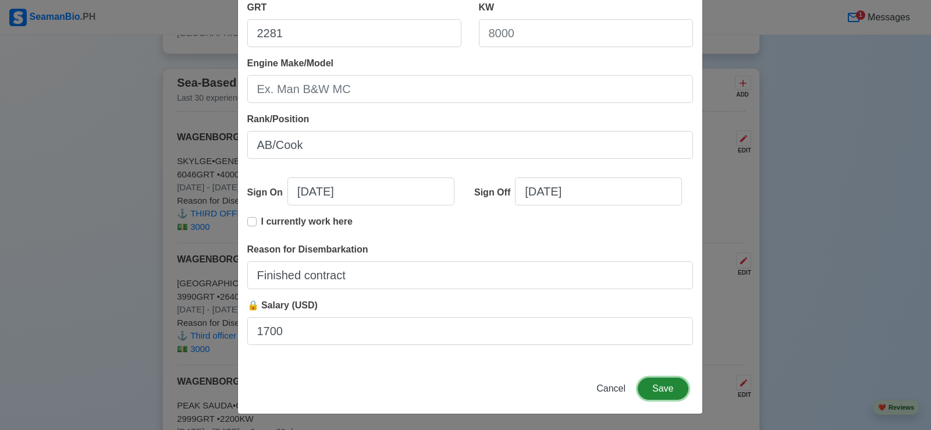
click at [656, 382] on button "Save" at bounding box center [663, 389] width 50 height 22
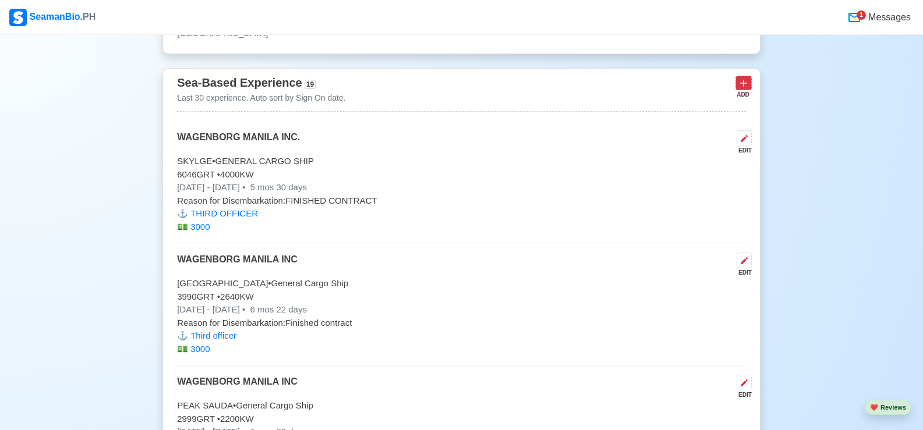
click at [744, 87] on icon at bounding box center [743, 83] width 7 height 7
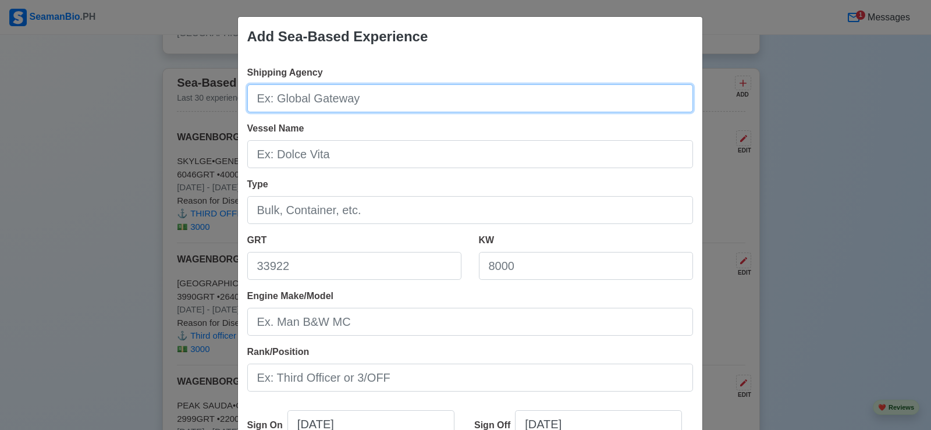
click at [373, 98] on input "Shipping Agency" at bounding box center [470, 98] width 446 height 28
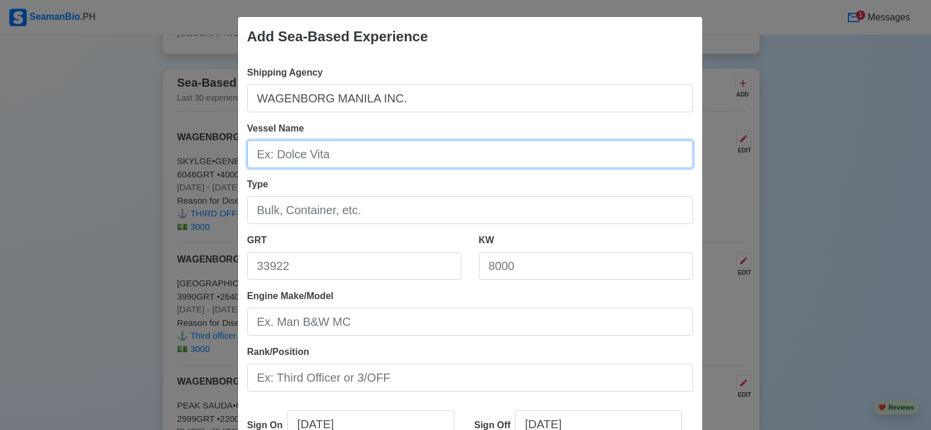
click at [346, 149] on input "Vessel Name" at bounding box center [470, 154] width 446 height 28
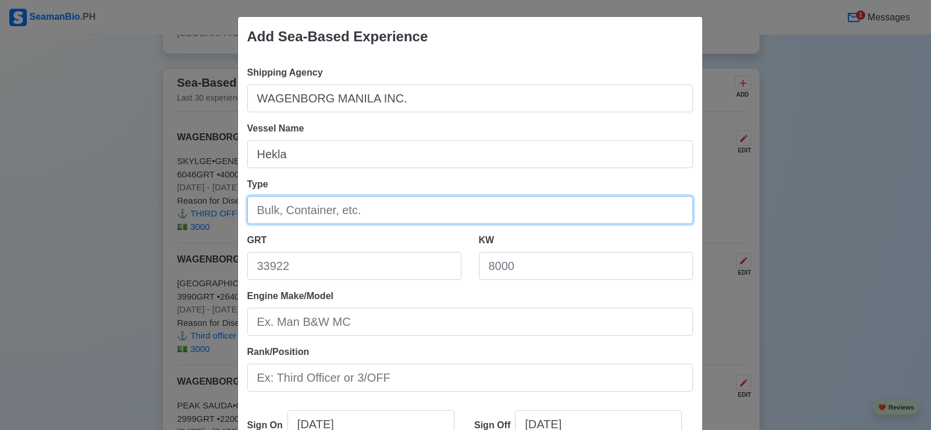
click at [379, 213] on input "Type" at bounding box center [470, 210] width 446 height 28
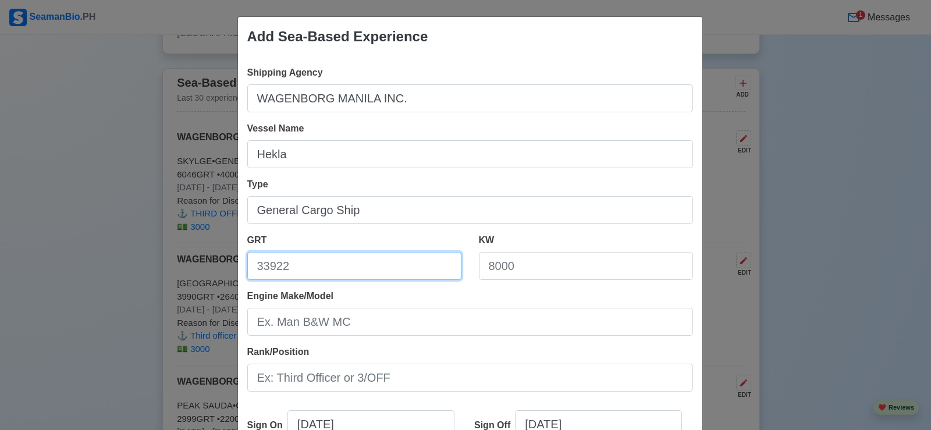
click at [344, 269] on input "GRT" at bounding box center [354, 266] width 214 height 28
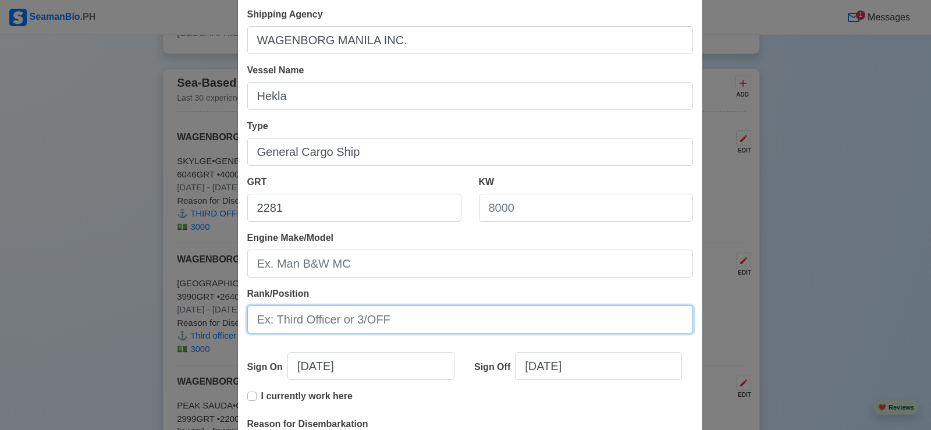
click at [351, 320] on input "Rank/Position" at bounding box center [470, 320] width 446 height 28
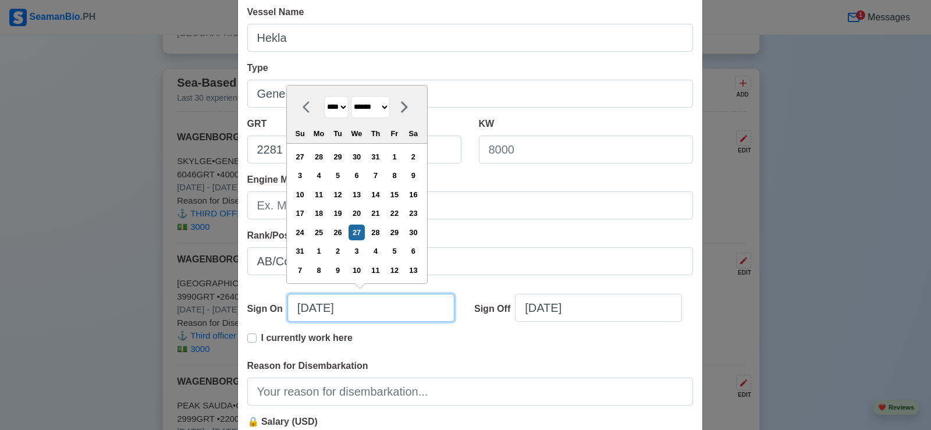
click at [377, 304] on input "[DATE]" at bounding box center [371, 308] width 167 height 28
click at [390, 107] on select "******* ******** ***** ***** *** **** **** ****** ********* ******* ******** **…" at bounding box center [370, 107] width 39 height 23
click at [352, 115] on select "******* ******** ***** ***** *** **** **** ****** ********* ******* ******** **…" at bounding box center [370, 107] width 39 height 23
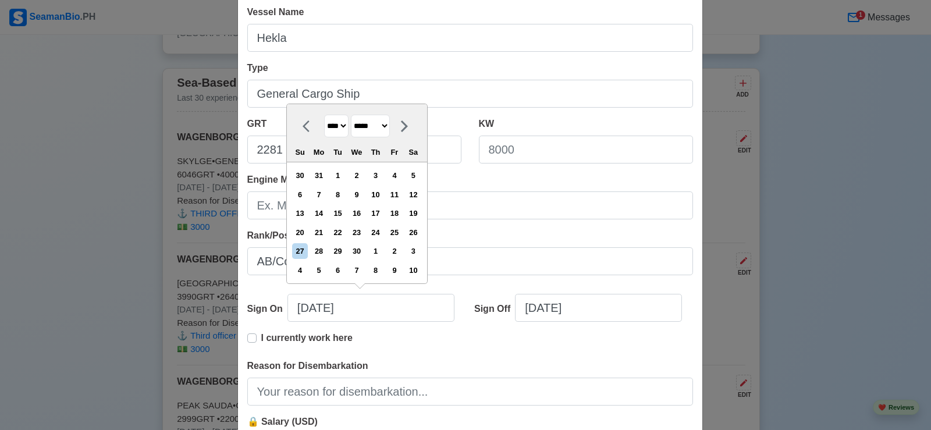
click at [398, 231] on div "25" at bounding box center [394, 233] width 16 height 16
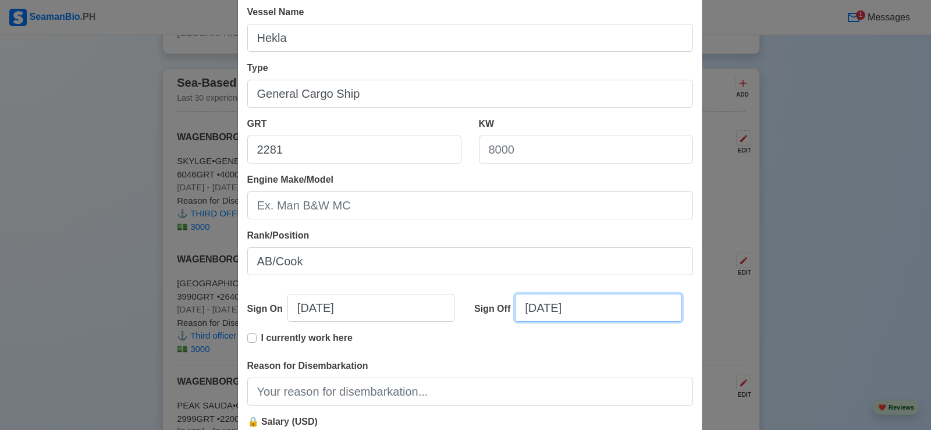
click at [615, 315] on input "[DATE]" at bounding box center [598, 308] width 167 height 28
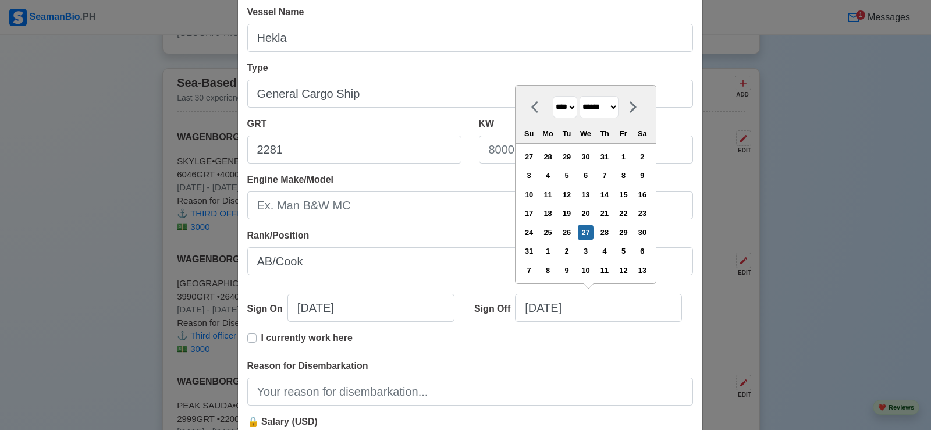
click at [619, 105] on select "******* ******** ***** ***** *** **** **** ****** ********* ******* ******** **…" at bounding box center [599, 107] width 39 height 23
click at [580, 115] on select "******* ******** ***** ***** *** **** **** ****** ********* ******* ******** **…" at bounding box center [599, 107] width 39 height 23
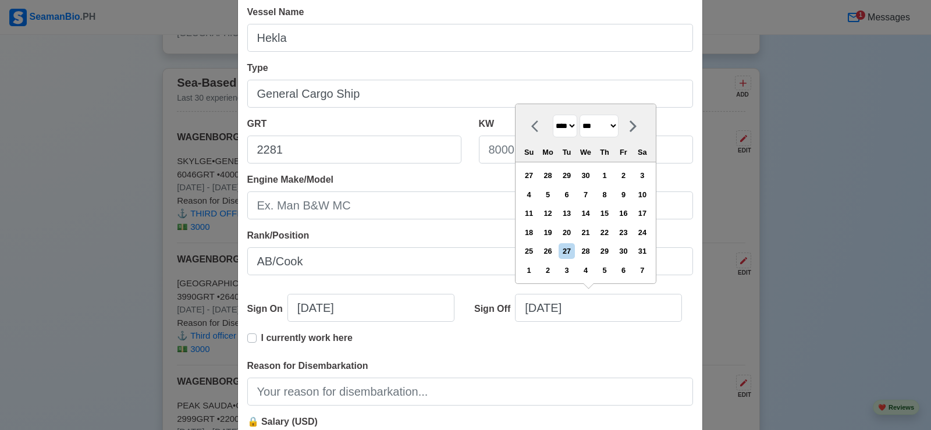
click at [568, 252] on div "27" at bounding box center [567, 251] width 16 height 16
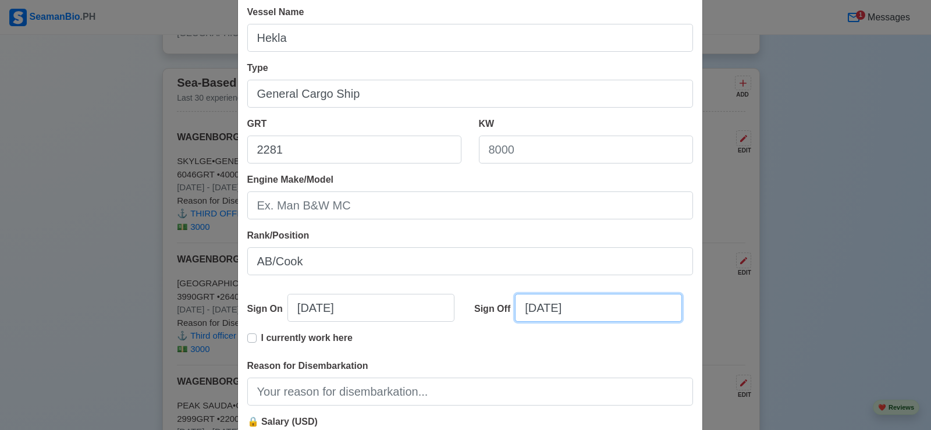
scroll to position [175, 0]
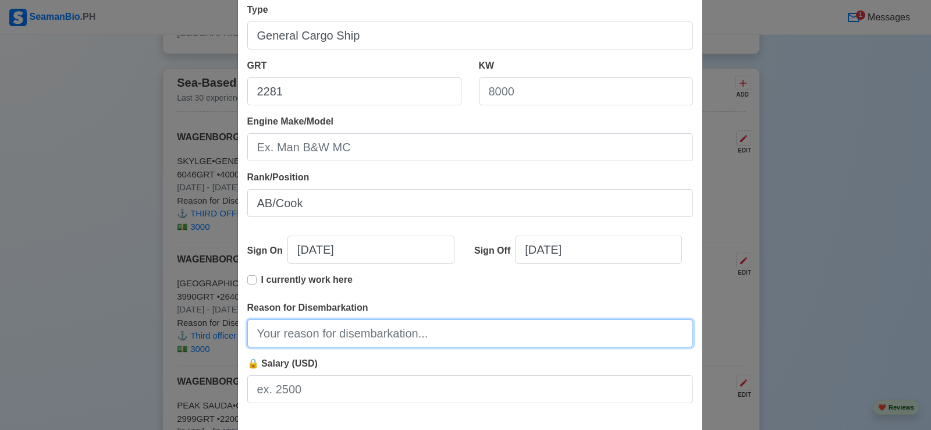
click at [371, 331] on input "Reason for Disembarkation" at bounding box center [470, 334] width 446 height 28
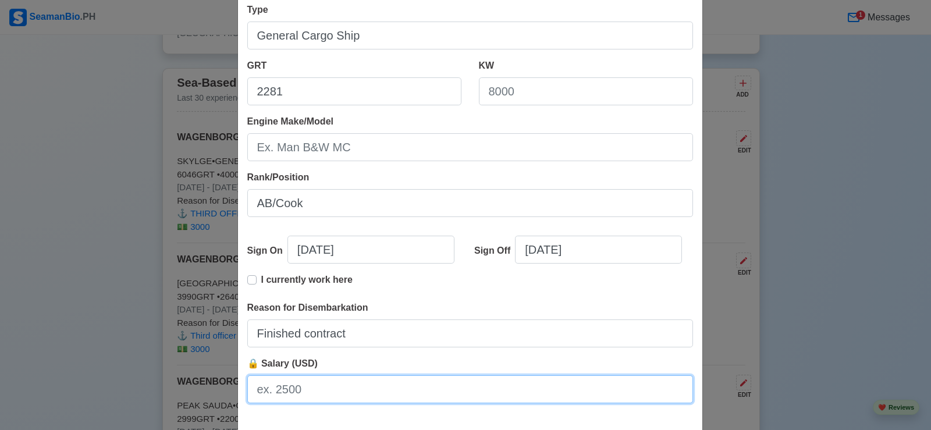
click at [311, 390] on input "🔒 Salary (USD)" at bounding box center [470, 389] width 446 height 28
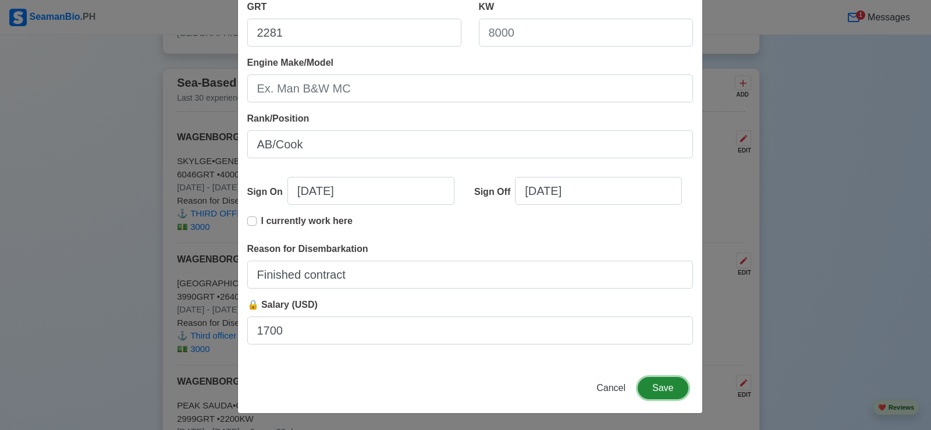
click at [662, 386] on button "Save" at bounding box center [663, 388] width 50 height 22
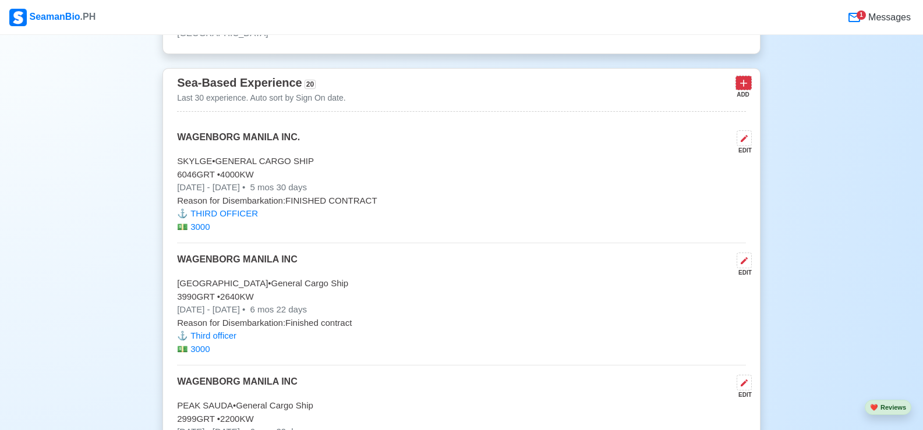
click at [744, 89] on icon at bounding box center [743, 83] width 12 height 12
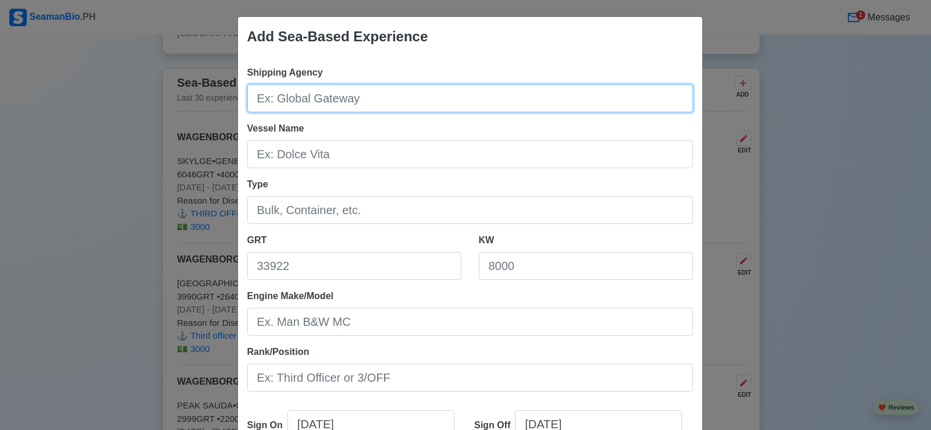
click at [375, 100] on input "Shipping Agency" at bounding box center [470, 98] width 446 height 28
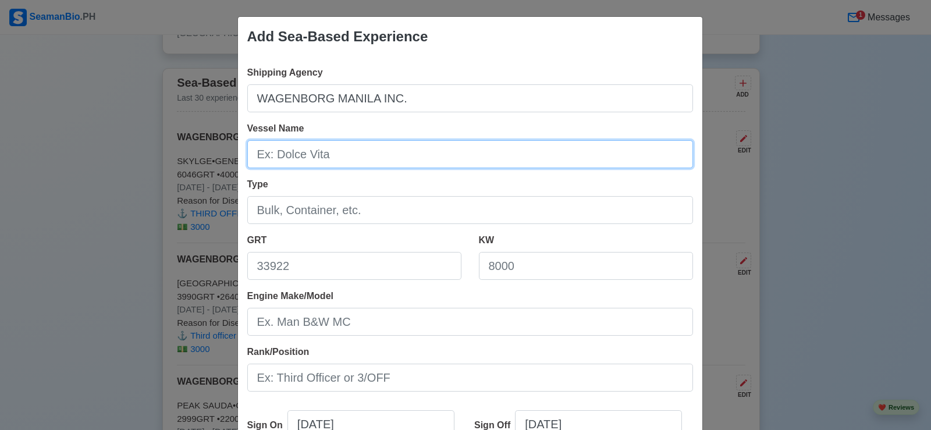
click at [341, 157] on input "Vessel Name" at bounding box center [470, 154] width 446 height 28
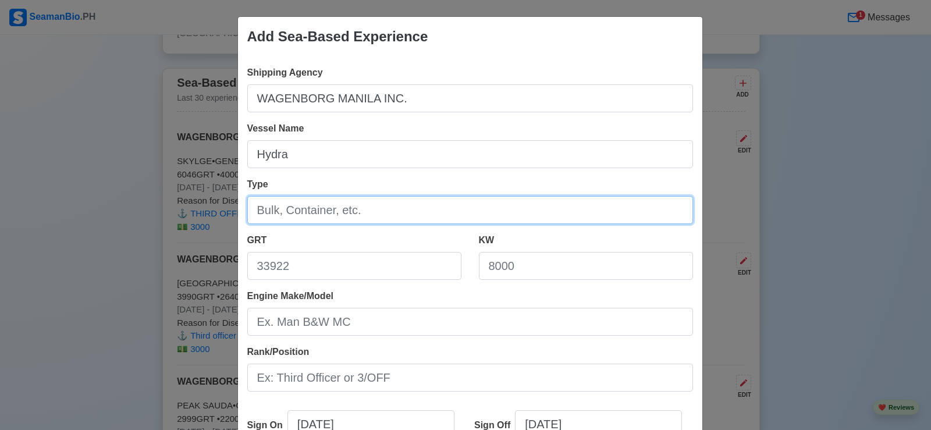
click at [402, 212] on input "Type" at bounding box center [470, 210] width 446 height 28
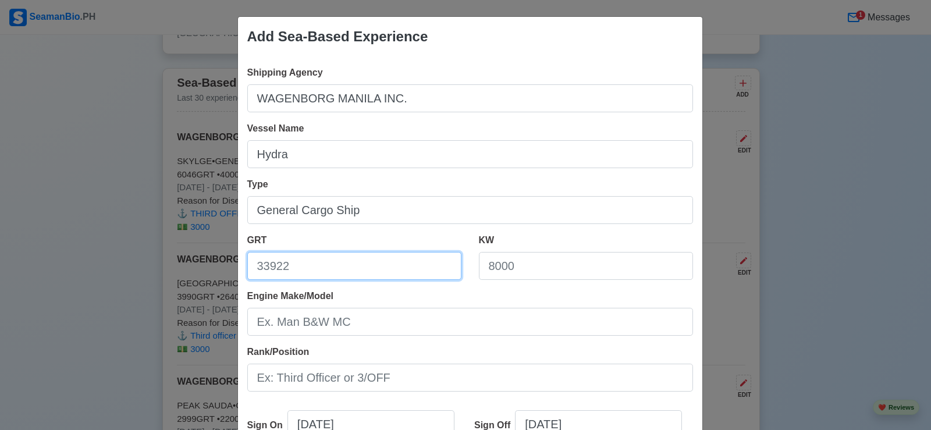
click at [339, 269] on input "GRT" at bounding box center [354, 266] width 214 height 28
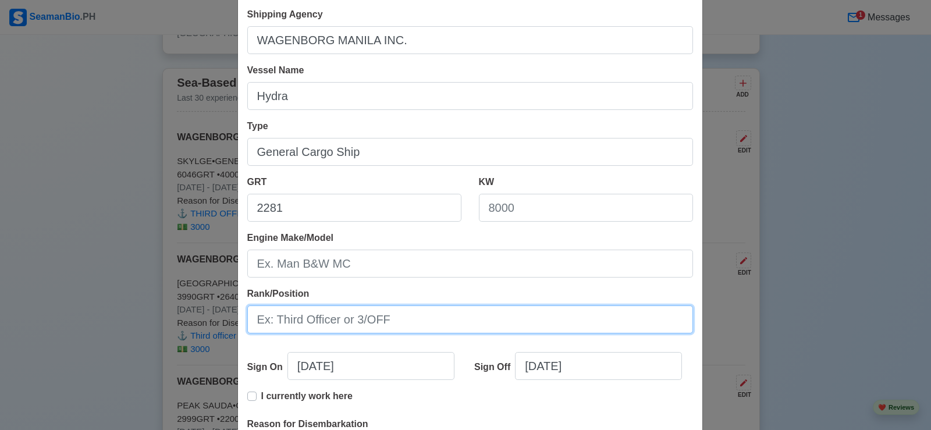
click at [406, 324] on input "Rank/Position" at bounding box center [470, 320] width 446 height 28
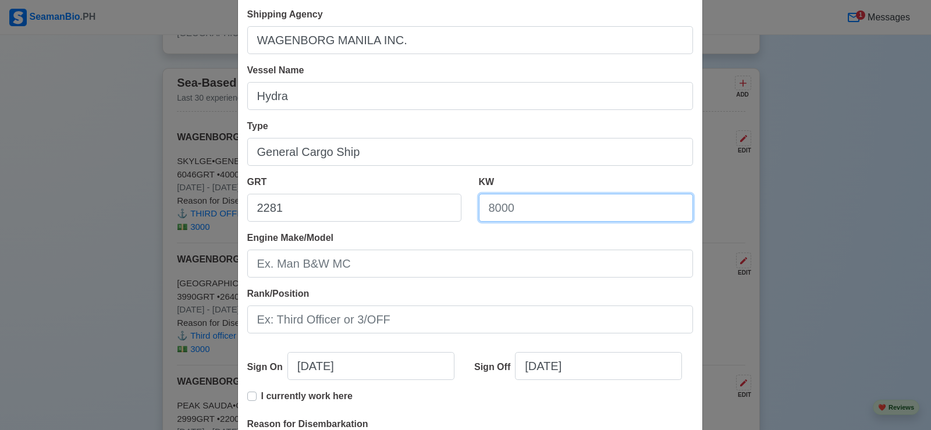
click at [551, 210] on input "KW" at bounding box center [586, 208] width 214 height 28
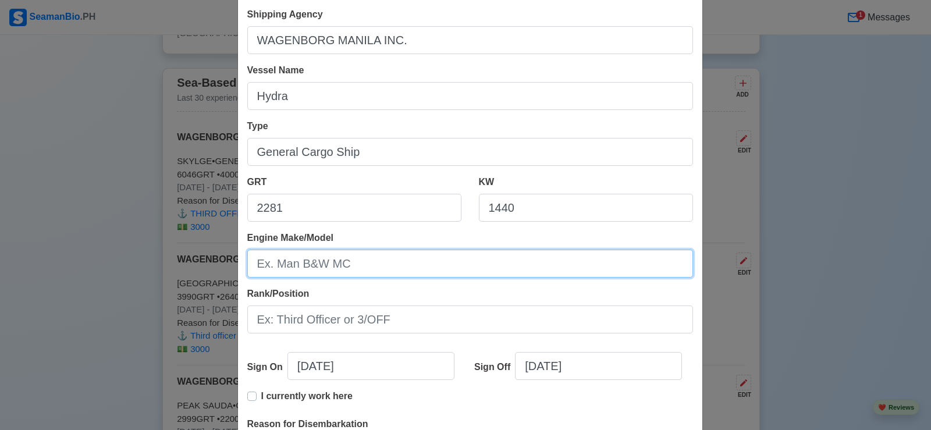
click at [373, 272] on input "Engine Make/Model" at bounding box center [470, 264] width 446 height 28
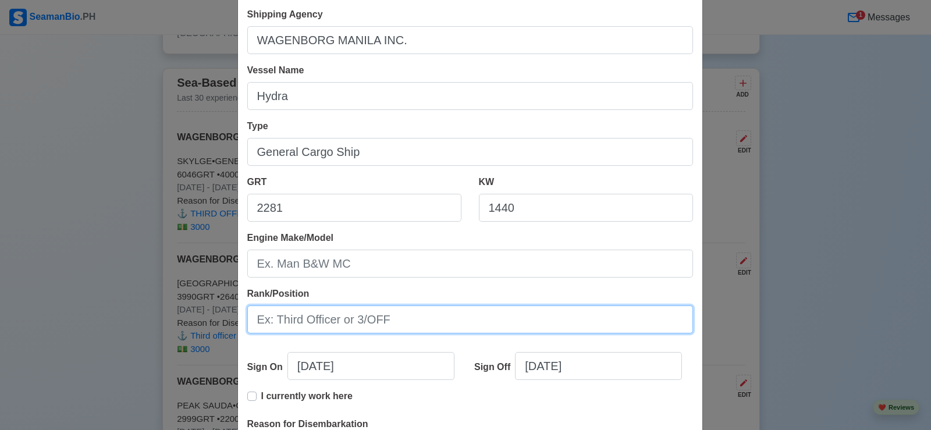
click at [380, 320] on input "Rank/Position" at bounding box center [470, 320] width 446 height 28
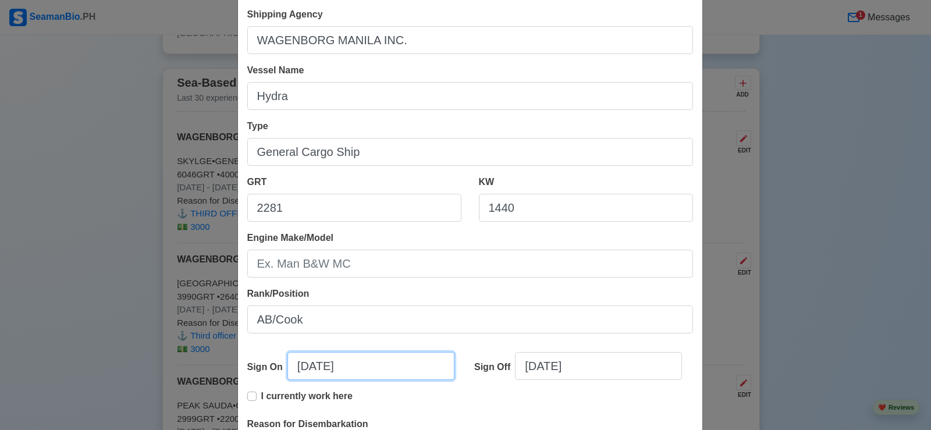
click at [392, 370] on input "[DATE]" at bounding box center [371, 366] width 167 height 28
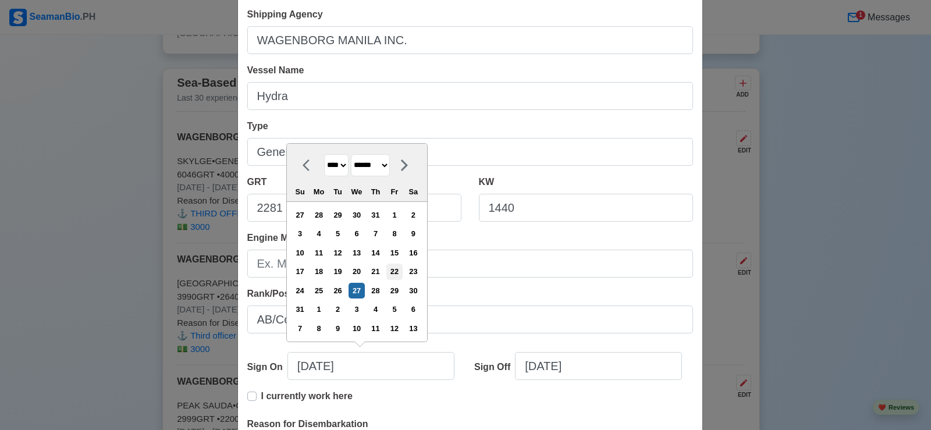
click at [400, 271] on div "22" at bounding box center [394, 272] width 16 height 16
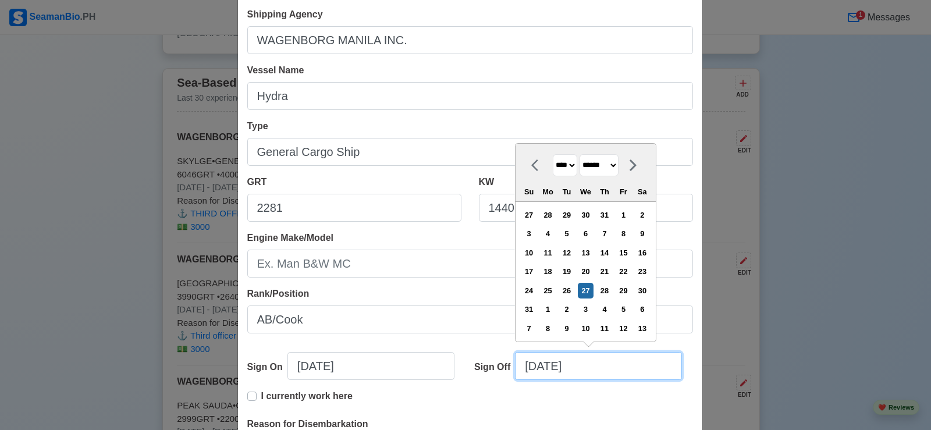
click at [605, 370] on input "[DATE]" at bounding box center [598, 366] width 167 height 28
click at [619, 164] on select "******* ******** ***** ***** *** **** **** ****** ********* ******* ******** **…" at bounding box center [599, 165] width 39 height 23
click at [580, 154] on select "******* ******** ***** ***** *** **** **** ****** ********* ******* ******** **…" at bounding box center [599, 165] width 39 height 23
click at [626, 292] on div "28" at bounding box center [624, 291] width 16 height 16
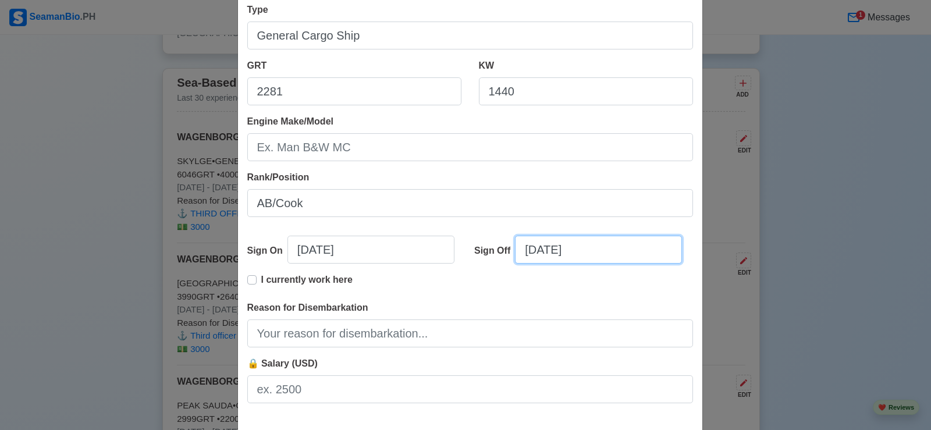
scroll to position [233, 0]
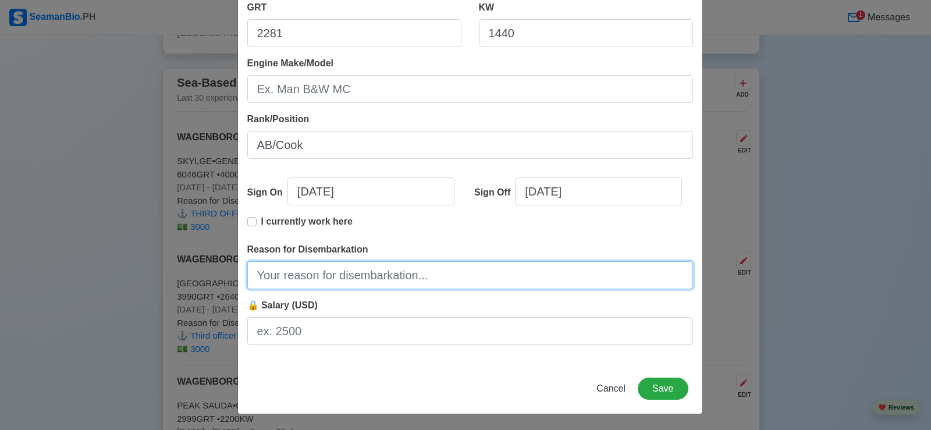
click at [451, 269] on input "Reason for Disembarkation" at bounding box center [470, 275] width 446 height 28
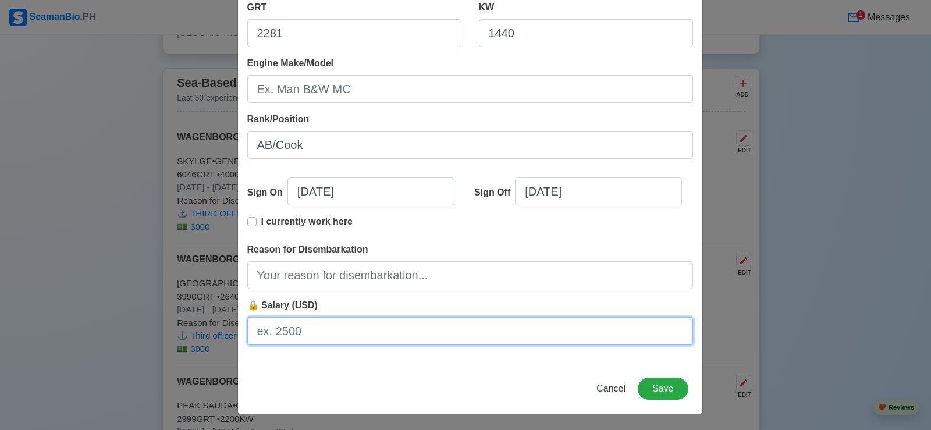
click at [331, 327] on input "🔒 Salary (USD)" at bounding box center [470, 331] width 446 height 28
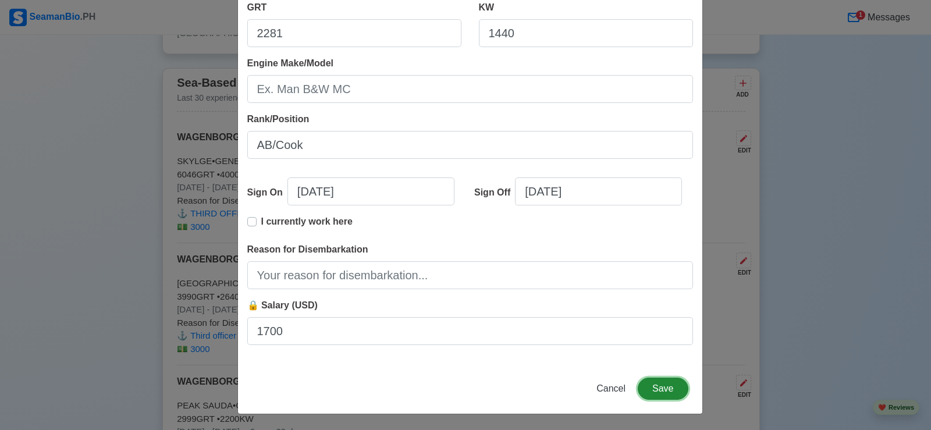
click at [655, 385] on button "Save" at bounding box center [663, 389] width 50 height 22
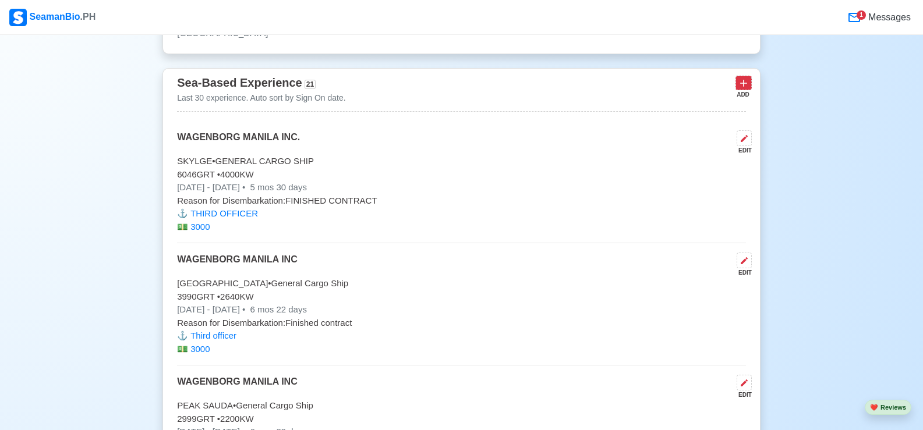
click at [742, 88] on icon at bounding box center [743, 83] width 12 height 12
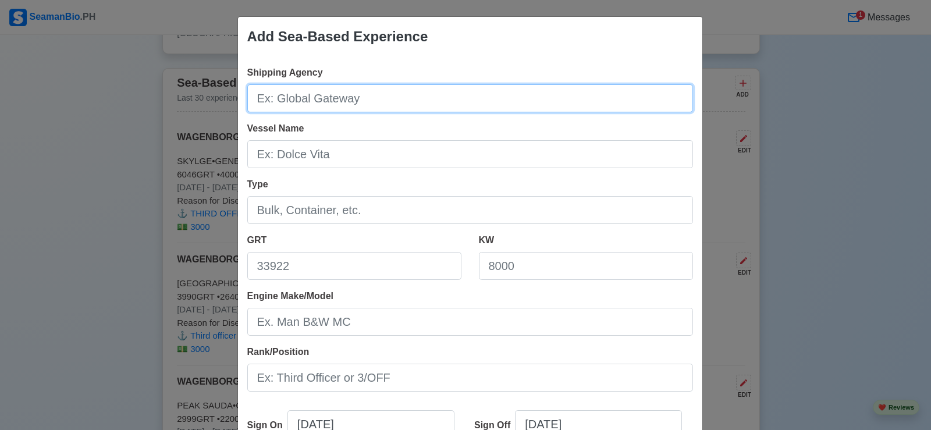
click at [377, 92] on input "Shipping Agency" at bounding box center [470, 98] width 446 height 28
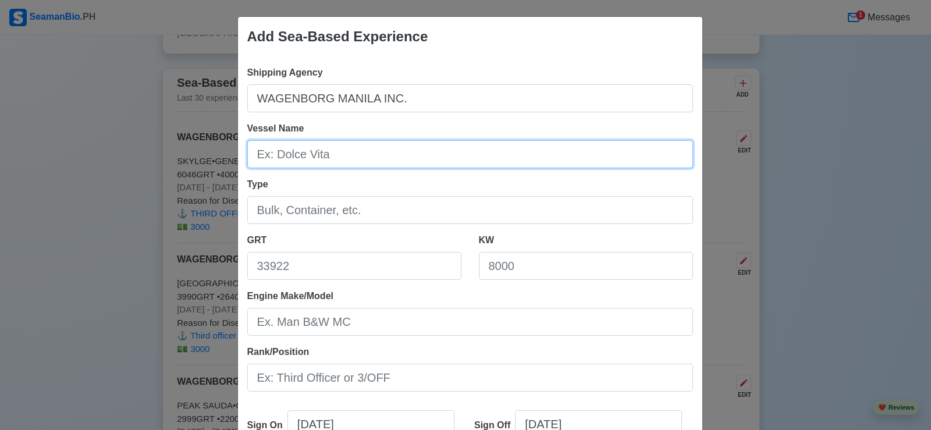
click at [338, 155] on input "Vessel Name" at bounding box center [470, 154] width 446 height 28
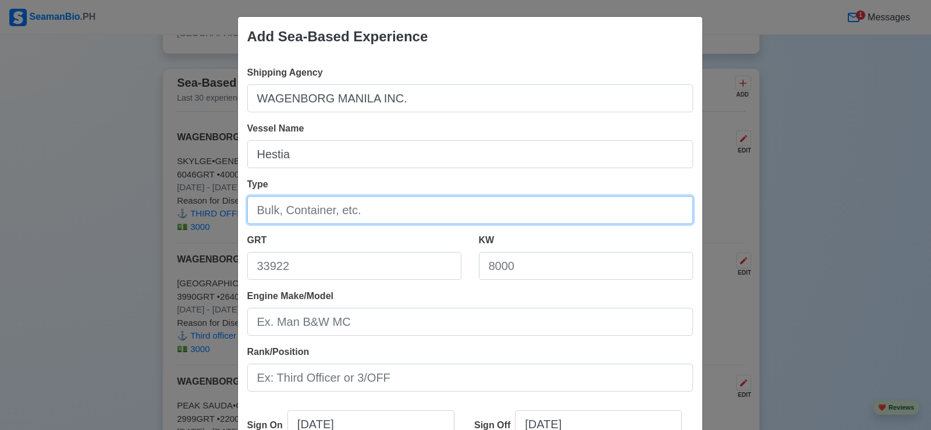
click at [375, 208] on input "Type" at bounding box center [470, 210] width 446 height 28
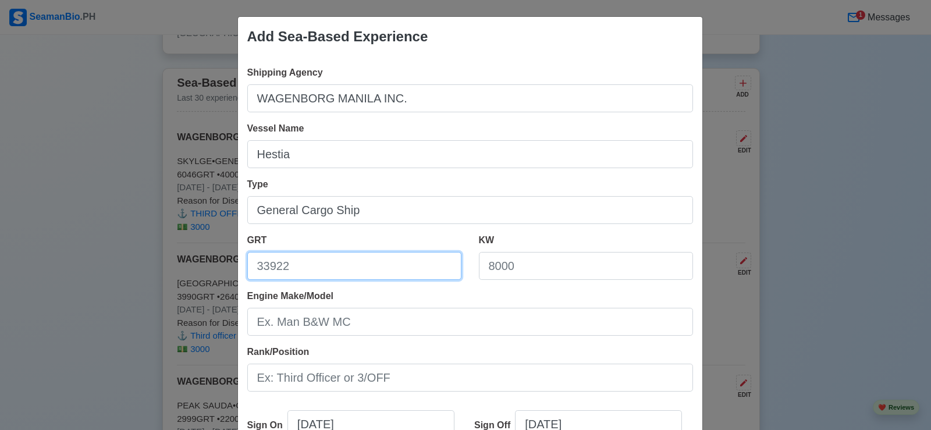
click at [343, 267] on input "GRT" at bounding box center [354, 266] width 214 height 28
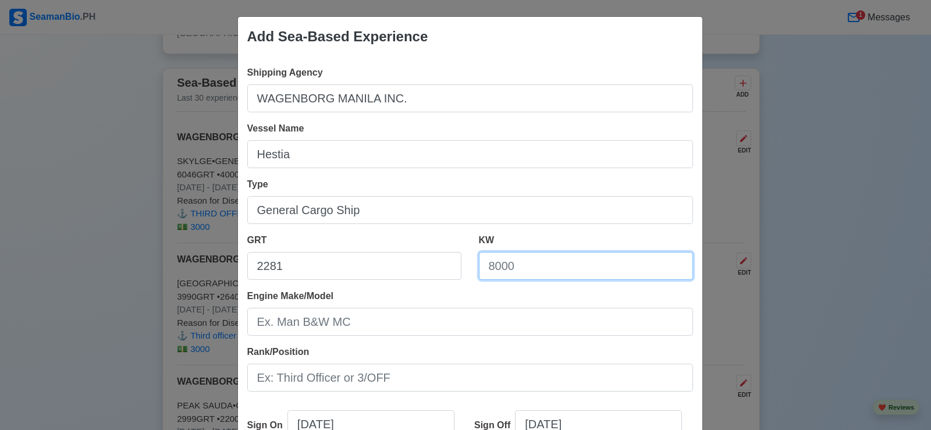
click at [545, 266] on input "KW" at bounding box center [586, 266] width 214 height 28
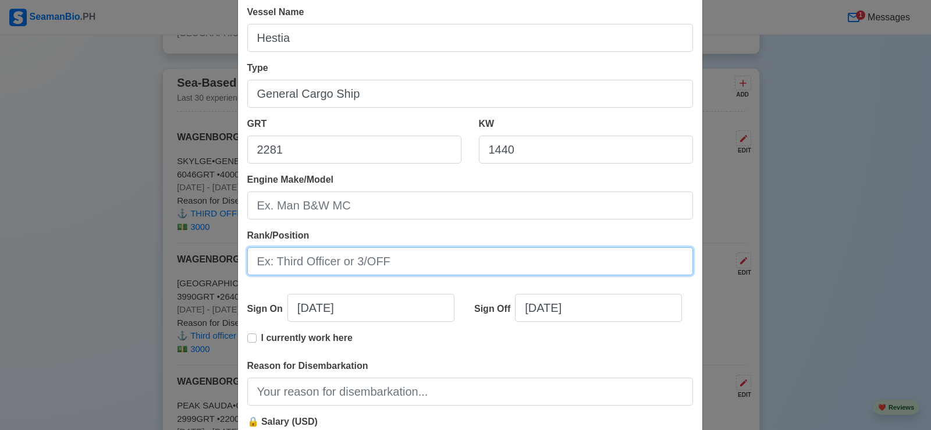
click at [407, 263] on input "Rank/Position" at bounding box center [470, 261] width 446 height 28
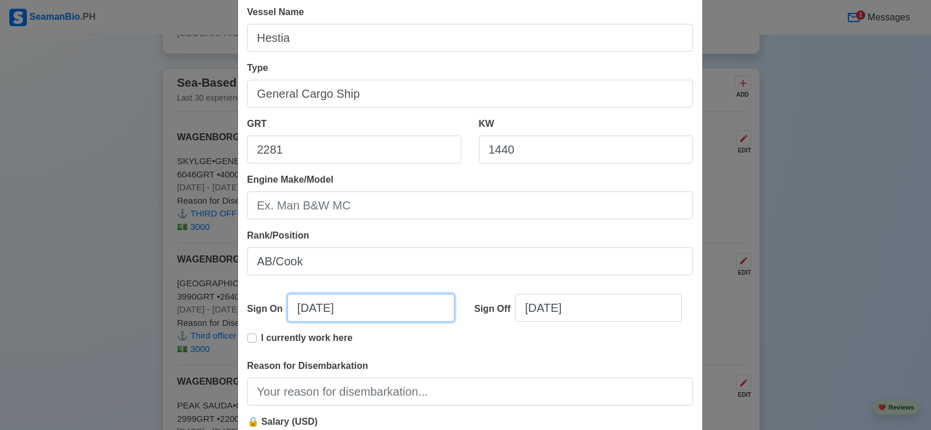
click at [391, 301] on input "[DATE]" at bounding box center [371, 308] width 167 height 28
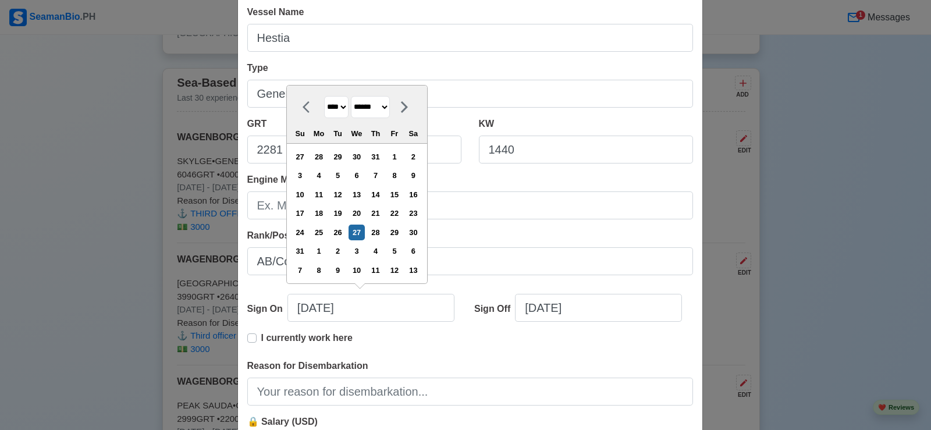
click at [390, 106] on select "******* ******** ***** ***** *** **** **** ****** ********* ******* ******** **…" at bounding box center [370, 107] width 39 height 23
click at [352, 115] on select "******* ******** ***** ***** *** **** **** ****** ********* ******* ******** **…" at bounding box center [370, 107] width 39 height 23
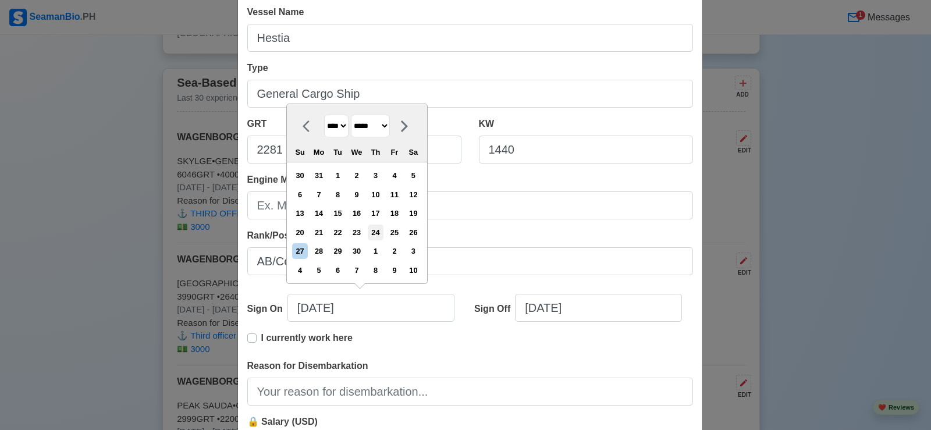
click at [383, 230] on div "24" at bounding box center [376, 233] width 16 height 16
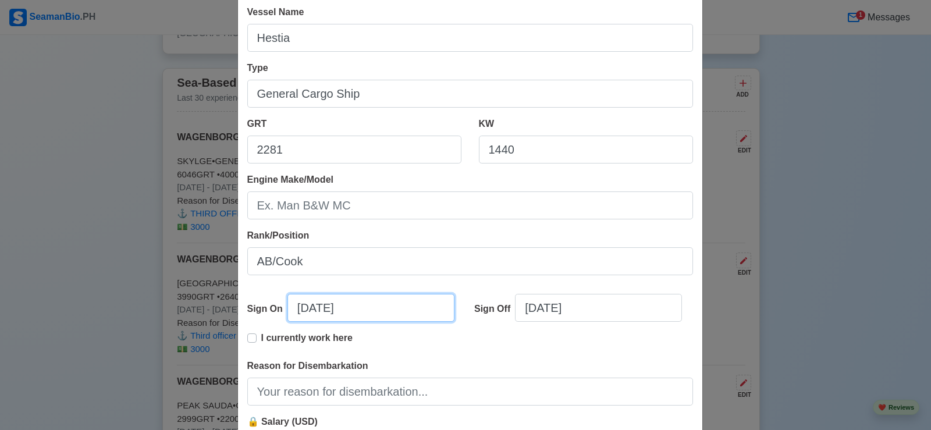
scroll to position [175, 0]
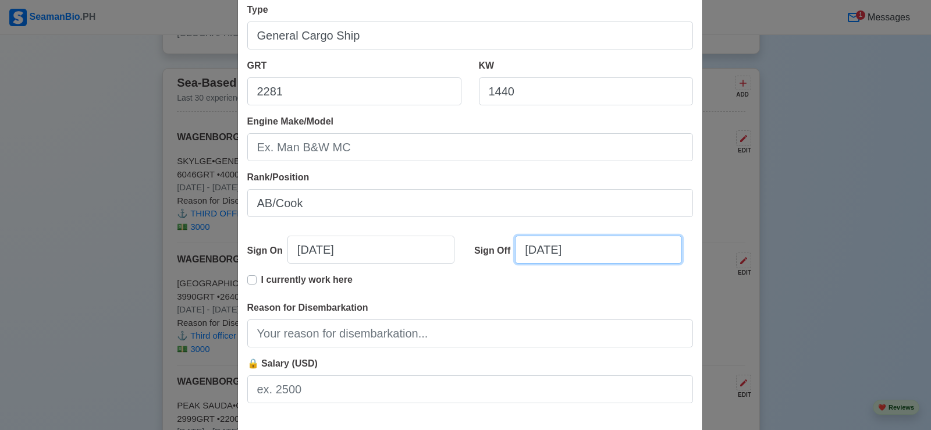
click at [596, 252] on input "[DATE]" at bounding box center [598, 250] width 167 height 28
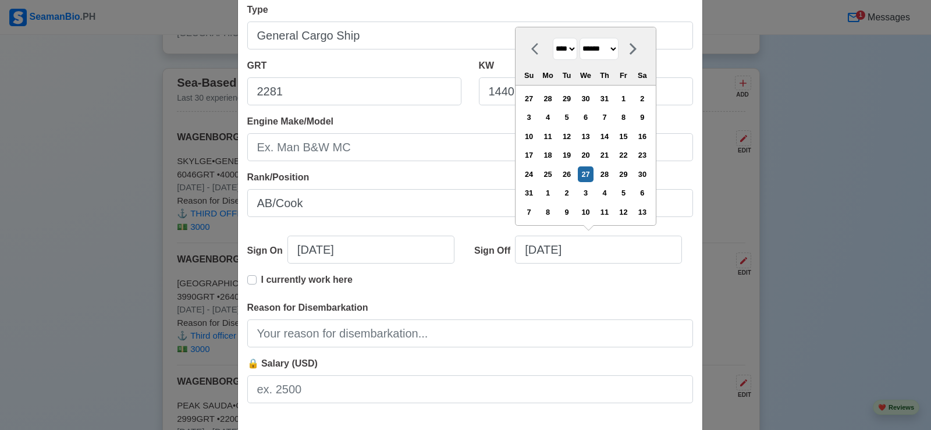
click at [619, 49] on select "******* ******** ***** ***** *** **** **** ****** ********* ******* ******** **…" at bounding box center [599, 49] width 39 height 23
click at [580, 56] on select "******* ******** ***** ***** *** **** **** ****** ********* ******* ******** **…" at bounding box center [599, 49] width 39 height 23
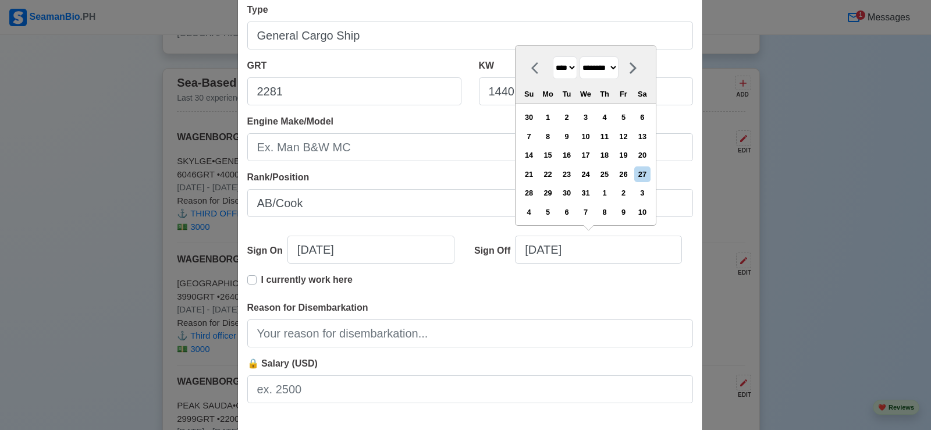
click at [619, 66] on select "******* ******** ***** ***** *** **** **** ****** ********* ******* ******** **…" at bounding box center [599, 67] width 39 height 23
click at [580, 56] on select "******* ******** ***** ***** *** **** **** ****** ********* ******* ******** **…" at bounding box center [599, 67] width 39 height 23
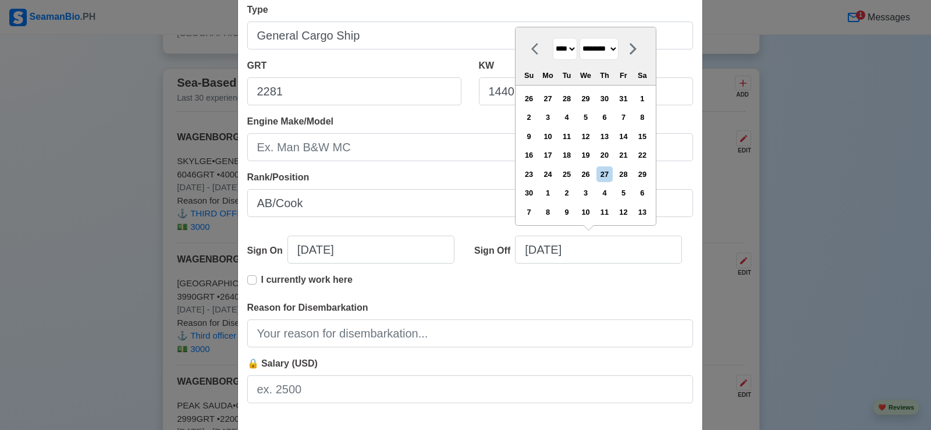
click at [629, 118] on div "7" at bounding box center [624, 117] width 16 height 16
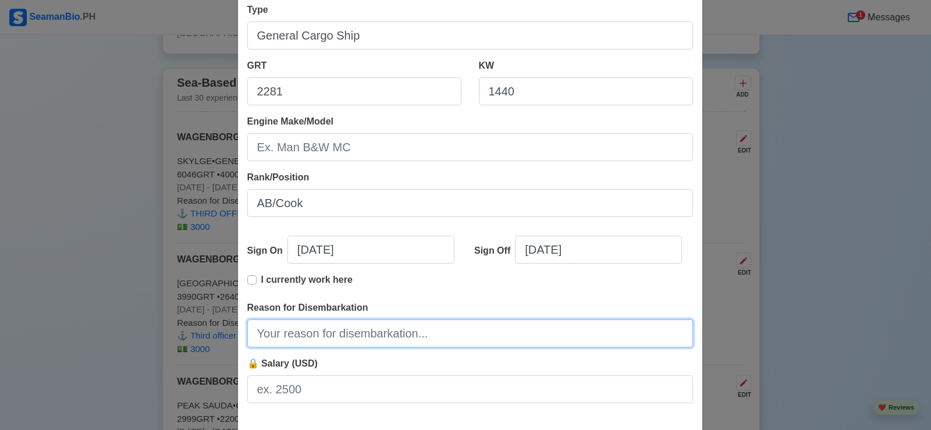
click at [430, 329] on input "Reason for Disembarkation" at bounding box center [470, 334] width 446 height 28
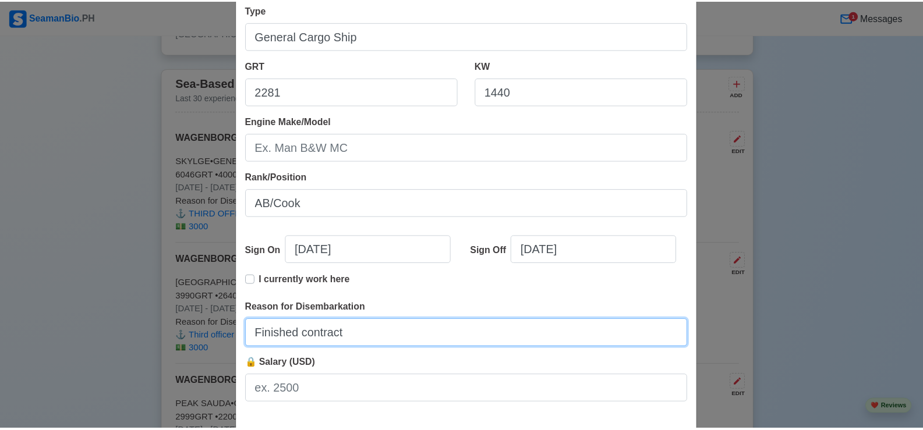
scroll to position [233, 0]
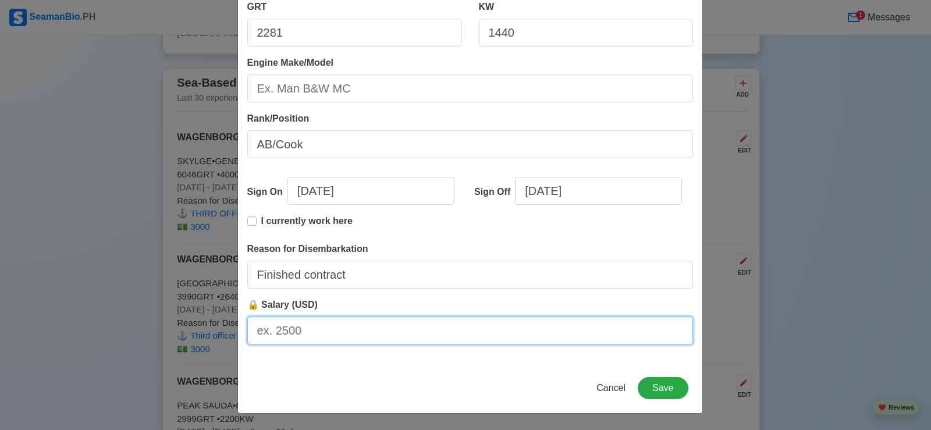
click at [338, 336] on input "🔒 Salary (USD)" at bounding box center [470, 331] width 446 height 28
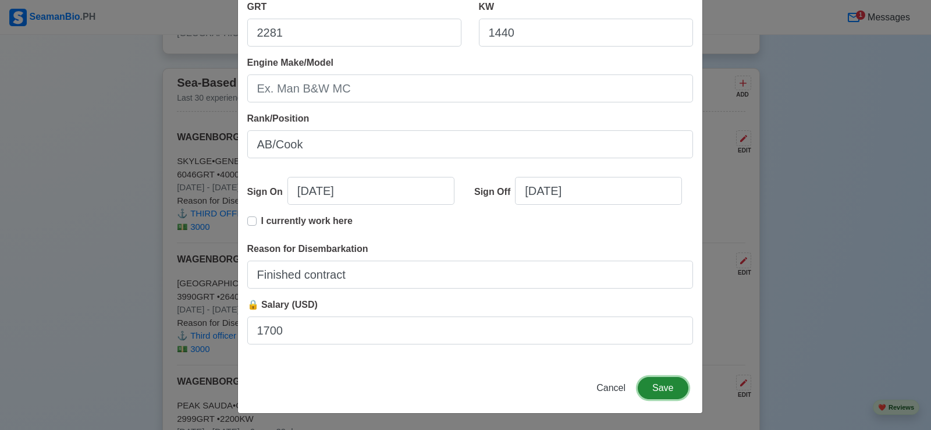
click at [658, 389] on button "Save" at bounding box center [663, 388] width 50 height 22
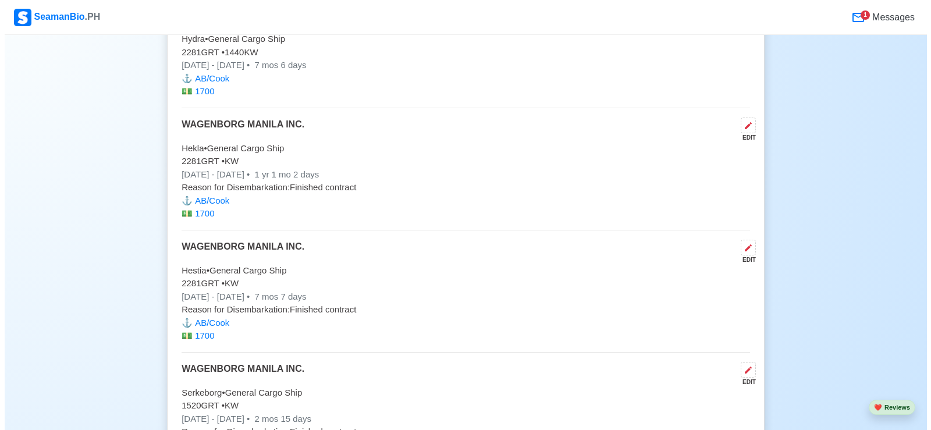
scroll to position [4016, 0]
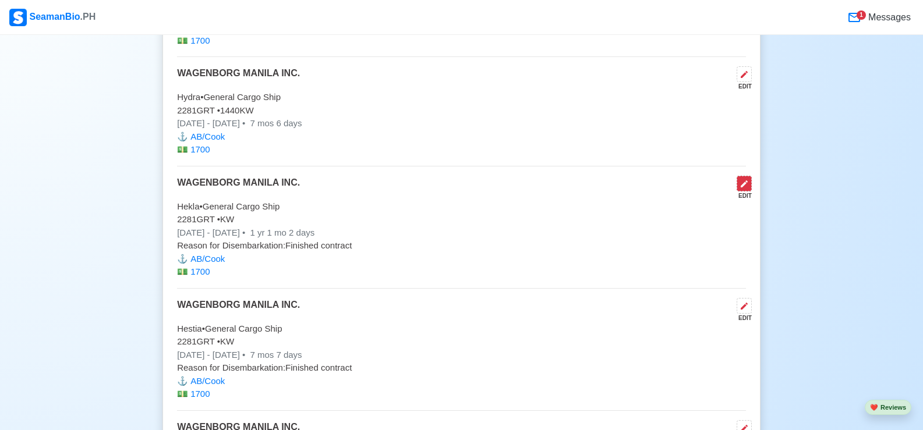
click at [741, 189] on icon at bounding box center [743, 183] width 9 height 9
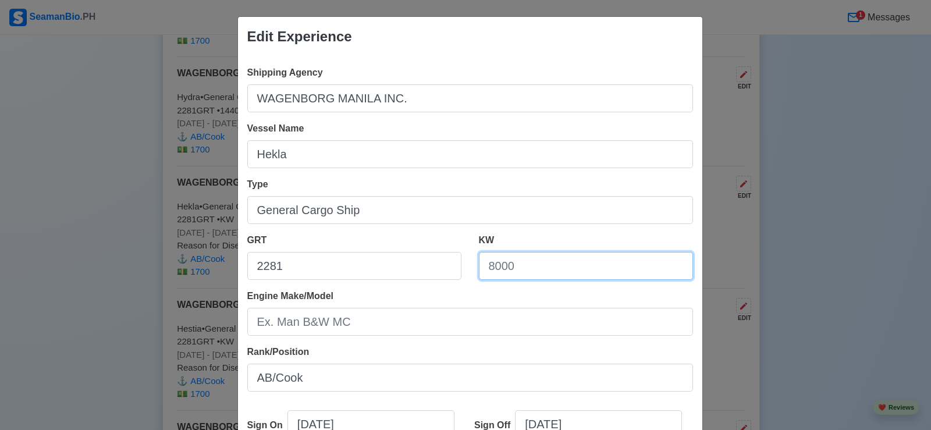
click at [526, 267] on input "KW" at bounding box center [586, 266] width 214 height 28
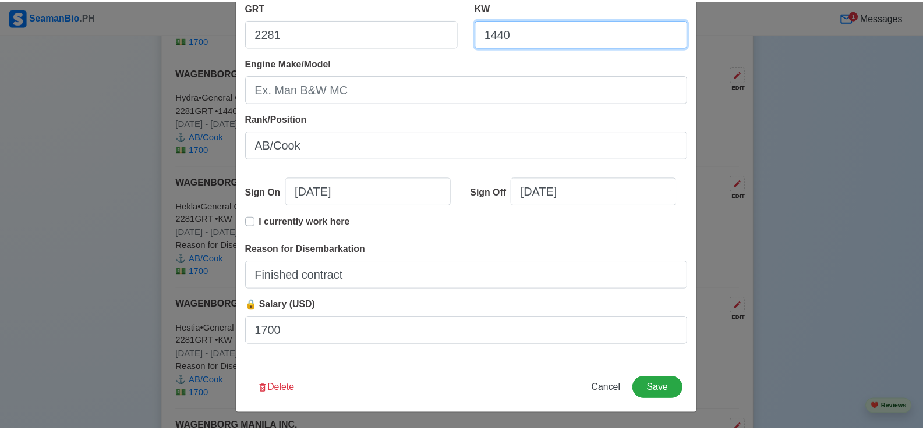
scroll to position [233, 0]
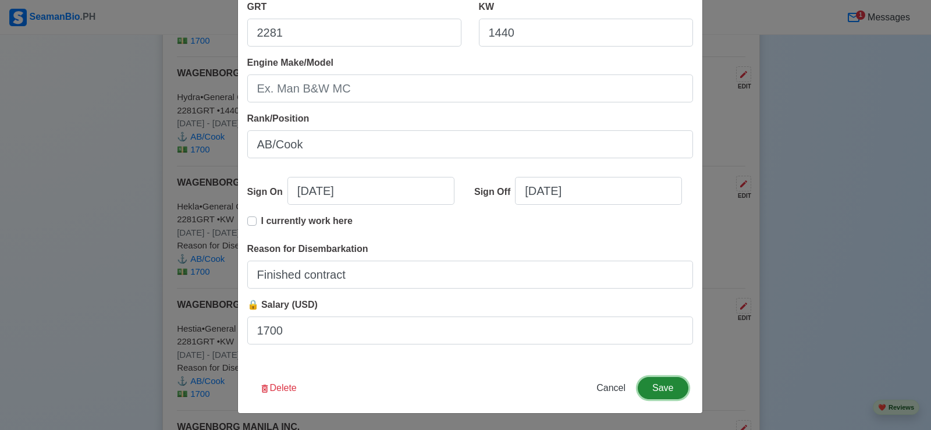
click at [651, 396] on button "Save" at bounding box center [663, 388] width 50 height 22
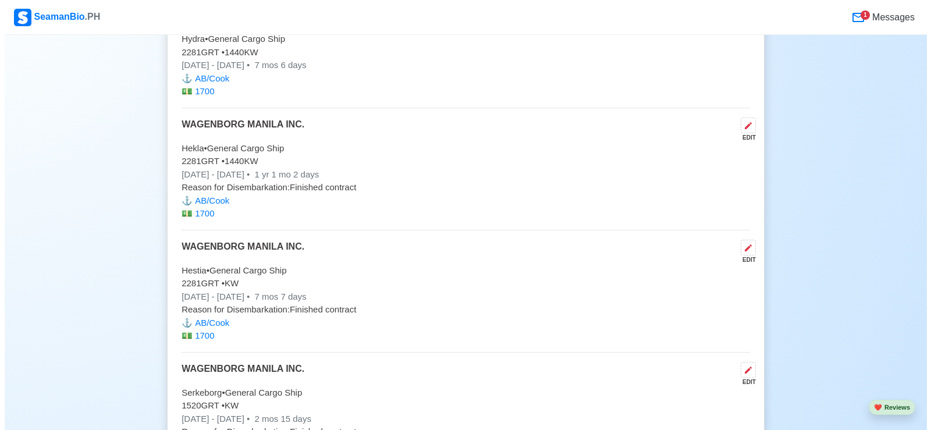
scroll to position [4133, 0]
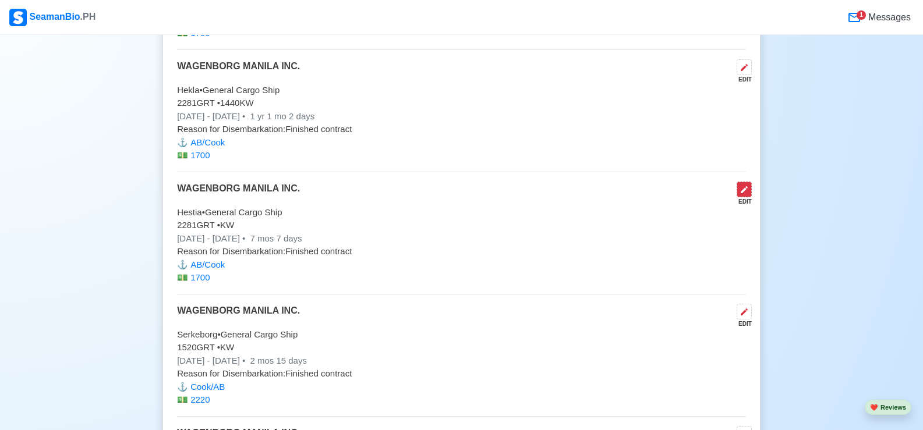
click at [743, 194] on icon at bounding box center [743, 189] width 9 height 9
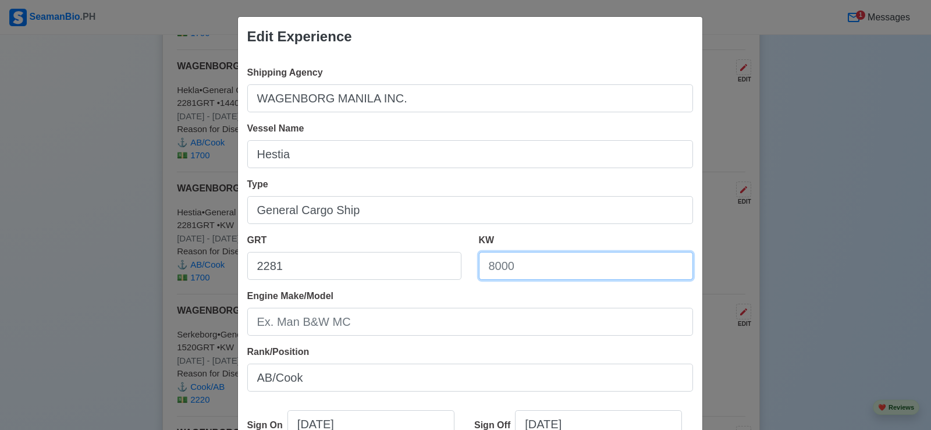
click at [562, 271] on input "KW" at bounding box center [586, 266] width 214 height 28
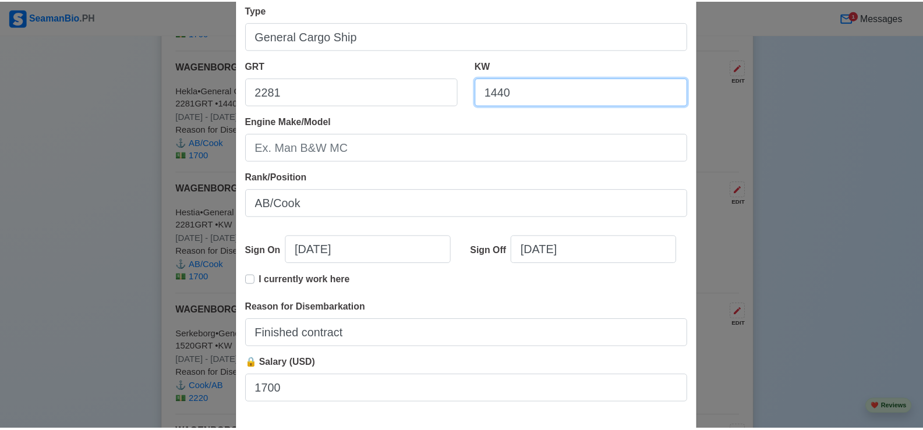
scroll to position [233, 0]
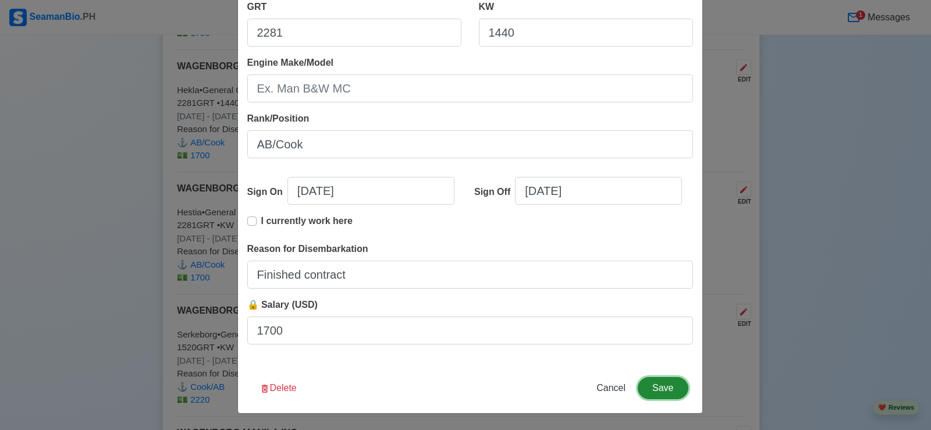
click at [662, 390] on button "Save" at bounding box center [663, 388] width 50 height 22
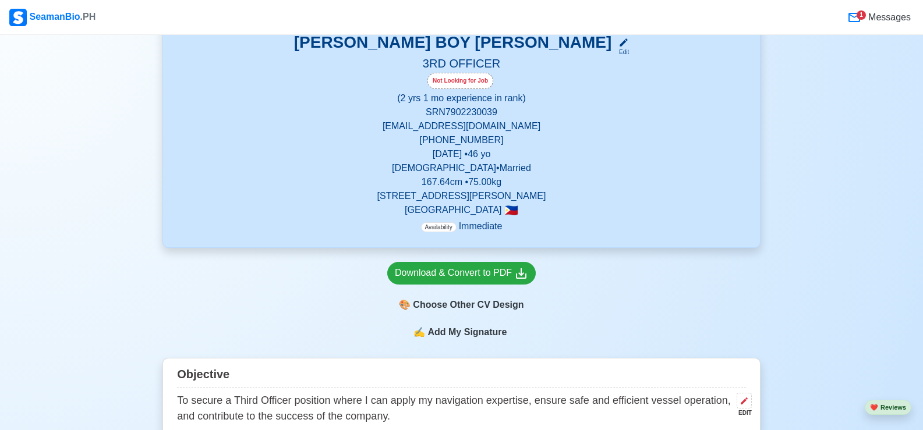
scroll to position [58, 0]
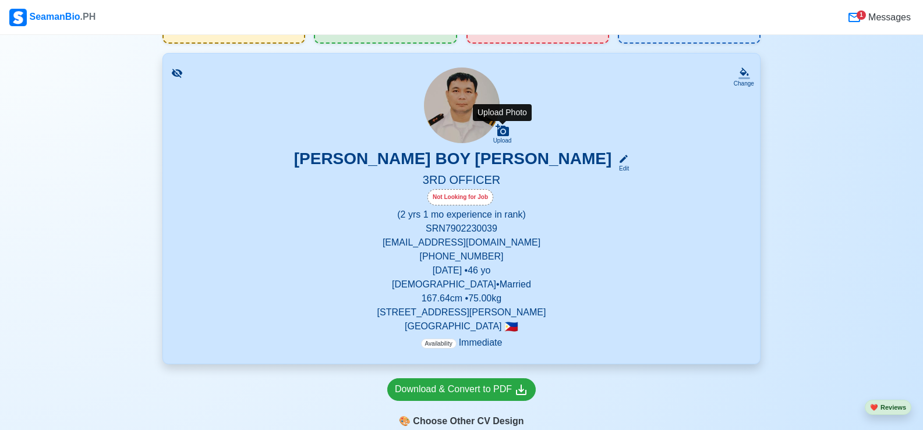
click at [502, 133] on icon at bounding box center [501, 130] width 13 height 12
click at [0, 0] on input "Upload" at bounding box center [0, 0] width 0 height 0
click at [502, 135] on icon at bounding box center [502, 130] width 14 height 14
click at [0, 0] on input "Upload" at bounding box center [0, 0] width 0 height 0
click at [505, 132] on icon at bounding box center [502, 130] width 14 height 14
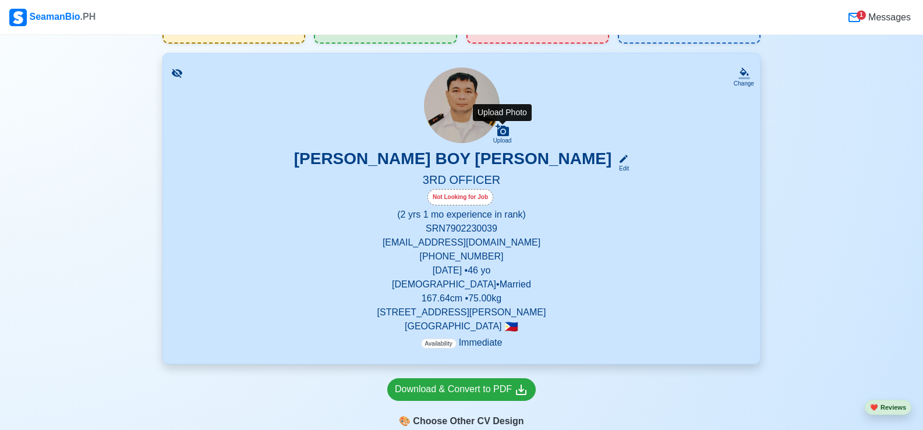
click at [0, 0] on input "Upload" at bounding box center [0, 0] width 0 height 0
click at [503, 133] on icon at bounding box center [501, 130] width 13 height 12
click at [0, 0] on input "Upload" at bounding box center [0, 0] width 0 height 0
click at [505, 132] on icon at bounding box center [502, 130] width 14 height 14
click at [0, 0] on input "Upload" at bounding box center [0, 0] width 0 height 0
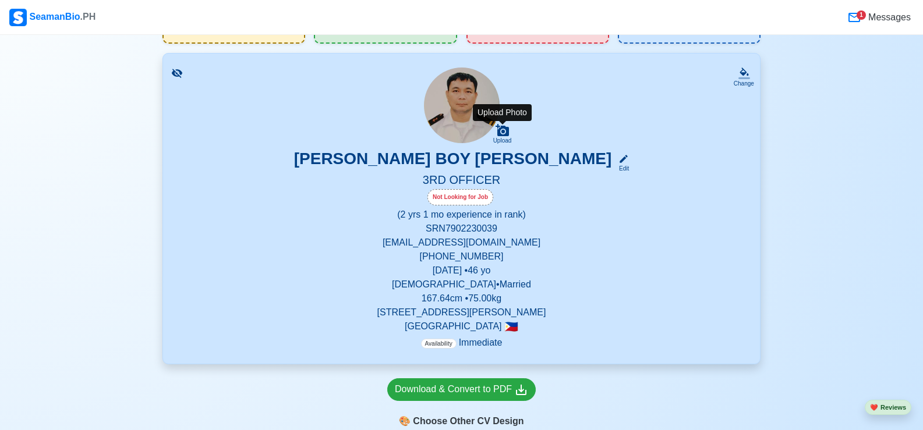
click at [502, 131] on icon at bounding box center [501, 130] width 13 height 12
click at [0, 0] on input "Upload" at bounding box center [0, 0] width 0 height 0
drag, startPoint x: 456, startPoint y: 111, endPoint x: 613, endPoint y: 134, distance: 158.9
click at [613, 134] on div "Upload [PERSON_NAME] BOY [PERSON_NAME] Edit 3RD OFFICER Not Looking for Job (2 …" at bounding box center [461, 209] width 569 height 282
click at [506, 136] on icon at bounding box center [501, 130] width 13 height 12
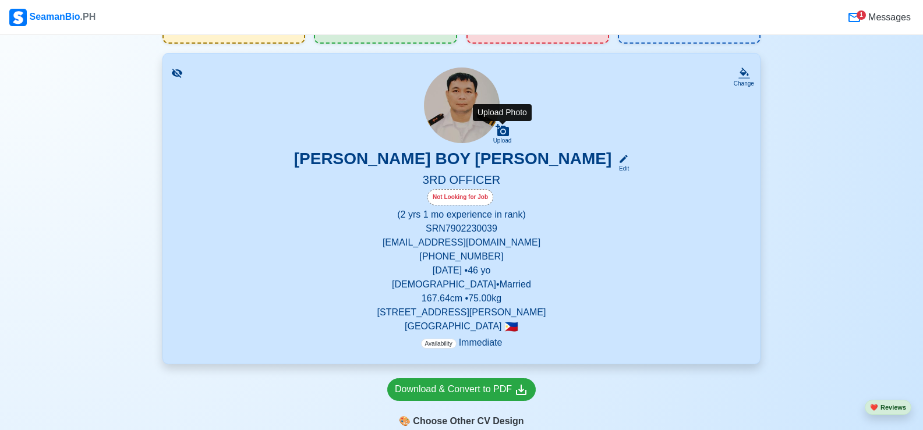
click at [0, 0] on input "Upload" at bounding box center [0, 0] width 0 height 0
click at [500, 130] on icon at bounding box center [501, 130] width 13 height 12
click at [0, 0] on input "Upload" at bounding box center [0, 0] width 0 height 0
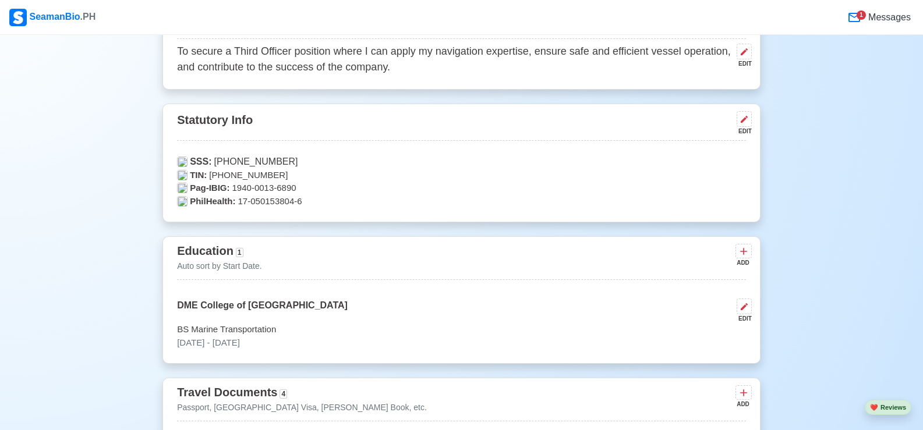
scroll to position [582, 0]
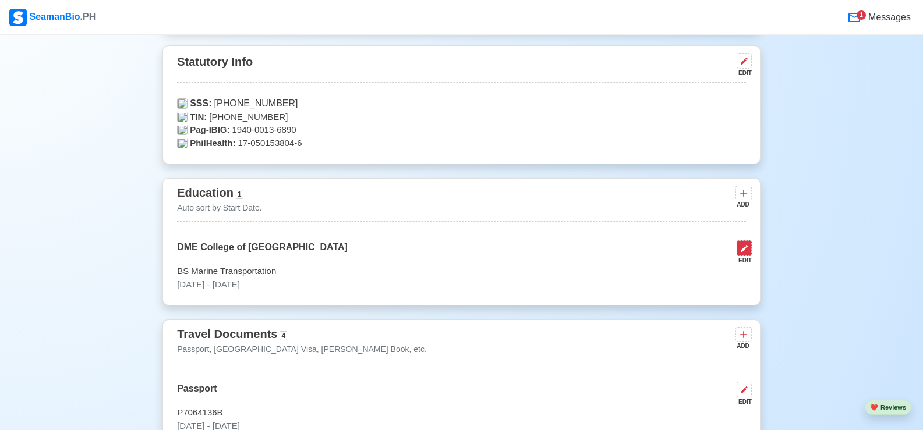
click at [747, 250] on icon at bounding box center [743, 248] width 7 height 7
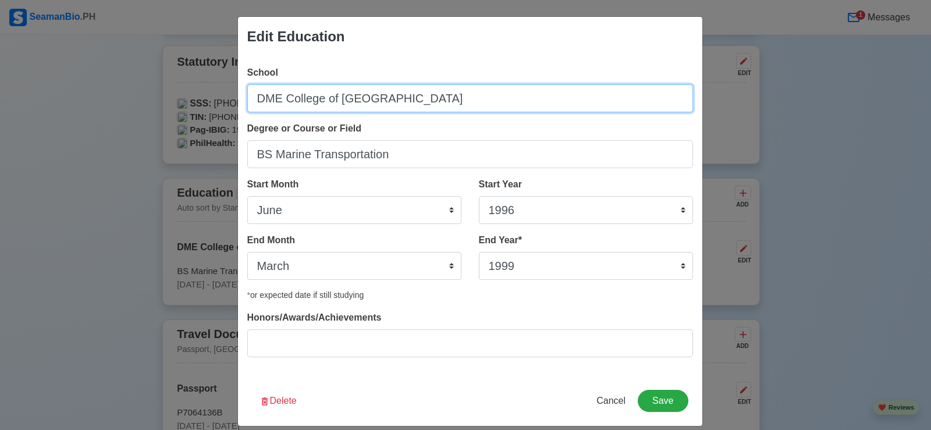
click at [279, 99] on input "DME College of [GEOGRAPHIC_DATA]" at bounding box center [470, 98] width 446 height 28
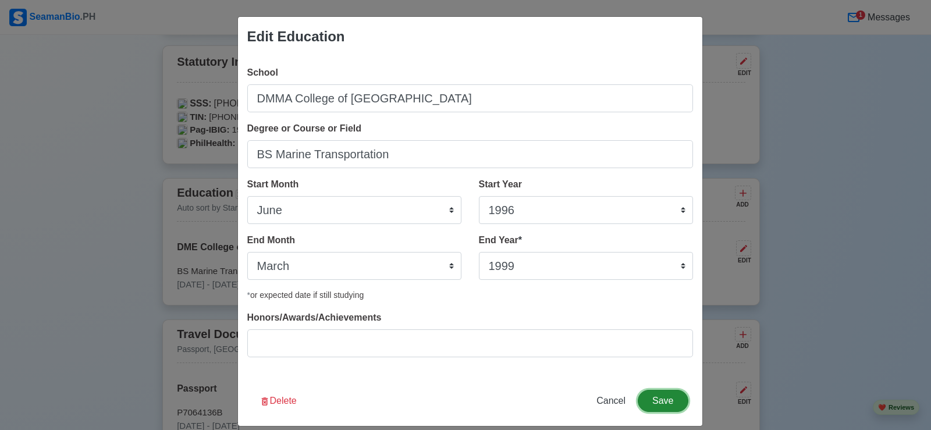
click at [655, 393] on button "Save" at bounding box center [663, 401] width 50 height 22
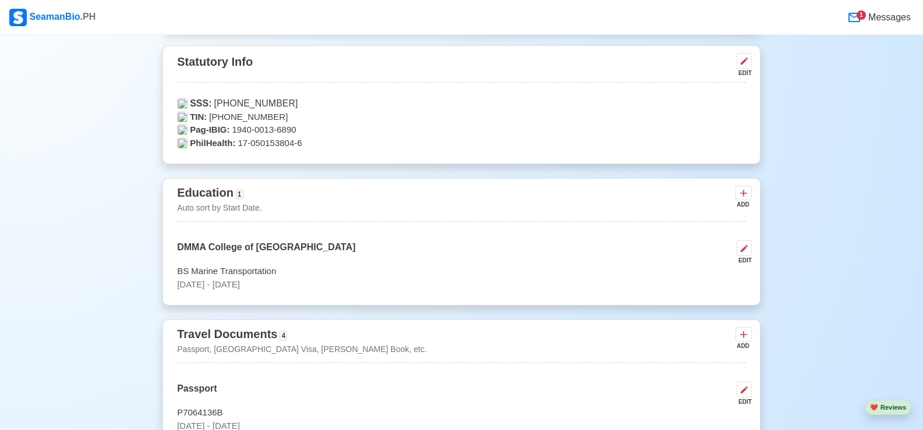
scroll to position [175, 0]
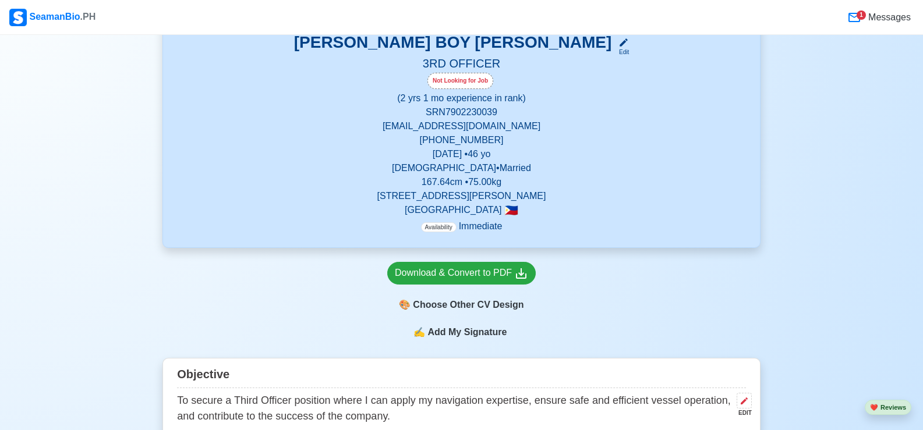
click at [480, 335] on span "Add My Signature" at bounding box center [467, 332] width 84 height 14
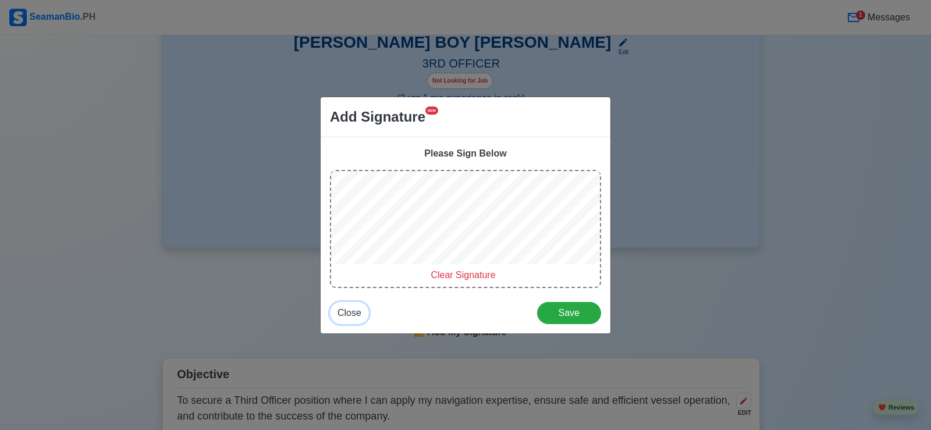
click at [359, 311] on span "Close" at bounding box center [350, 313] width 24 height 10
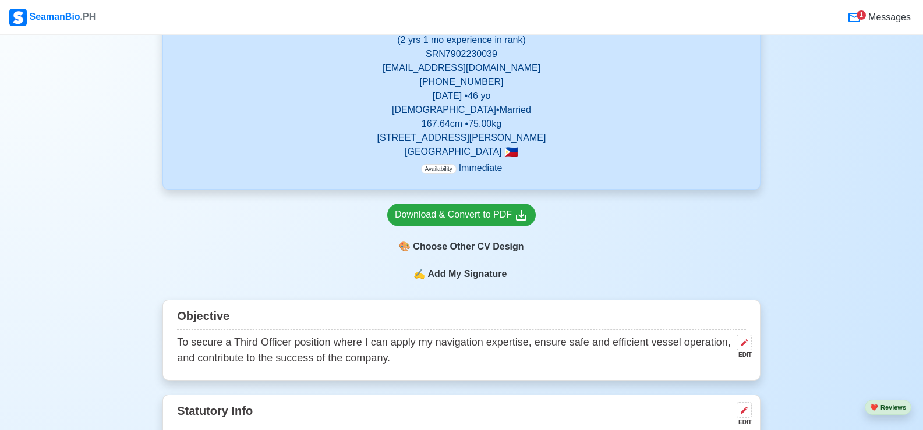
scroll to position [0, 0]
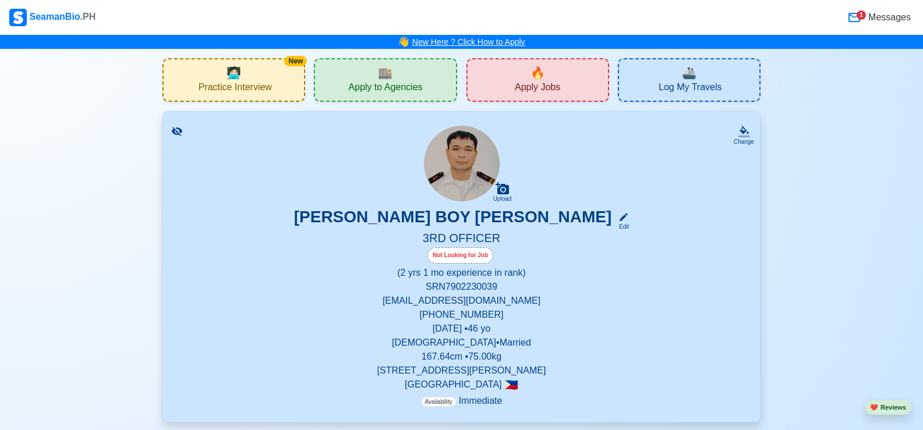
click at [487, 41] on link "New Here ? Click How to Apply" at bounding box center [468, 41] width 113 height 9
click at [620, 218] on icon at bounding box center [624, 217] width 8 height 8
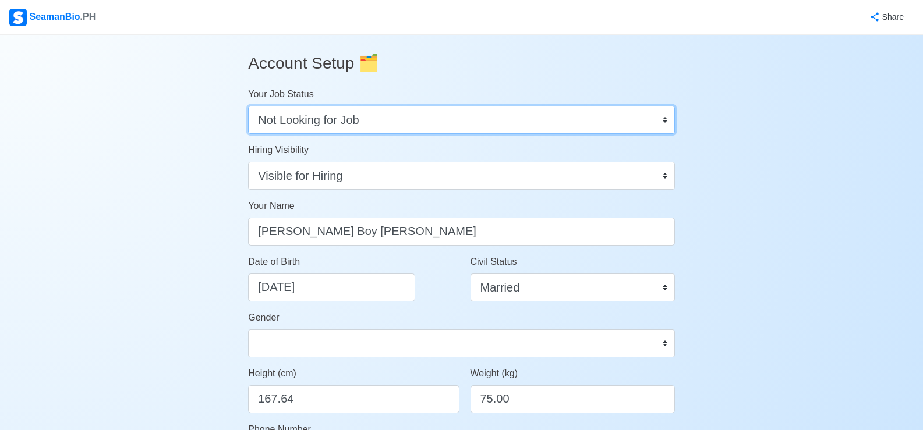
click at [667, 119] on select "Onboard Actively Looking for Job Not Looking for Job" at bounding box center [461, 120] width 427 height 28
click at [248, 106] on select "Onboard Actively Looking for Job Not Looking for Job" at bounding box center [461, 120] width 427 height 28
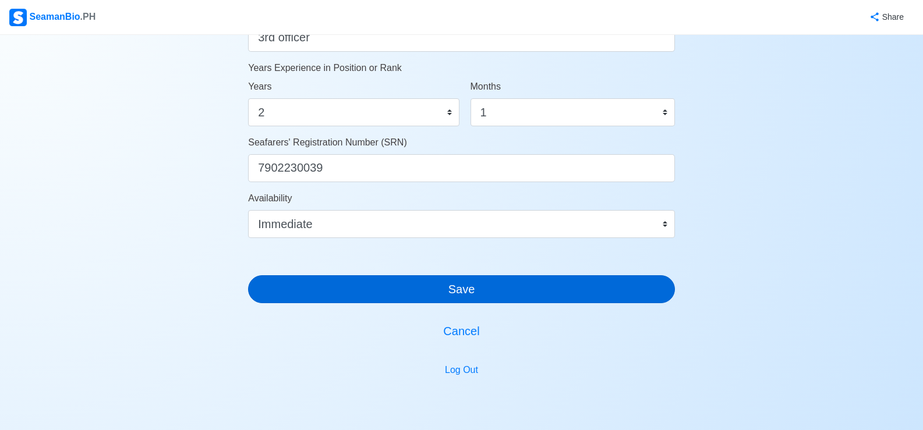
scroll to position [509, 0]
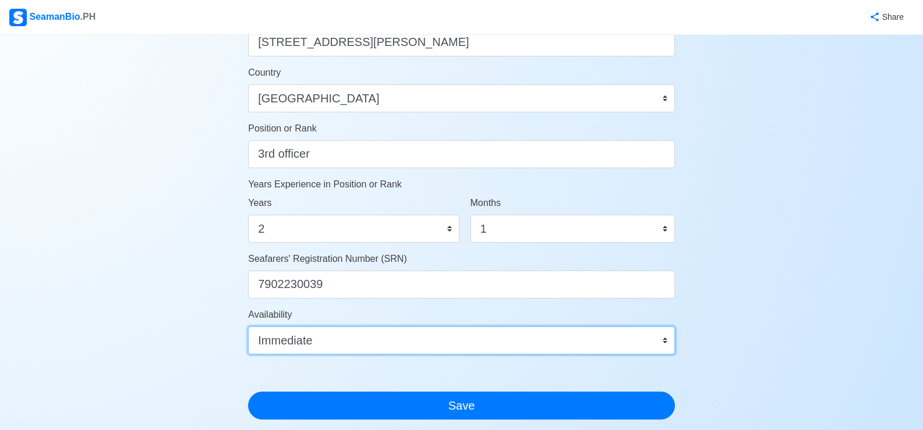
click at [663, 342] on select "Immediate [DATE] [DATE] [DATE] [DATE] [DATE] [DATE] [DATE] [DATE] [DATE]" at bounding box center [461, 341] width 427 height 28
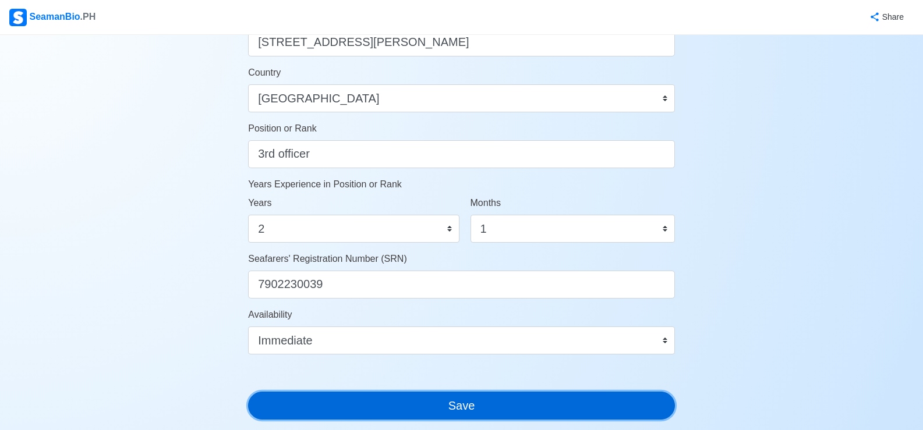
click at [591, 399] on button "Save" at bounding box center [461, 406] width 427 height 28
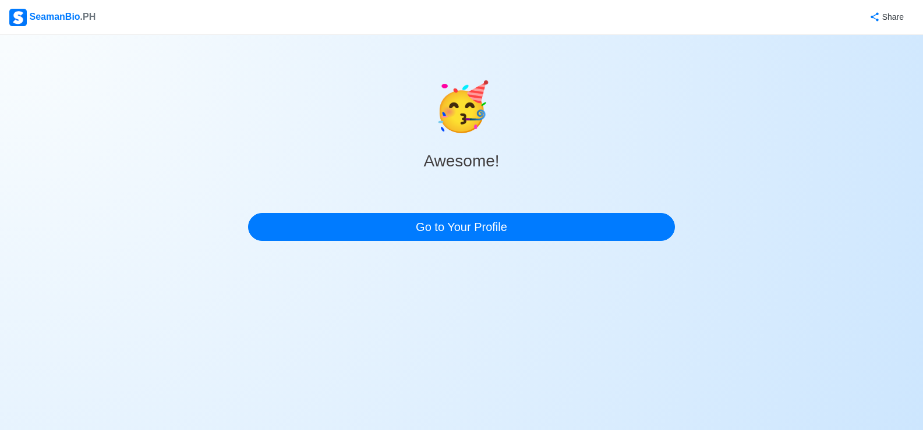
scroll to position [0, 0]
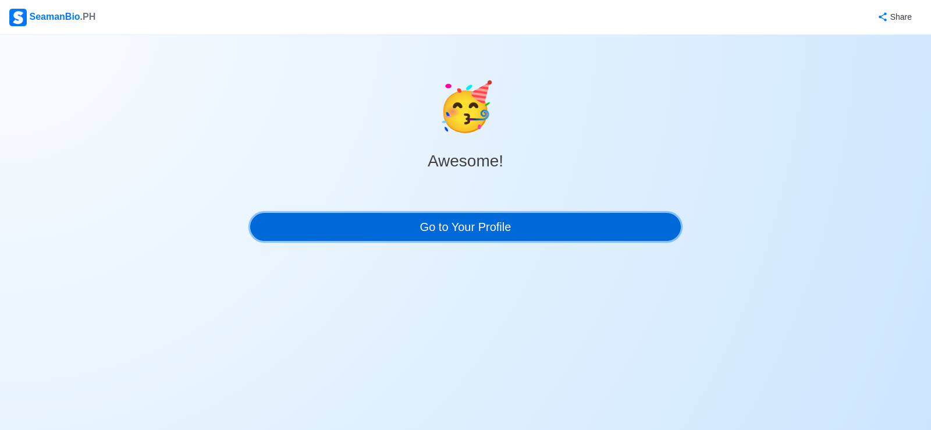
click at [470, 224] on link "Go to Your Profile" at bounding box center [465, 227] width 431 height 28
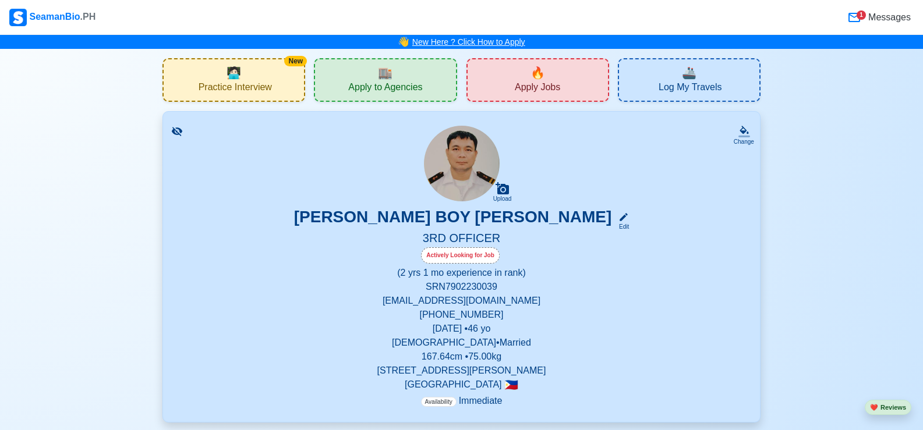
click at [488, 44] on link "New Here ? Click How to Apply" at bounding box center [468, 41] width 113 height 9
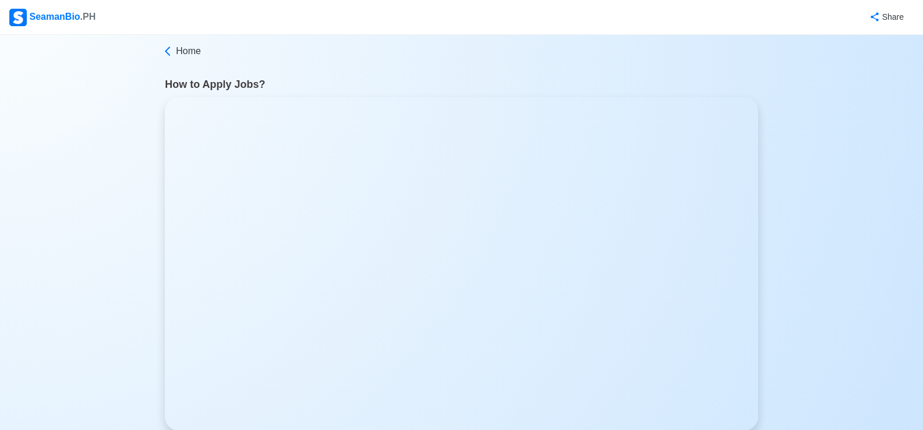
scroll to position [1, 0]
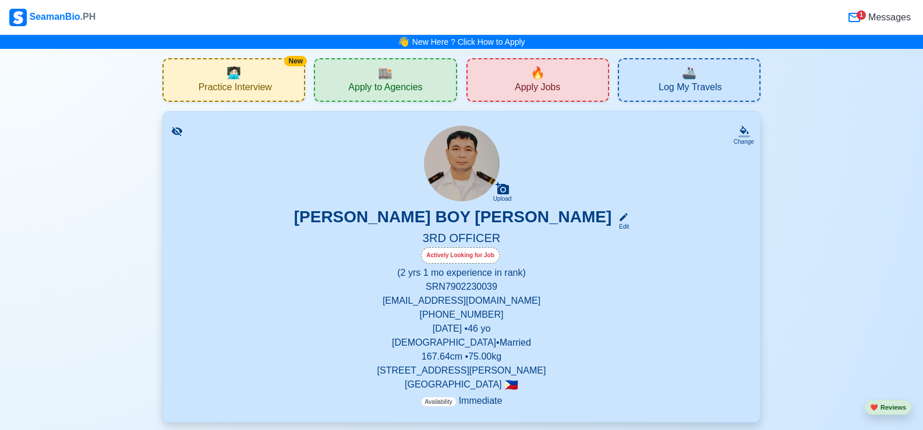
click at [531, 91] on span "Apply Jobs" at bounding box center [537, 88] width 45 height 15
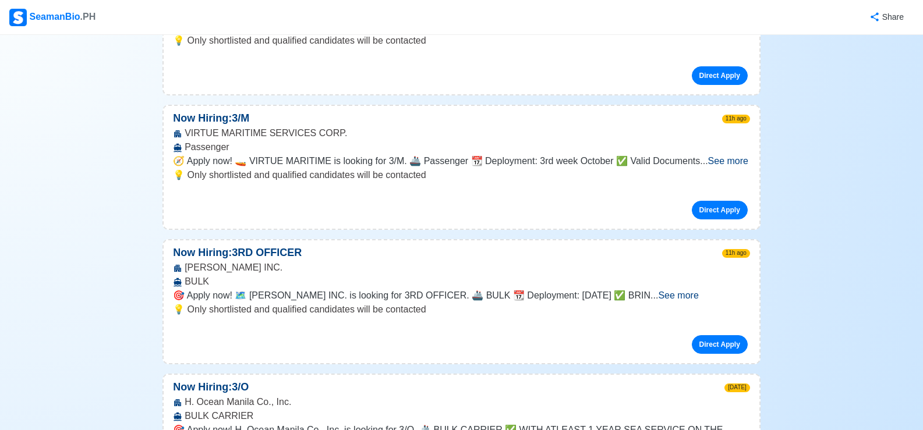
scroll to position [466, 0]
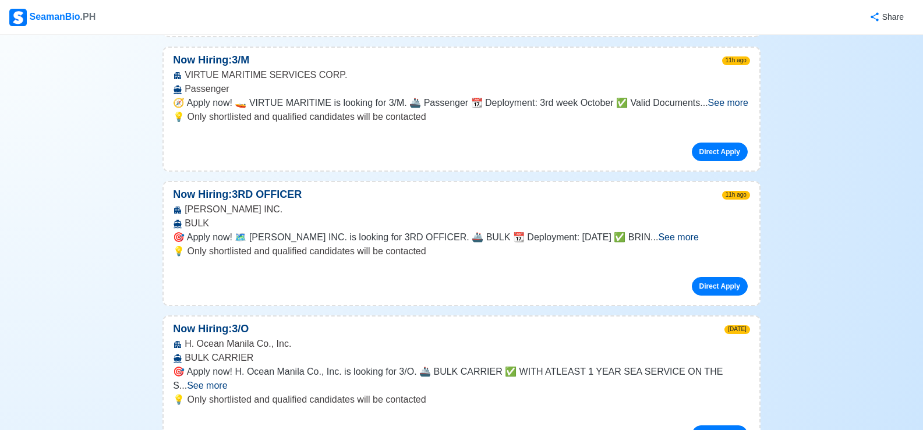
click at [227, 381] on span "See more" at bounding box center [207, 386] width 40 height 10
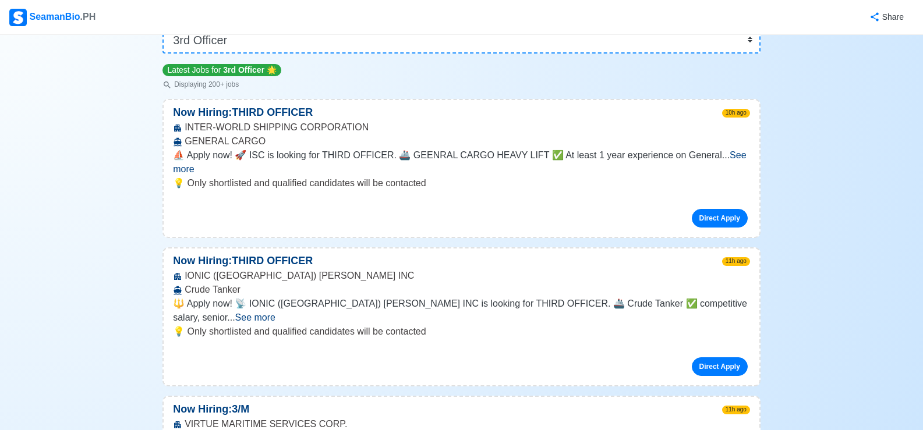
scroll to position [0, 0]
